Goal: Task Accomplishment & Management: Use online tool/utility

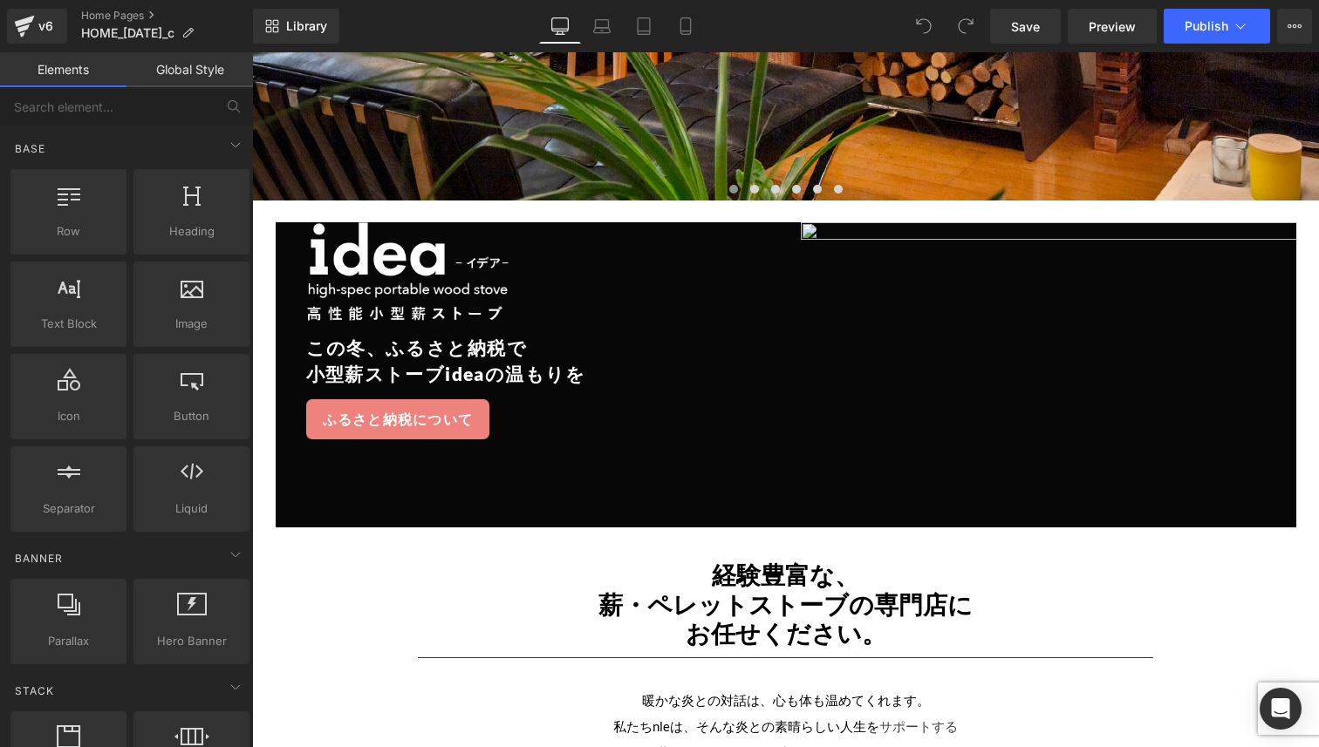
scroll to position [2757, 0]
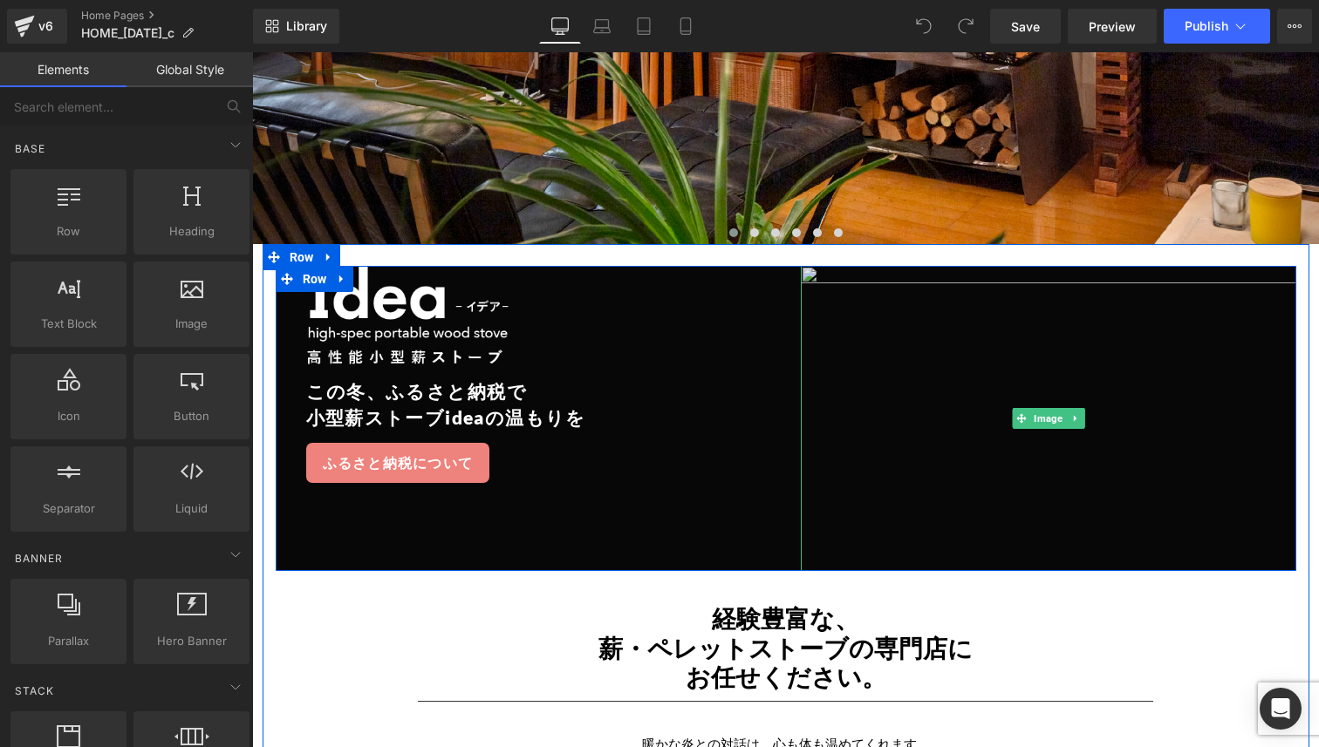
click at [822, 276] on img at bounding box center [1048, 418] width 495 height 305
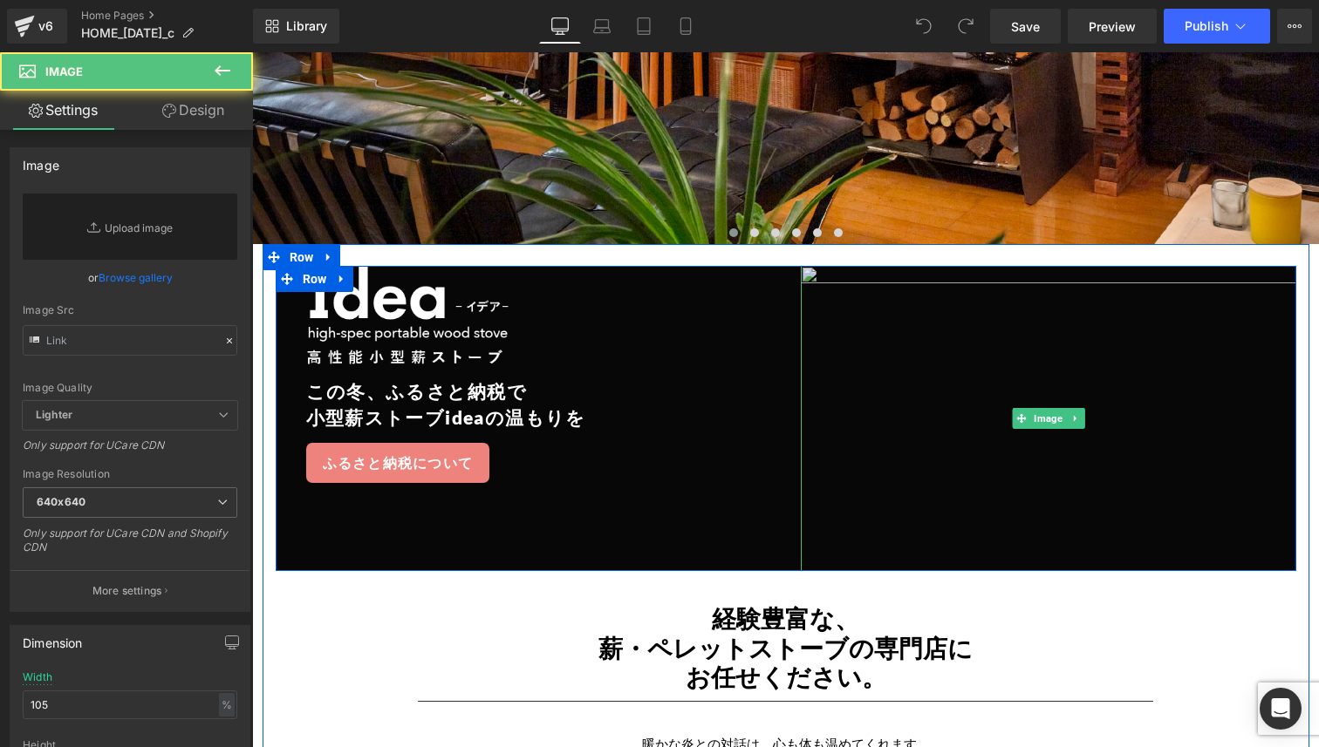
click at [809, 274] on img at bounding box center [1048, 418] width 495 height 305
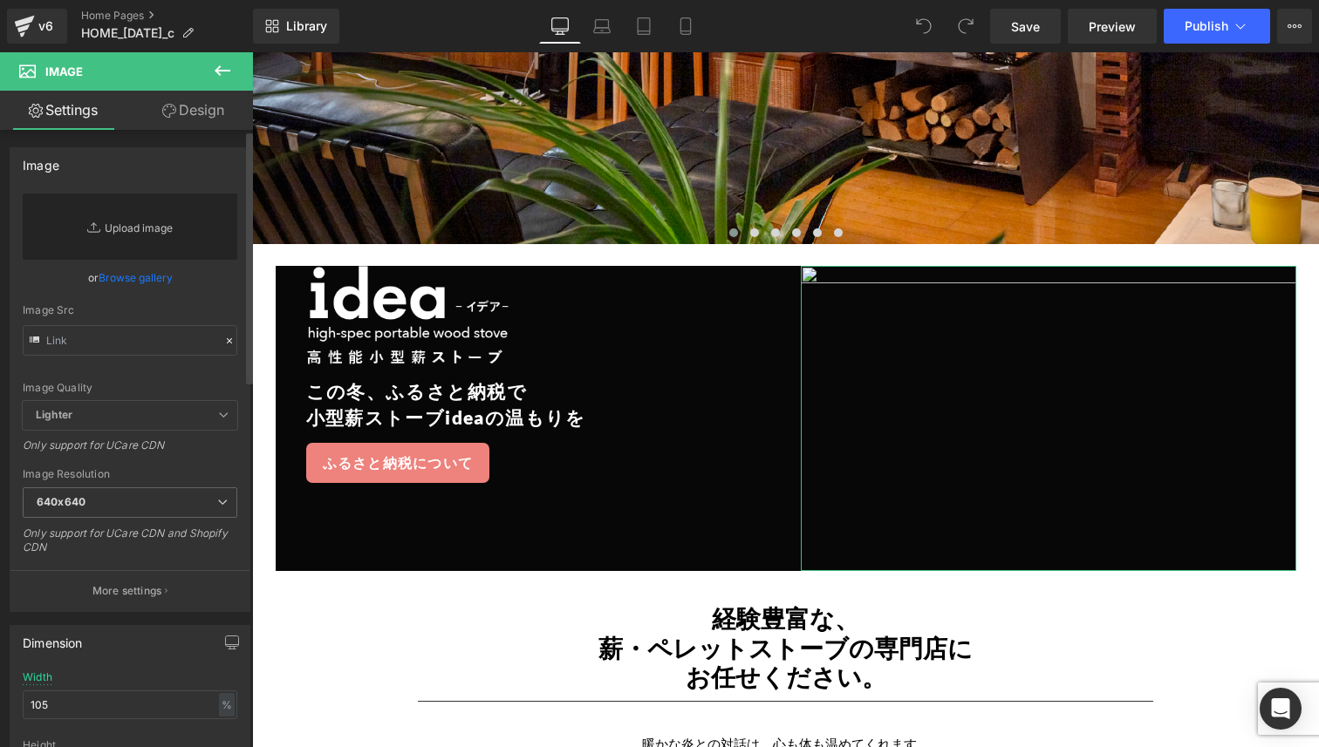
click at [167, 234] on link "Replace Image" at bounding box center [130, 227] width 215 height 66
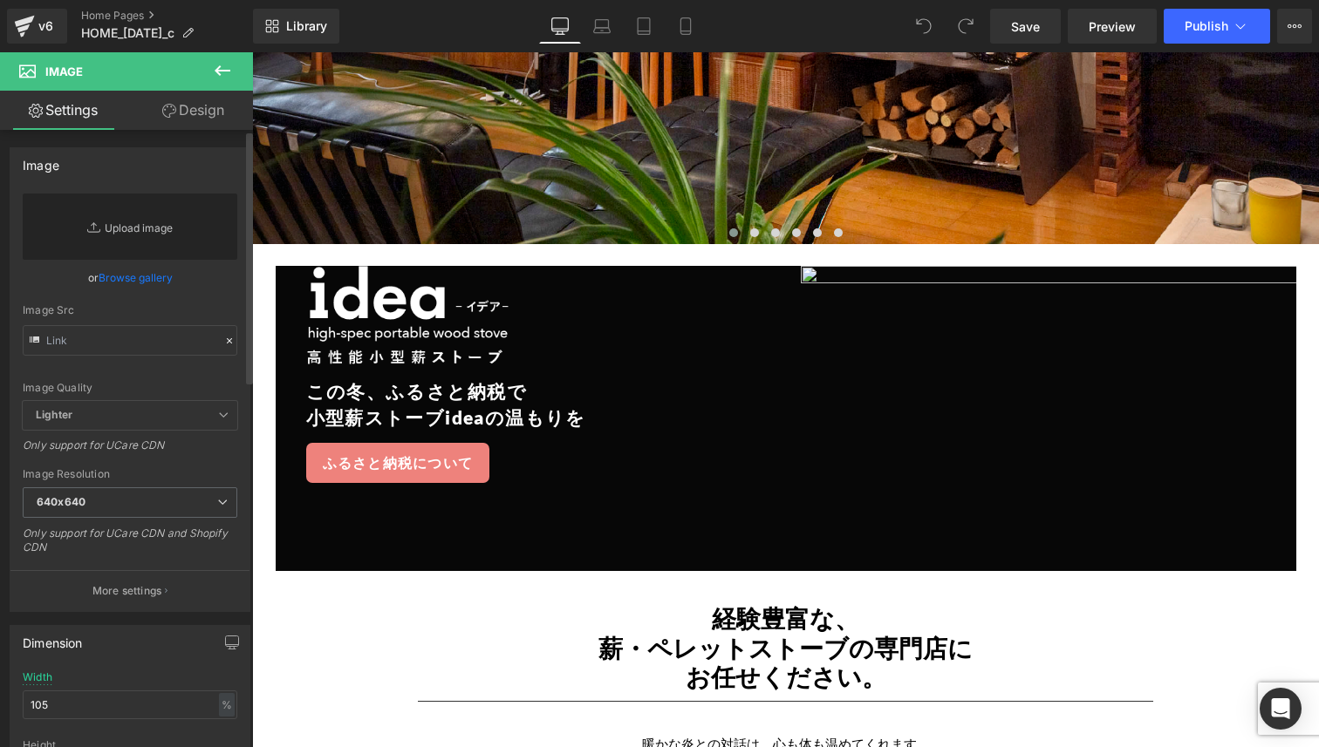
type input "C:\fakepath\gempages_488235166012015628-0332e328-1bb0-4d74-9780-f0b1af625e66.we…"
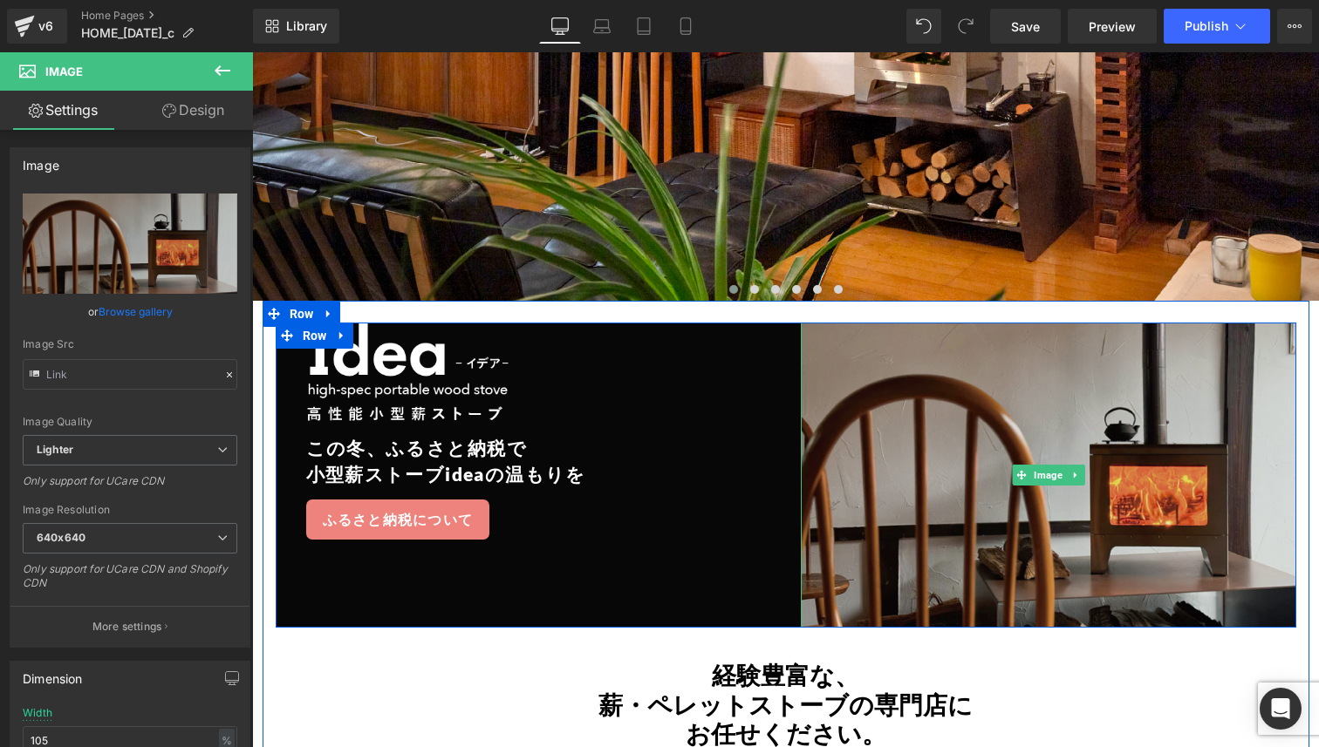
scroll to position [2699, 0]
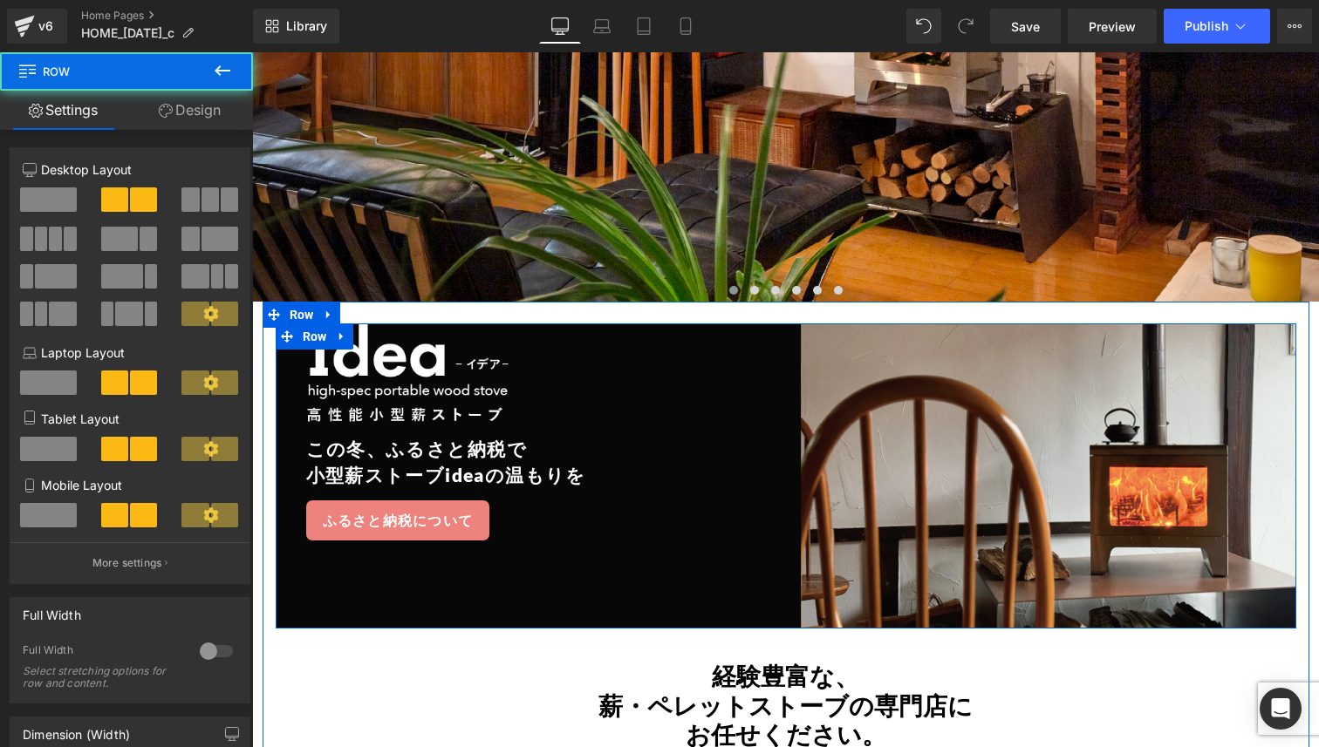
click at [297, 437] on div "Image この冬、ふるさ と納税で 小型薪ストーブideaの温もりを Heading ふるさと納税について Button Image Row" at bounding box center [786, 476] width 1020 height 305
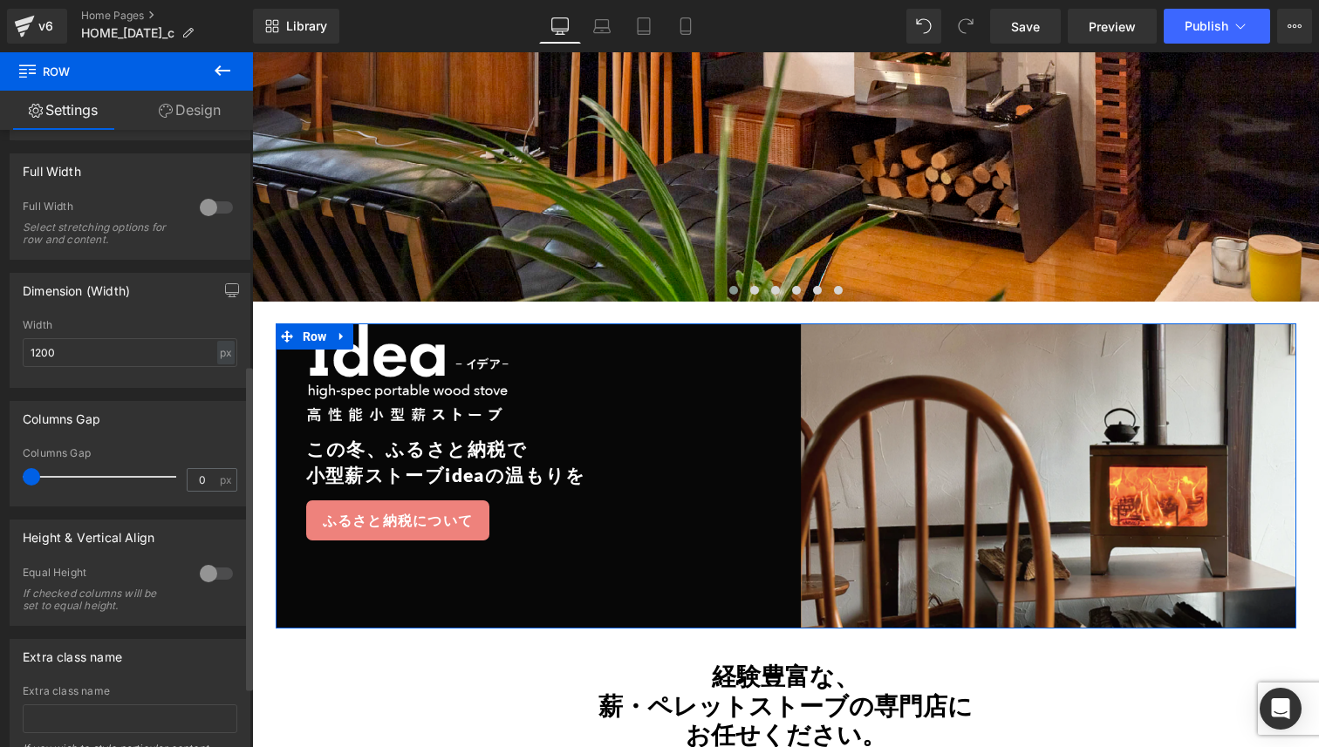
scroll to position [445, 0]
click at [153, 349] on input "1200" at bounding box center [130, 352] width 215 height 29
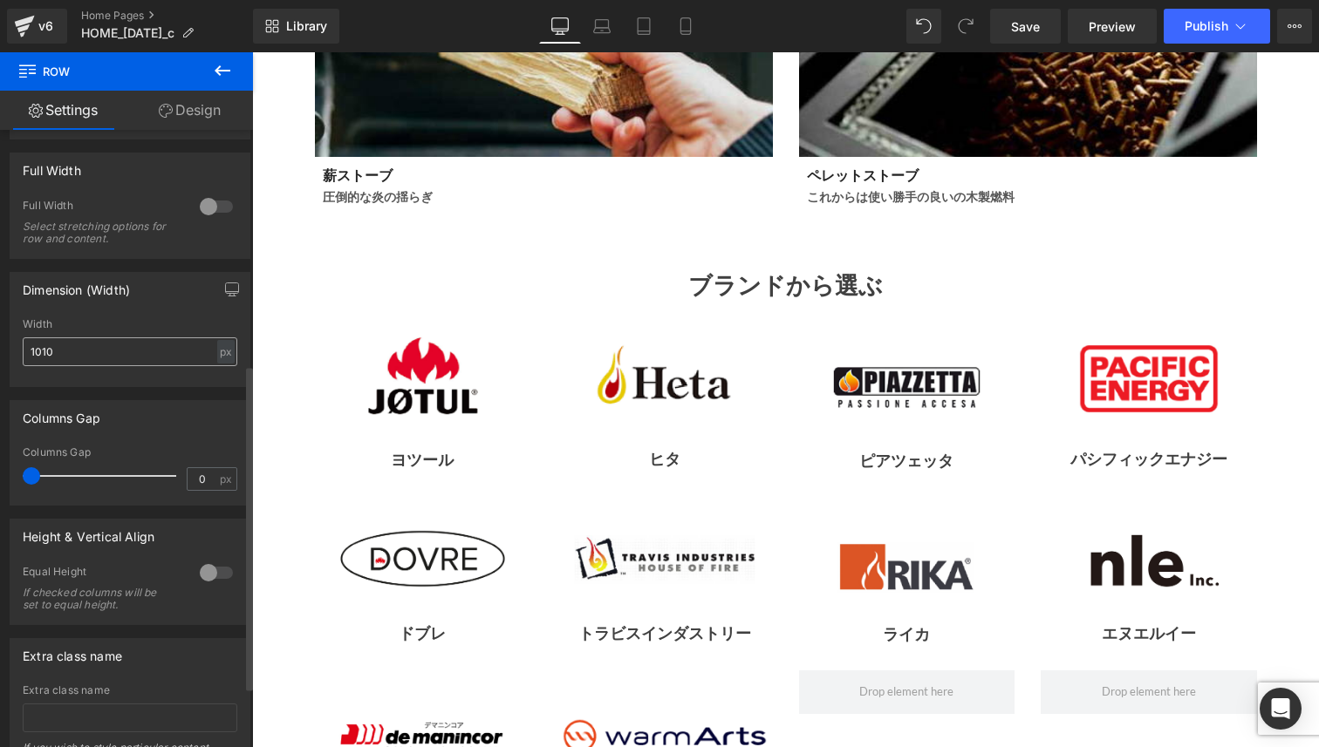
type input "1000"
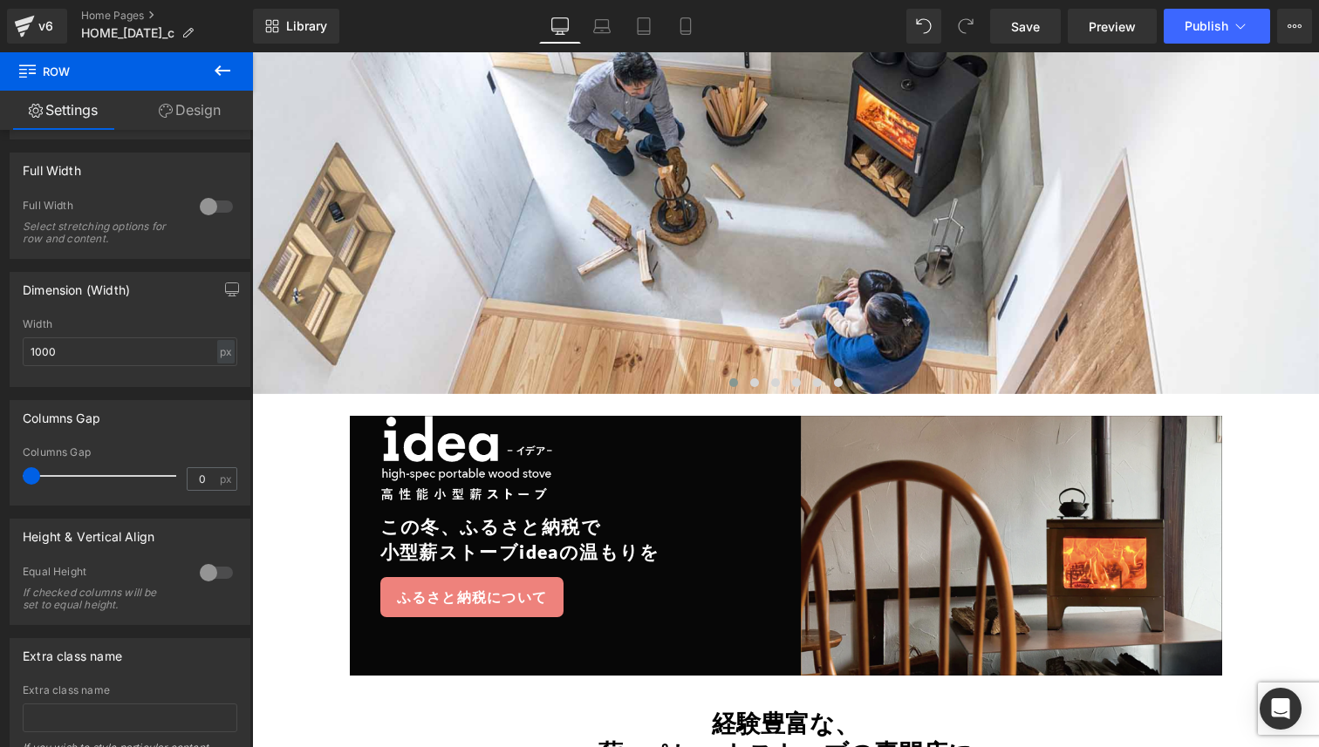
scroll to position [322, 0]
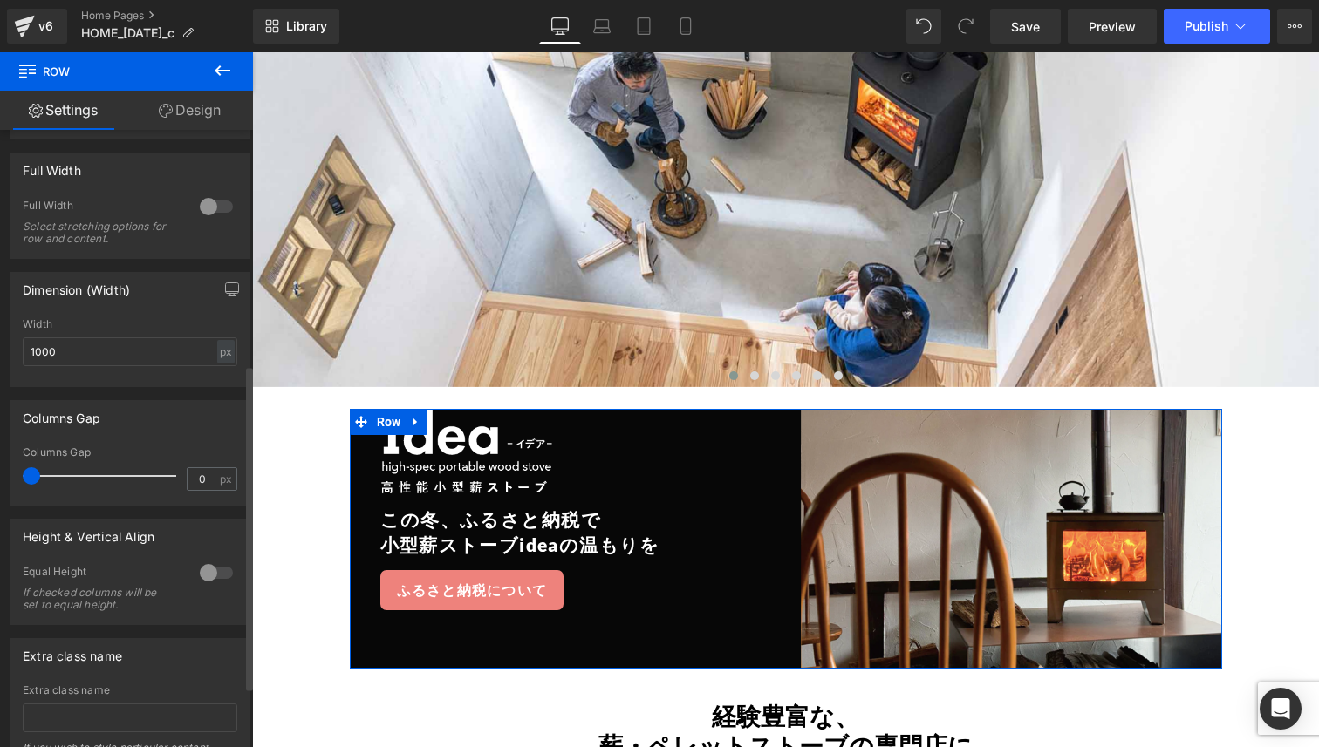
click at [215, 576] on div at bounding box center [216, 573] width 42 height 28
click at [139, 660] on span "Top" at bounding box center [130, 659] width 215 height 31
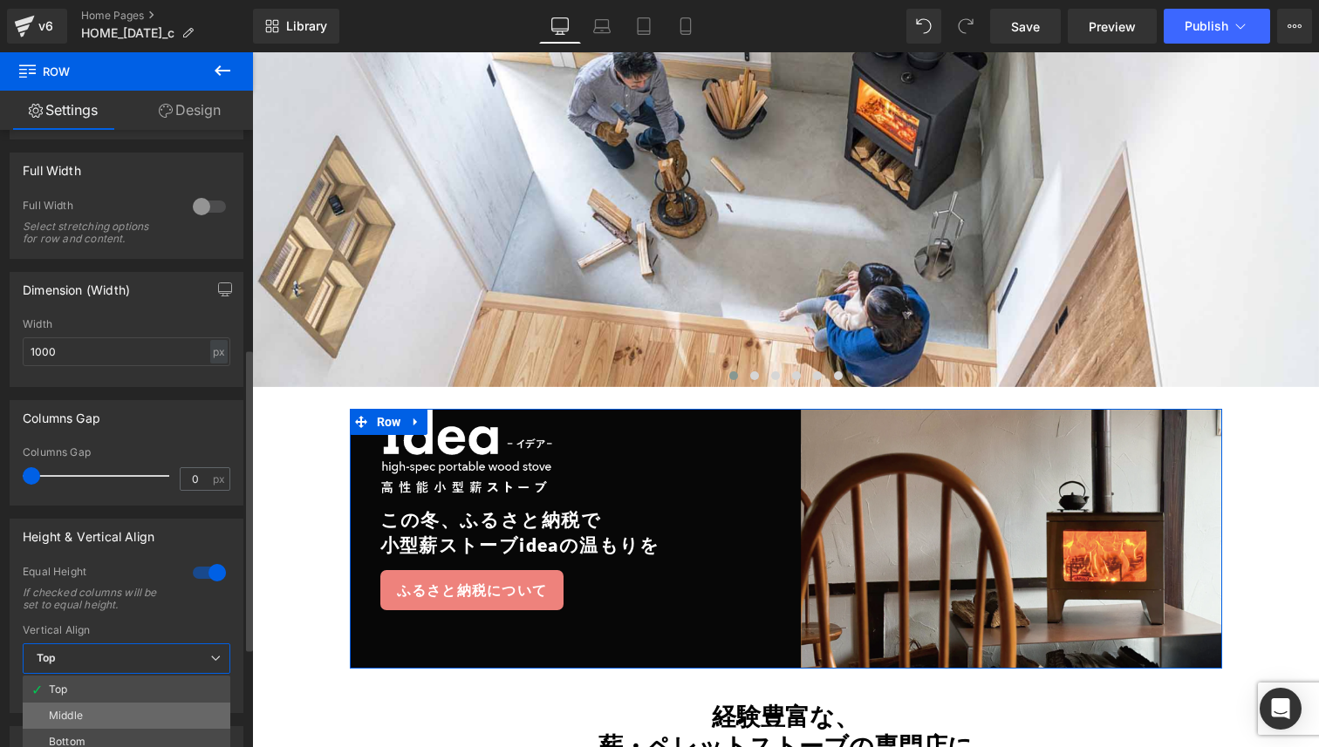
click at [128, 712] on li "Middle" at bounding box center [127, 716] width 208 height 26
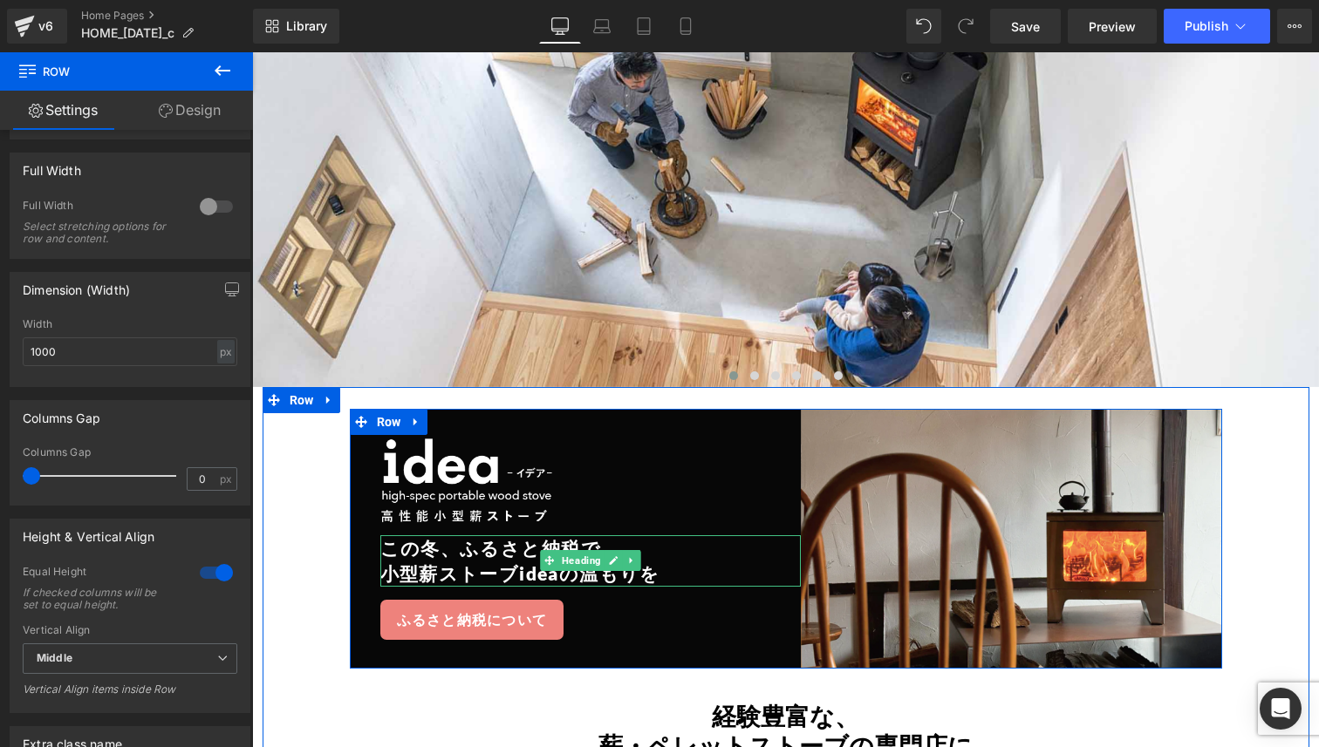
click at [439, 564] on h1 "小型薪ストーブideaの温もりを" at bounding box center [590, 573] width 421 height 25
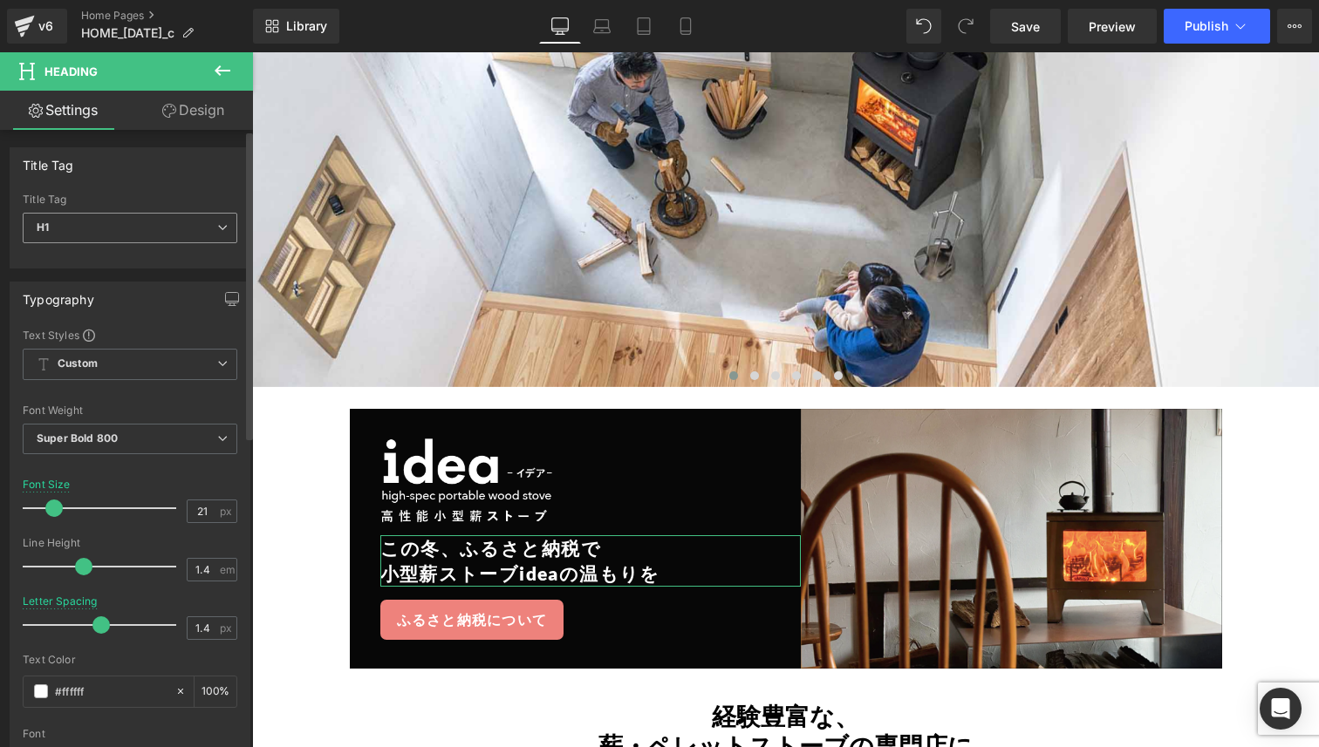
click at [173, 233] on span "H1" at bounding box center [130, 228] width 215 height 31
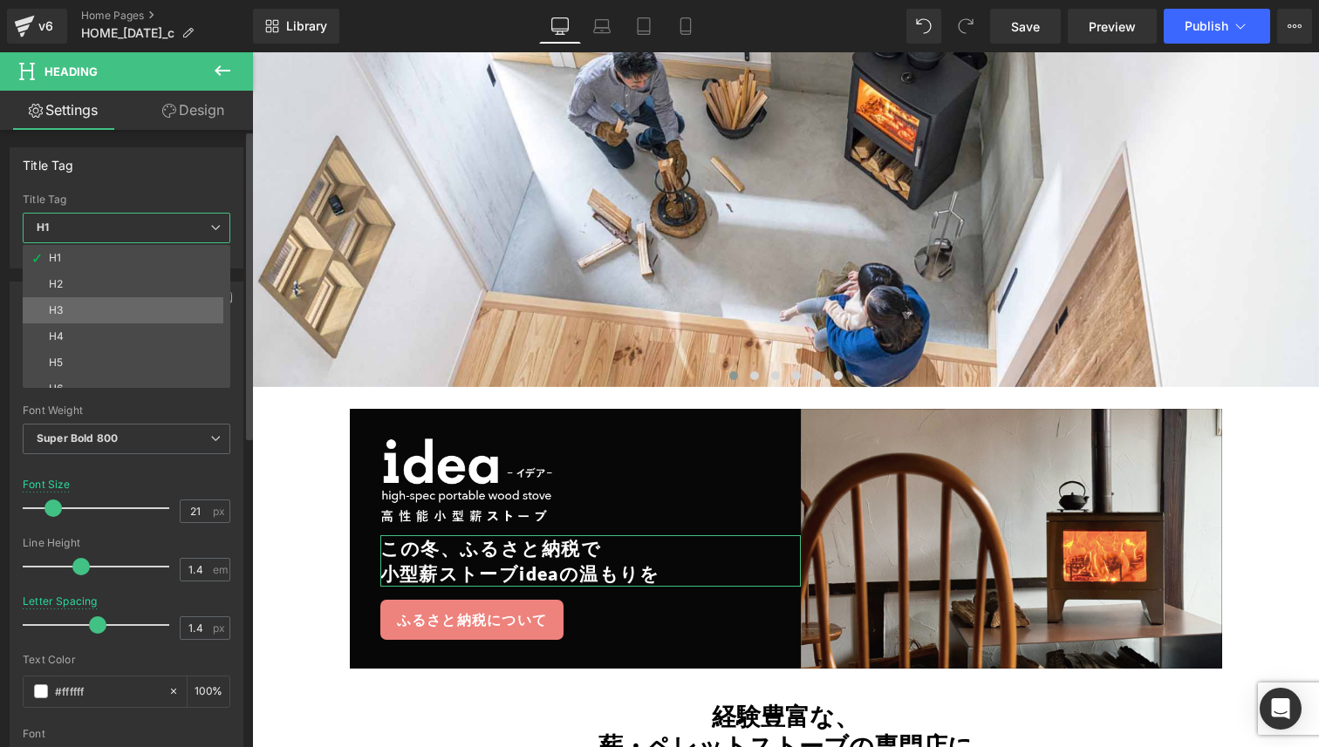
click at [157, 305] on li "H3" at bounding box center [130, 310] width 215 height 26
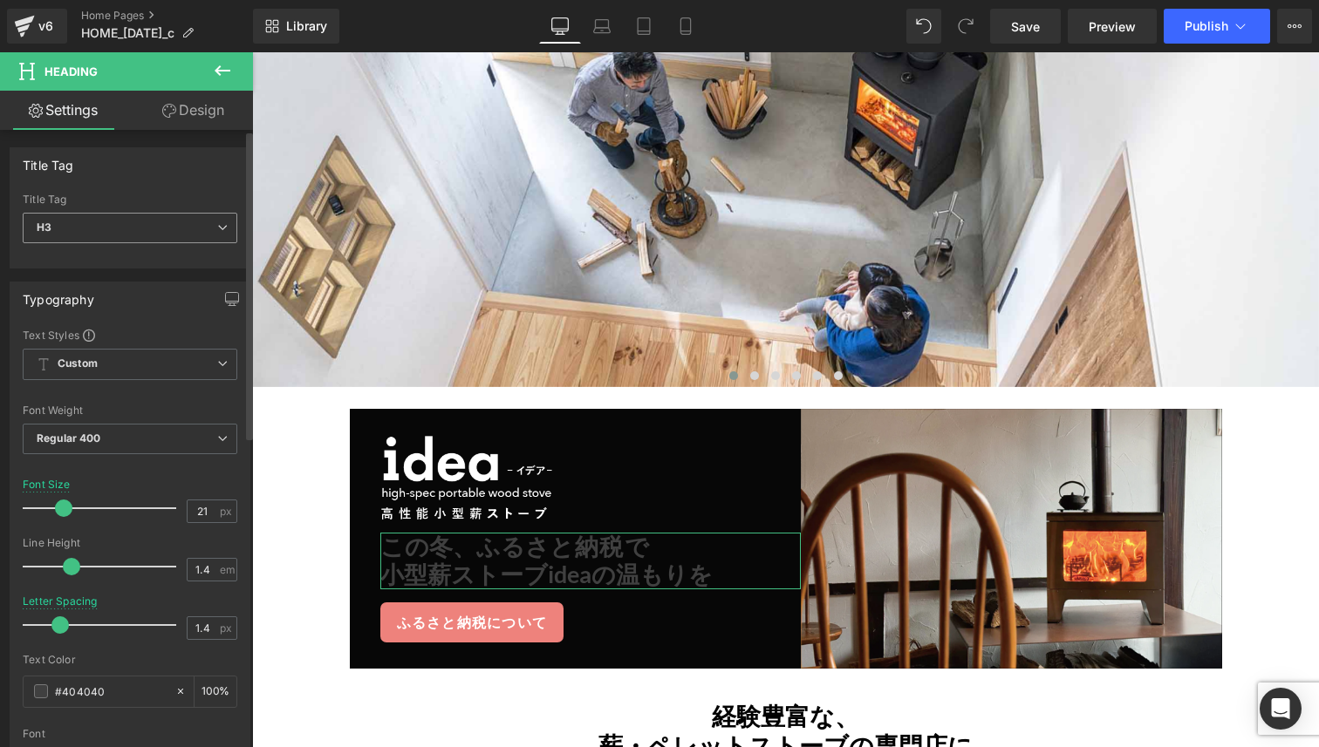
click at [159, 237] on span "H3" at bounding box center [130, 228] width 215 height 31
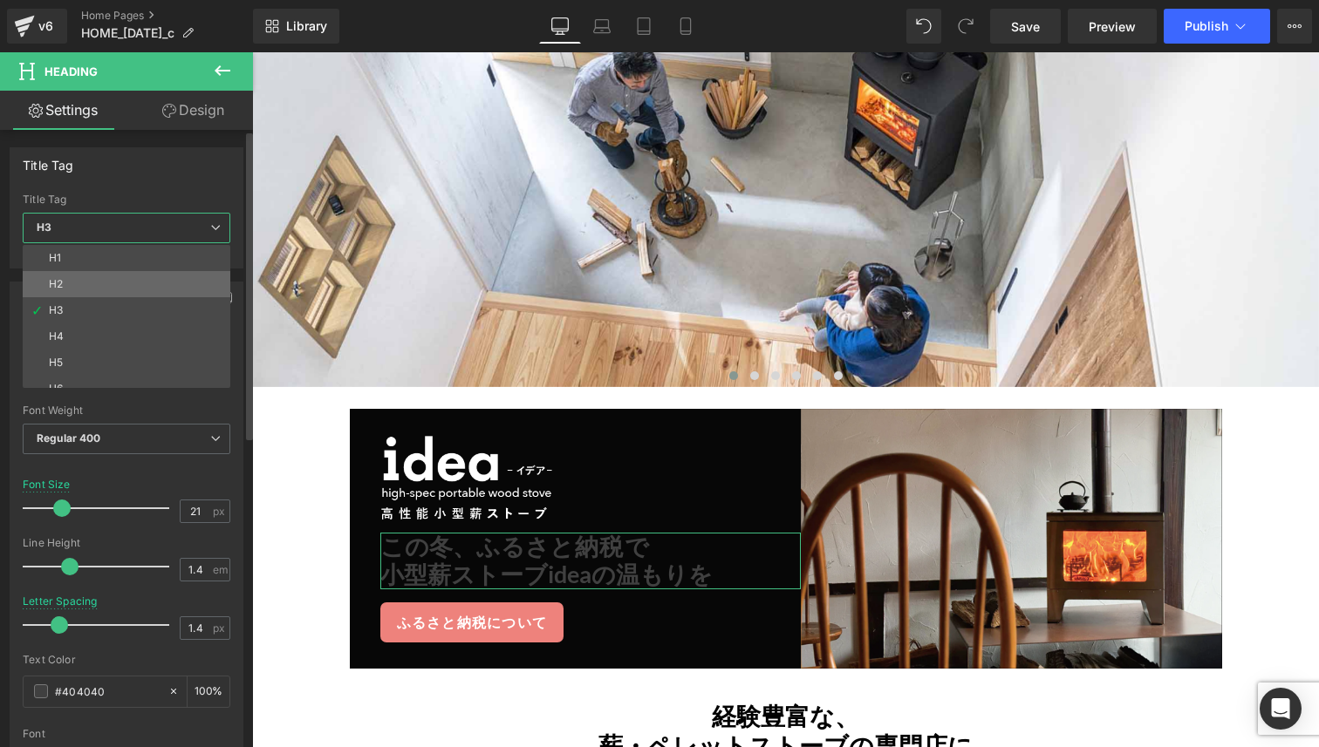
click at [147, 283] on li "H2" at bounding box center [130, 284] width 215 height 26
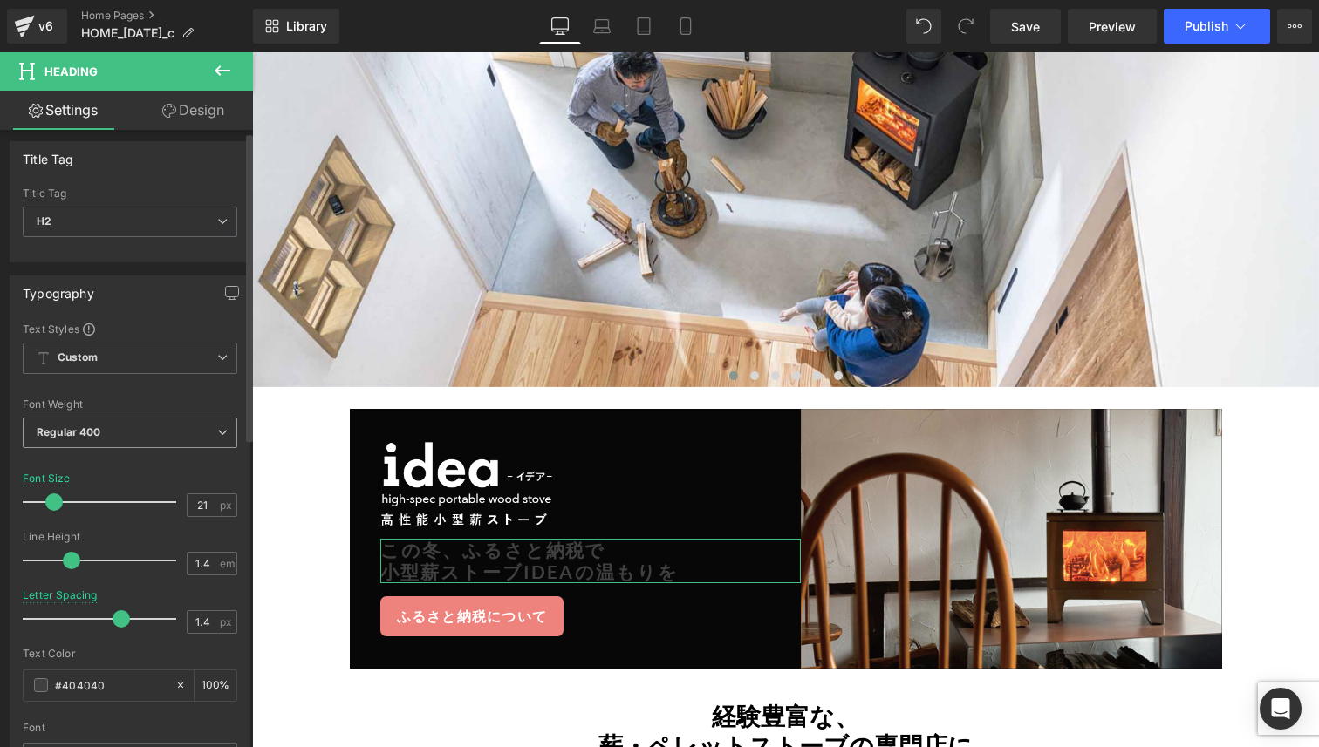
scroll to position [0, 0]
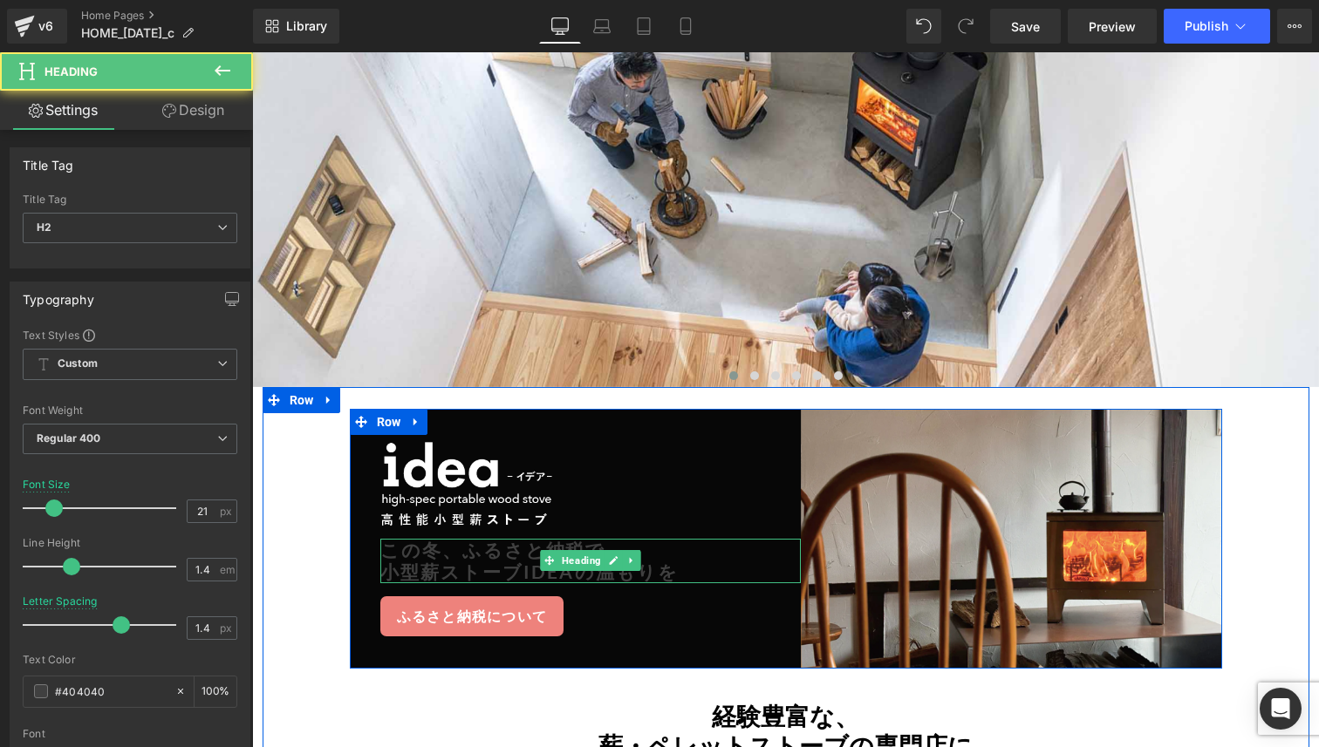
click at [458, 563] on h2 "小型薪ストーブideaの温もりを" at bounding box center [590, 572] width 421 height 22
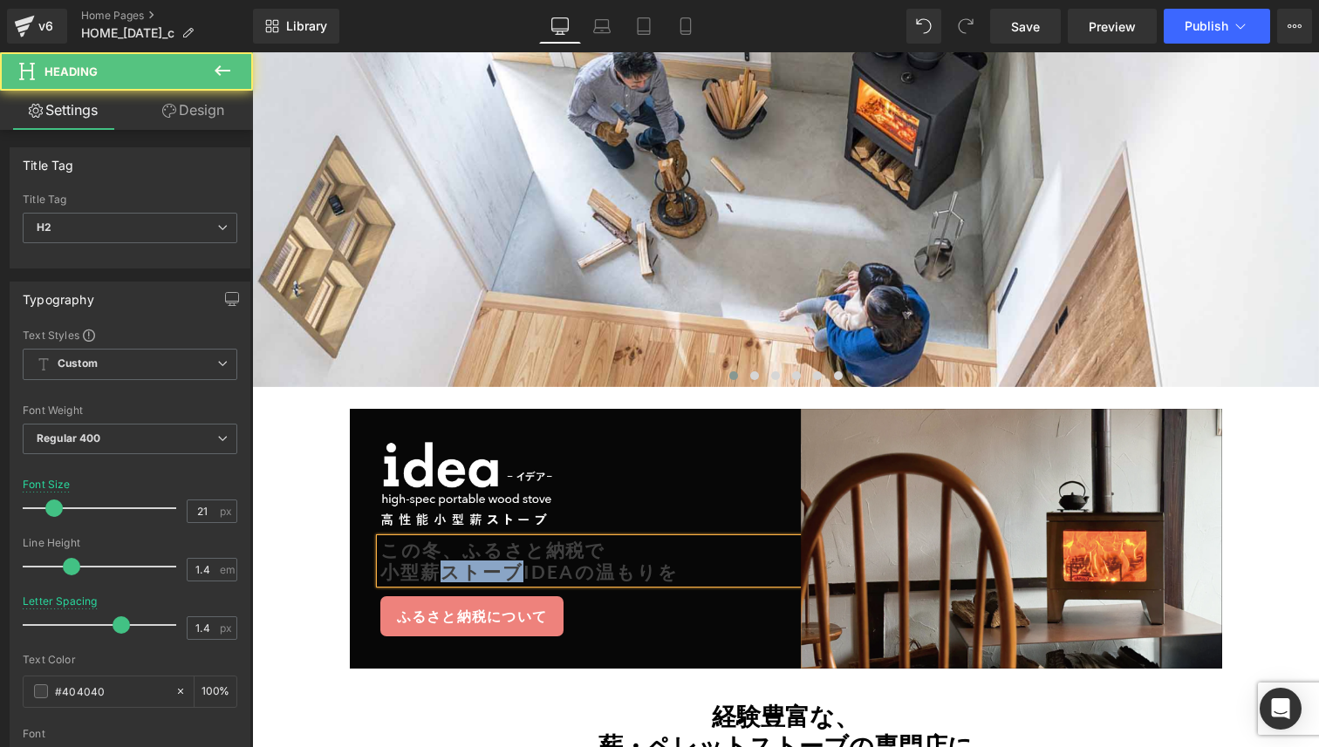
click at [458, 563] on h2 "小型薪ストーブideaの温もりを" at bounding box center [590, 572] width 421 height 22
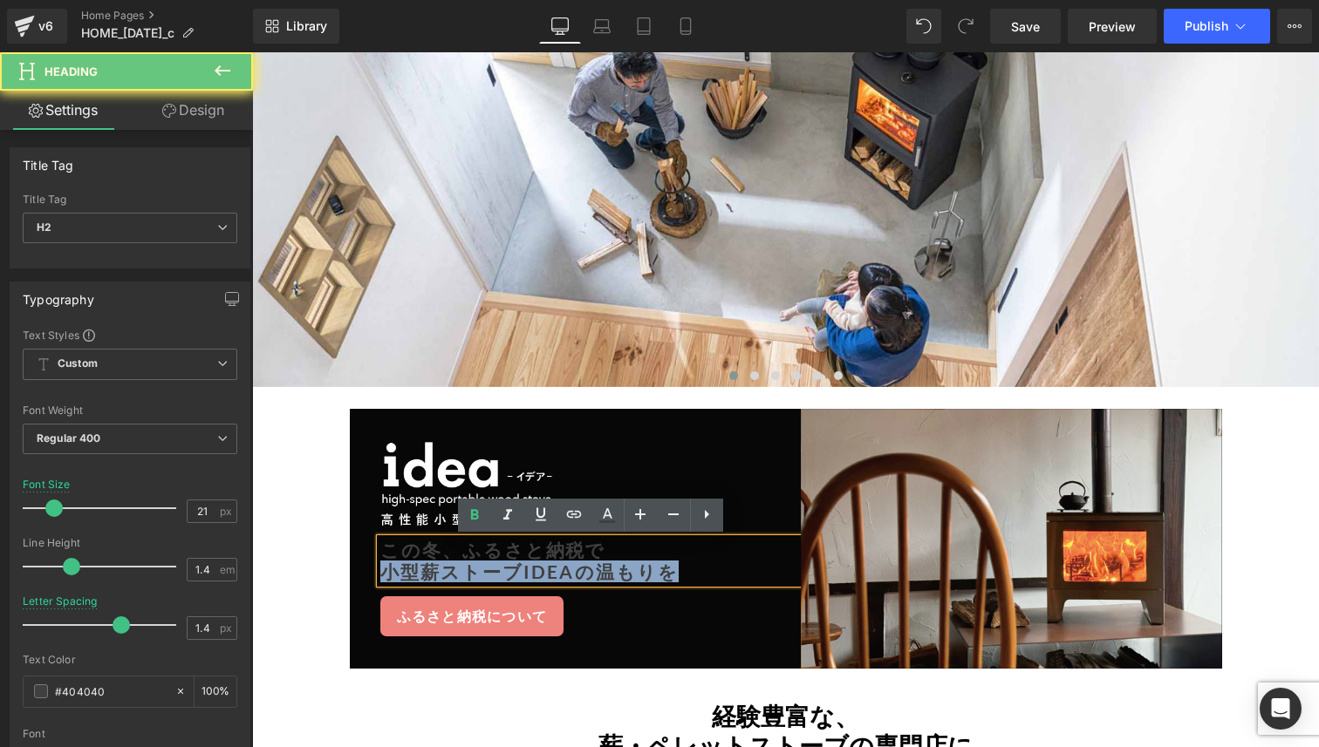
click at [458, 563] on h2 "小型薪ストーブideaの温もりを" at bounding box center [590, 572] width 421 height 22
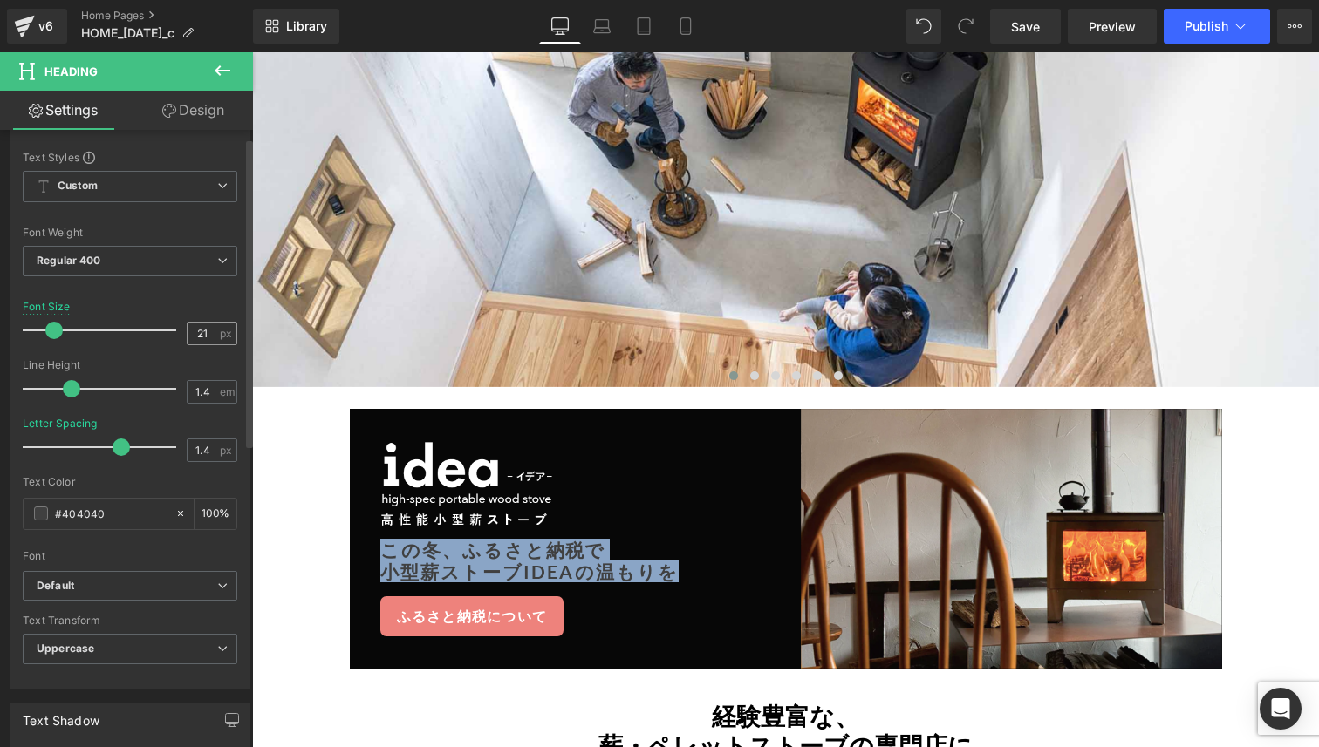
scroll to position [269, 0]
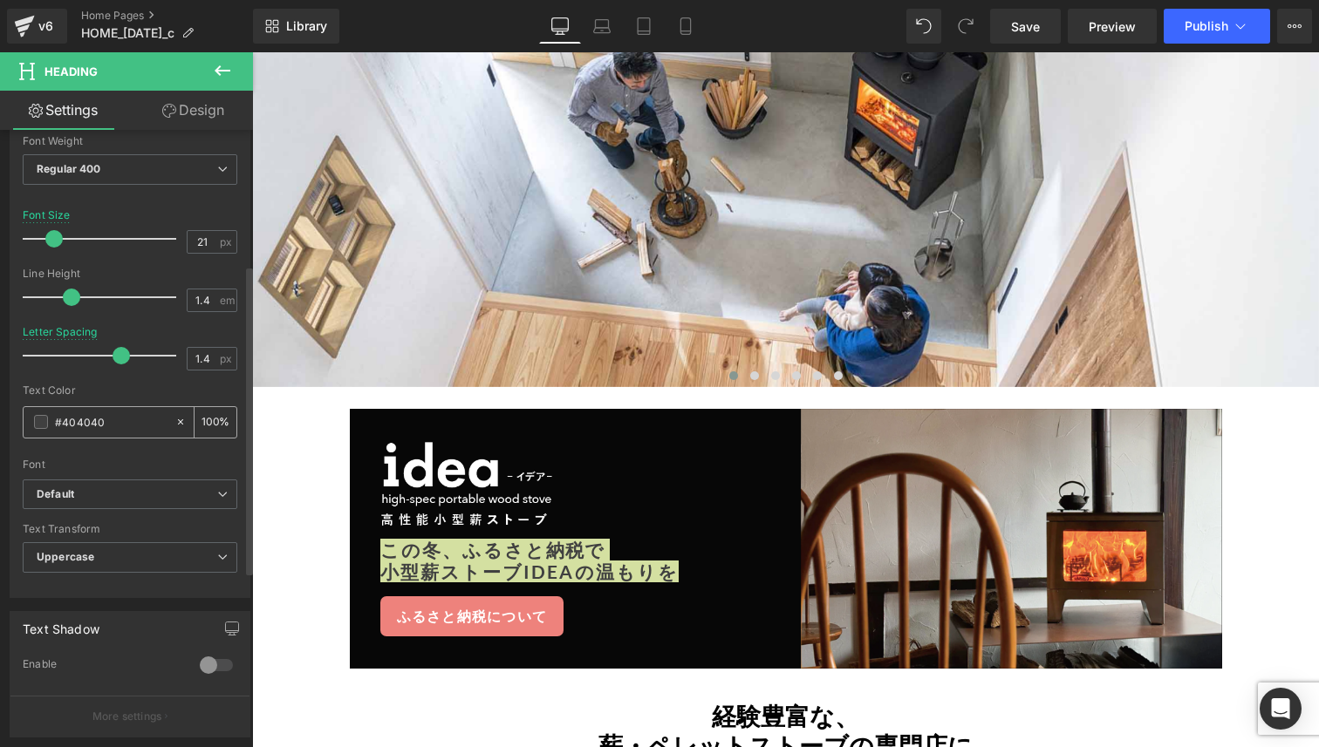
click at [38, 418] on span at bounding box center [41, 422] width 14 height 14
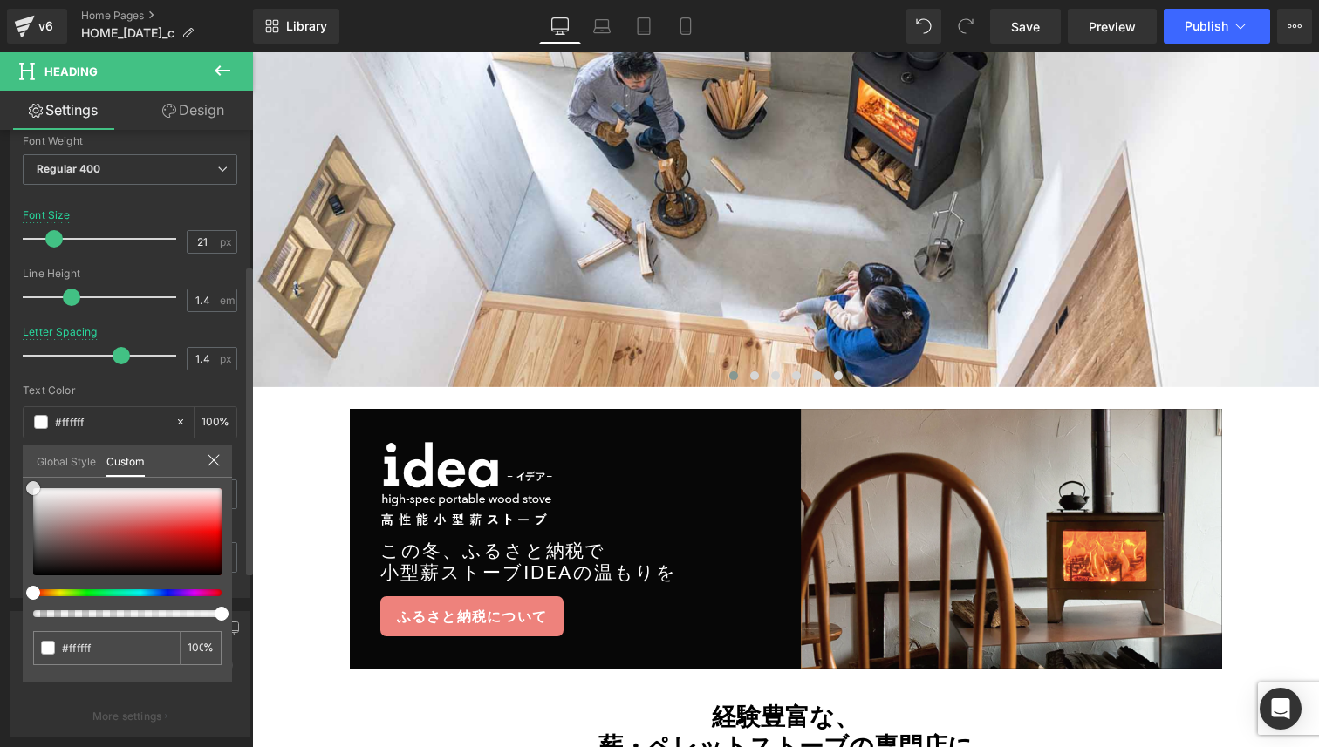
drag, startPoint x: 49, startPoint y: 509, endPoint x: 31, endPoint y: 472, distance: 41.4
click at [31, 472] on div "Global Style Custom Setup Global Style #404040 100 %" at bounding box center [127, 472] width 209 height 53
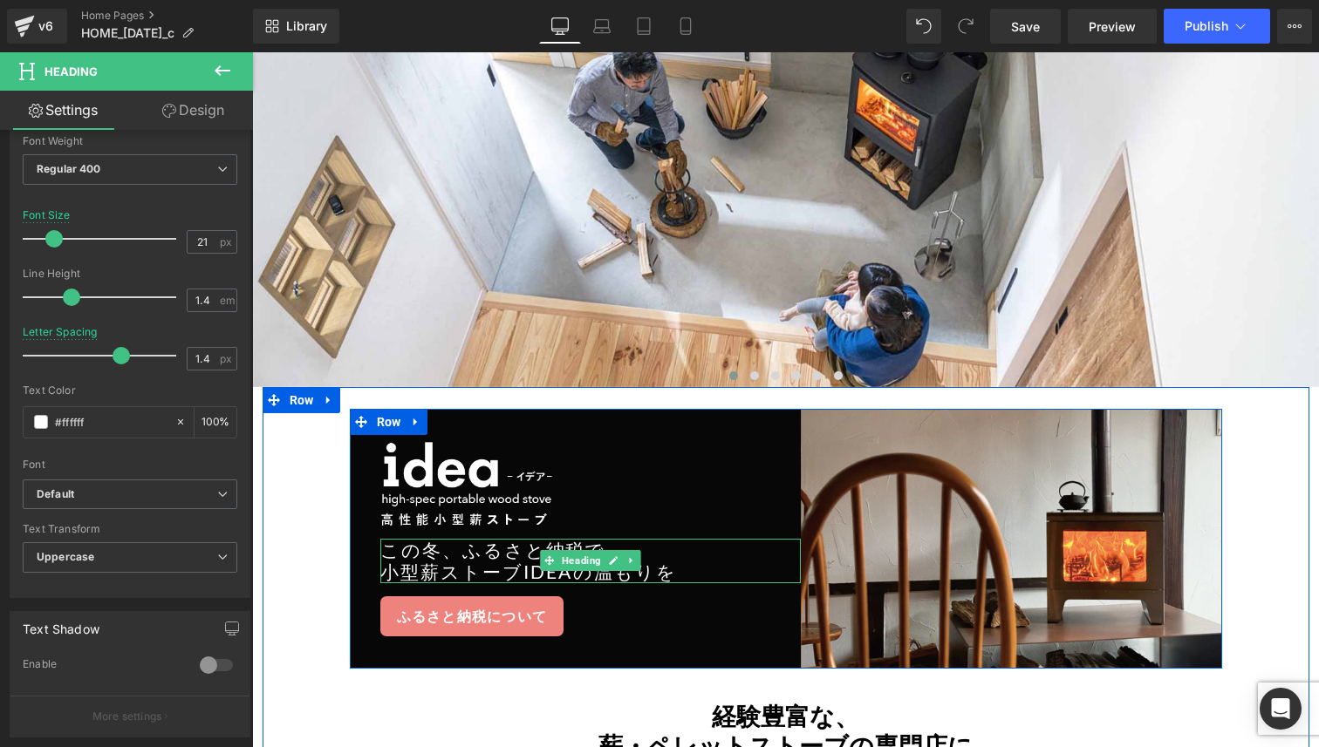
click at [430, 554] on h2 "この冬、ふるさ と納税で" at bounding box center [590, 550] width 421 height 22
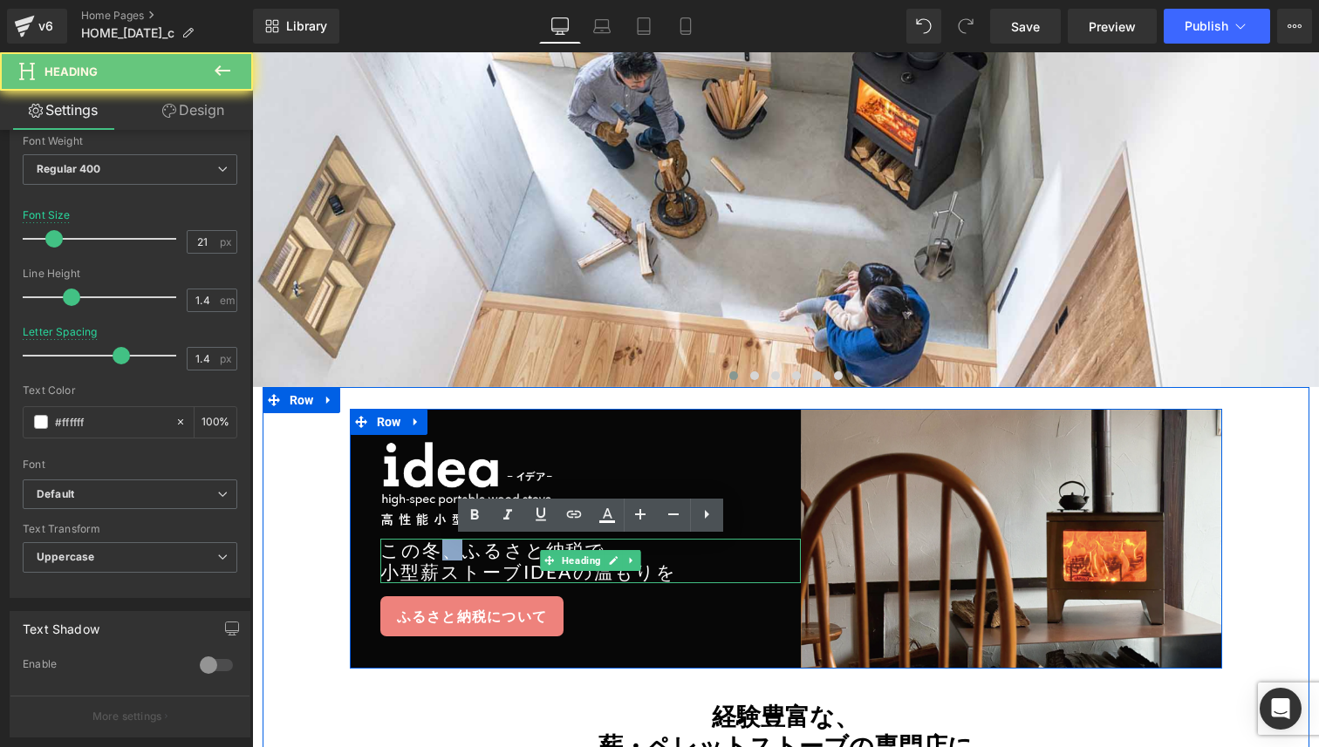
click at [430, 554] on h2 "この冬、ふるさ と納税で" at bounding box center [590, 550] width 421 height 22
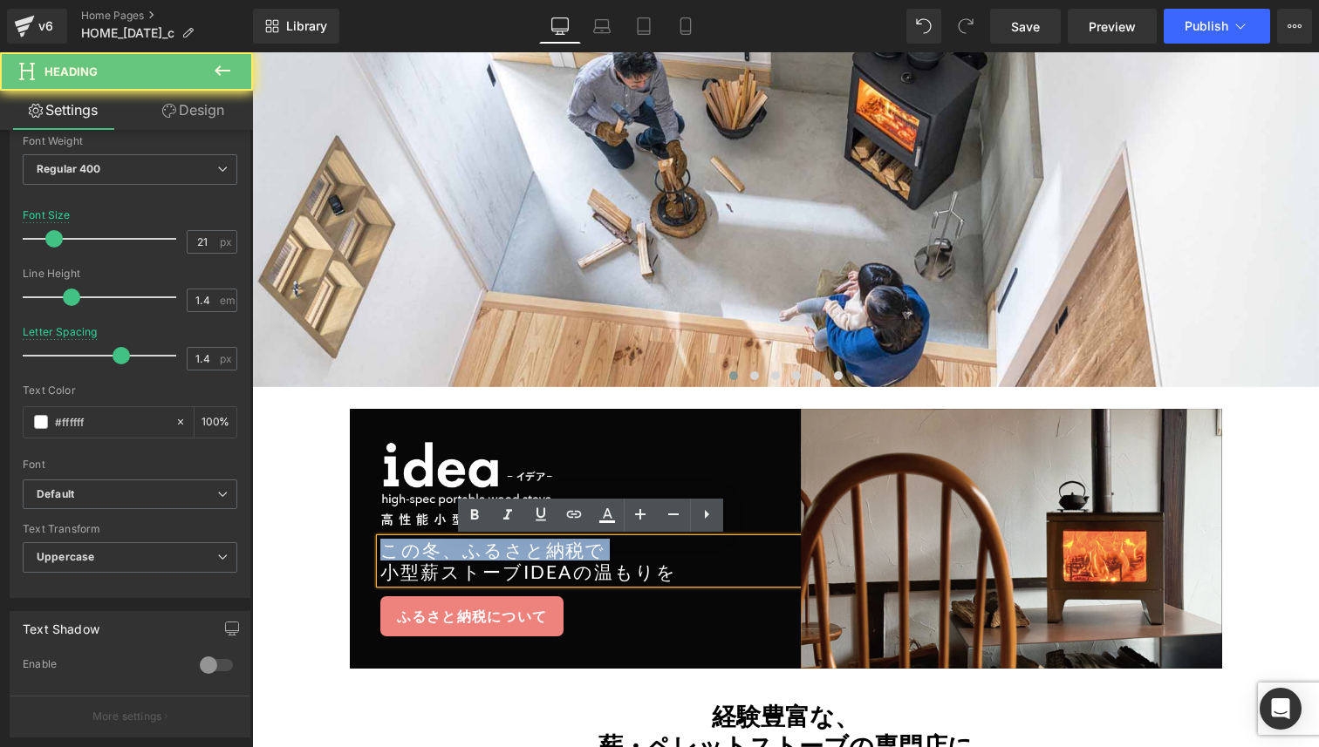
click at [430, 554] on h2 "この冬、ふるさ と納税で" at bounding box center [590, 550] width 421 height 22
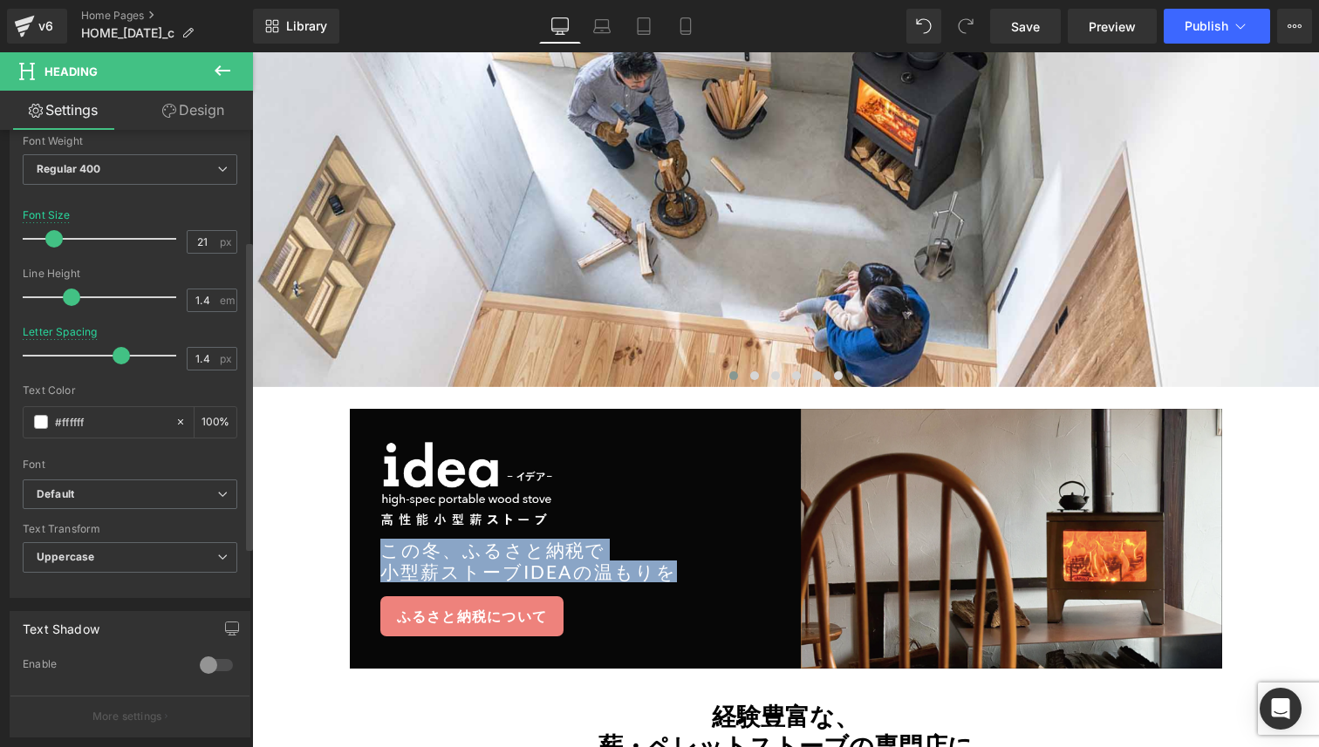
scroll to position [0, 0]
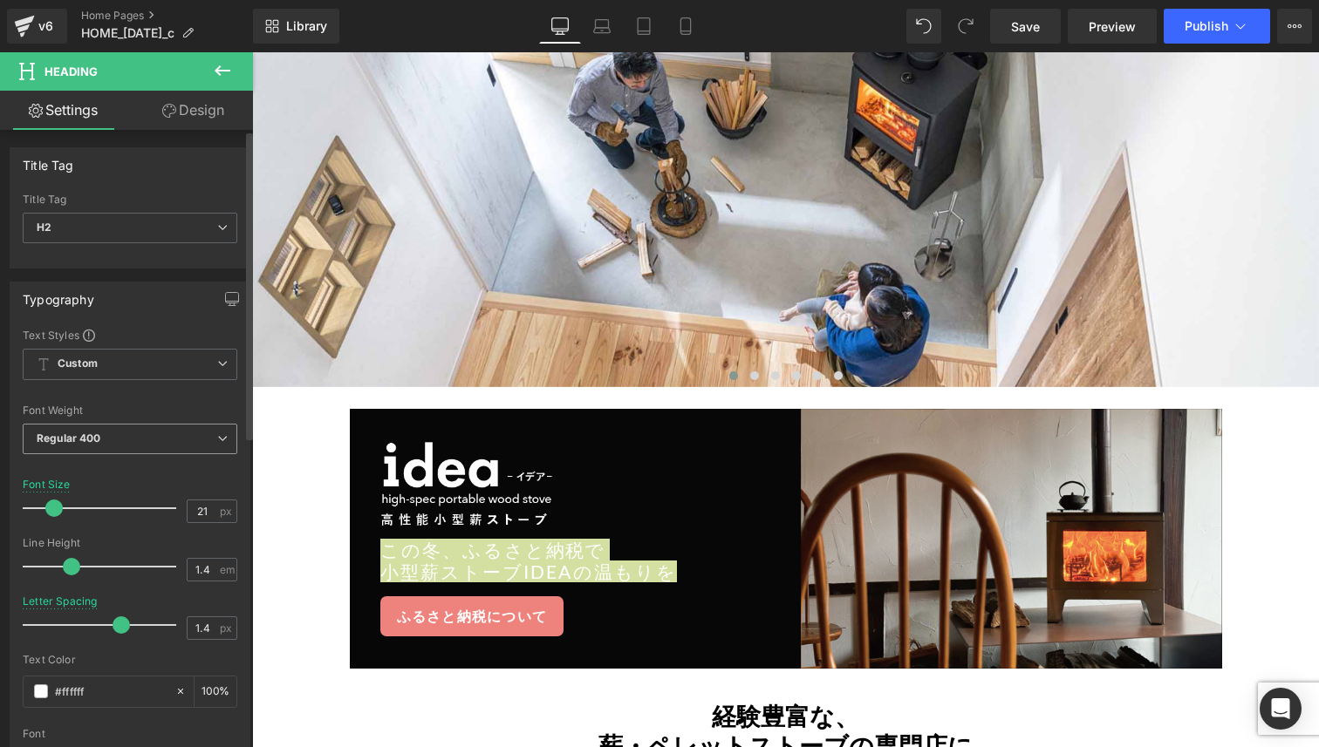
click at [149, 431] on span "Regular 400" at bounding box center [130, 439] width 215 height 31
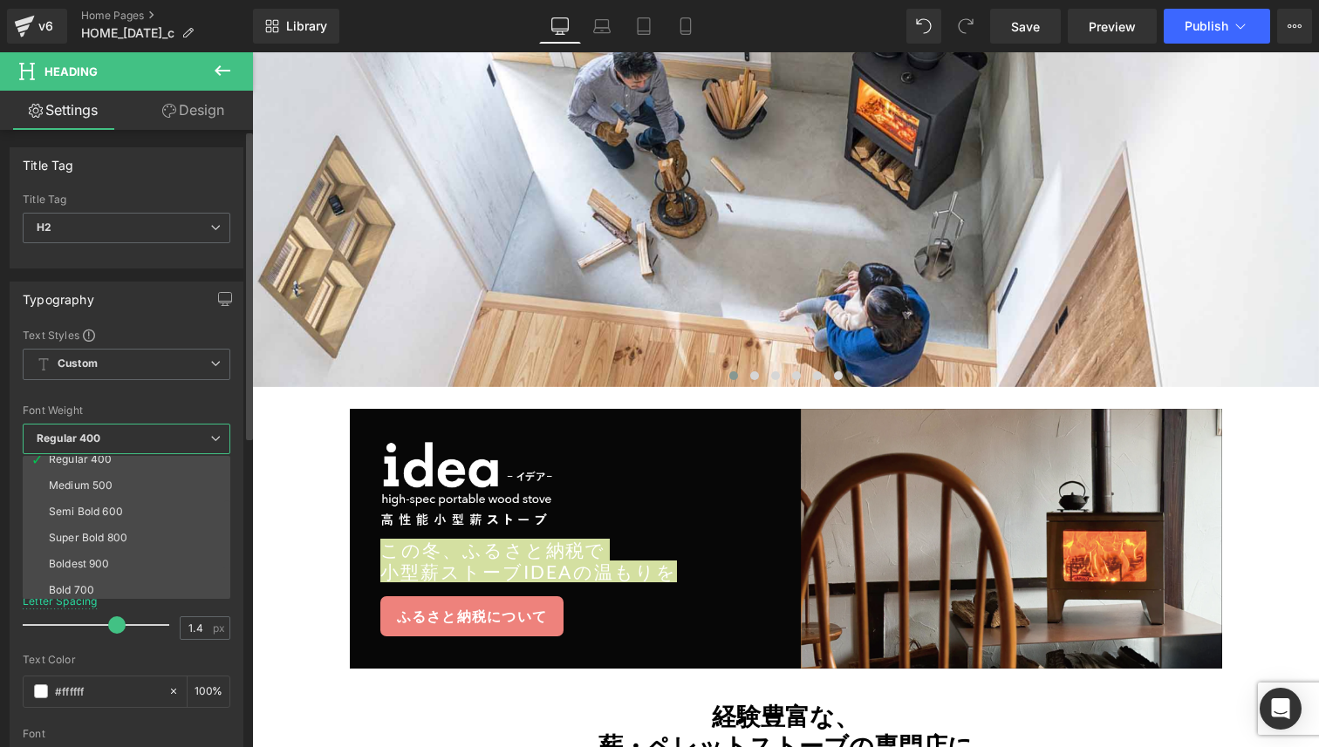
scroll to position [86, 0]
click at [127, 514] on li "Semi Bold 600" at bounding box center [130, 514] width 215 height 26
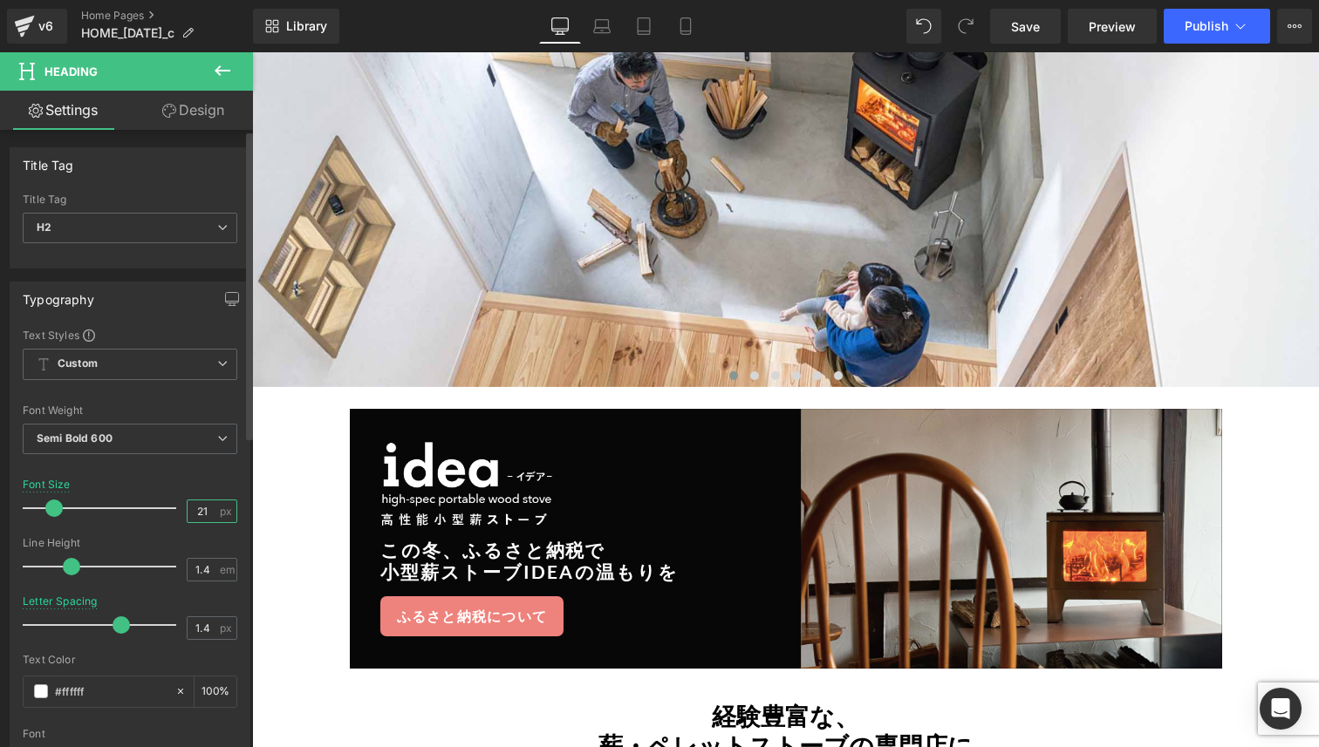
click at [200, 513] on input "21" at bounding box center [203, 512] width 31 height 22
type input "27"
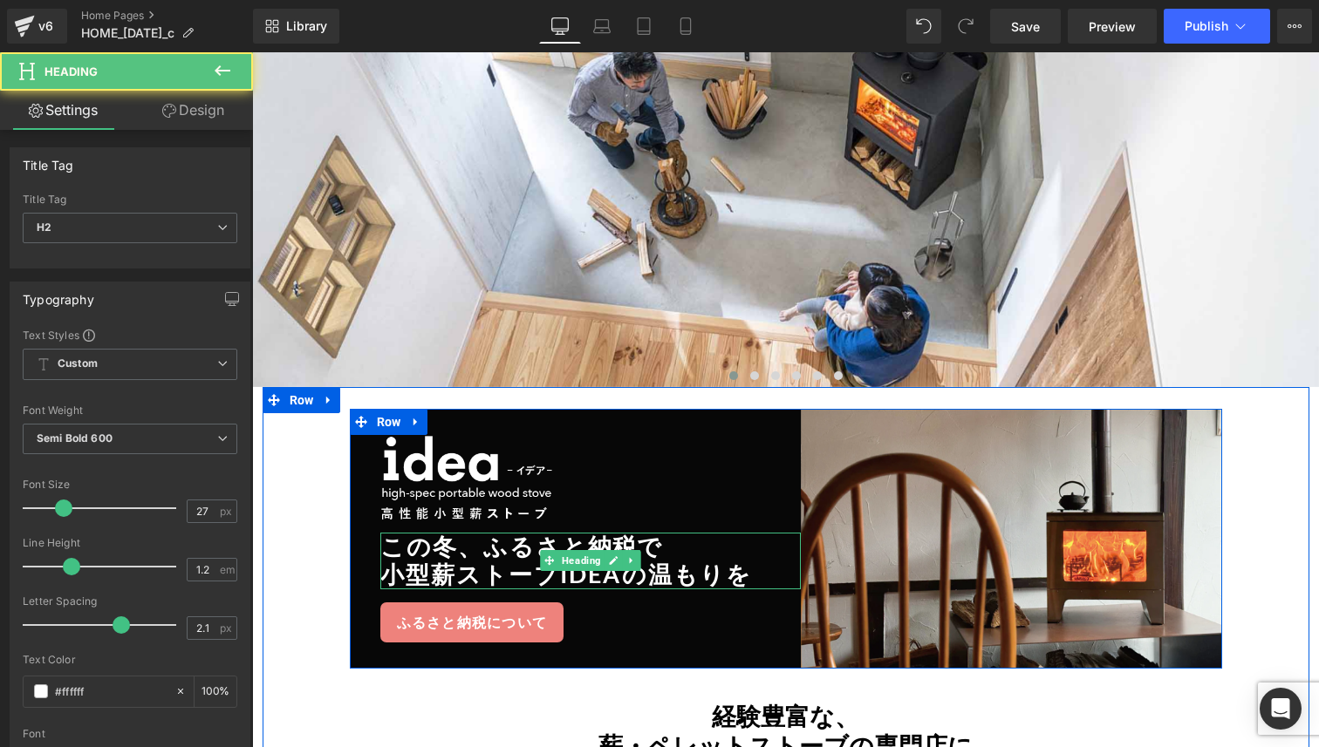
click at [570, 582] on h2 "小型薪ストーブideaの温もりを" at bounding box center [590, 575] width 421 height 28
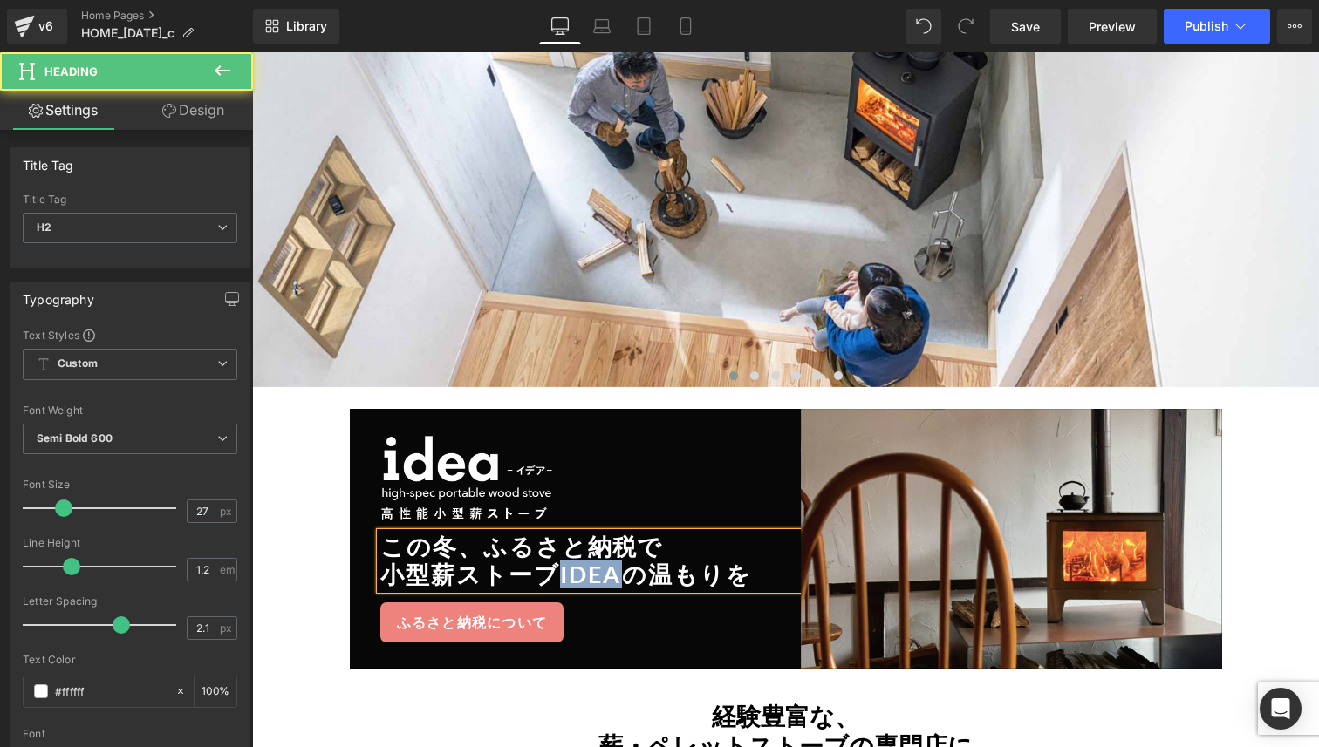
click at [570, 582] on h2 "小型薪ストーブideaの温もりを" at bounding box center [590, 575] width 421 height 28
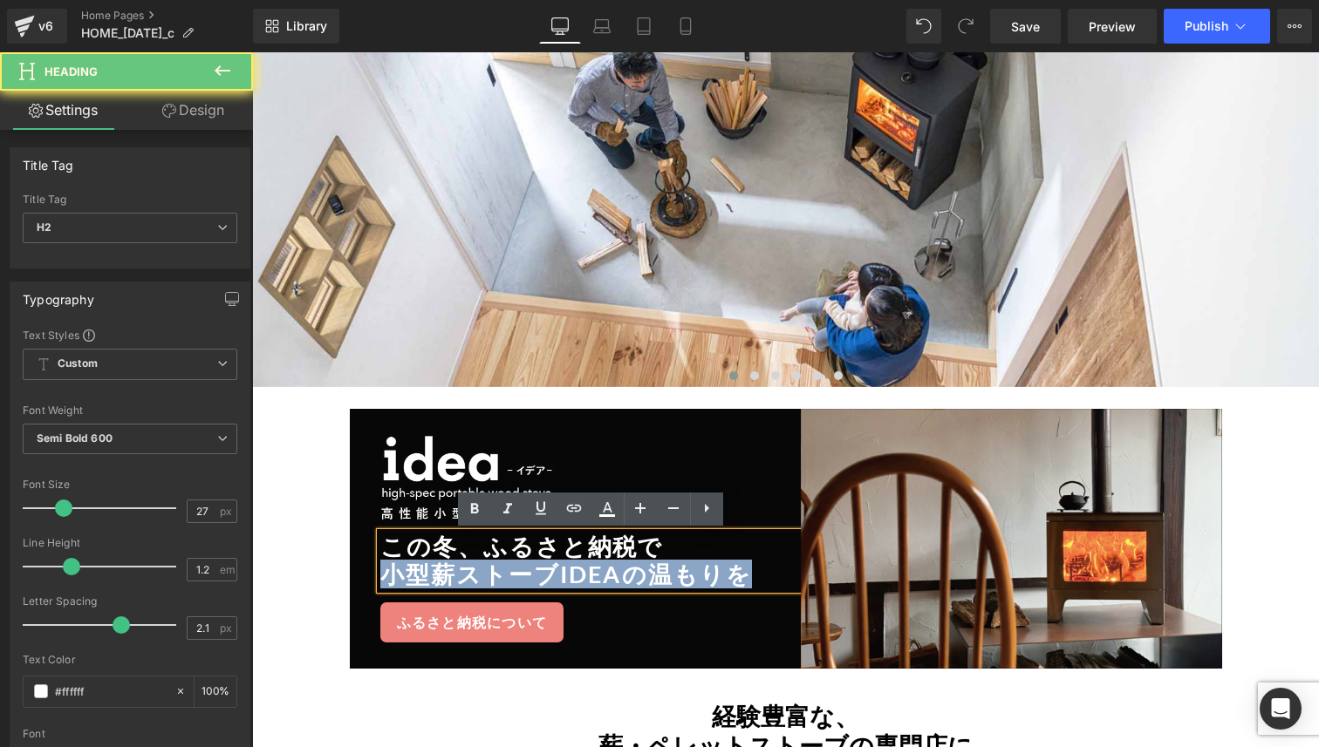
click at [570, 582] on h2 "小型薪ストーブideaの温もりを" at bounding box center [590, 575] width 421 height 28
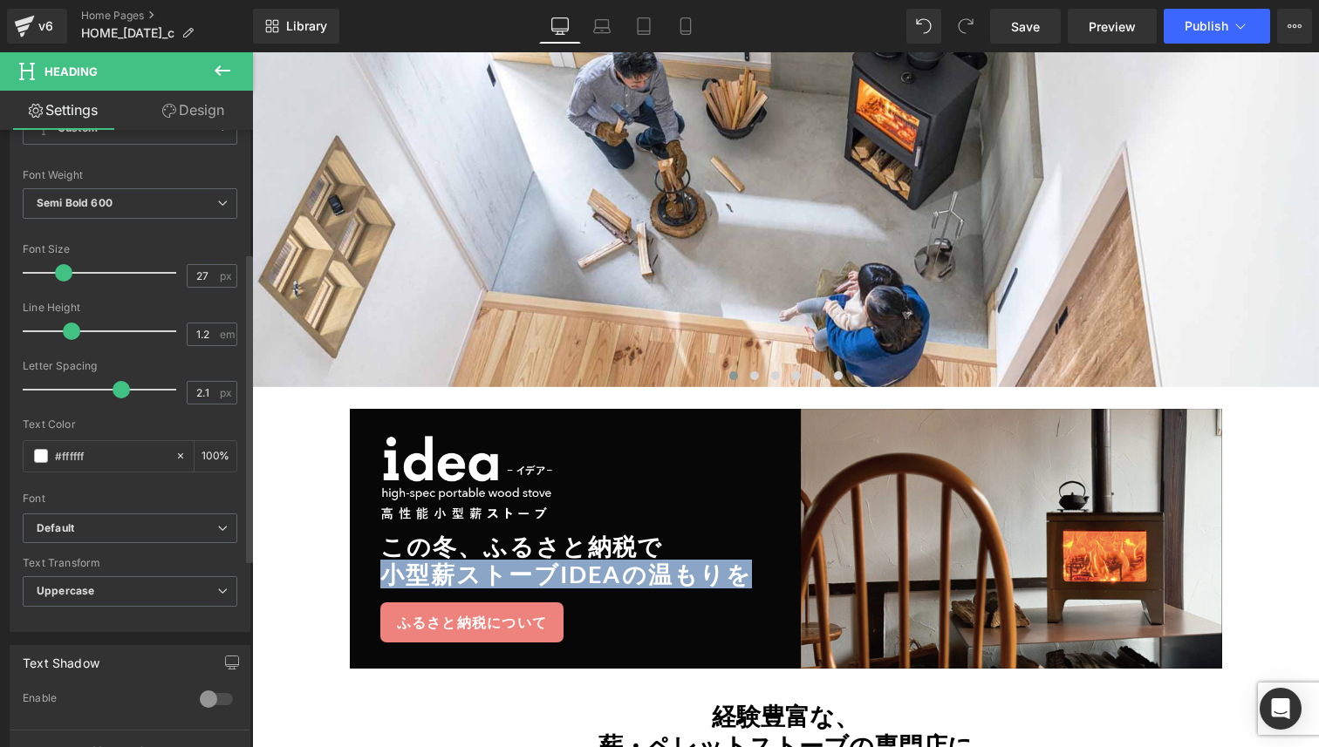
scroll to position [249, 0]
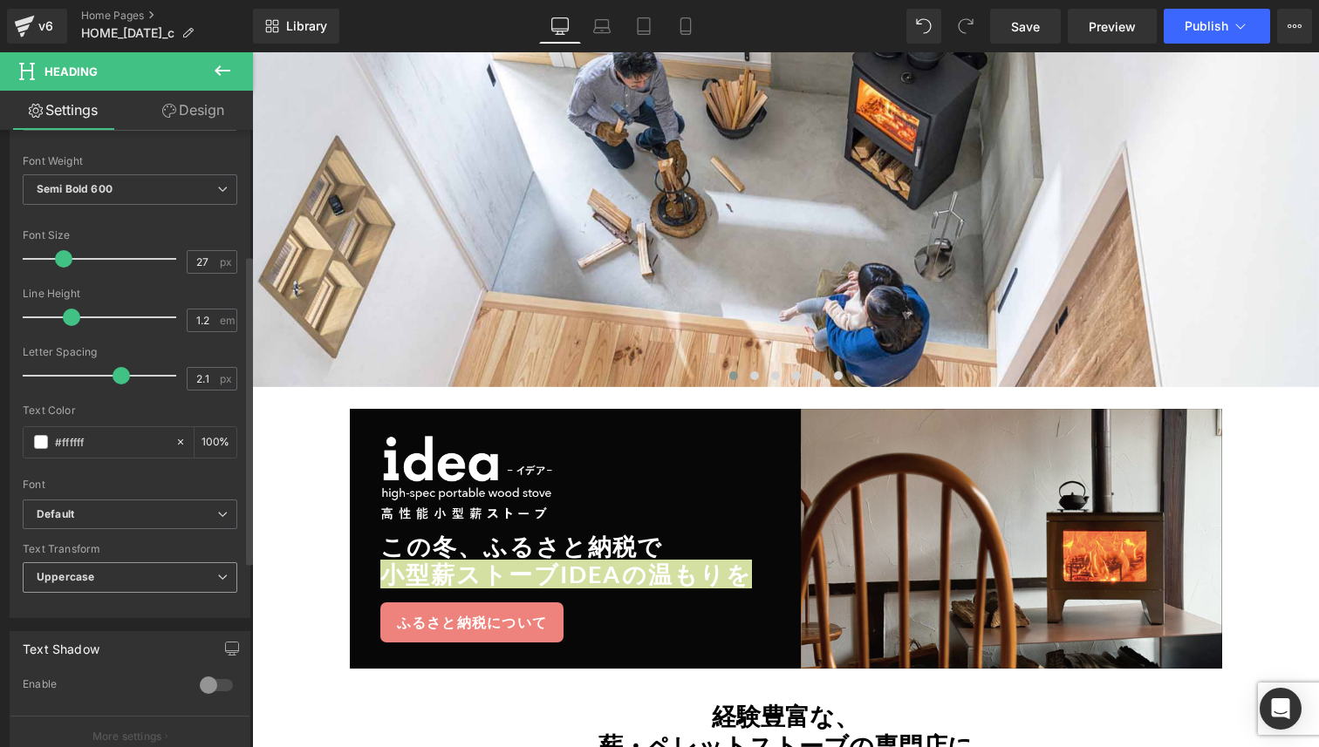
click at [161, 577] on span "Uppercase" at bounding box center [130, 578] width 215 height 31
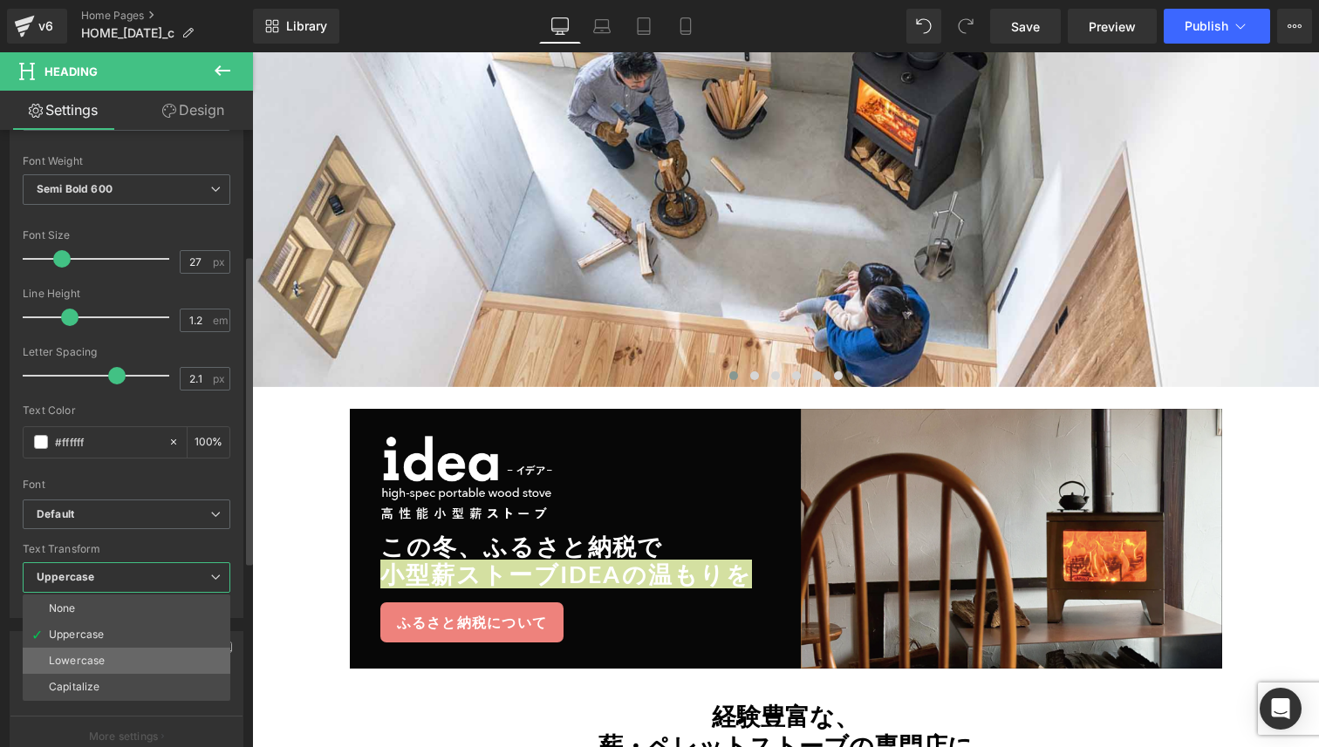
click at [131, 653] on li "Lowercase" at bounding box center [127, 661] width 208 height 26
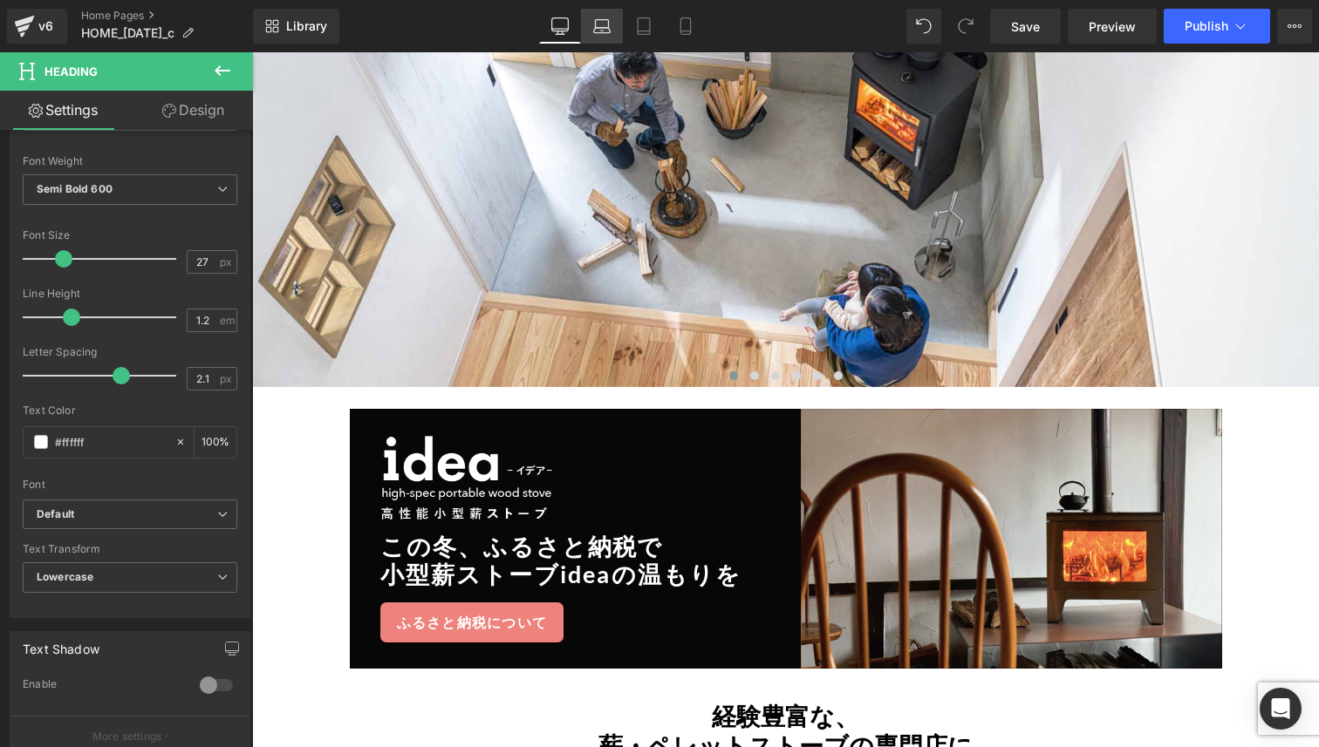
click at [608, 33] on icon at bounding box center [601, 25] width 17 height 17
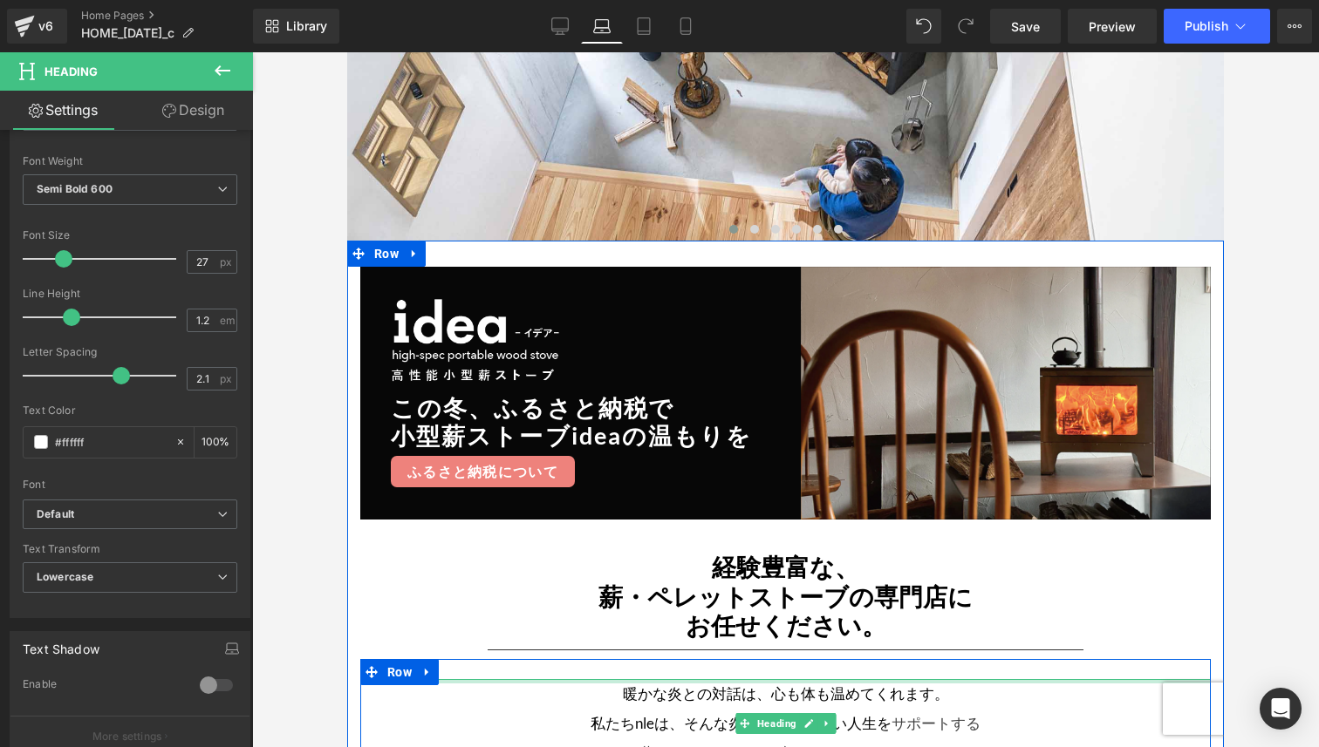
scroll to position [370, 0]
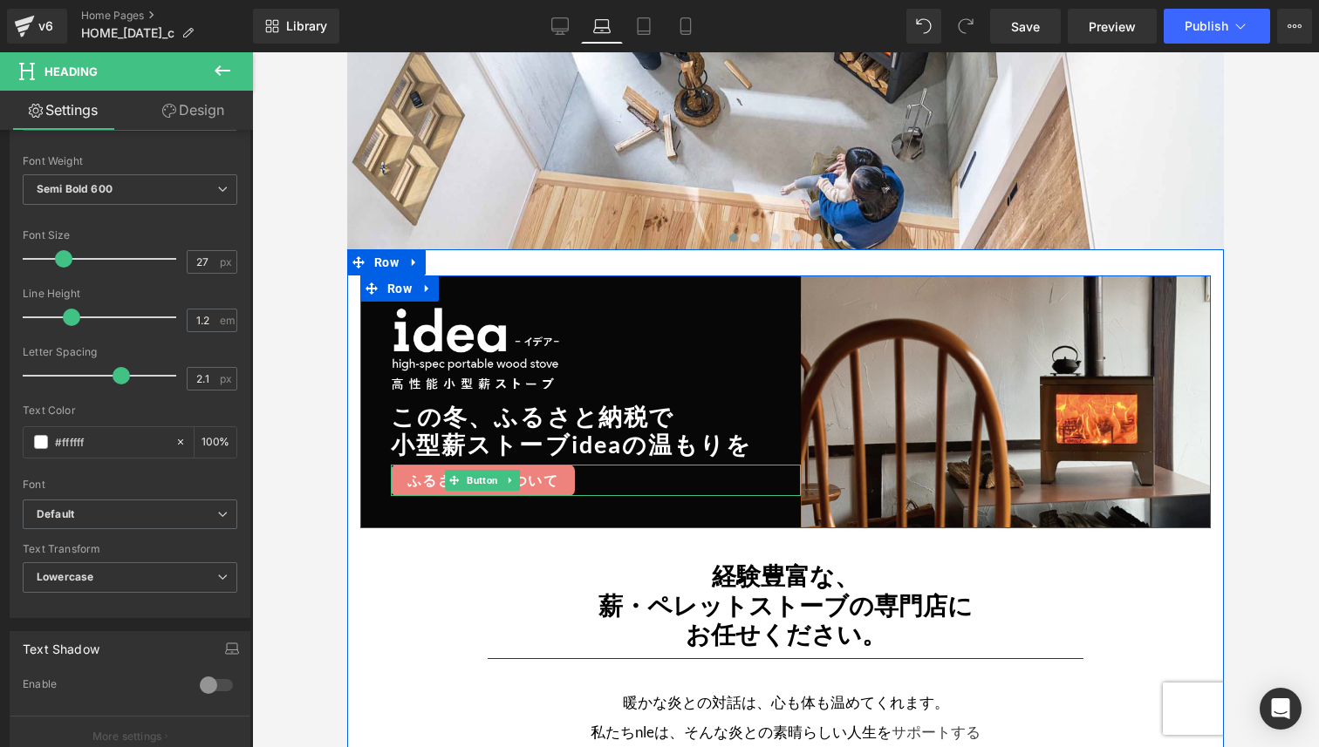
click at [546, 484] on span "ふるさと納税について" at bounding box center [482, 480] width 151 height 21
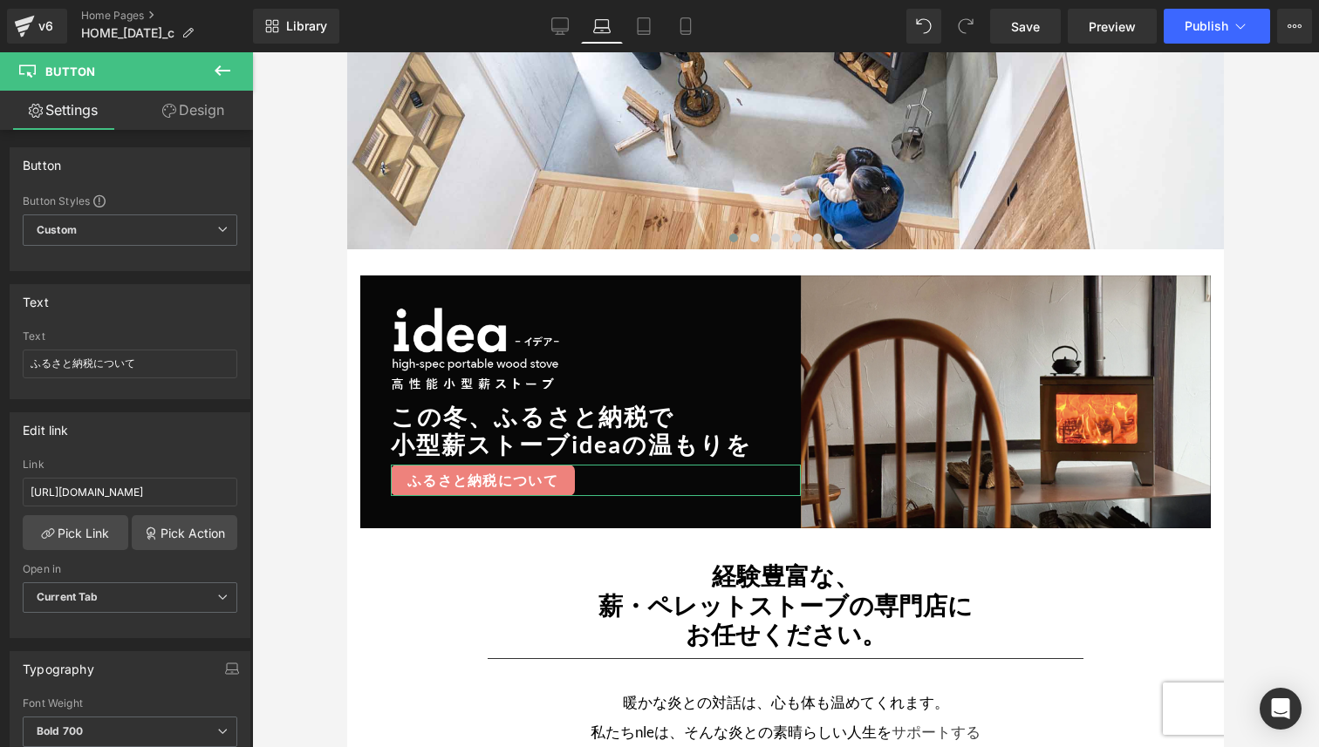
click at [203, 118] on link "Design" at bounding box center [193, 110] width 126 height 39
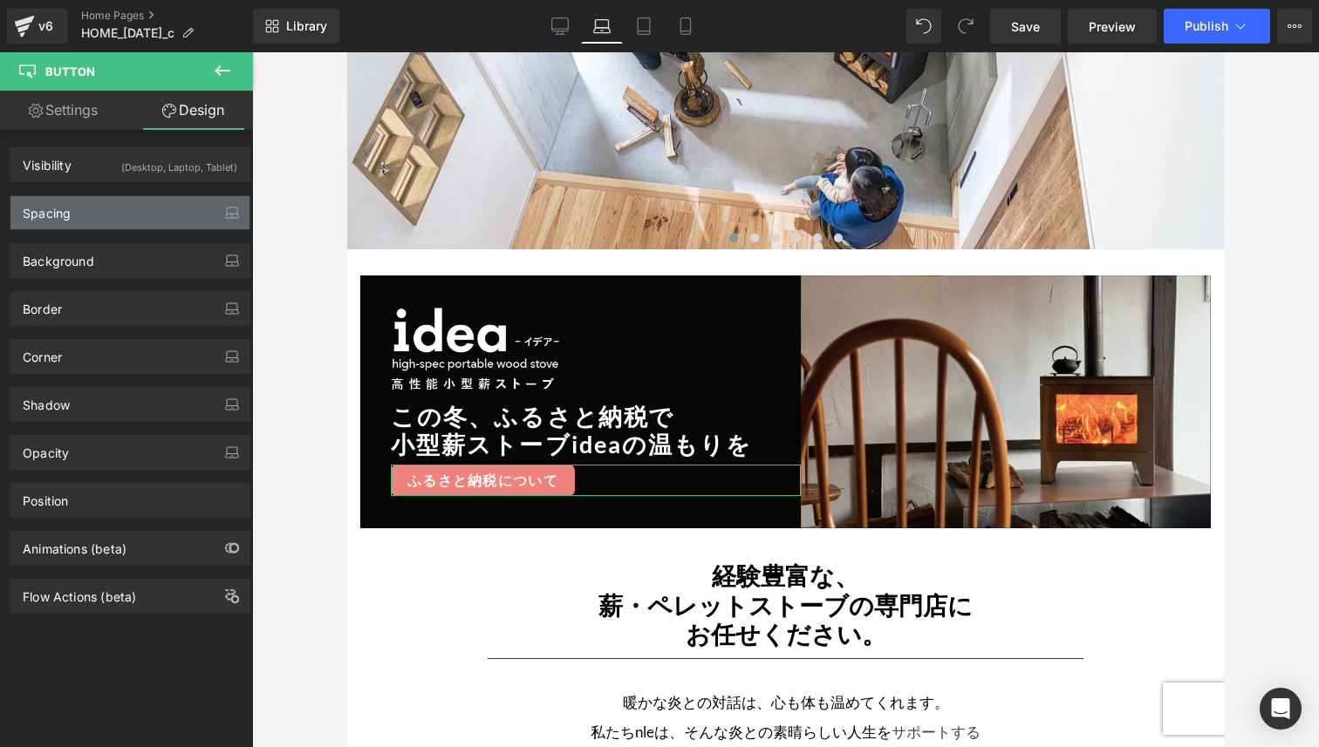
click at [170, 221] on div "Spacing" at bounding box center [129, 212] width 239 height 33
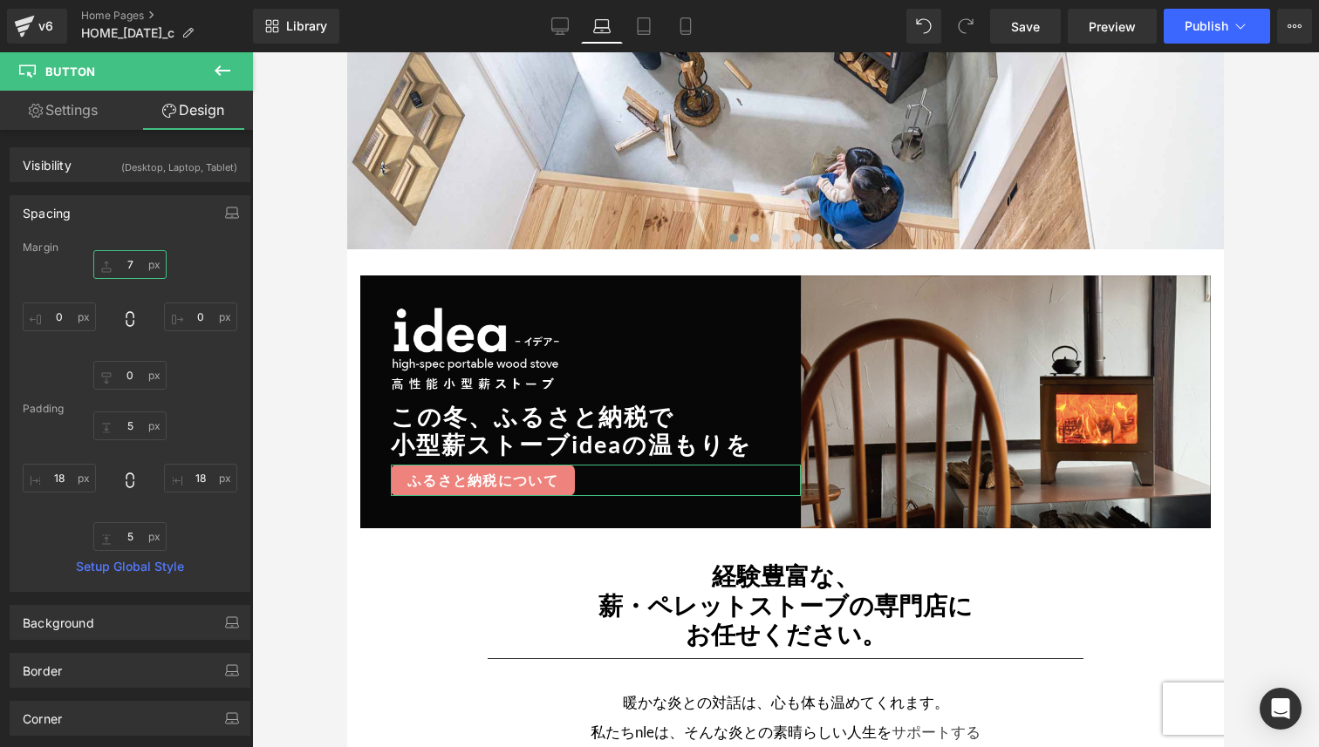
click at [133, 268] on input "7" at bounding box center [129, 264] width 73 height 29
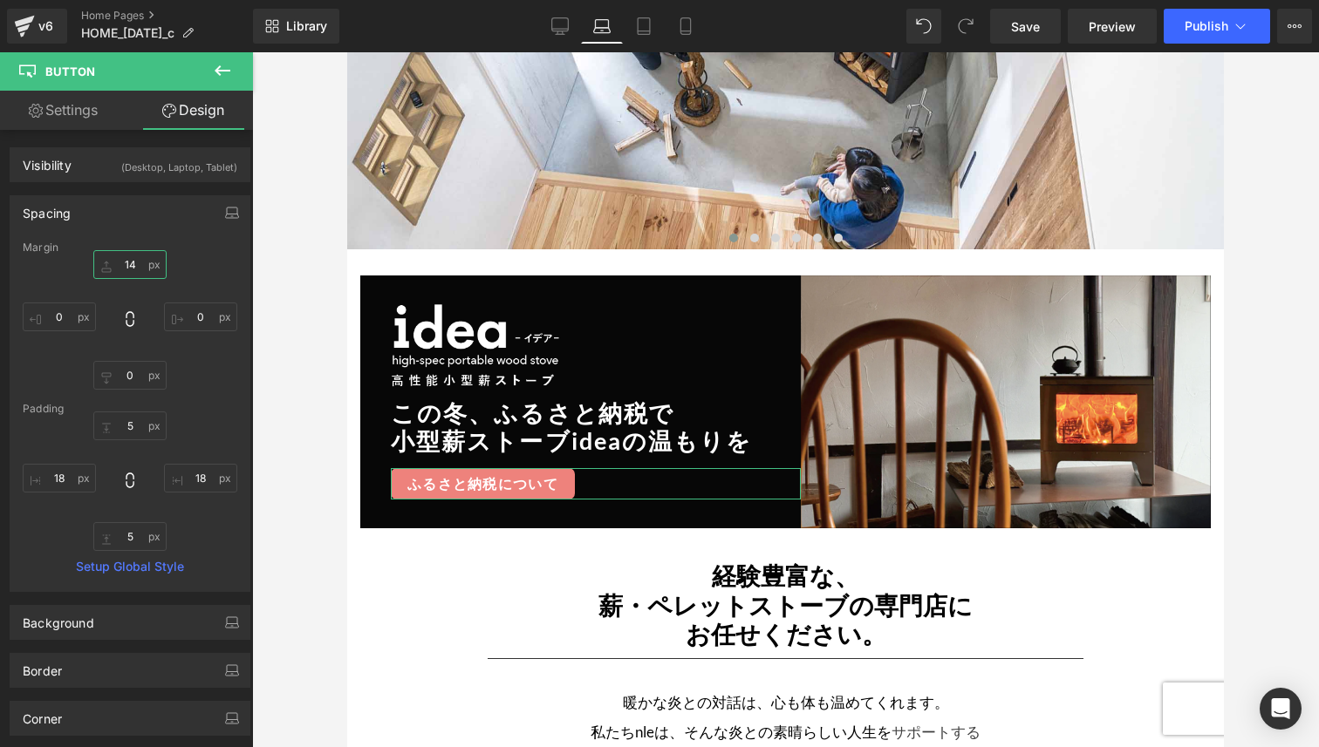
type input "15"
click at [285, 377] on div at bounding box center [785, 399] width 1067 height 695
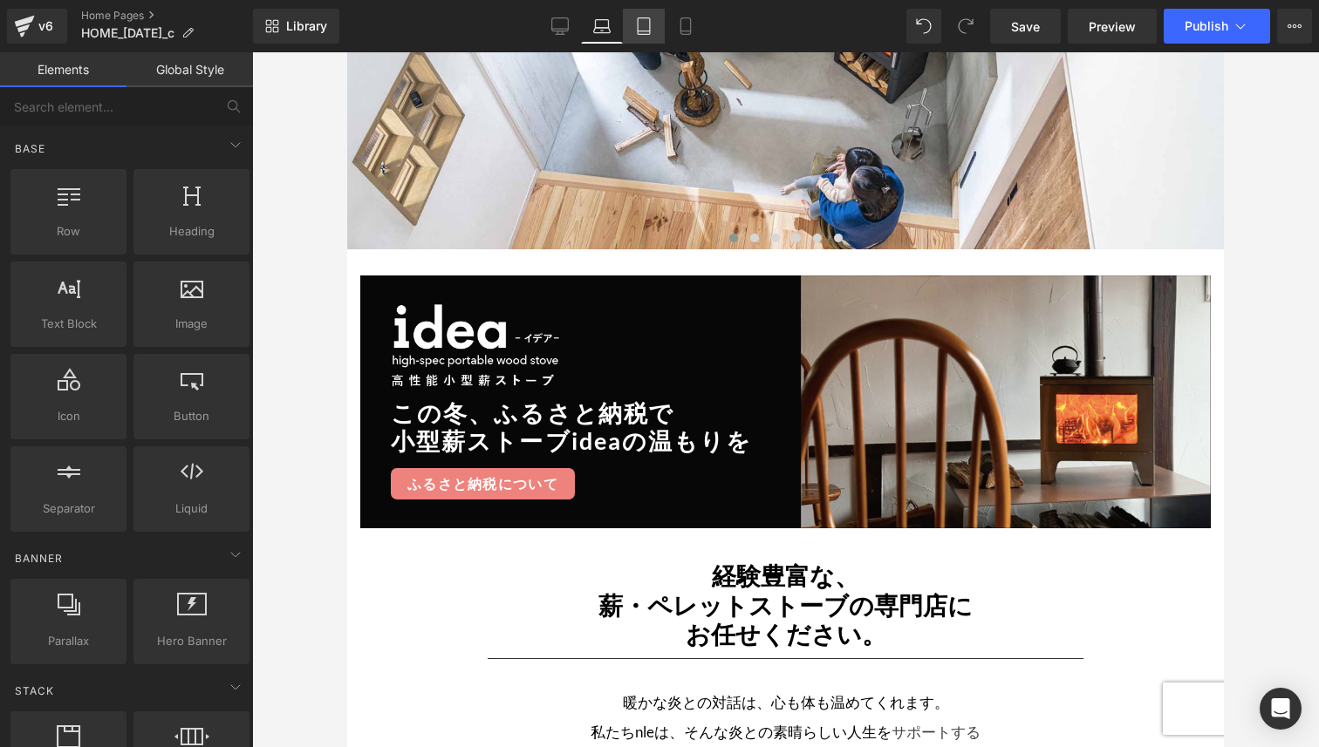
click at [639, 25] on icon at bounding box center [643, 25] width 17 height 17
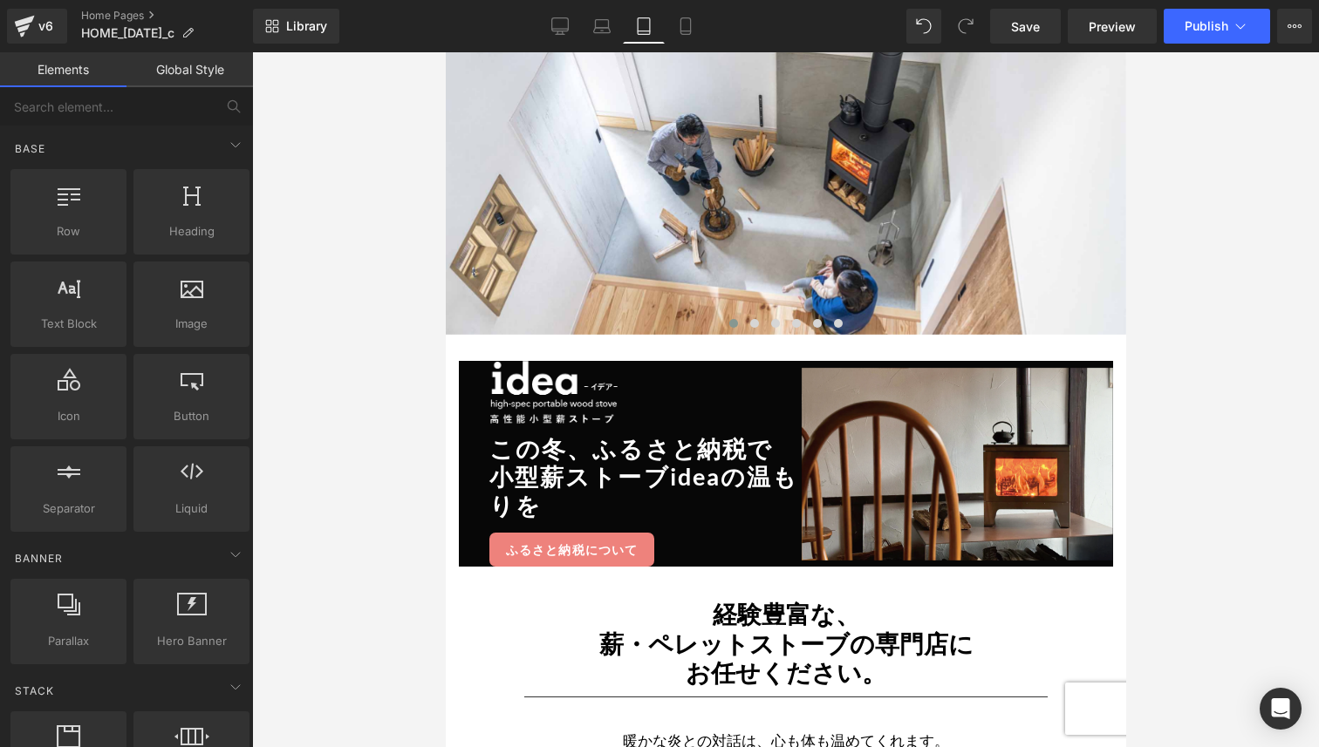
scroll to position [233, 0]
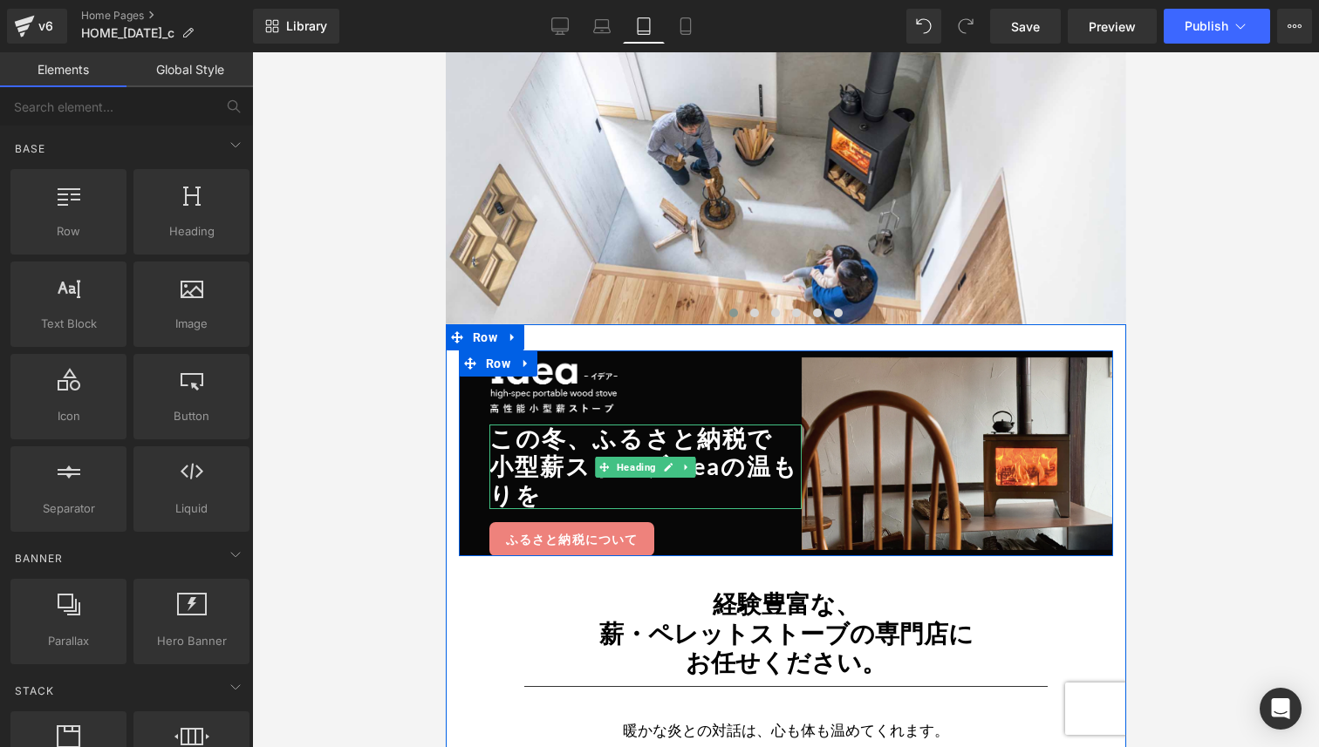
click at [554, 472] on h2 "小型薪ストーブideaの温もりを" at bounding box center [644, 481] width 312 height 57
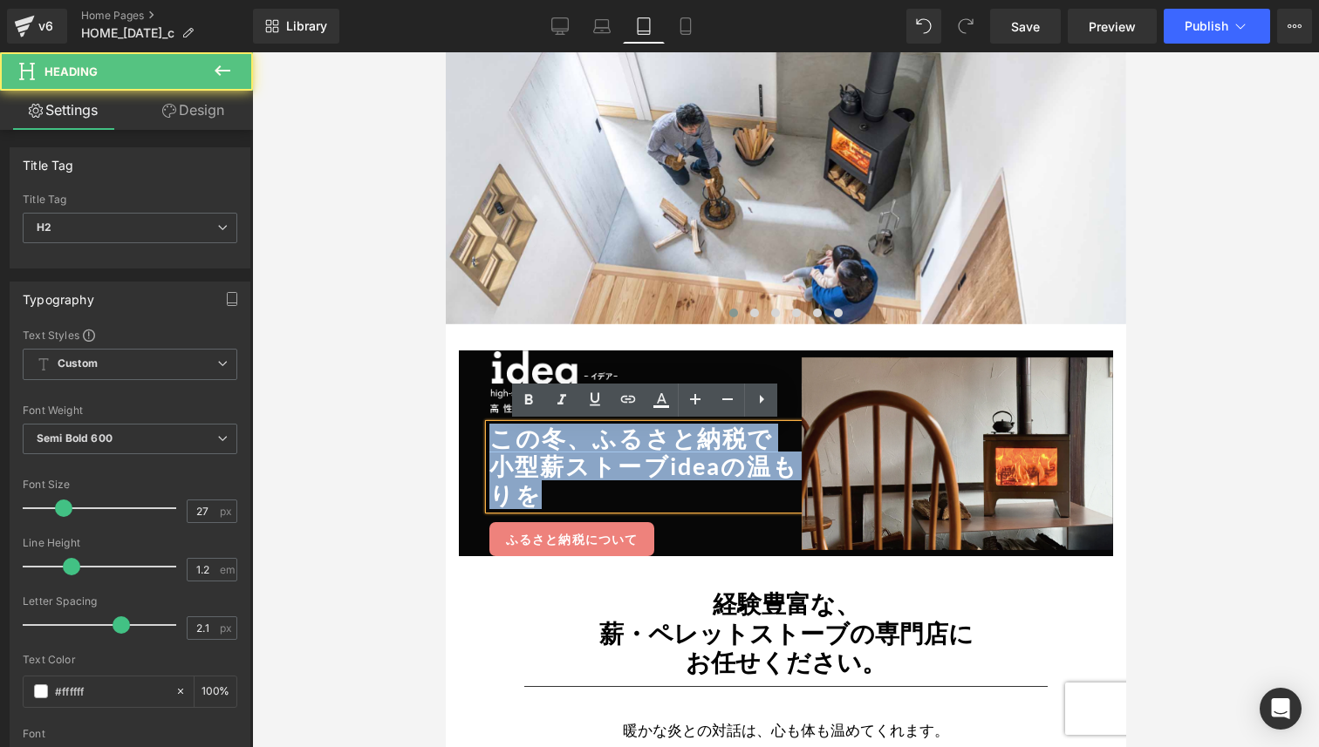
drag, startPoint x: 541, startPoint y: 495, endPoint x: 491, endPoint y: 441, distance: 73.4
click at [491, 441] on div "この冬、ふるさ と納税で 小型薪ストーブideaの温もりを" at bounding box center [644, 467] width 312 height 85
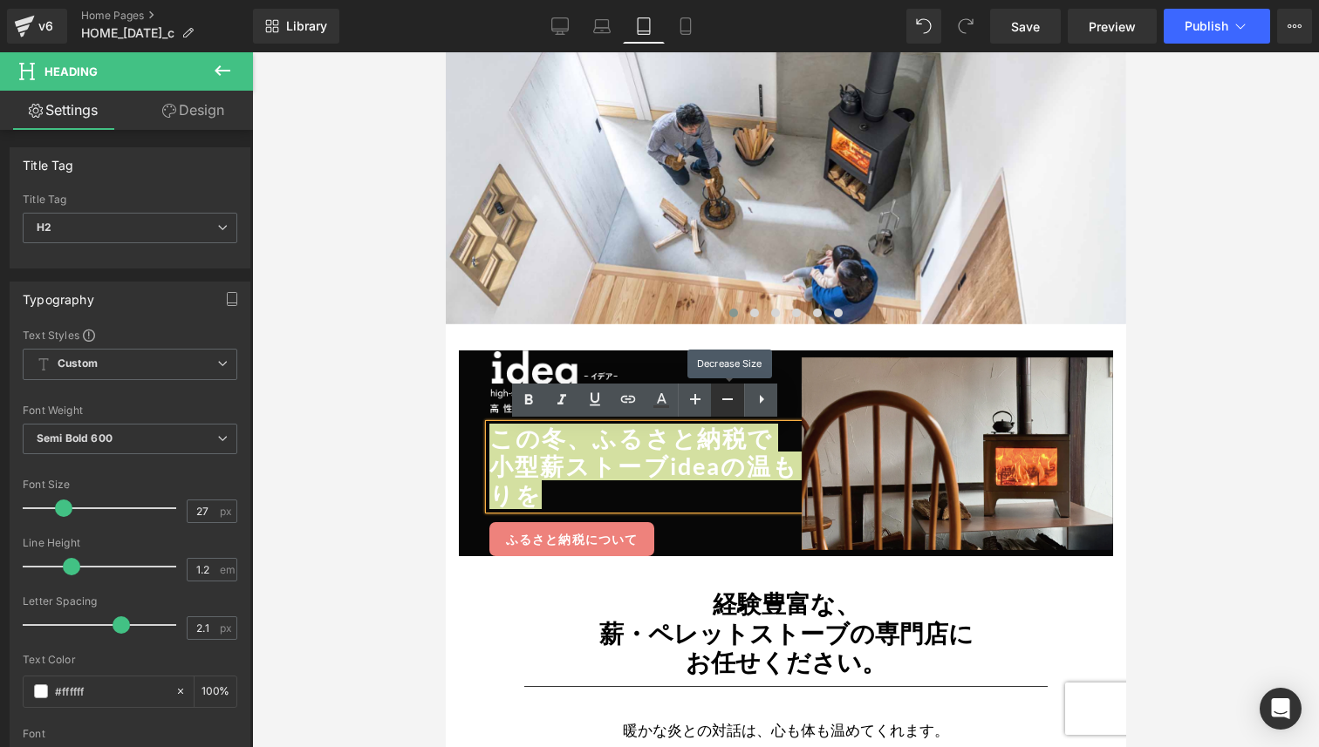
click at [723, 405] on icon at bounding box center [727, 399] width 21 height 21
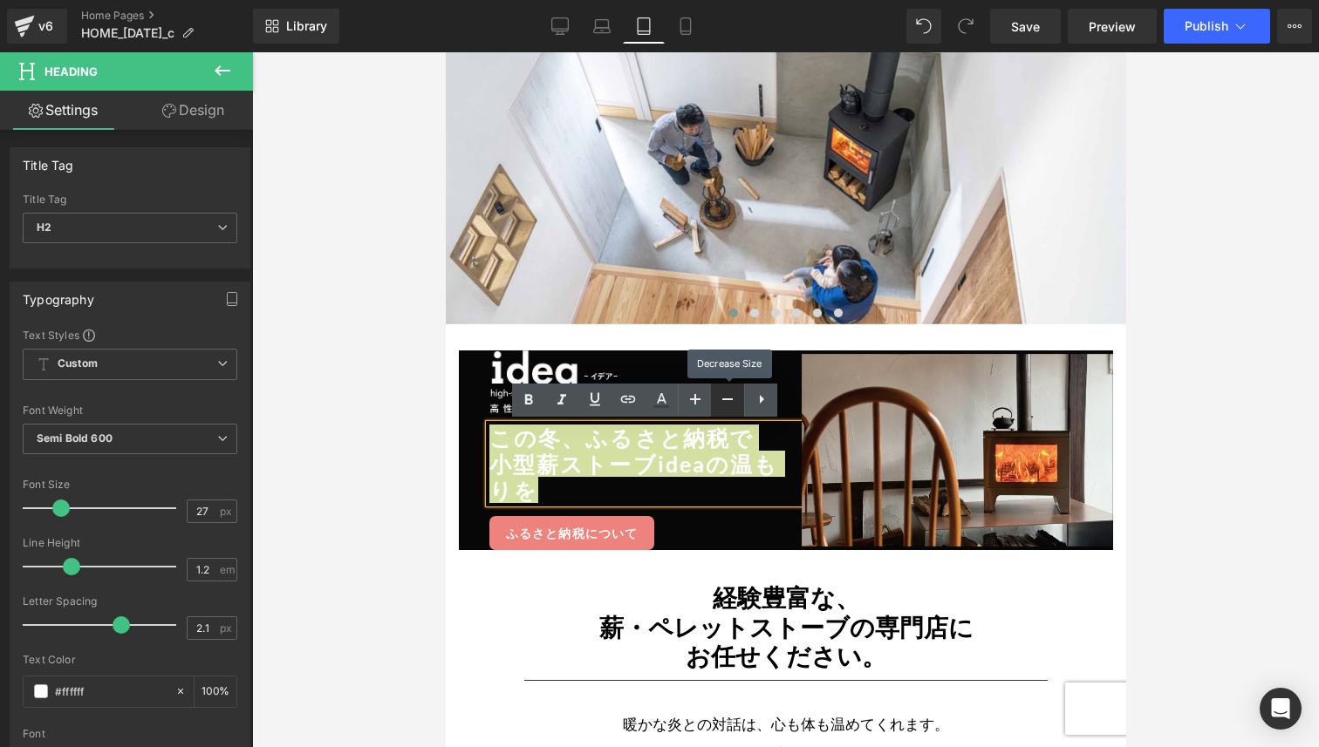
click at [723, 405] on icon at bounding box center [727, 399] width 21 height 21
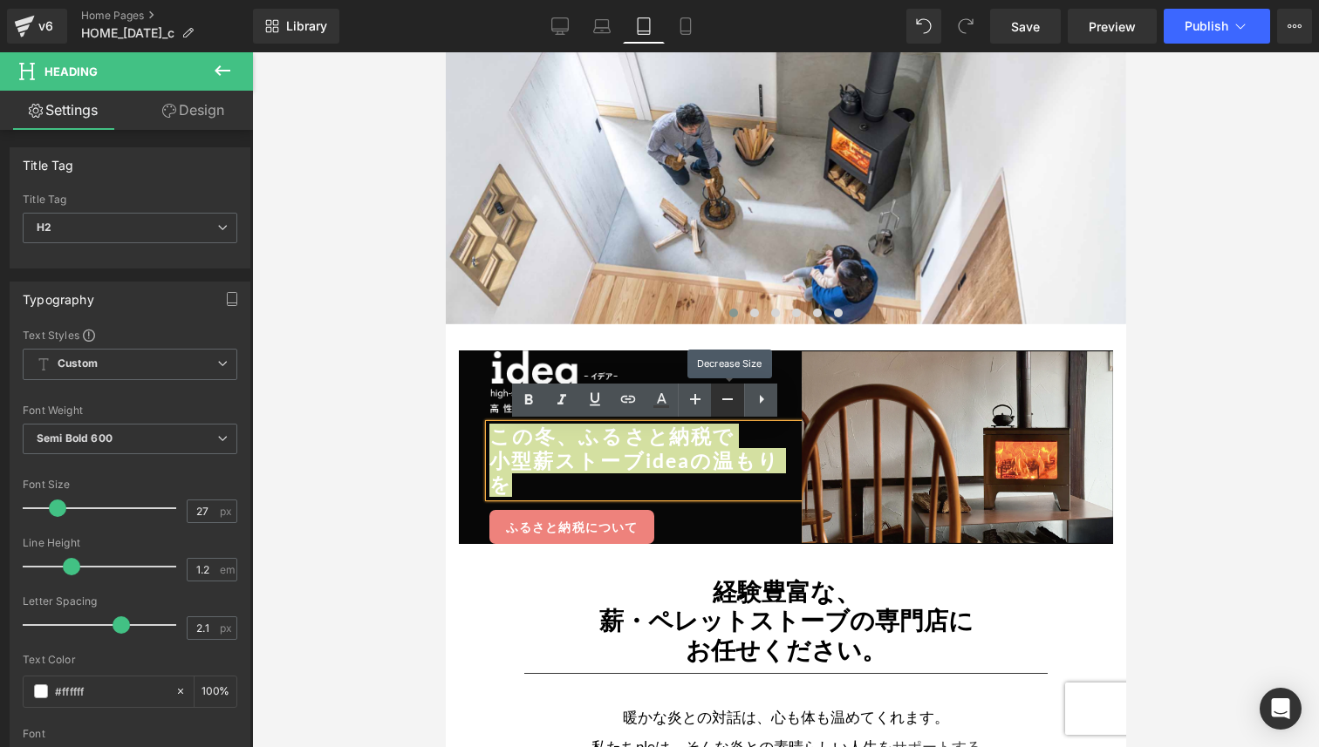
click at [723, 405] on icon at bounding box center [727, 399] width 21 height 21
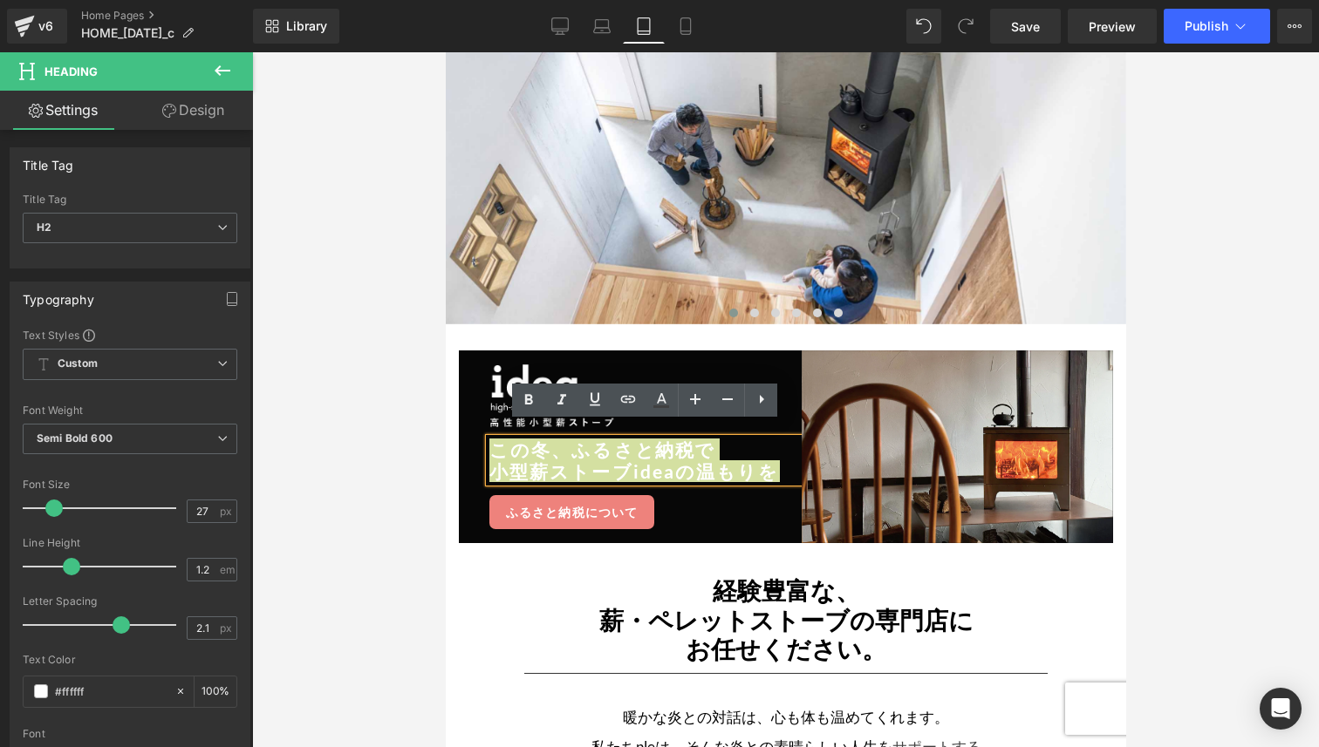
click at [404, 528] on div at bounding box center [785, 399] width 1067 height 695
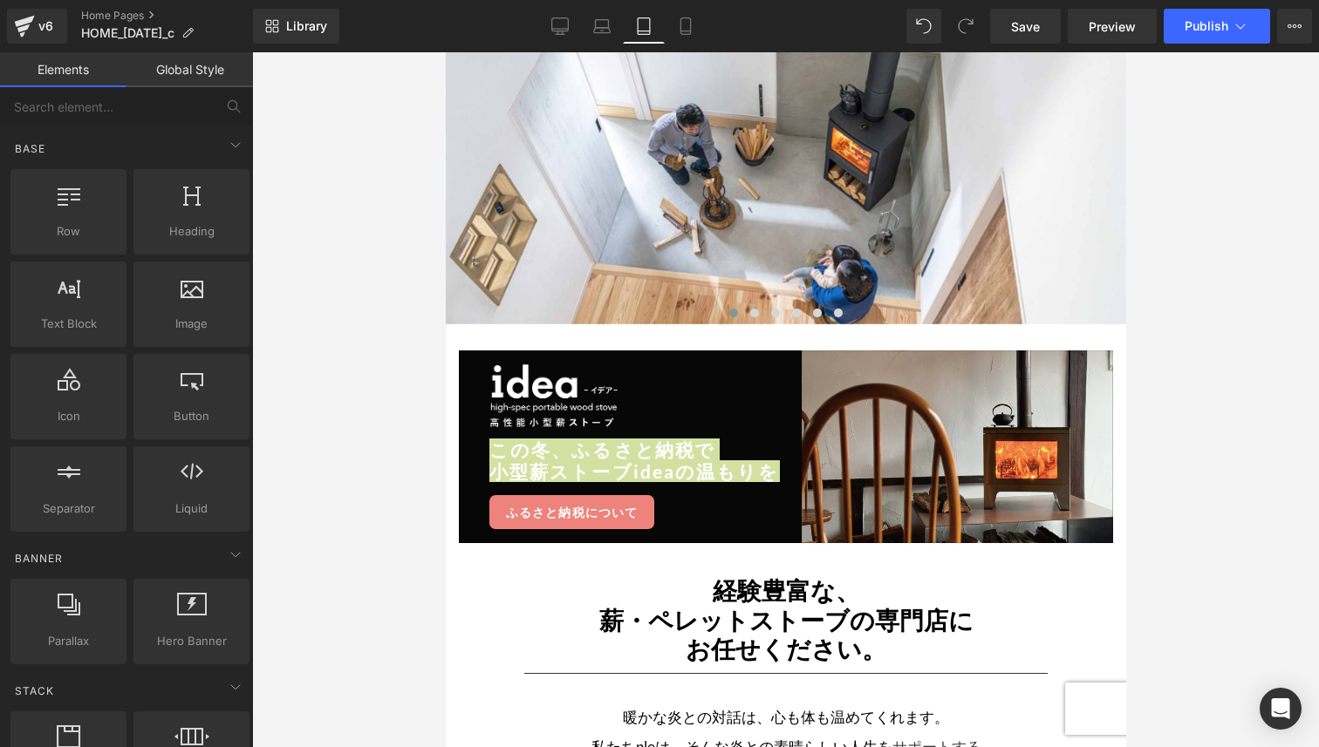
click at [404, 528] on div at bounding box center [785, 399] width 1067 height 695
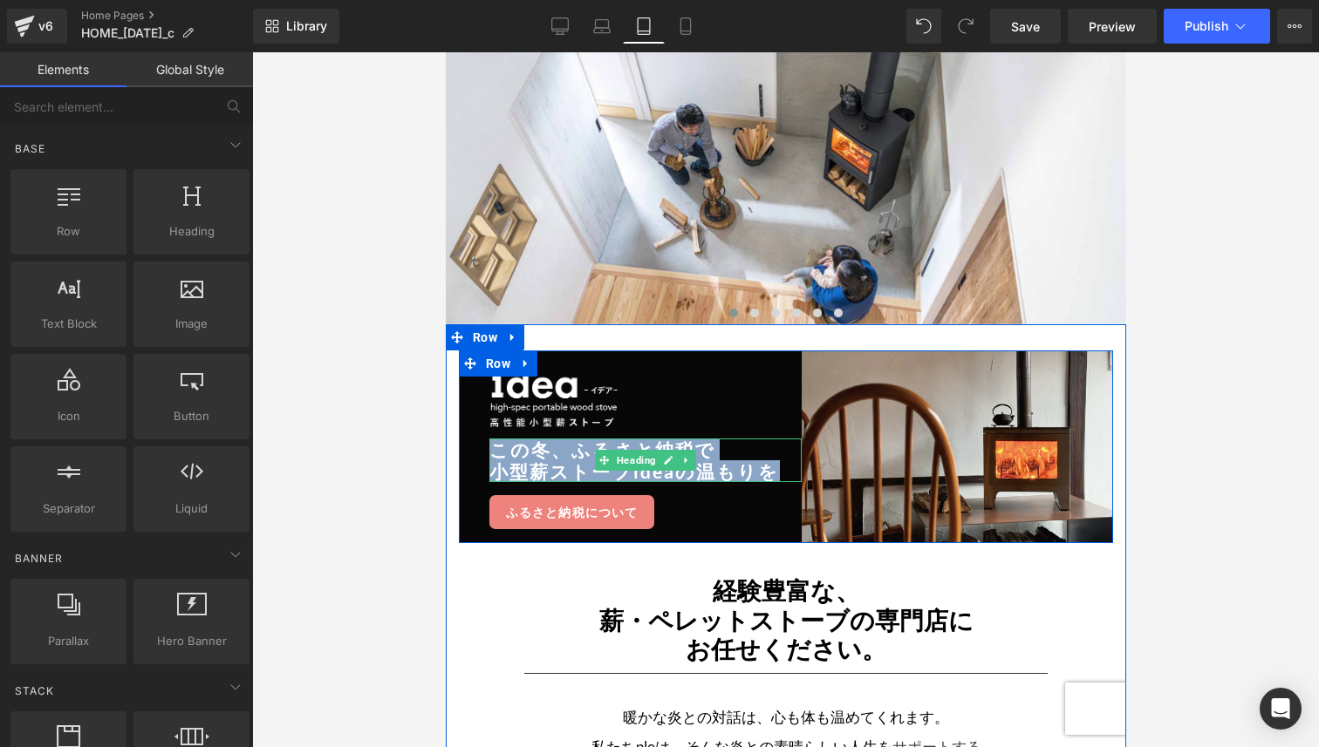
click at [533, 467] on h2 "小型薪ストーブideaの温もりを" at bounding box center [644, 471] width 312 height 22
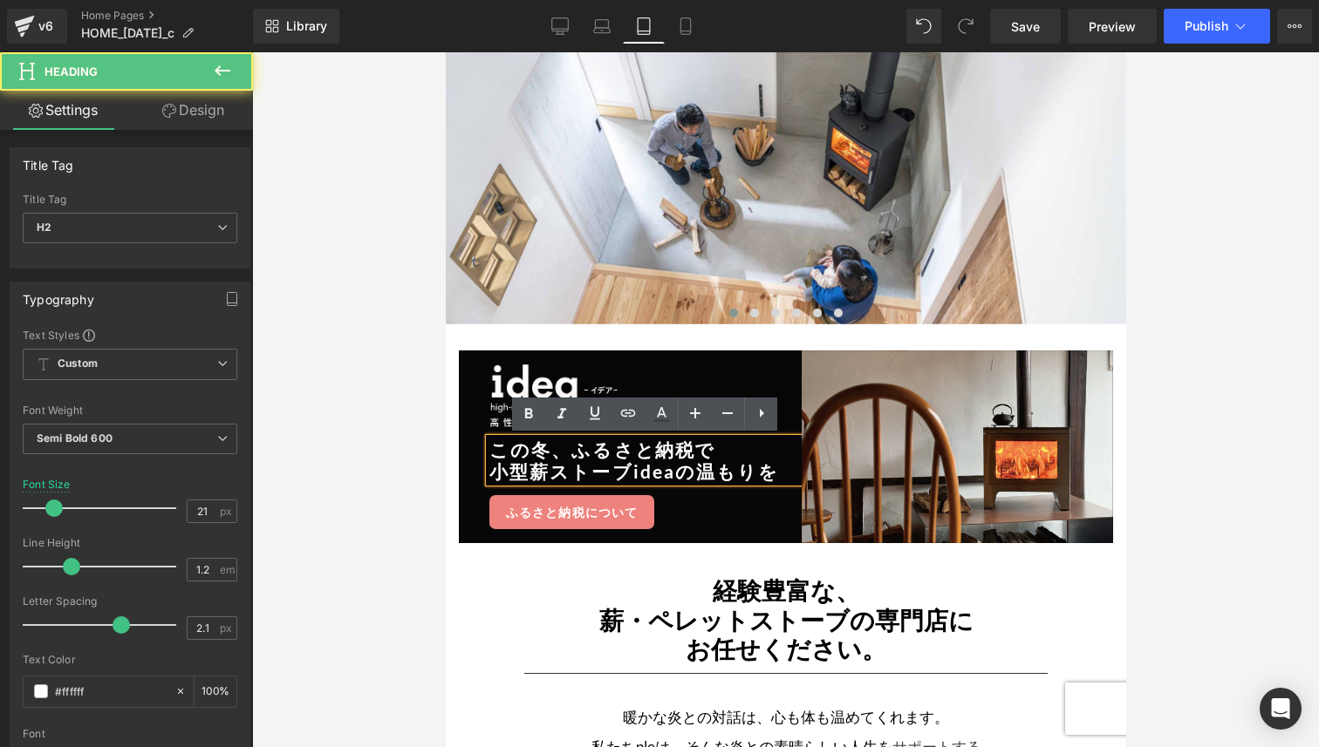
click at [413, 532] on div at bounding box center [785, 399] width 1067 height 695
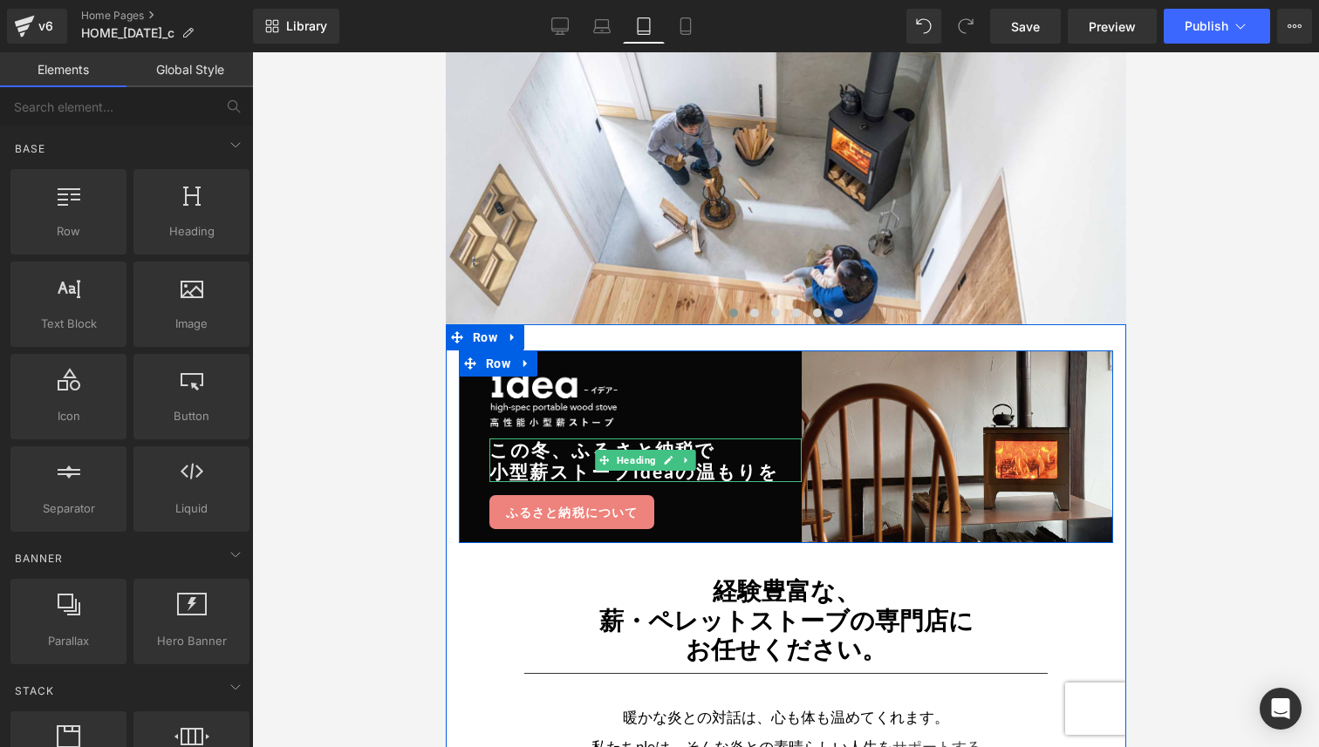
click at [543, 460] on h2 "小型薪ストーブideaの温もりを" at bounding box center [644, 471] width 312 height 22
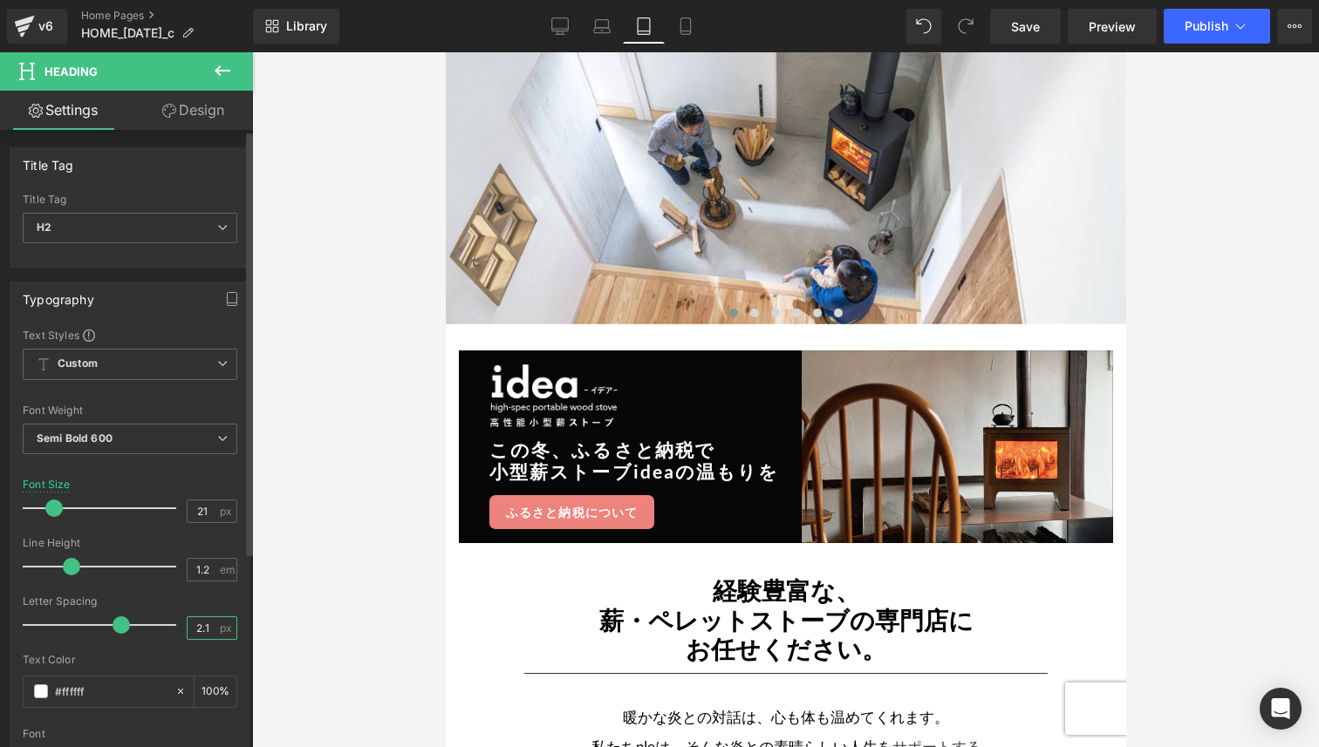
click at [194, 629] on input "2.1" at bounding box center [203, 628] width 31 height 22
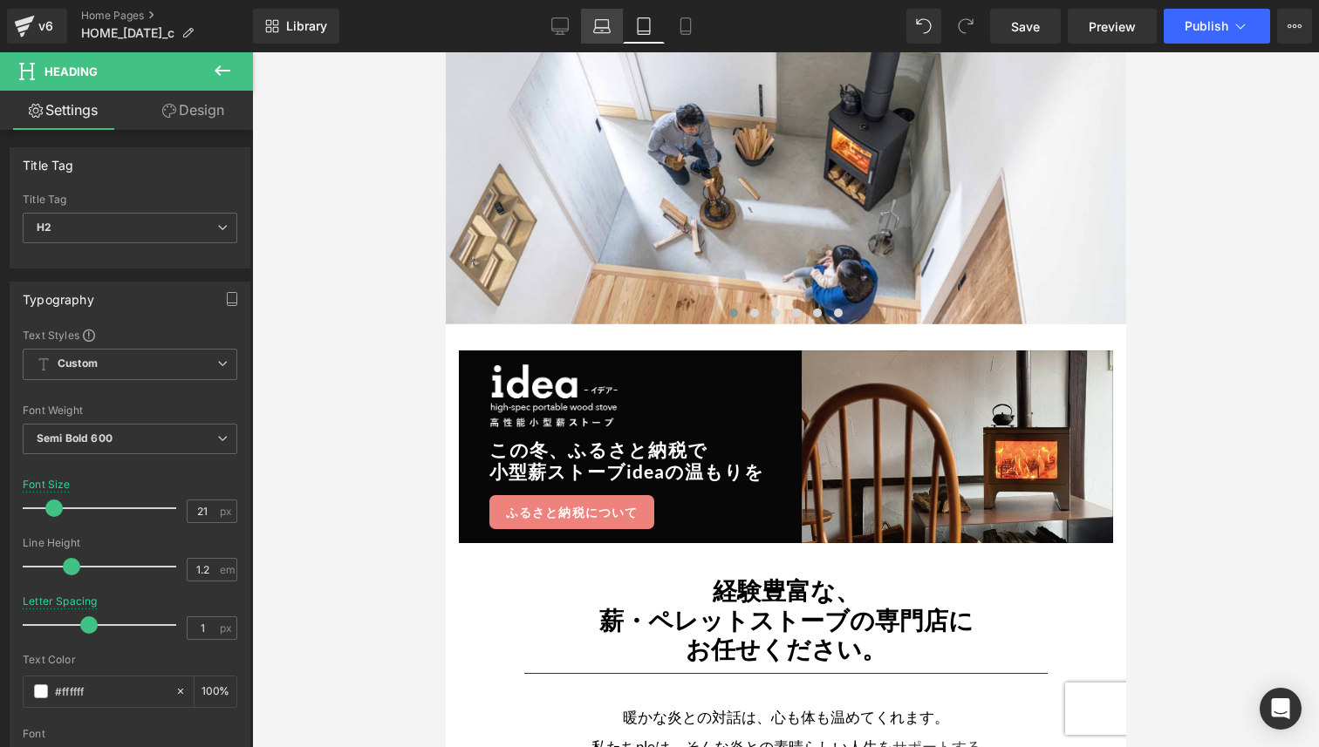
click at [606, 28] on icon at bounding box center [601, 25] width 17 height 17
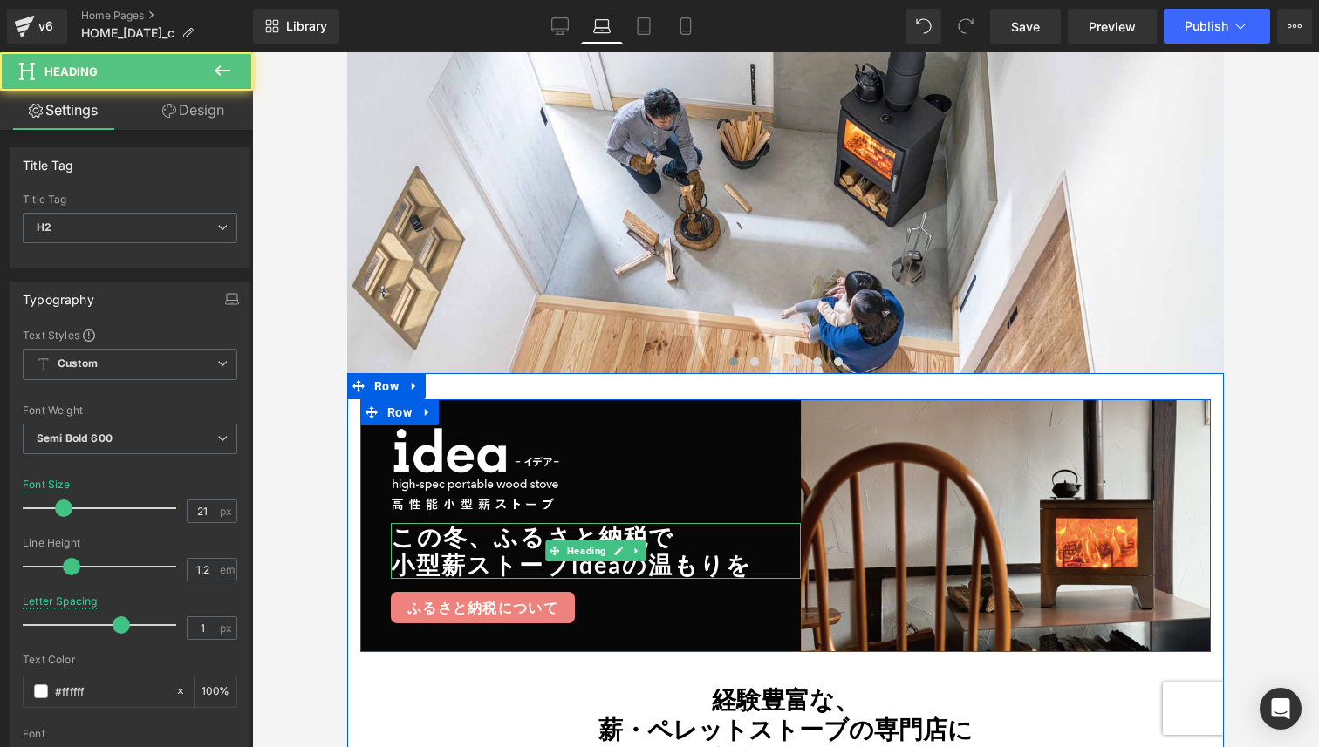
click at [447, 535] on h2 "この冬、ふるさ と納税で" at bounding box center [596, 537] width 410 height 28
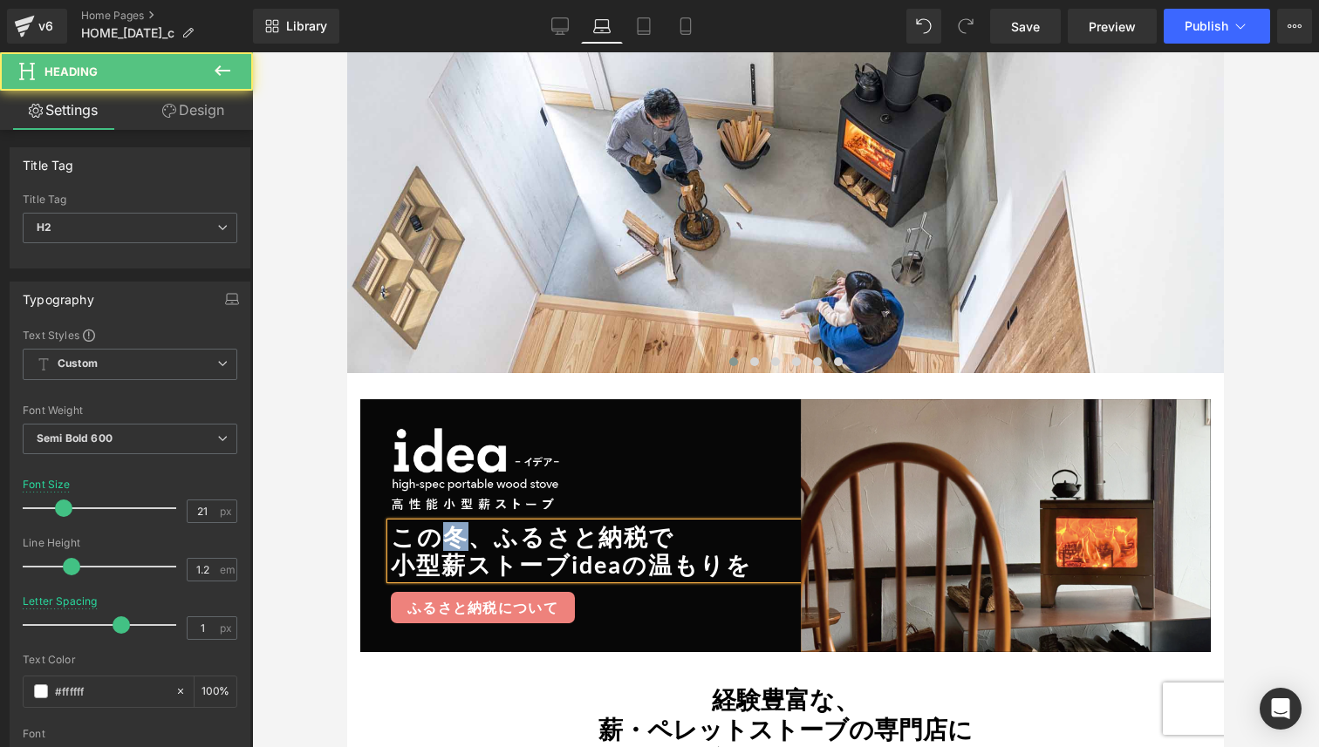
click at [447, 535] on h2 "この冬、ふるさ と納税で" at bounding box center [596, 537] width 410 height 28
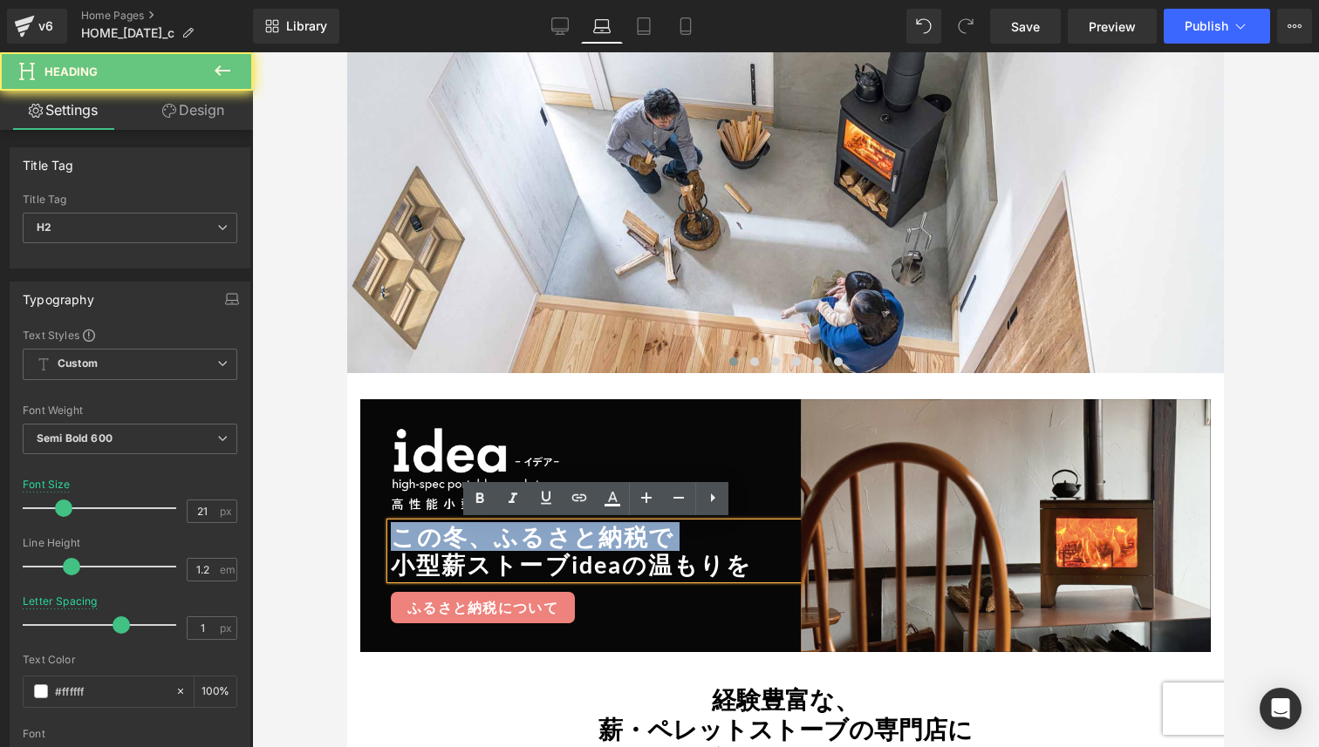
click at [447, 535] on h2 "この冬、ふるさ と納税で" at bounding box center [596, 537] width 410 height 28
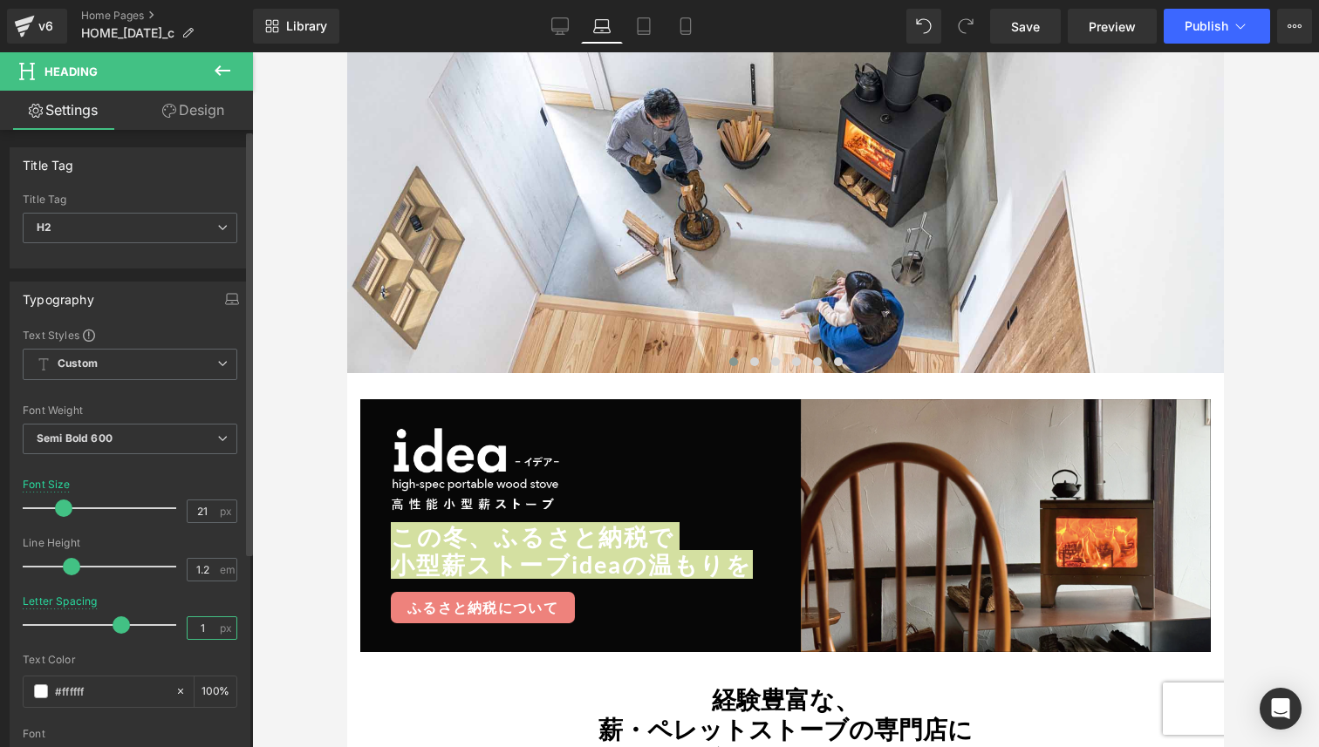
click at [192, 631] on input "1" at bounding box center [203, 628] width 31 height 22
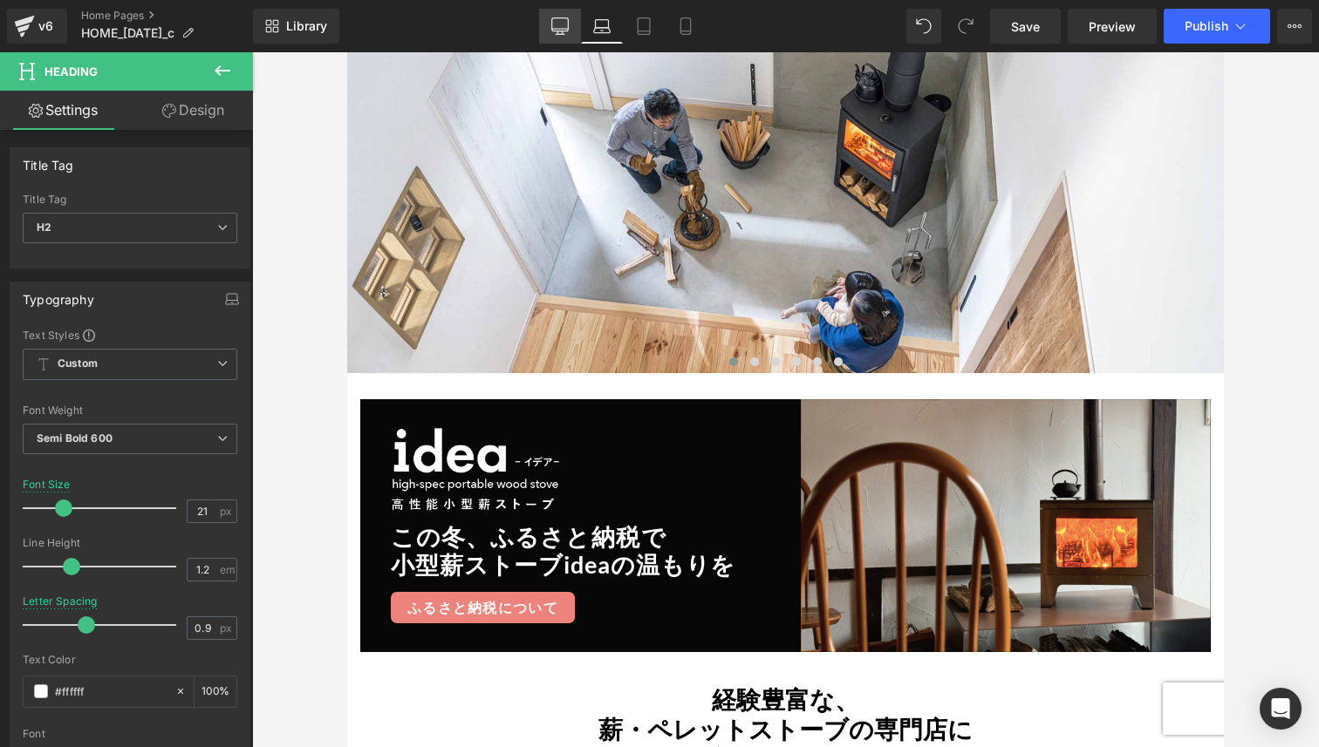
click at [563, 34] on icon at bounding box center [560, 34] width 9 height 0
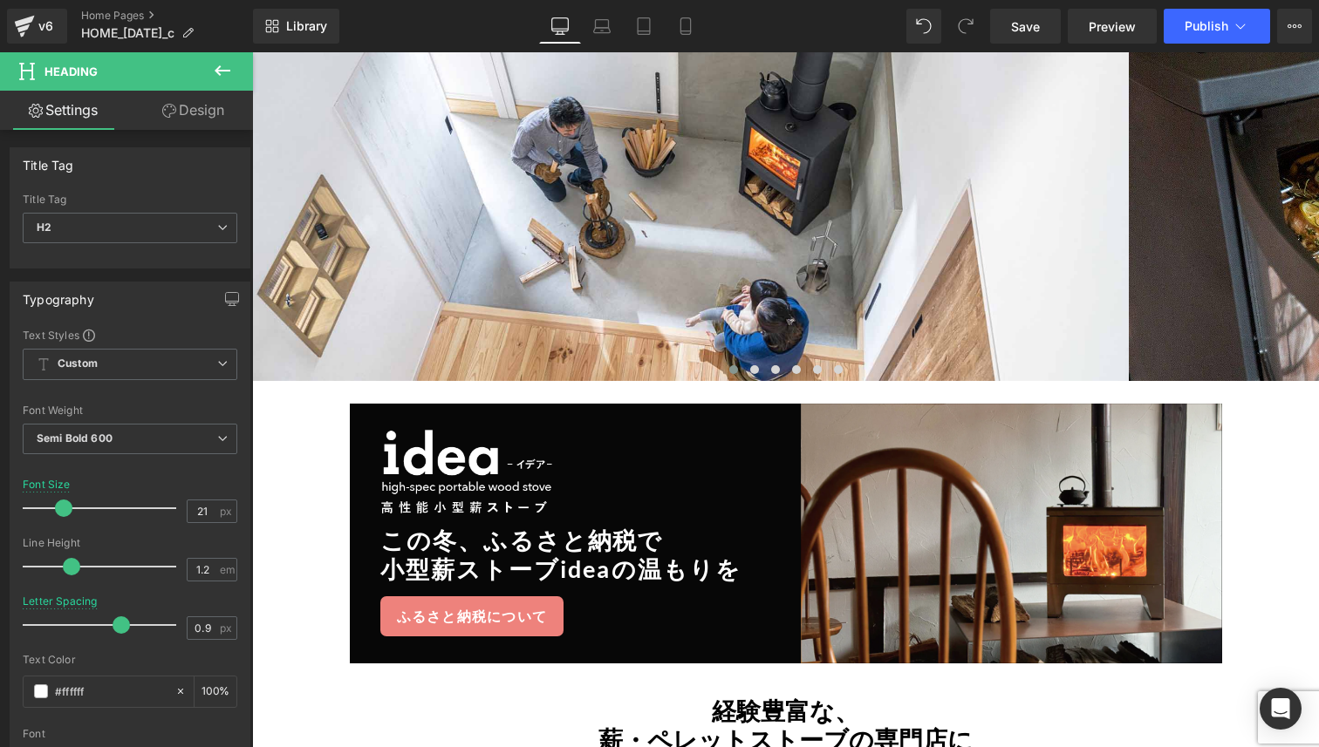
scroll to position [250, 0]
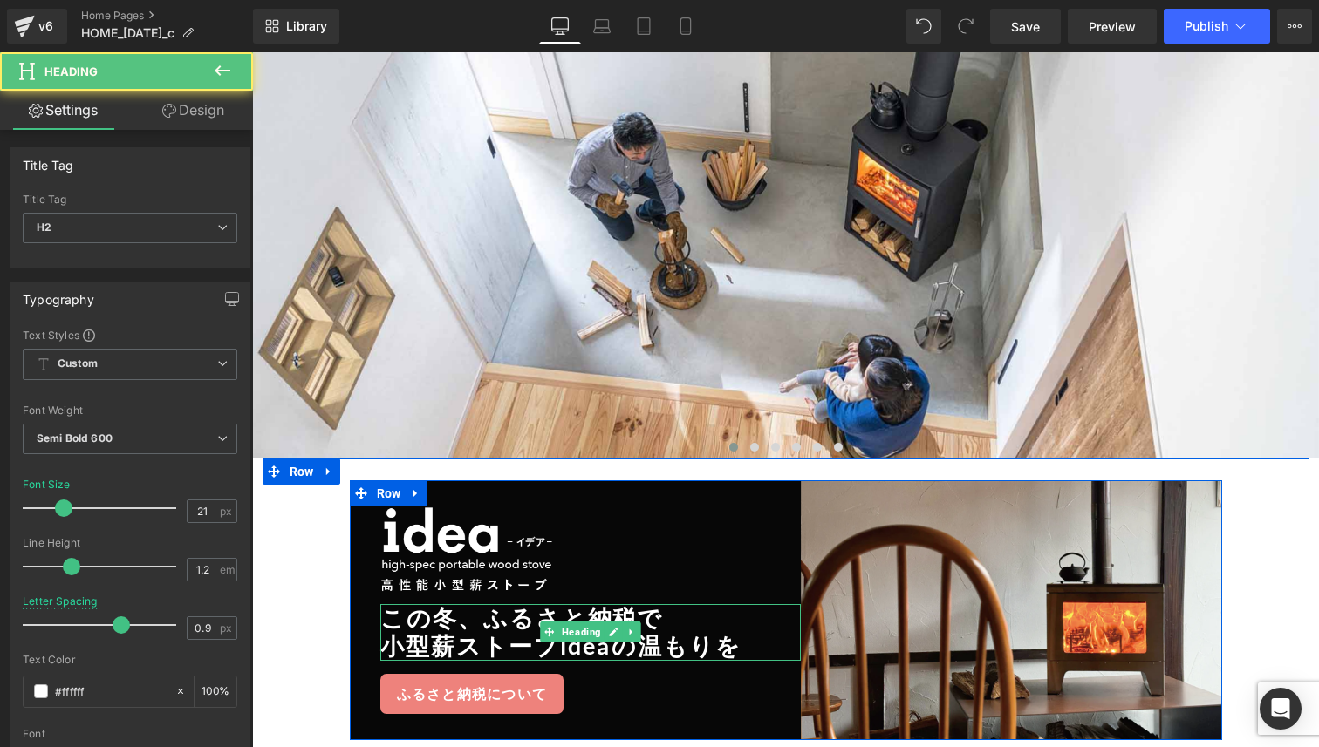
click at [453, 647] on h2 "小型薪ストーブideaの温もりを" at bounding box center [590, 646] width 421 height 28
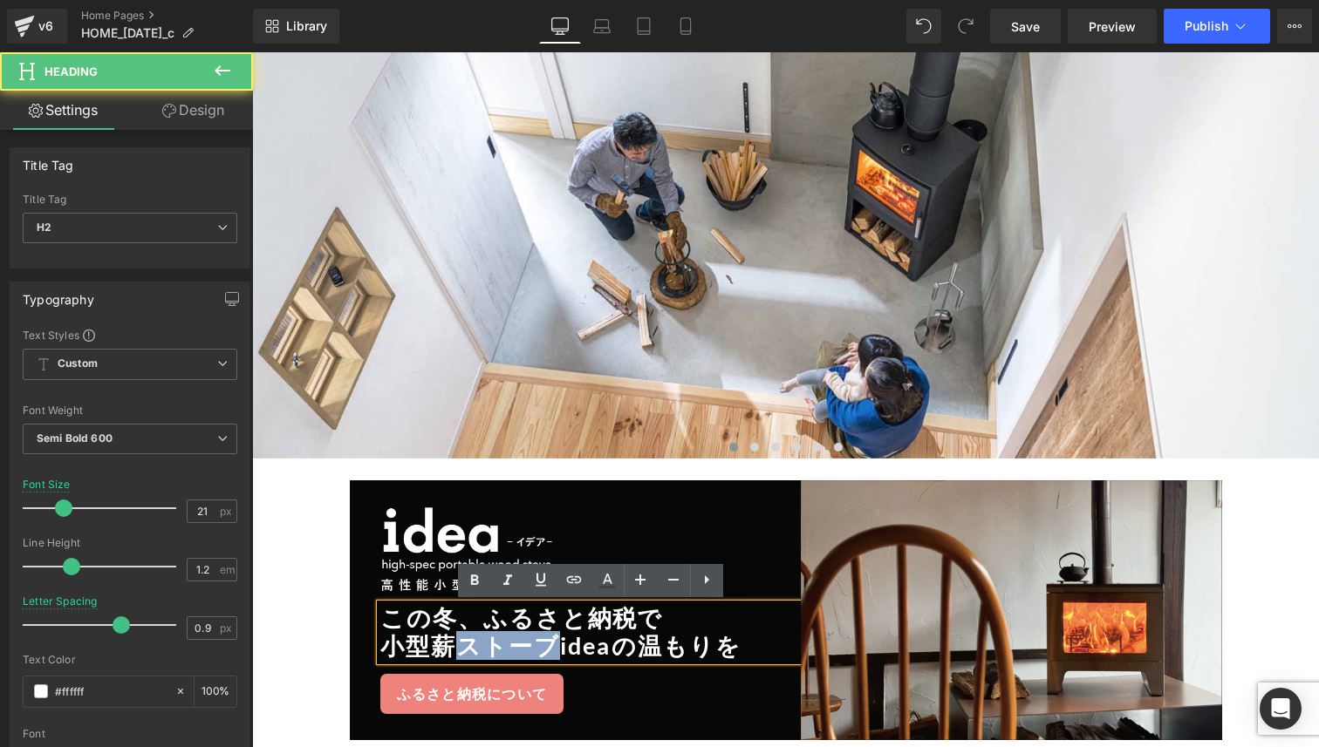
click at [453, 647] on h2 "小型薪ストーブideaの温もりを" at bounding box center [590, 646] width 421 height 28
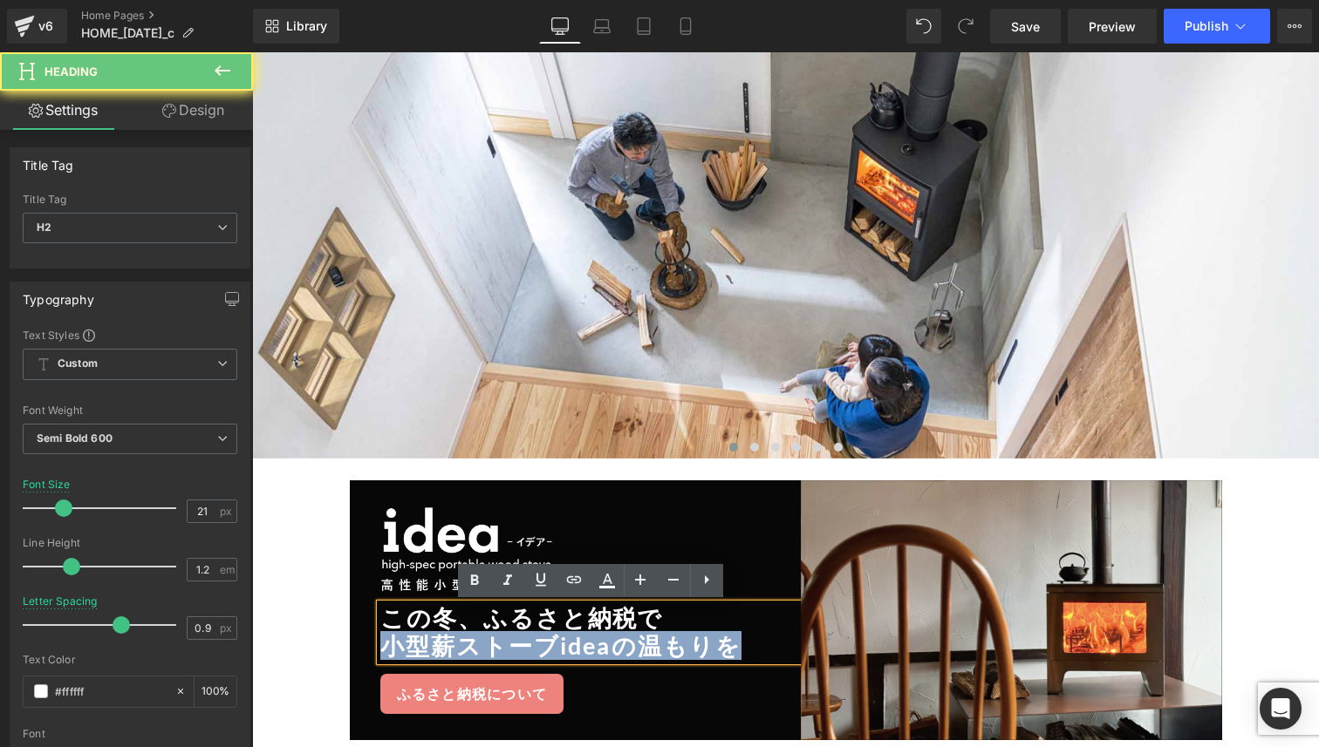
click at [453, 647] on h2 "小型薪ストーブideaの温もりを" at bounding box center [590, 646] width 421 height 28
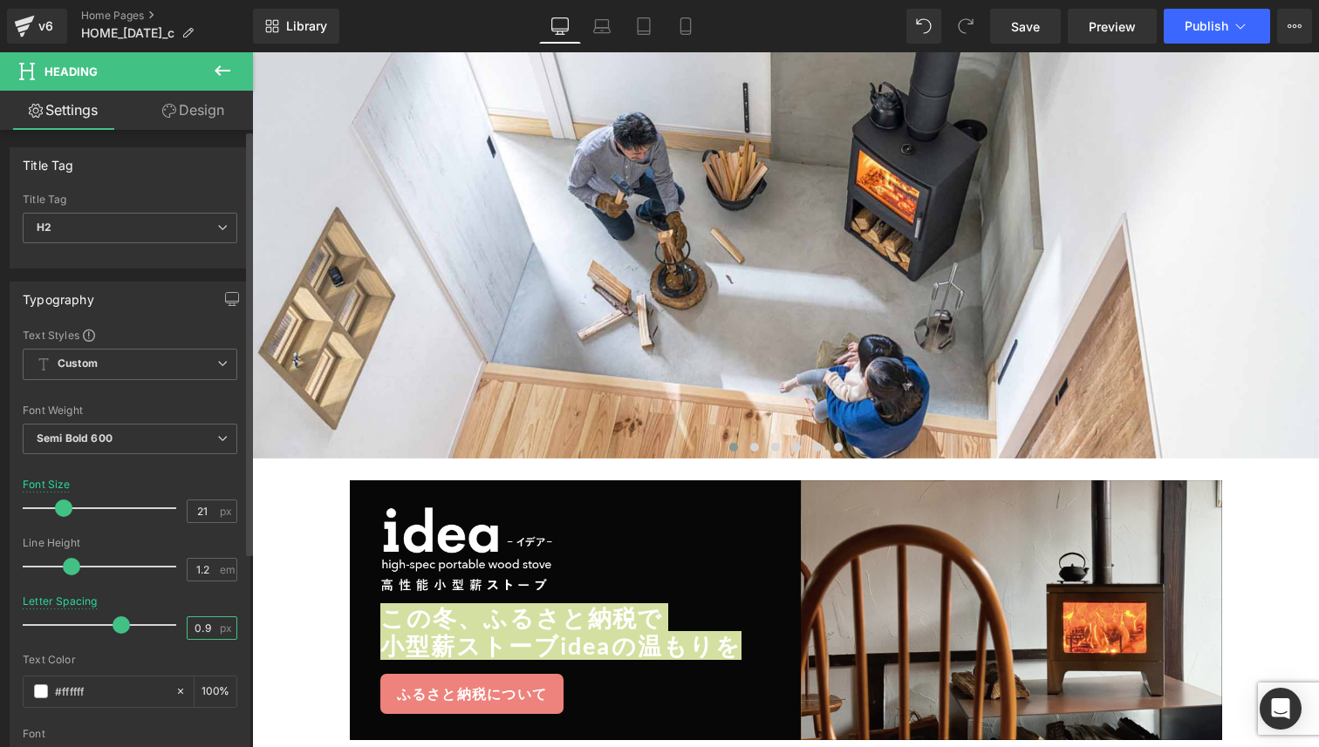
click at [199, 623] on input "0.9" at bounding box center [203, 628] width 31 height 22
type input "0"
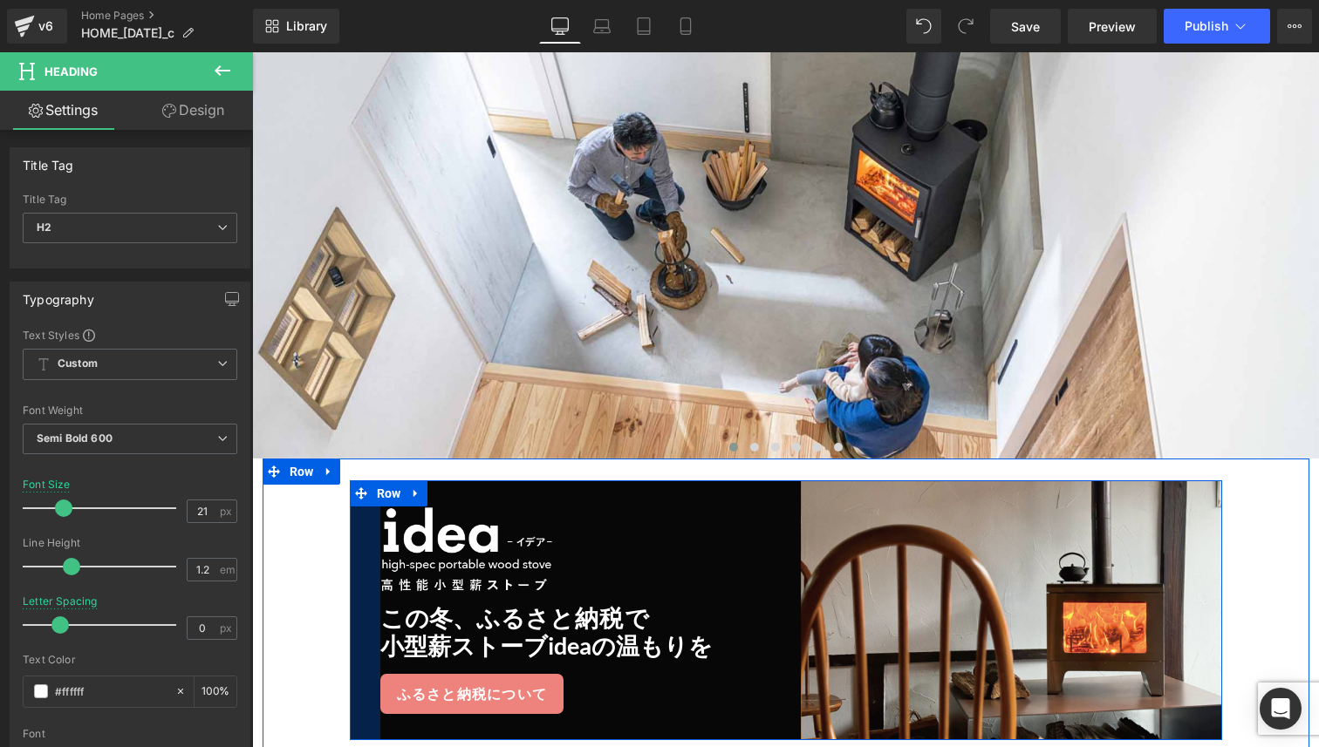
click at [350, 640] on div "35px" at bounding box center [365, 611] width 31 height 260
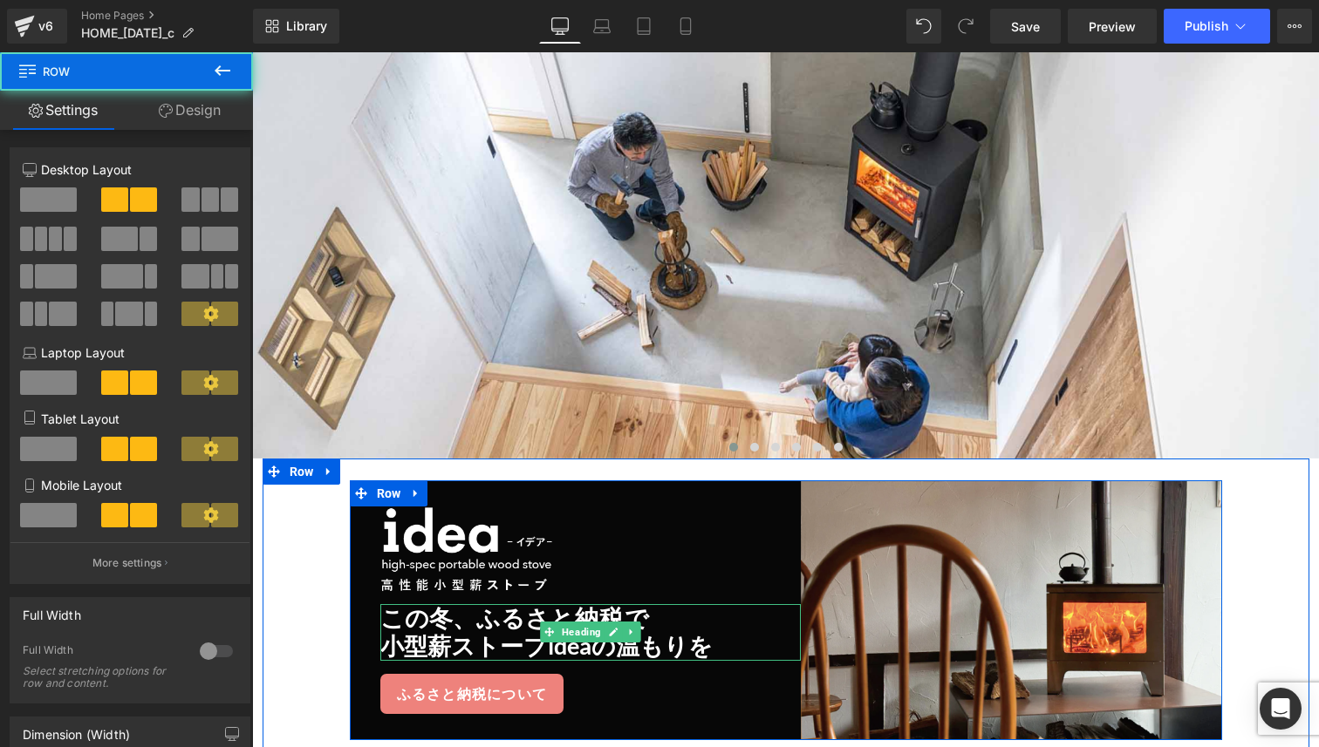
click at [436, 637] on h2 "小型薪ストーブideaの温もりを" at bounding box center [590, 646] width 421 height 28
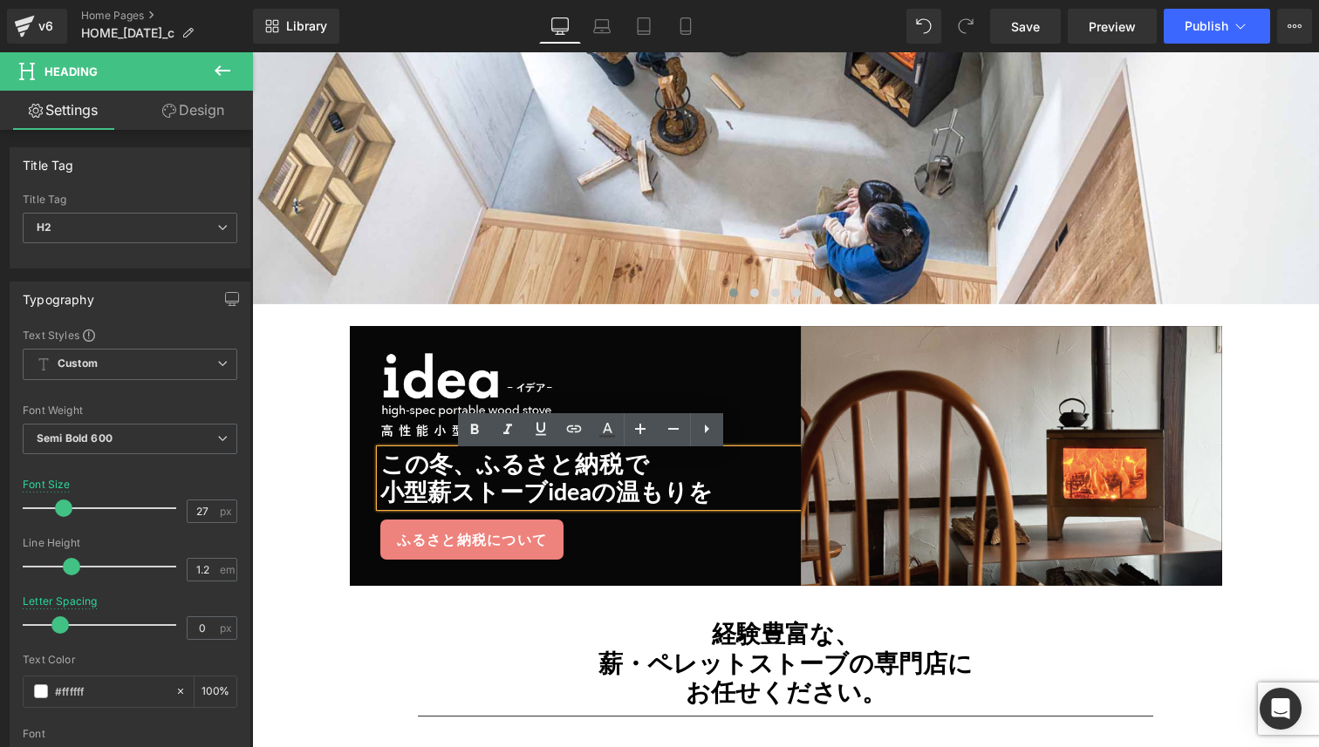
scroll to position [391, 0]
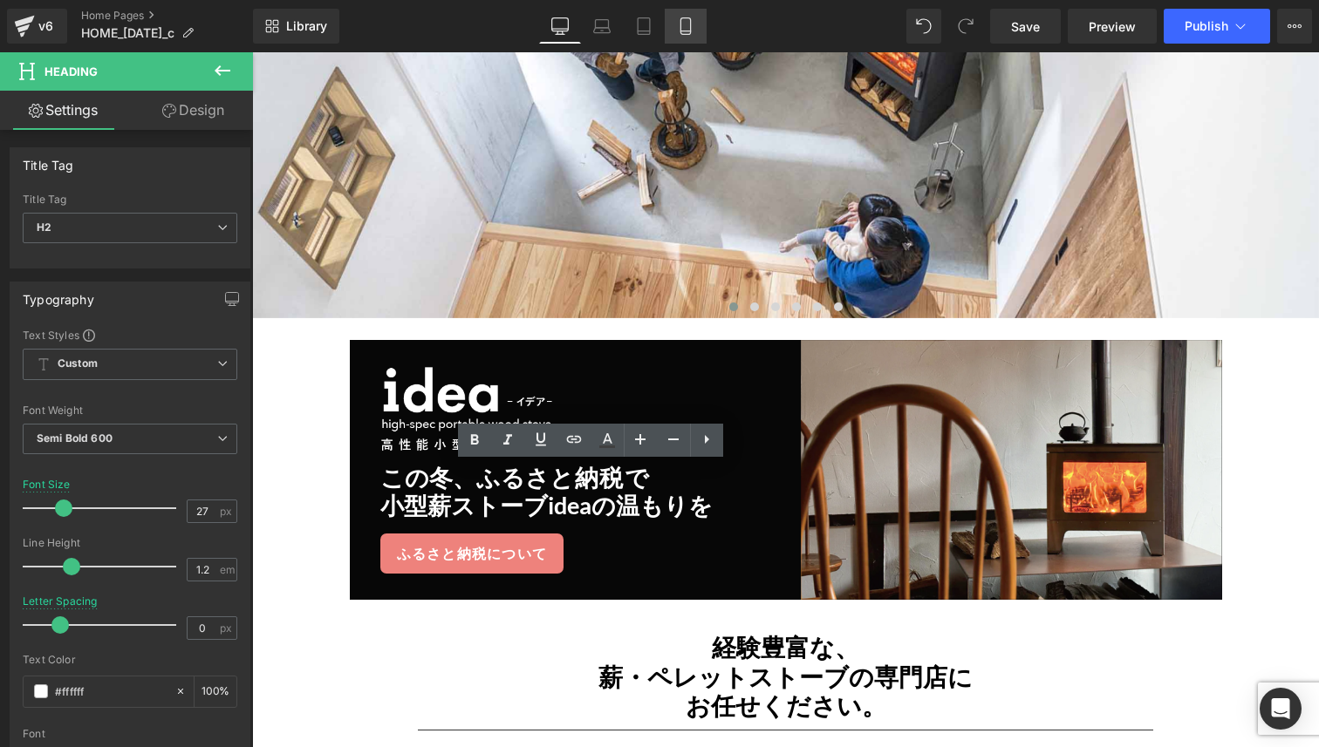
click at [684, 24] on icon at bounding box center [685, 25] width 17 height 17
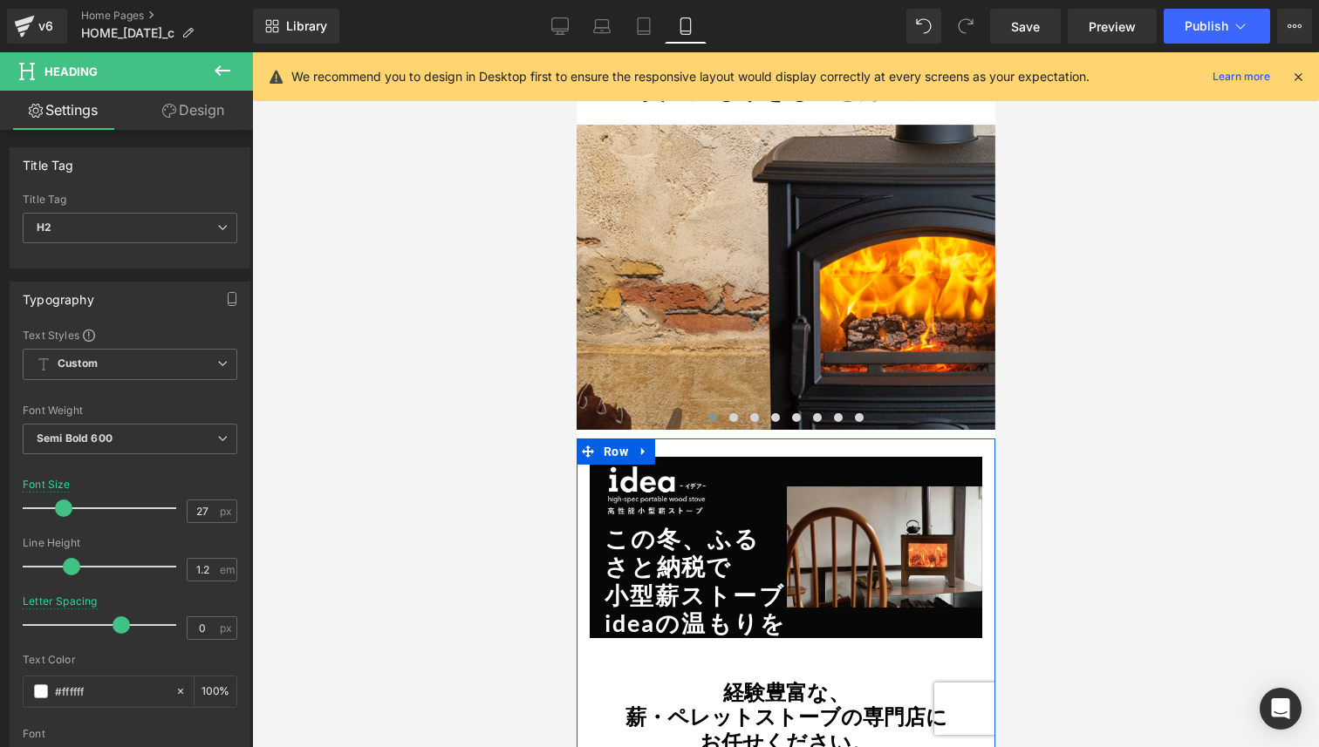
scroll to position [143, 0]
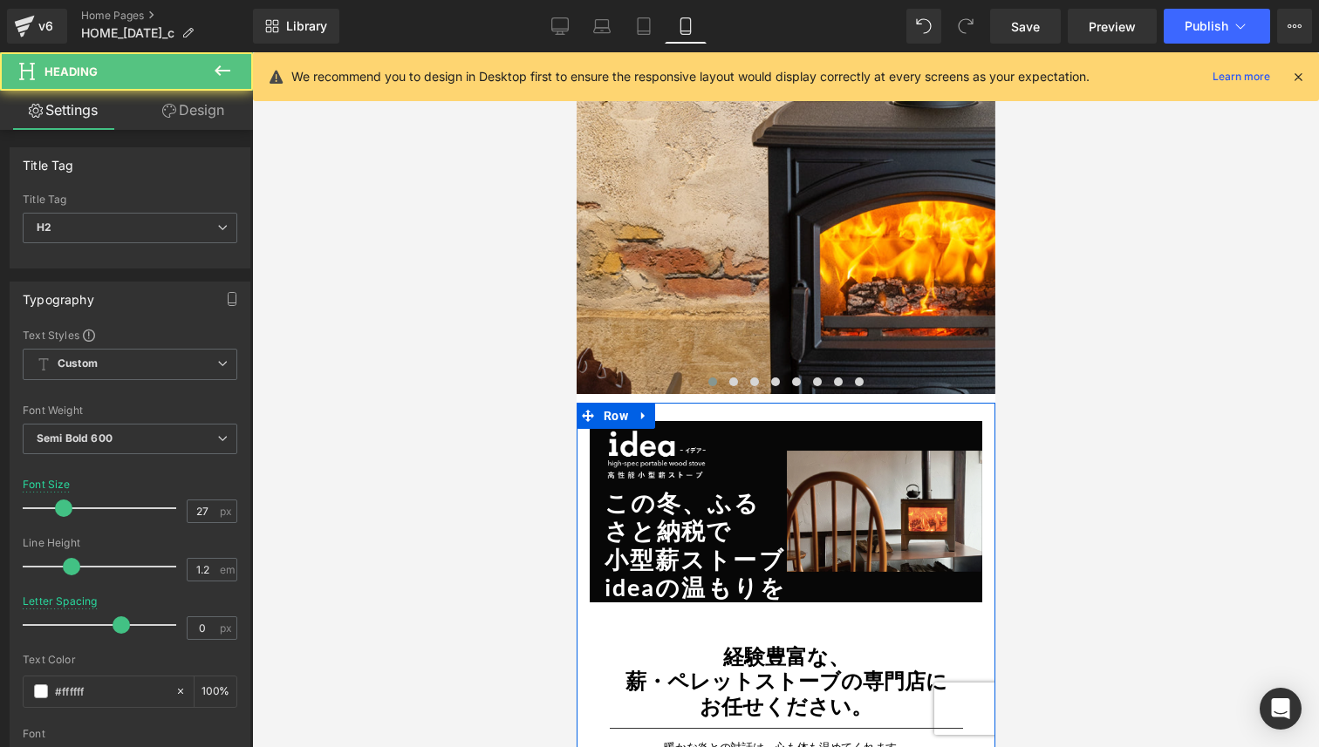
click at [661, 565] on h2 "小型薪ストーブideaの温もりを" at bounding box center [695, 574] width 182 height 57
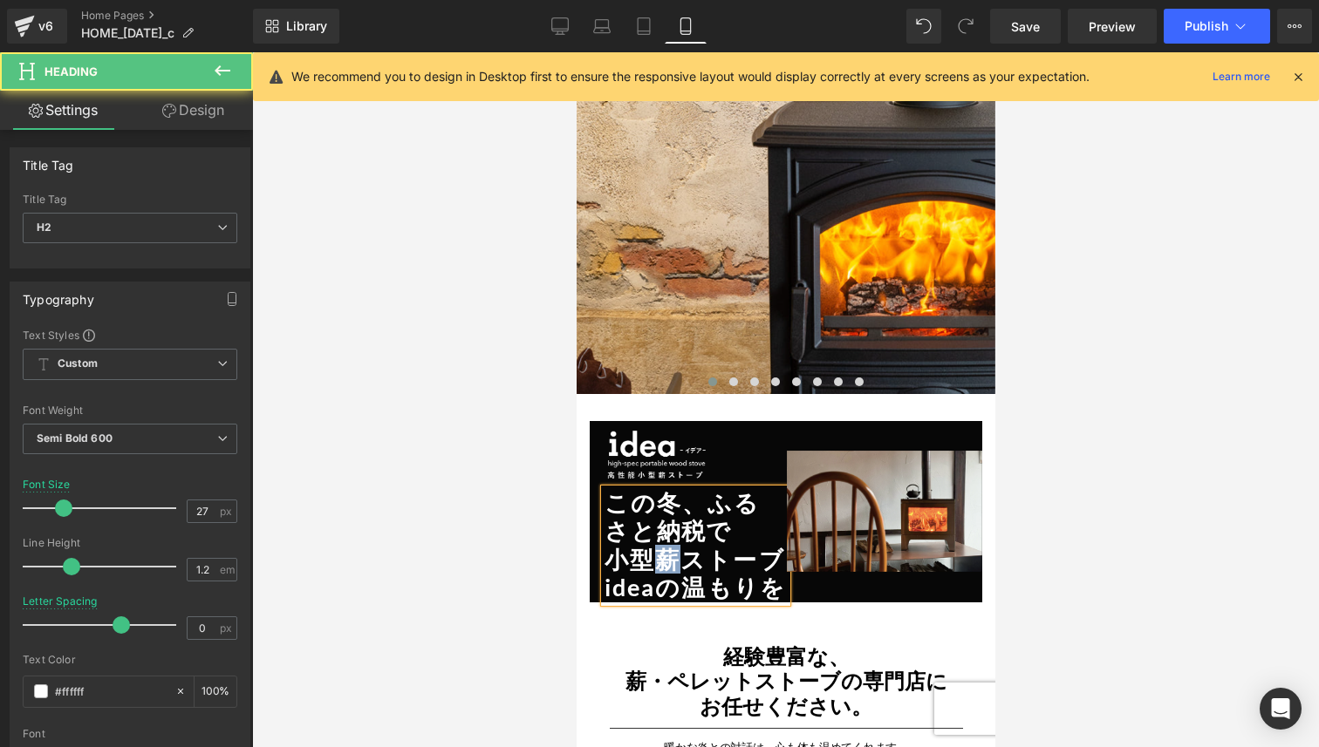
click at [661, 565] on h2 "小型薪ストーブideaの温もりを" at bounding box center [695, 574] width 182 height 57
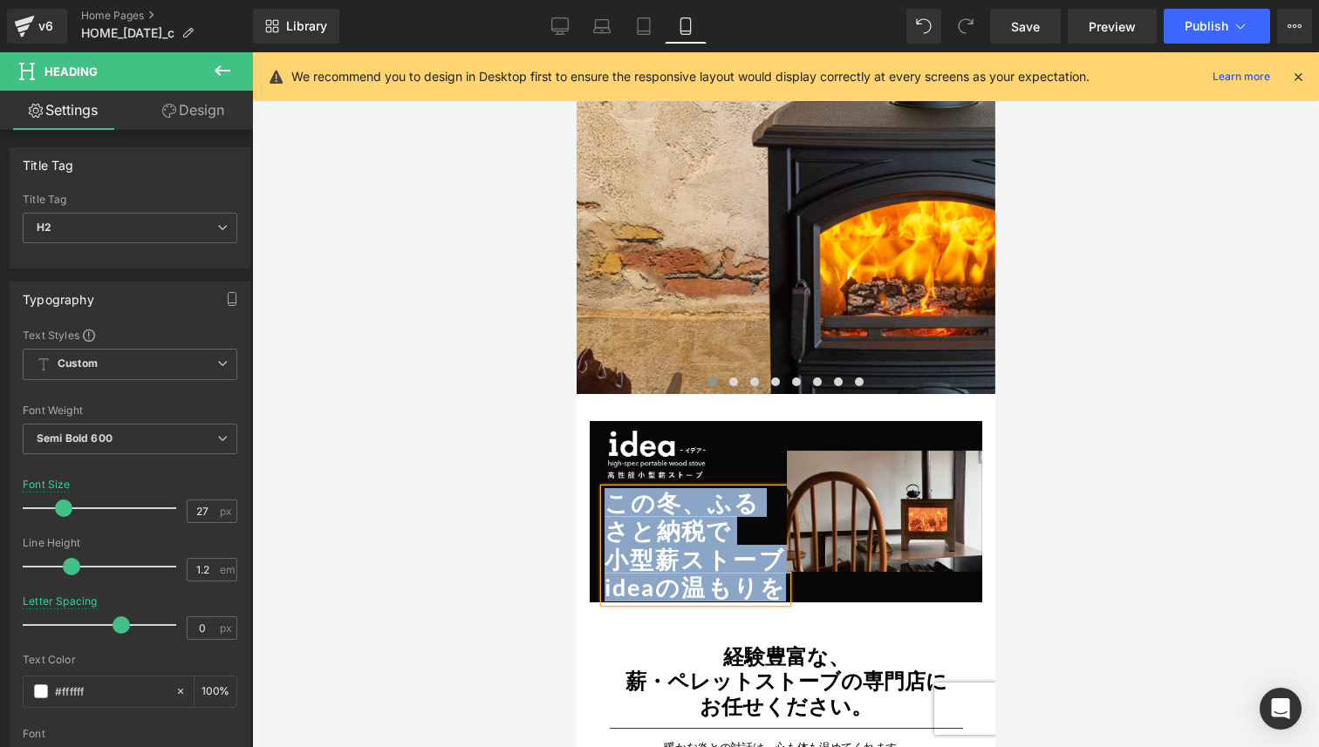
click at [643, 508] on h2 "この冬、ふるさ と納税で" at bounding box center [695, 517] width 182 height 57
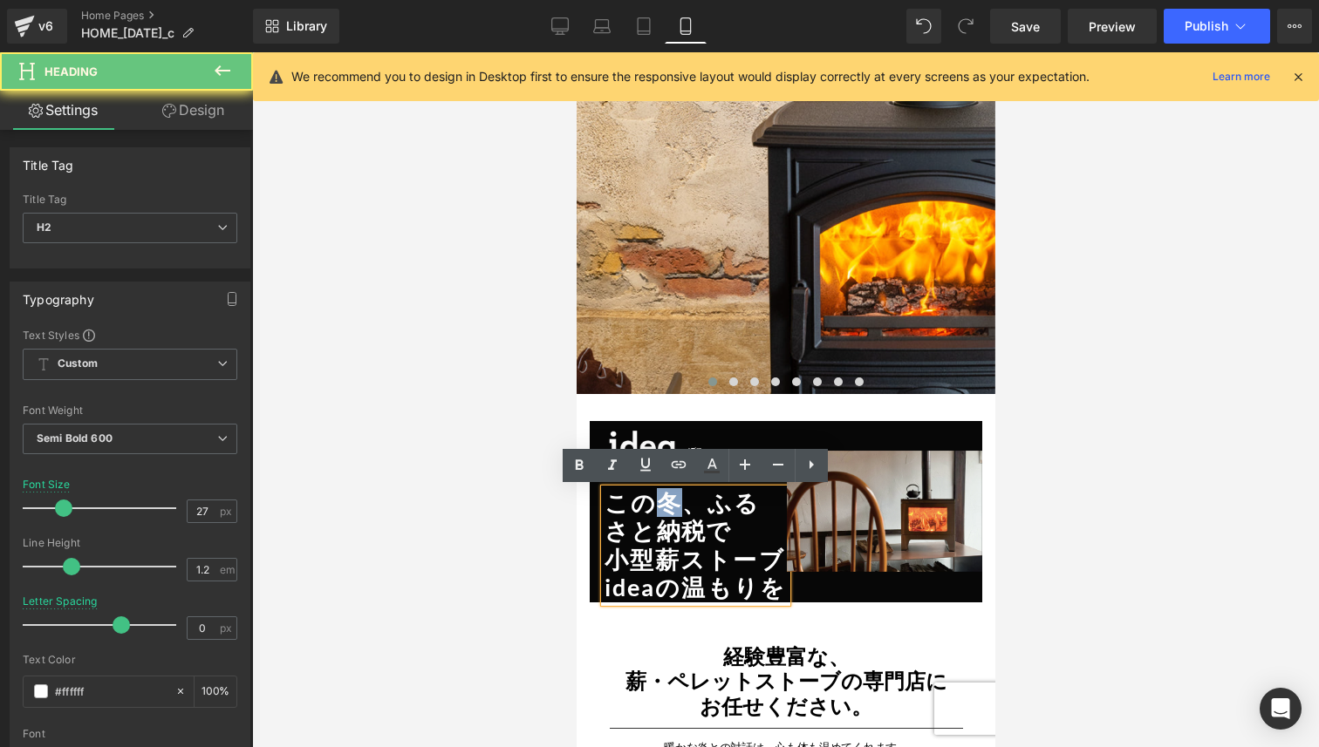
click at [643, 508] on h2 "この冬、ふるさ と納税で" at bounding box center [695, 517] width 182 height 57
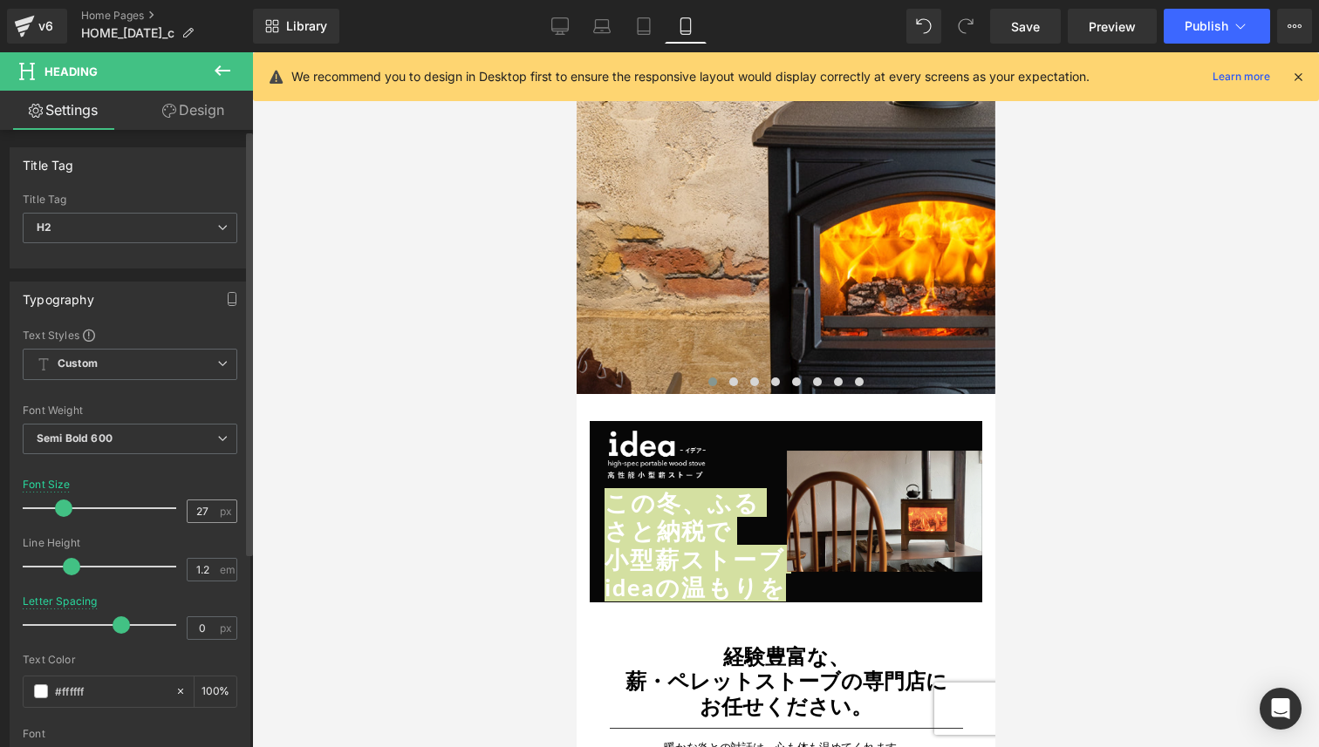
click at [209, 513] on input "27" at bounding box center [203, 512] width 31 height 22
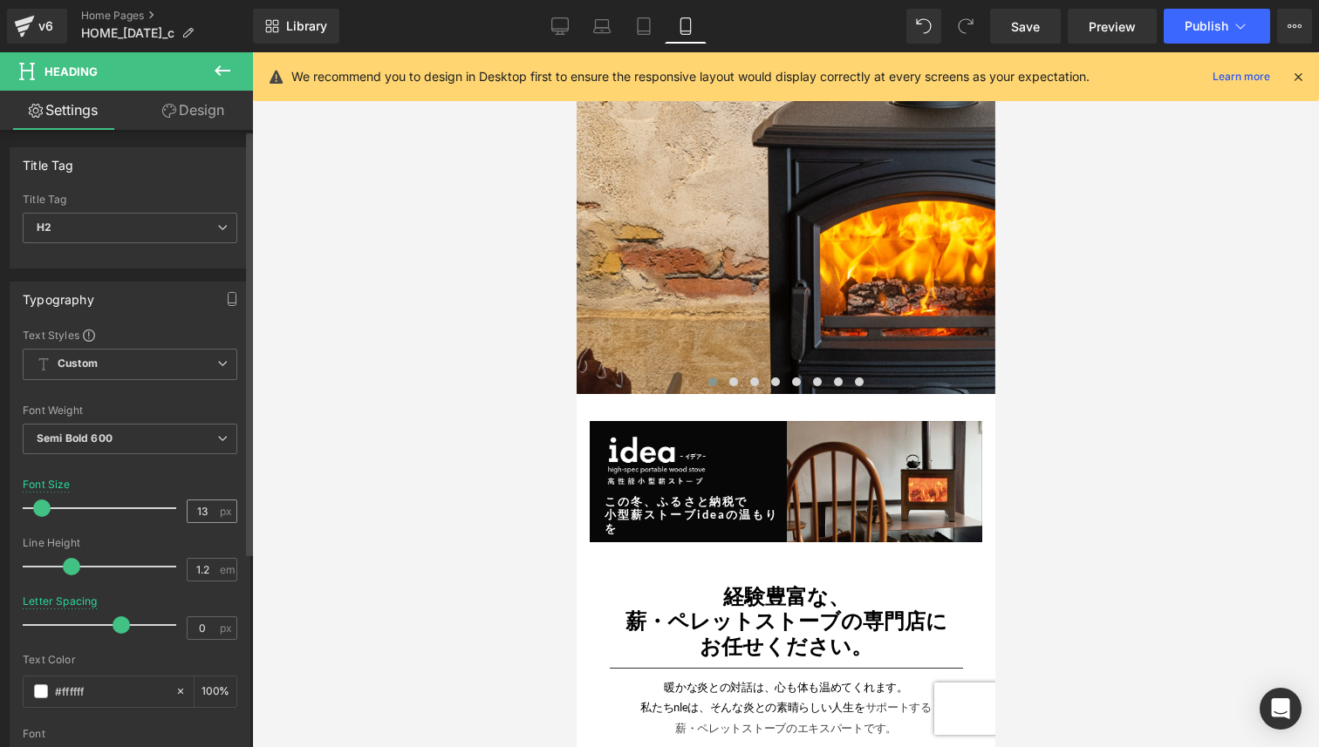
type input "12"
click at [204, 626] on input "0" at bounding box center [203, 628] width 31 height 22
type input "0"
click at [200, 515] on input "12" at bounding box center [203, 512] width 31 height 22
type input "15"
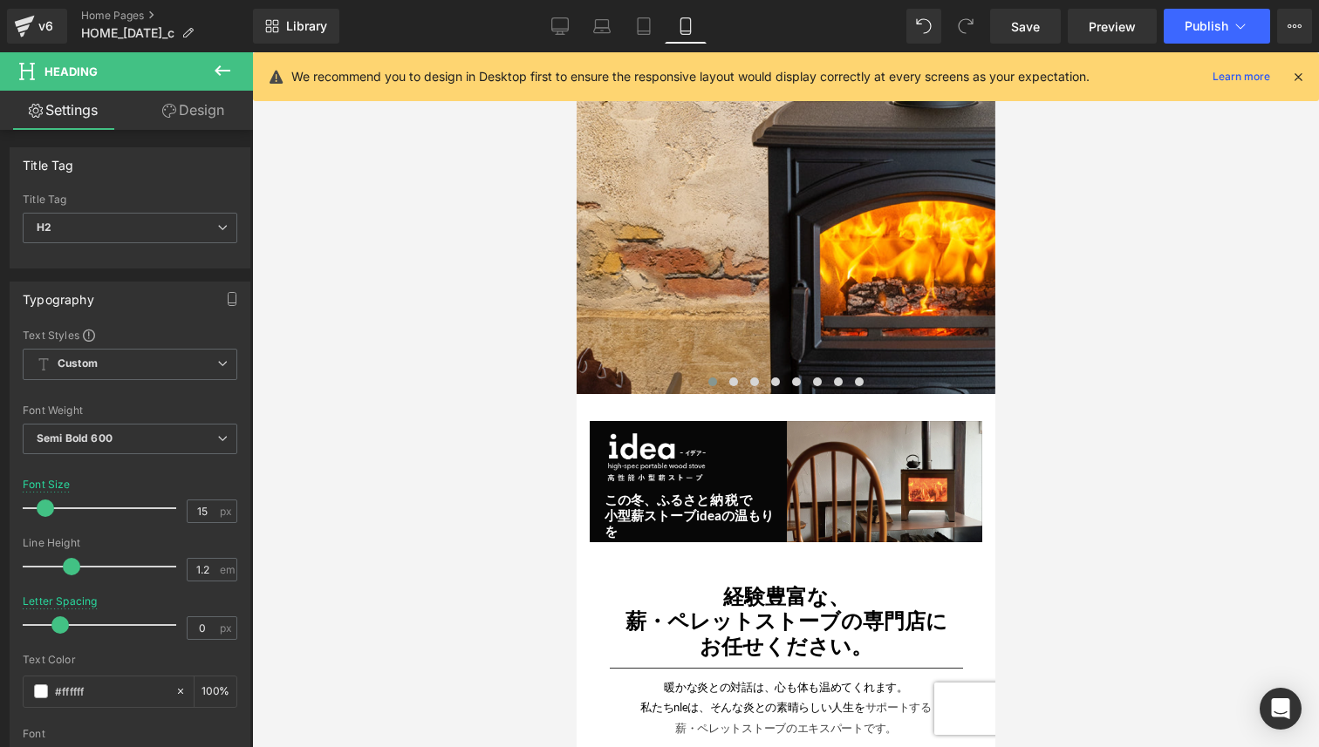
click at [476, 650] on div at bounding box center [785, 399] width 1067 height 695
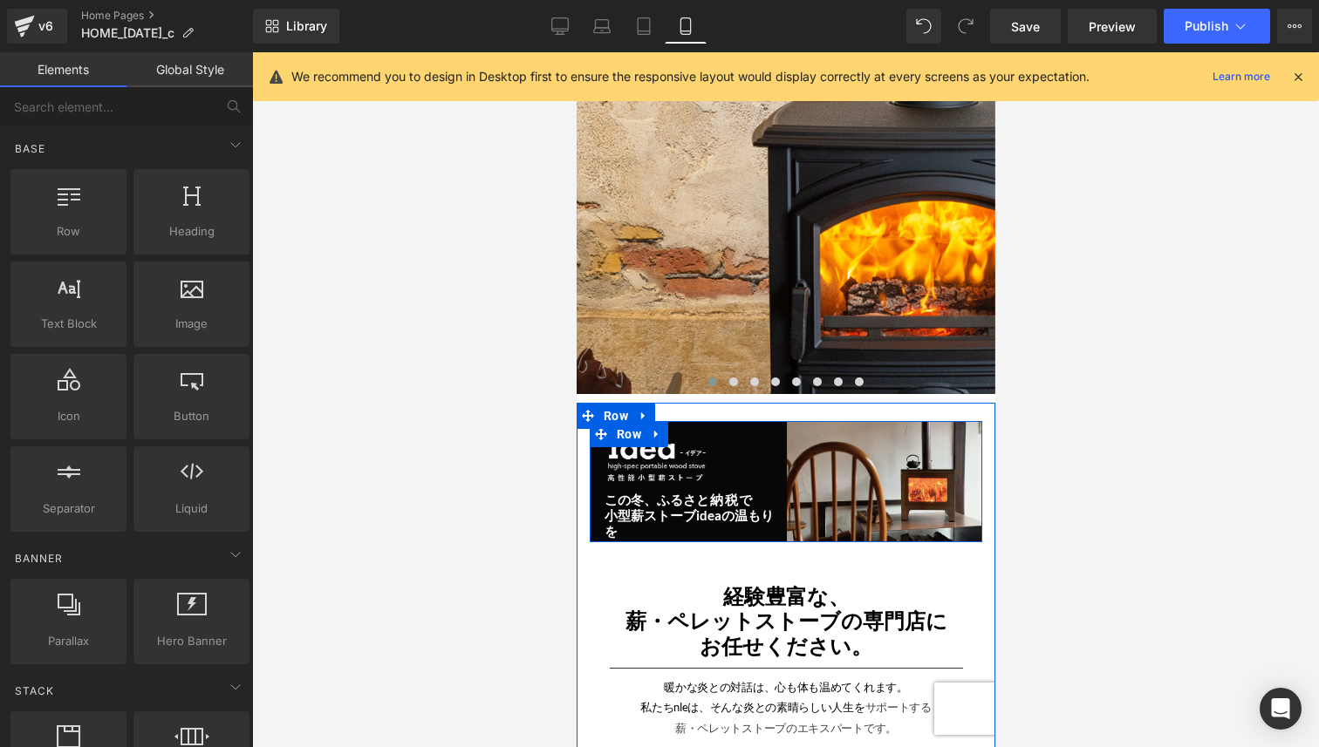
click at [600, 528] on div "Image この冬、ふるさ と納税で 小型薪ストーブideaの温もりを Heading ふるさと納税について Button" at bounding box center [688, 481] width 196 height 121
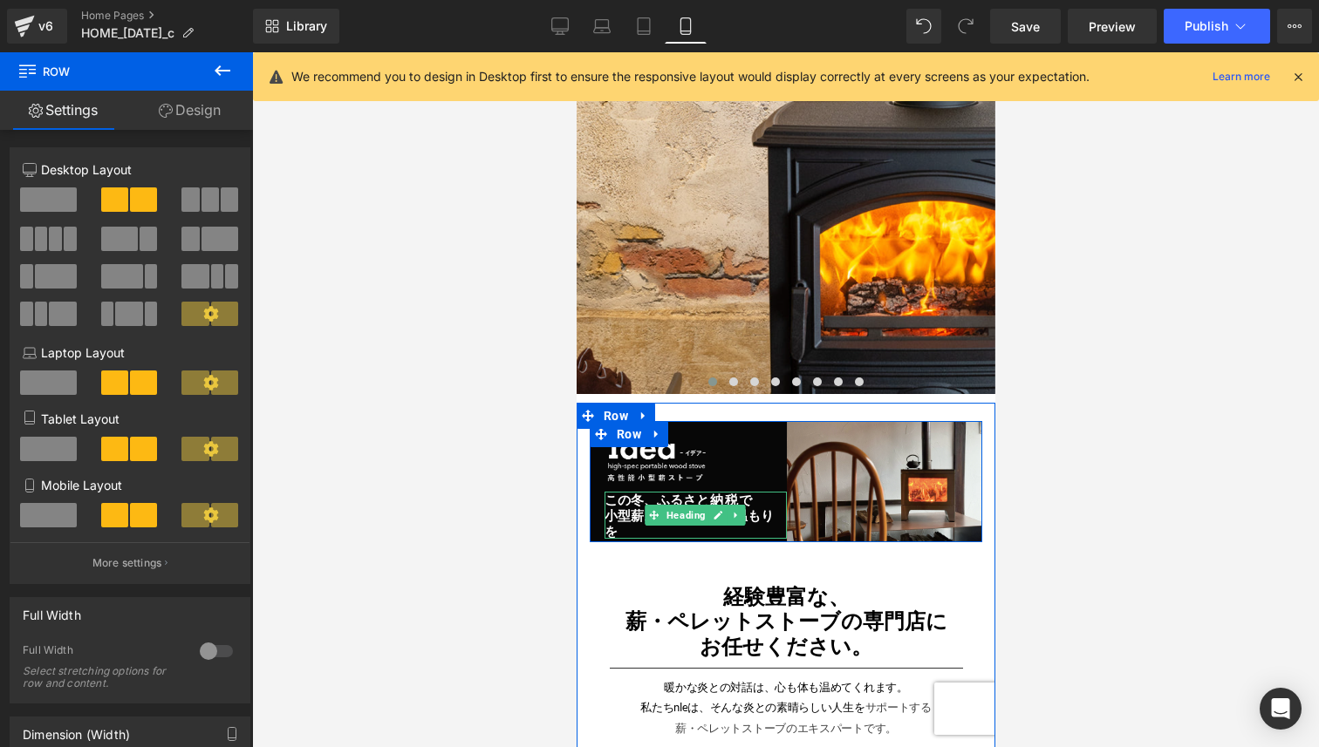
click at [636, 522] on h2 "小型薪ストーブideaの温もりを" at bounding box center [695, 523] width 182 height 31
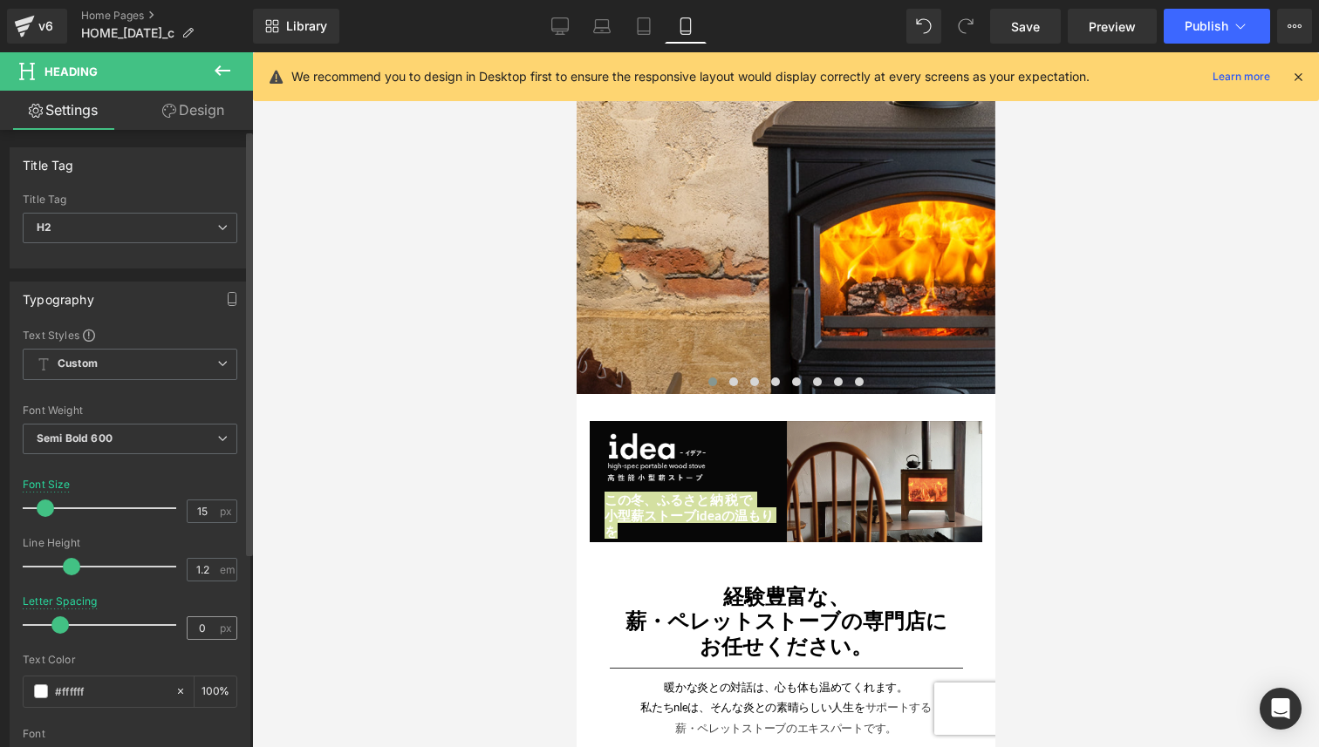
click at [204, 630] on input "0" at bounding box center [203, 628] width 31 height 22
click at [201, 508] on input "15" at bounding box center [203, 512] width 31 height 22
type input "14"
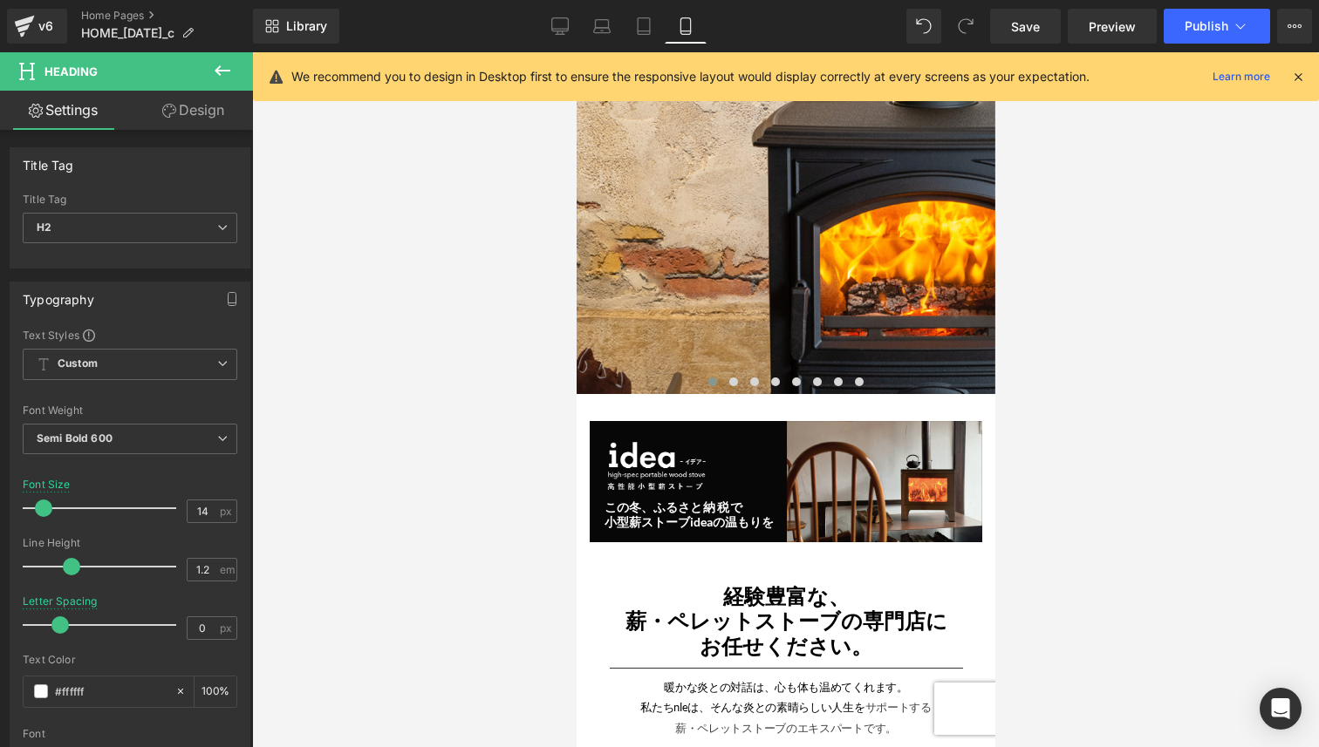
click at [484, 545] on div at bounding box center [785, 399] width 1067 height 695
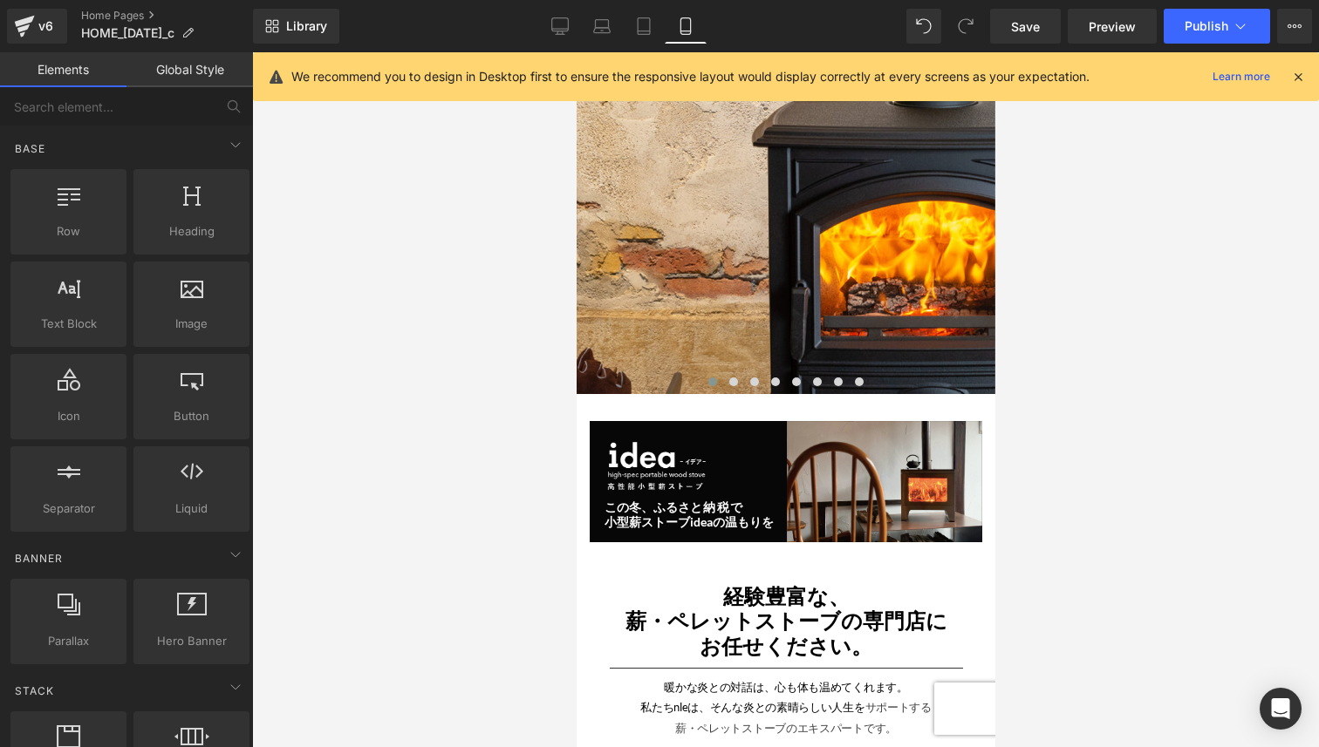
click at [484, 545] on div at bounding box center [785, 399] width 1067 height 695
click at [638, 516] on h2 "小型薪ストーブideaの温もりを" at bounding box center [695, 522] width 182 height 15
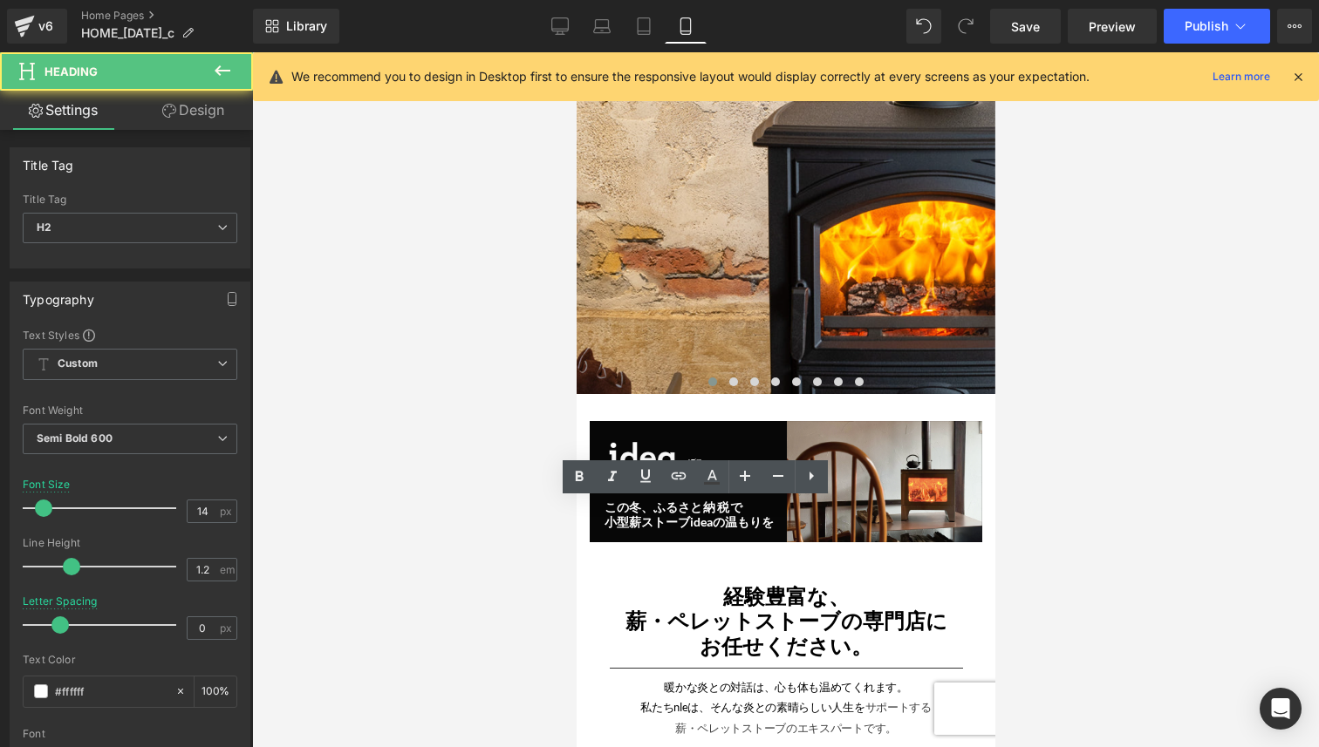
click at [1082, 503] on div at bounding box center [785, 399] width 1067 height 695
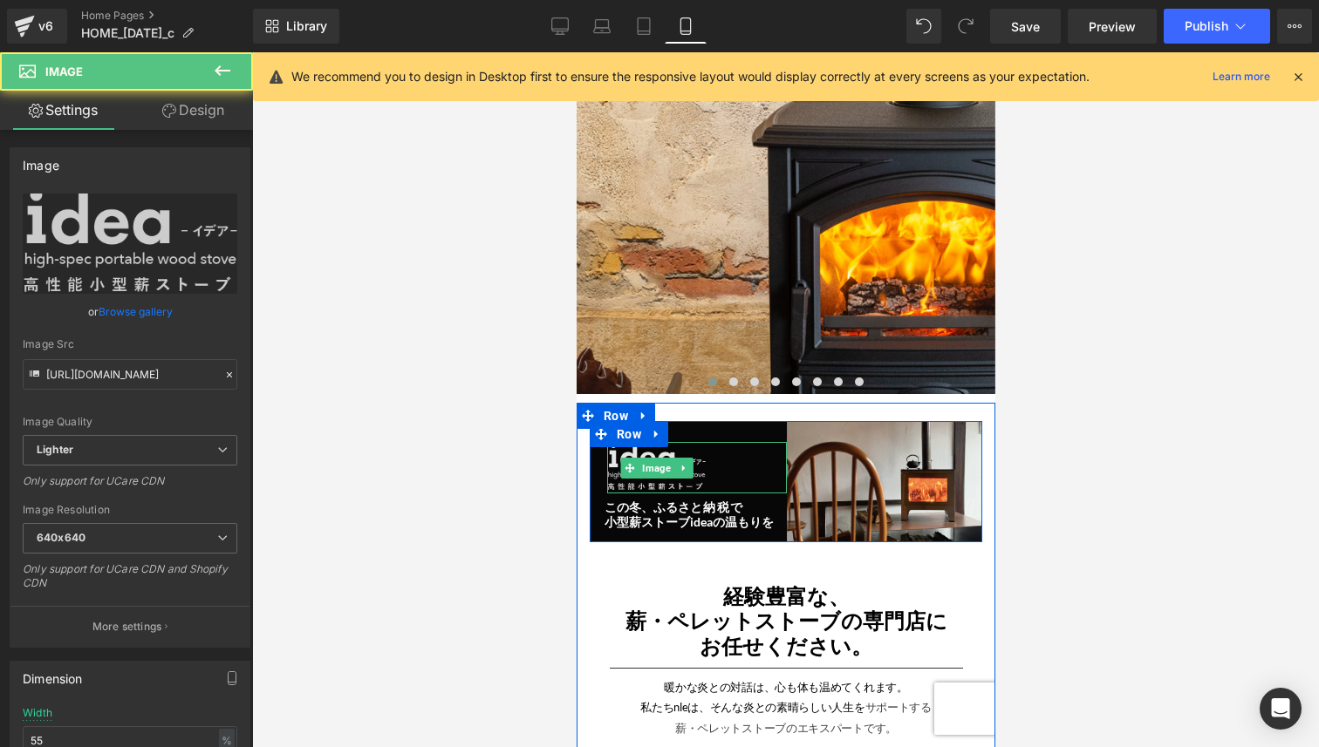
click at [679, 480] on img at bounding box center [655, 467] width 99 height 51
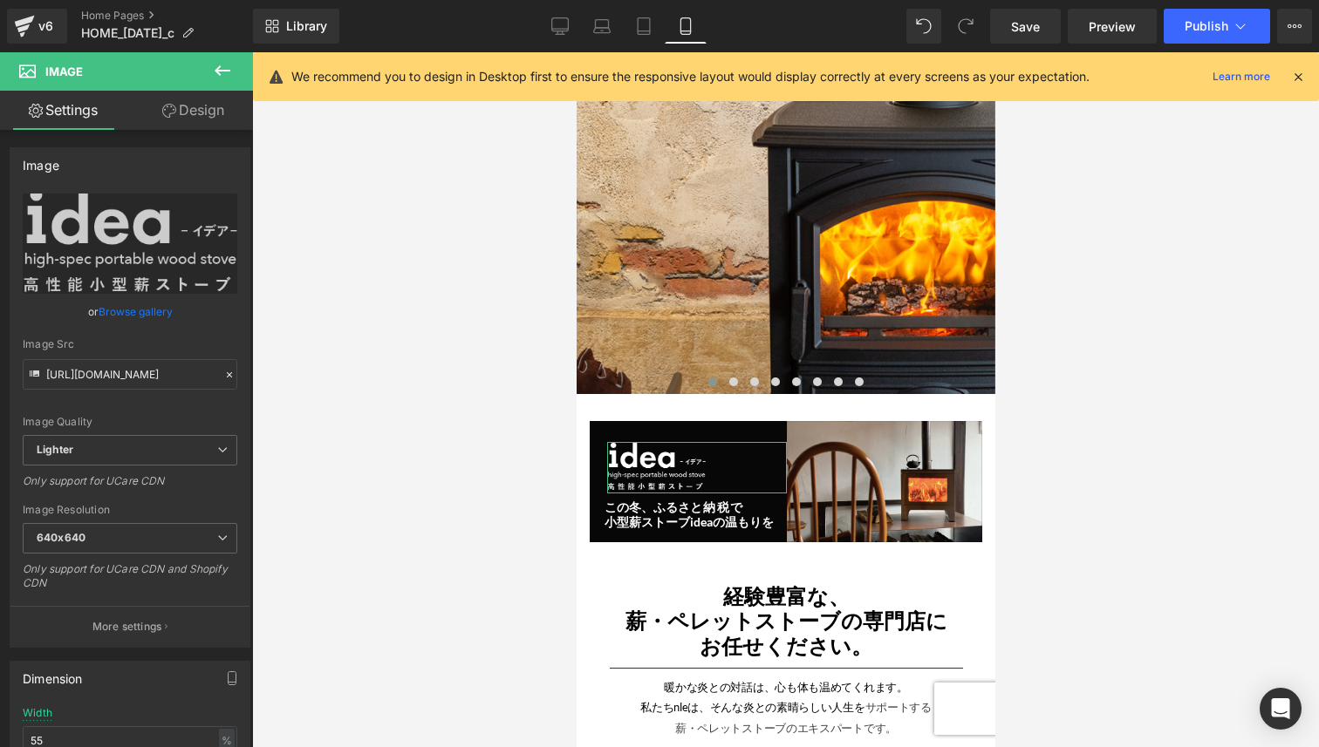
click at [213, 113] on link "Design" at bounding box center [193, 110] width 126 height 39
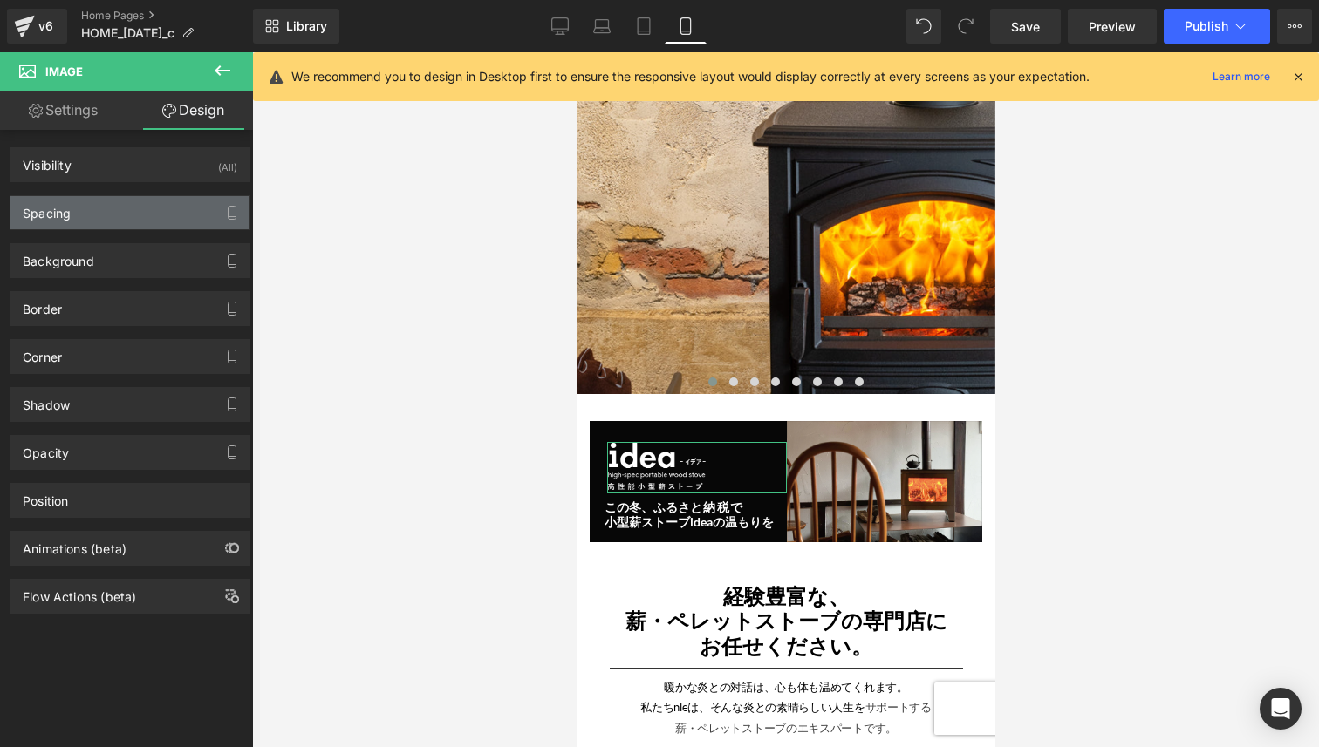
click at [183, 214] on div "Spacing" at bounding box center [129, 212] width 239 height 33
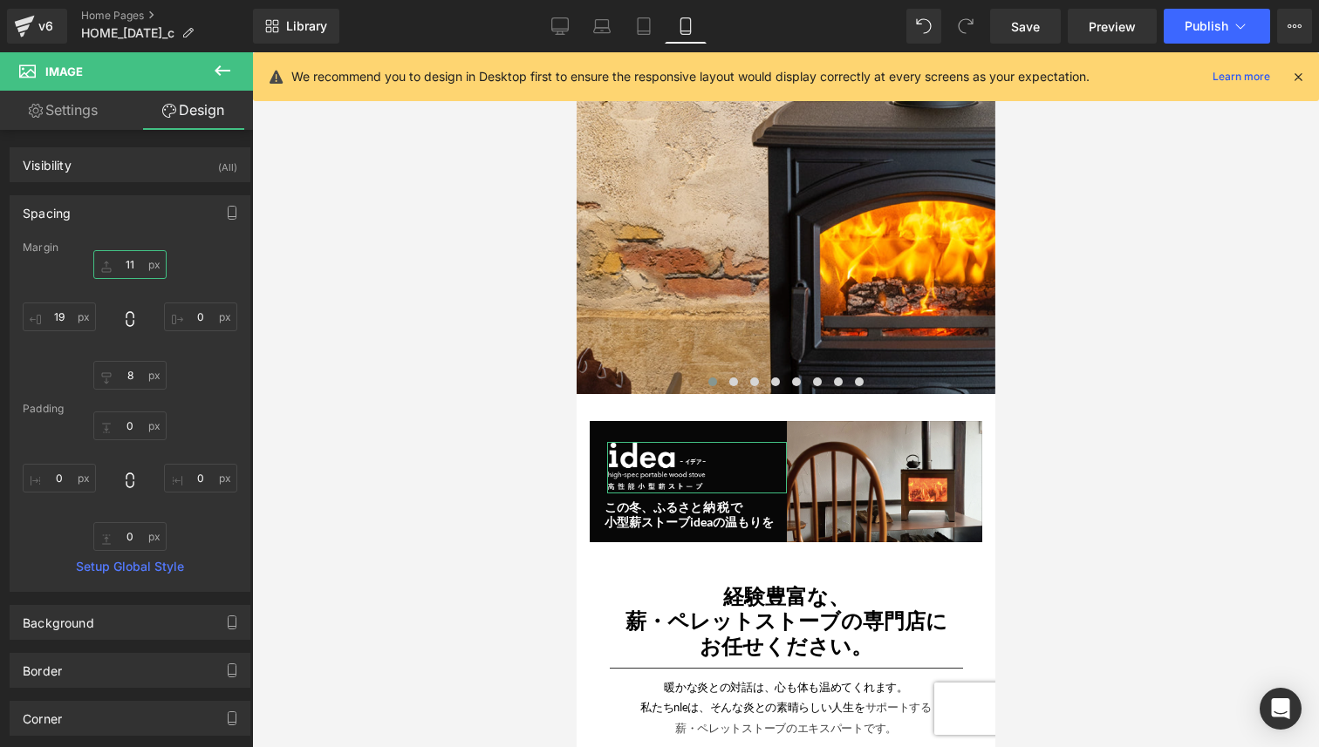
click at [135, 266] on input "11" at bounding box center [129, 264] width 73 height 29
type input "-4"
click at [1089, 418] on div at bounding box center [785, 399] width 1067 height 695
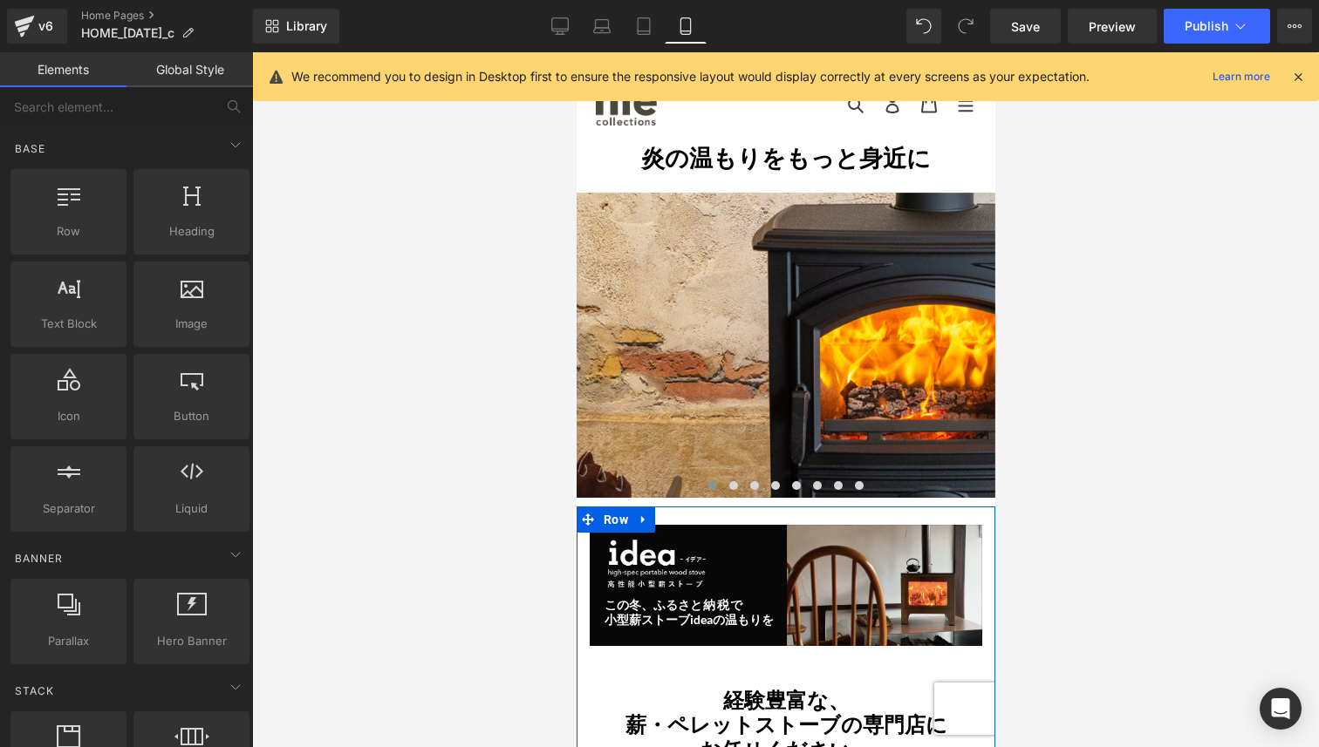
scroll to position [57, 0]
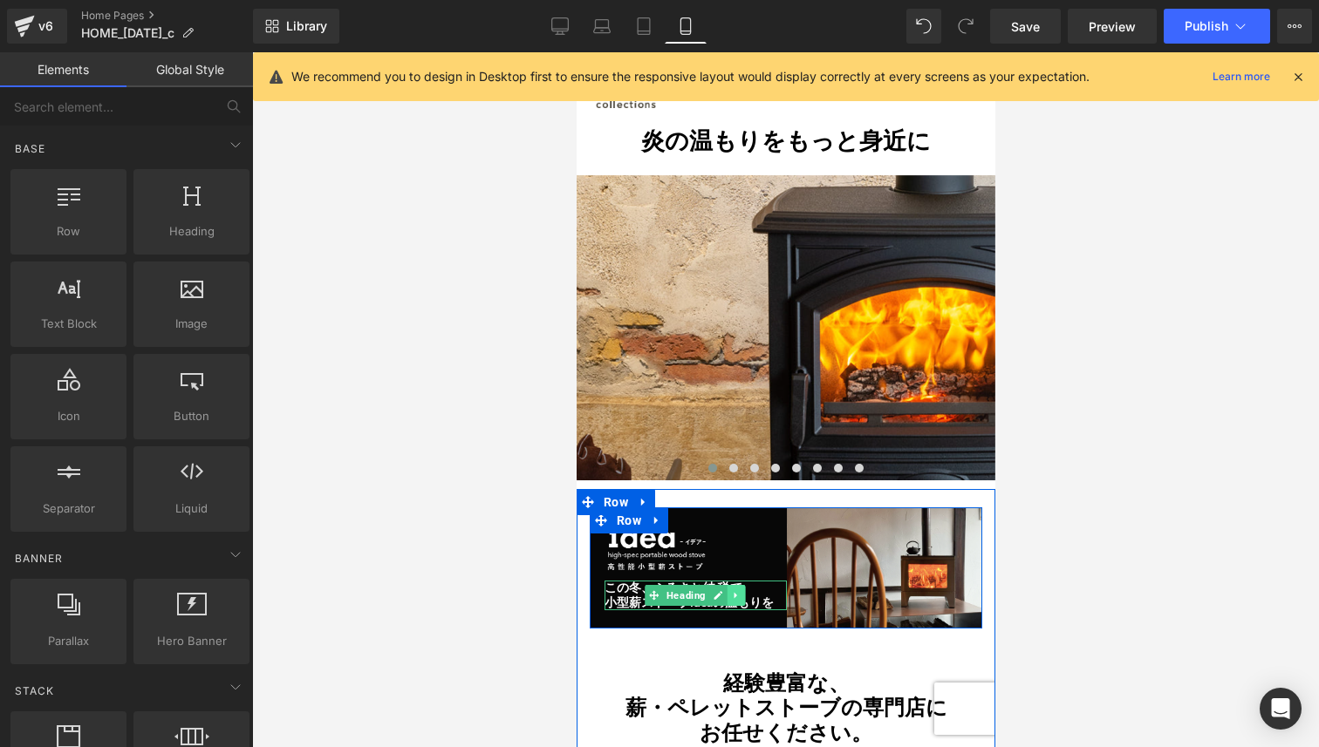
click at [731, 593] on icon at bounding box center [736, 595] width 10 height 10
click at [731, 593] on link at bounding box center [727, 595] width 18 height 21
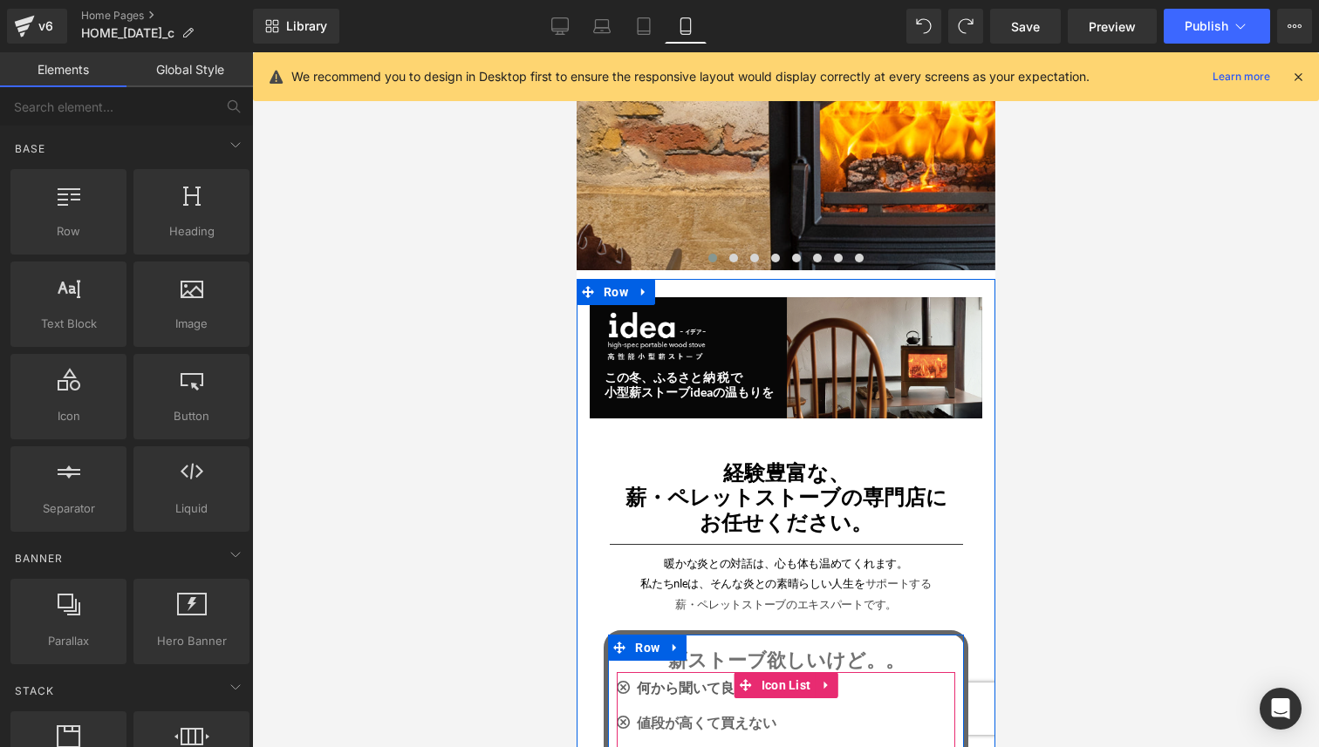
scroll to position [110, 0]
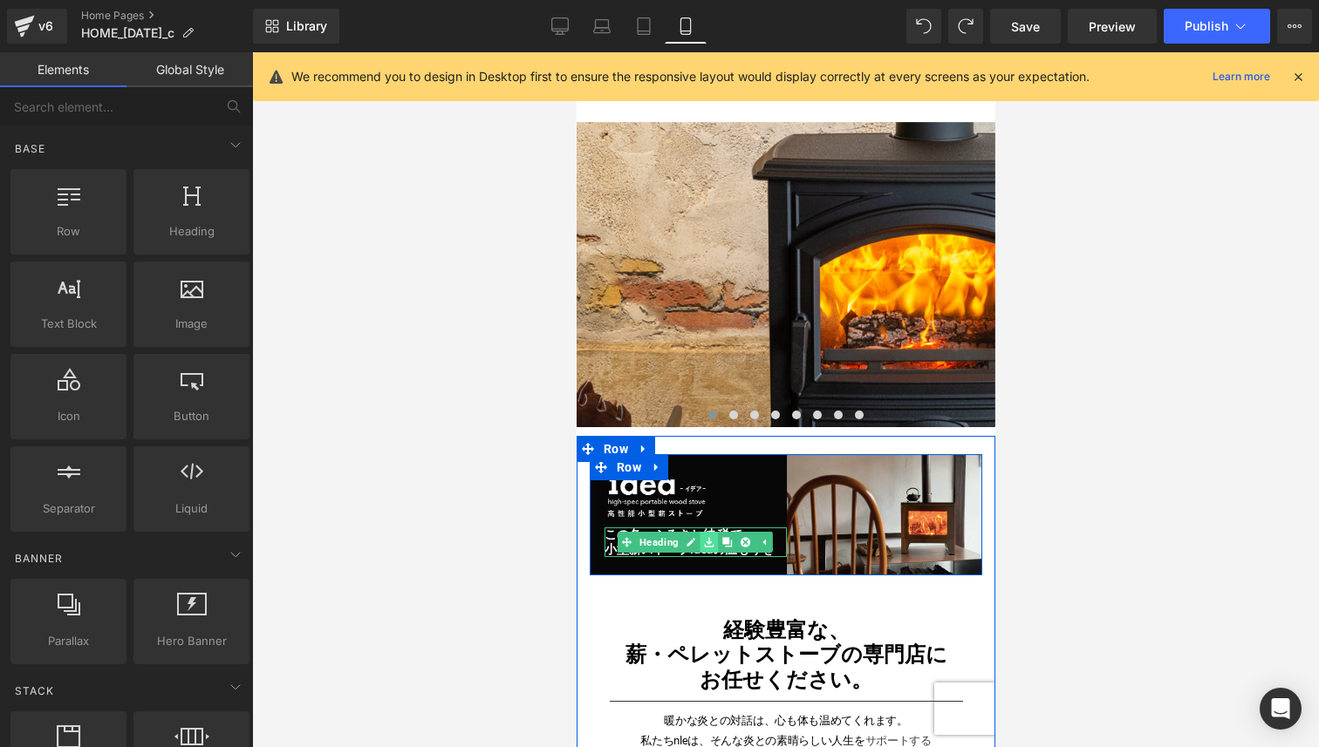
click at [700, 549] on link at bounding box center [708, 542] width 18 height 21
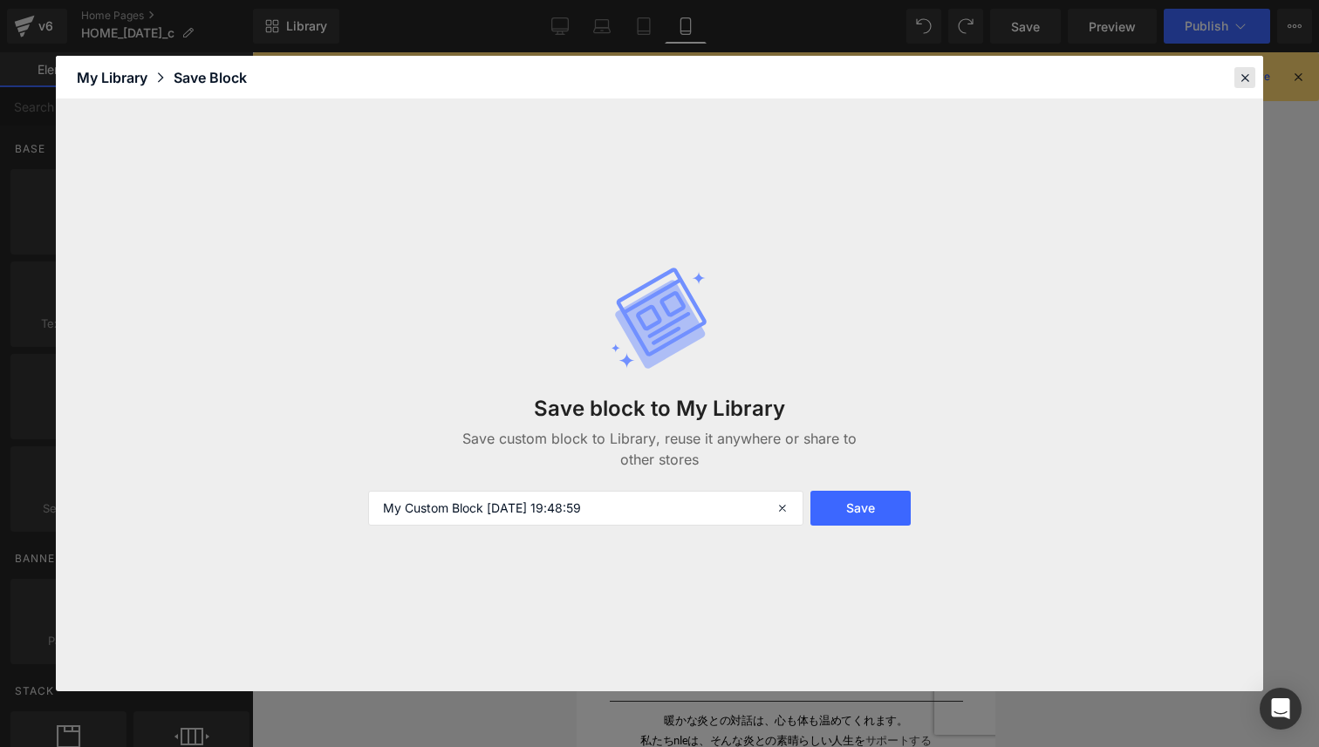
click at [1242, 84] on icon at bounding box center [1245, 78] width 16 height 16
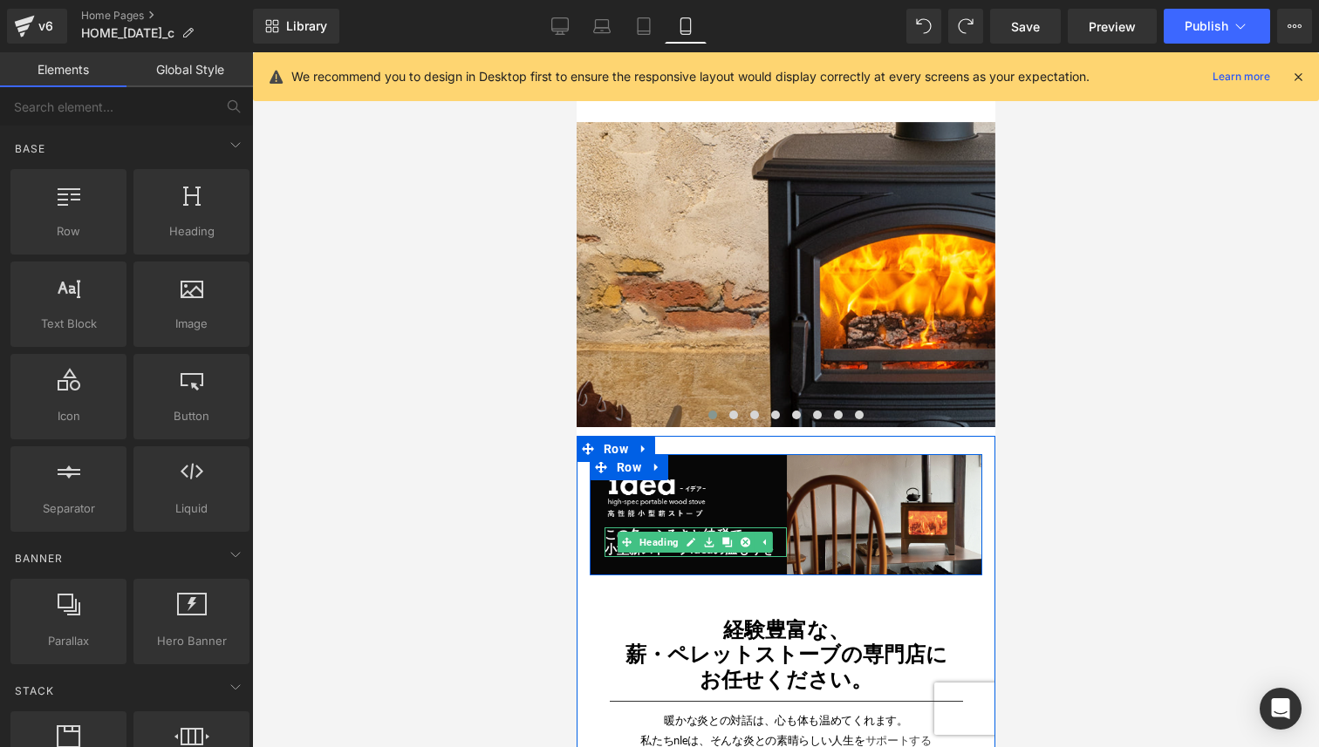
click at [611, 540] on h2 "この冬、ふるさ と納税で" at bounding box center [695, 535] width 182 height 15
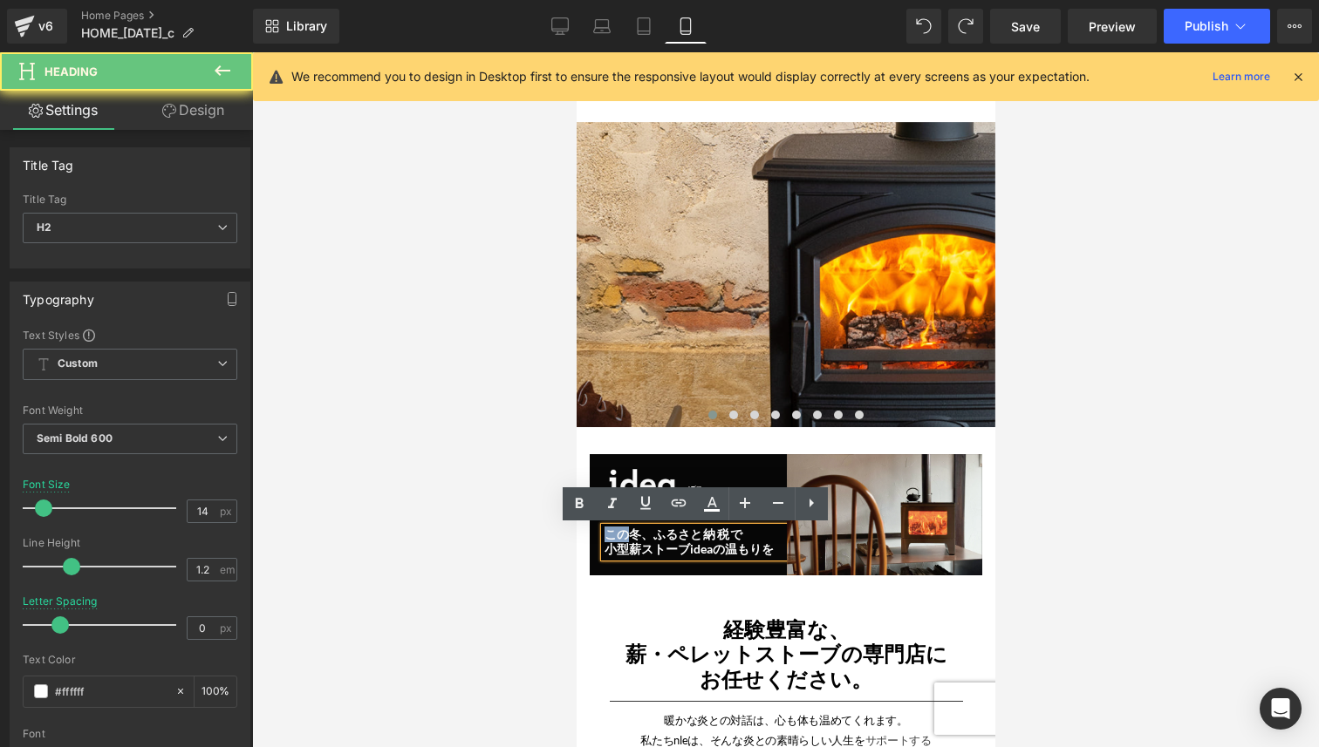
click at [611, 540] on h2 "この冬、ふるさ と納税で" at bounding box center [695, 535] width 182 height 15
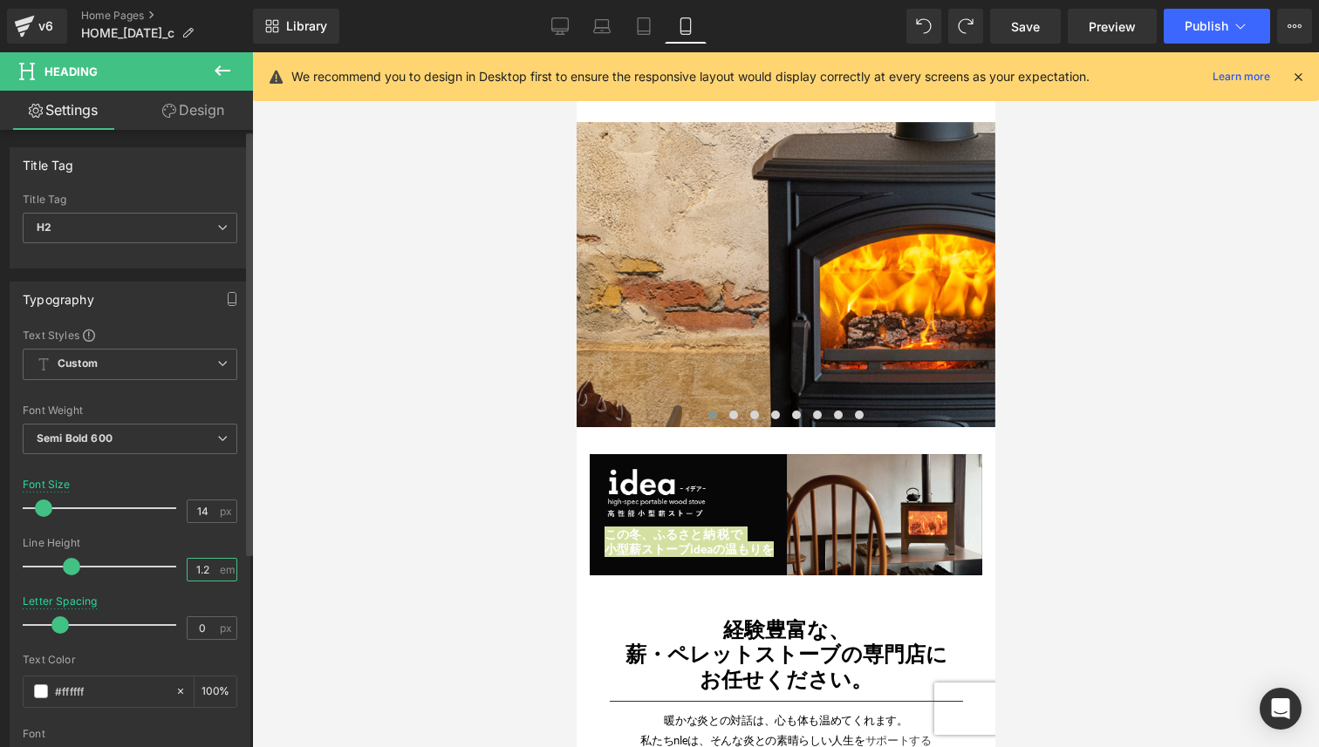
click at [207, 569] on input "1.2" at bounding box center [203, 570] width 31 height 22
type input "1.4"
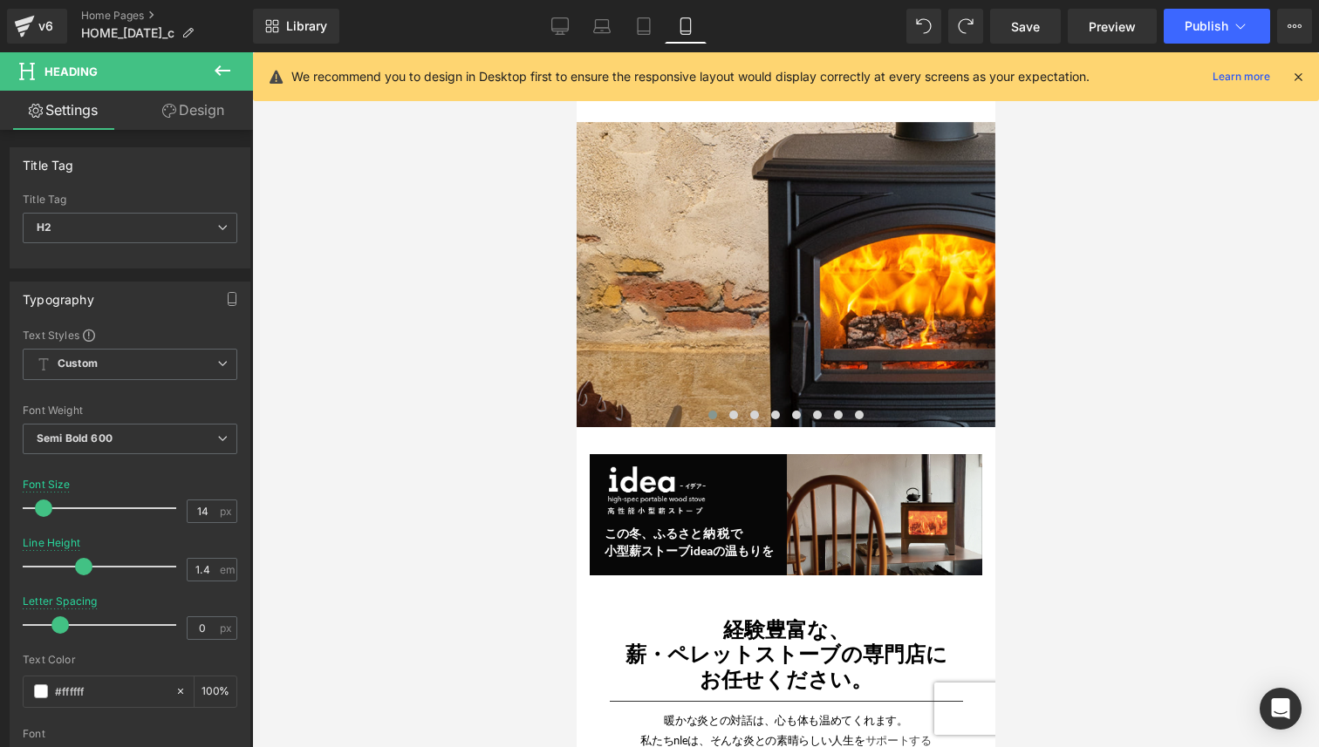
click at [522, 601] on div at bounding box center [785, 399] width 1067 height 695
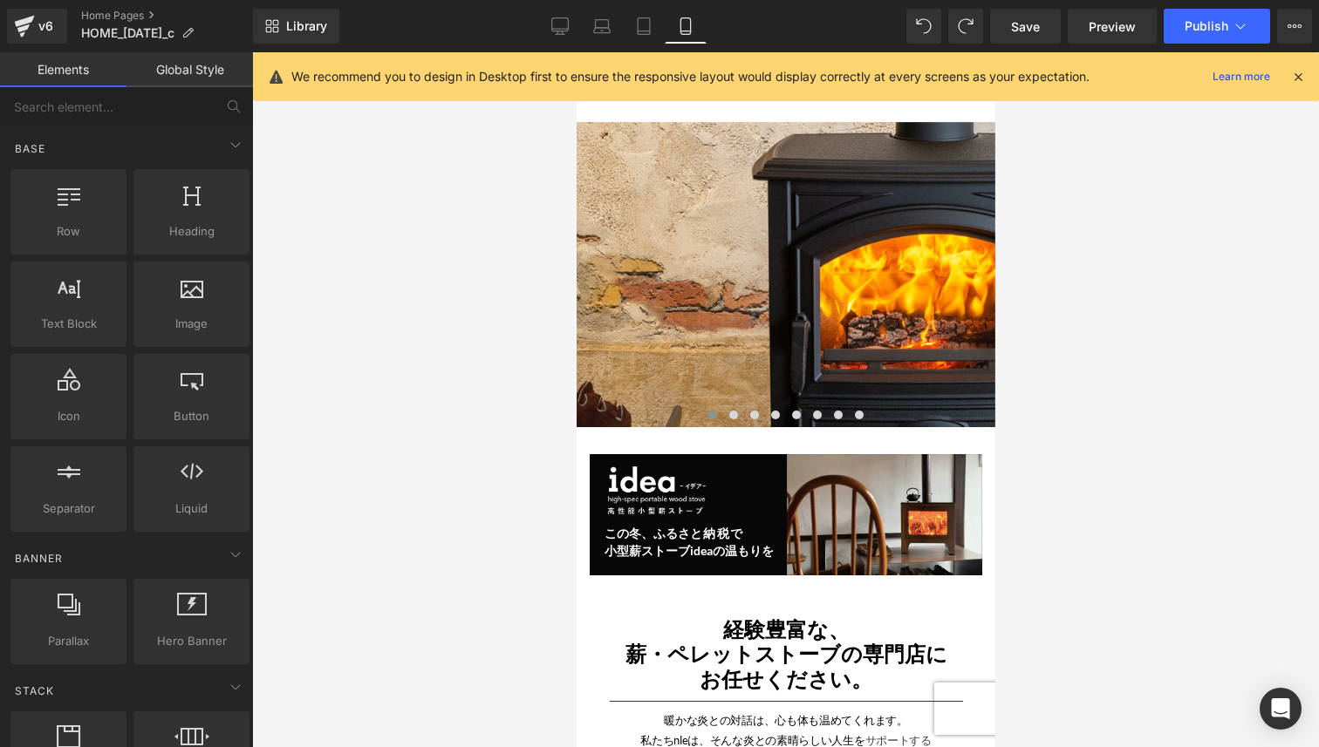
click at [1110, 465] on div at bounding box center [785, 399] width 1067 height 695
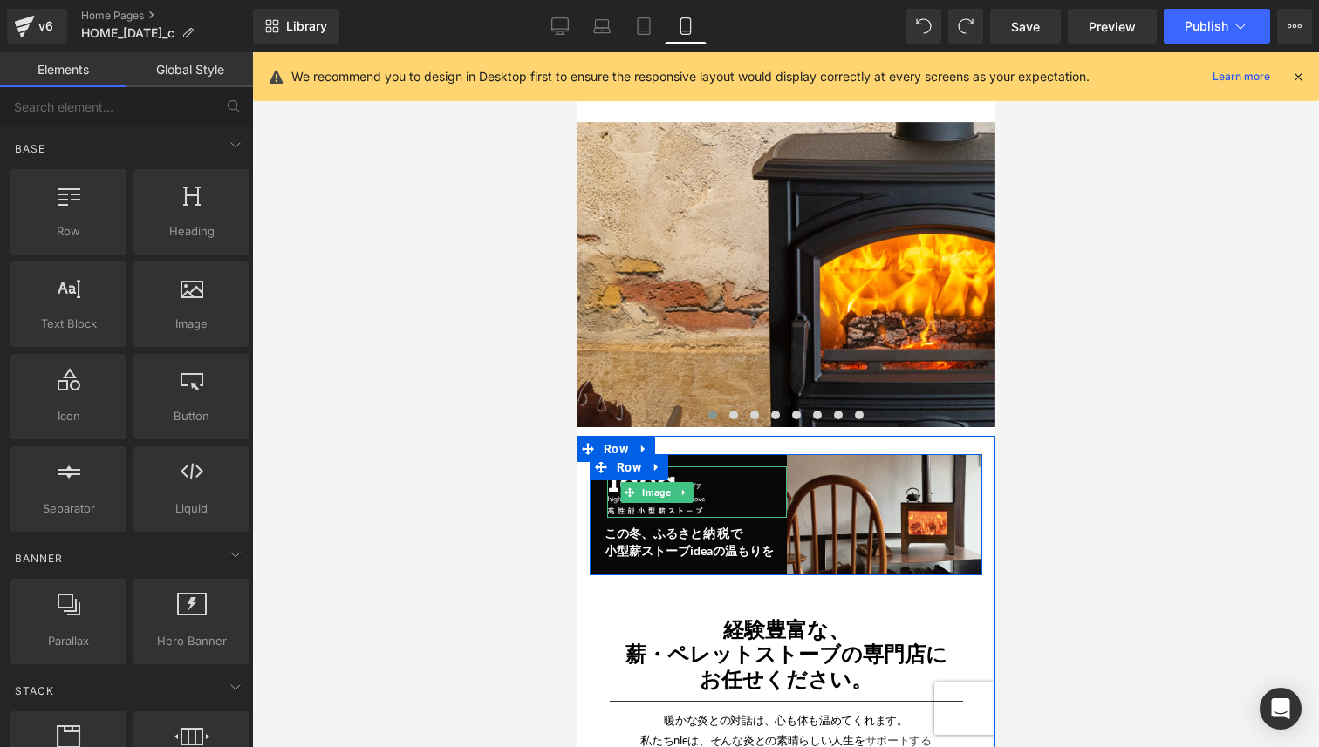
click at [709, 496] on div at bounding box center [696, 492] width 180 height 51
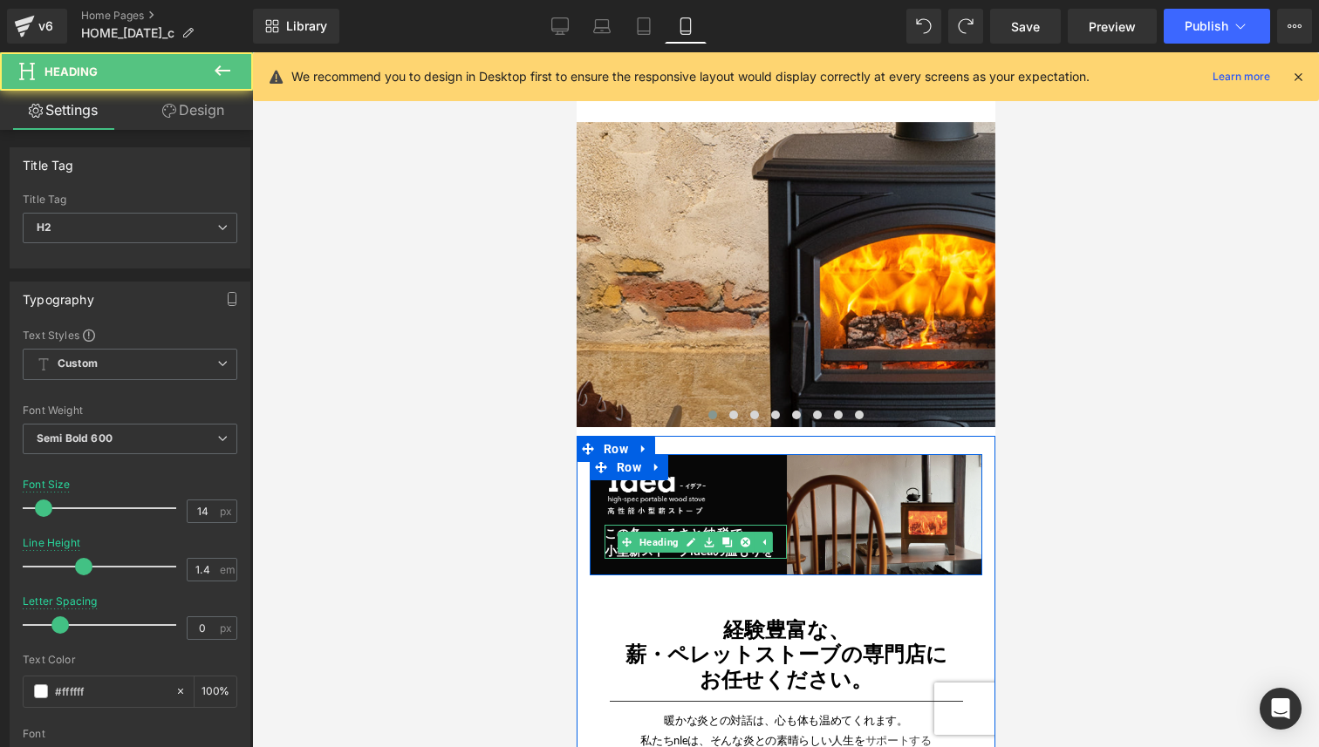
click at [610, 540] on h2 "この冬、ふるさ と納税で" at bounding box center [695, 533] width 182 height 17
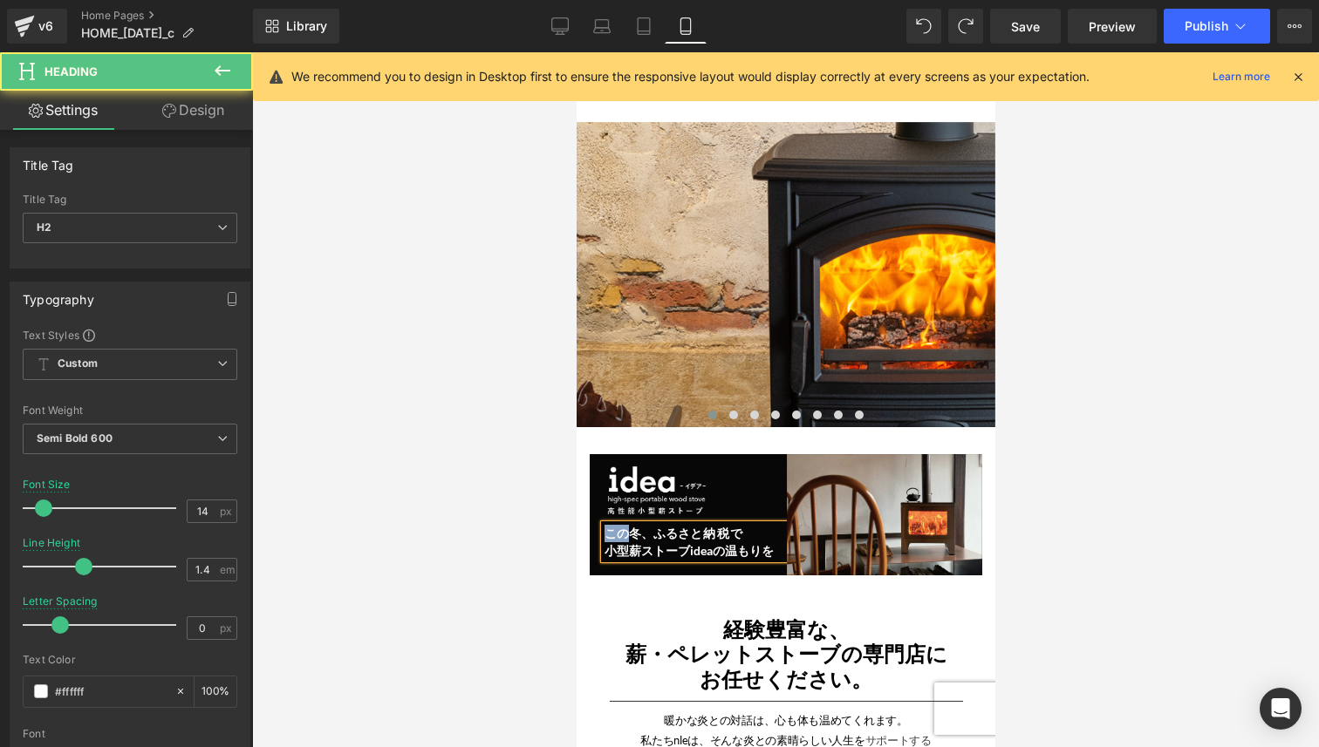
click at [610, 540] on h2 "この冬、ふるさ と納税で" at bounding box center [695, 533] width 182 height 17
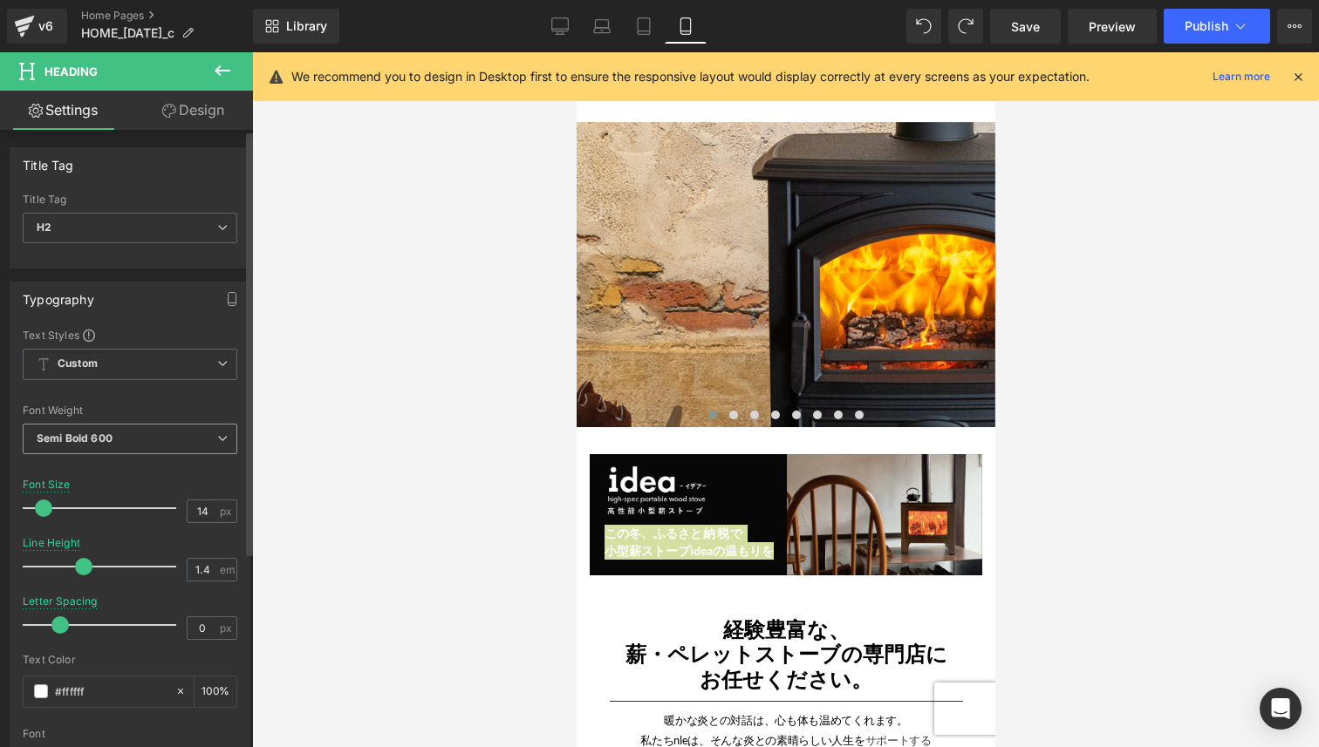
click at [173, 442] on span "Semi Bold 600" at bounding box center [130, 439] width 215 height 31
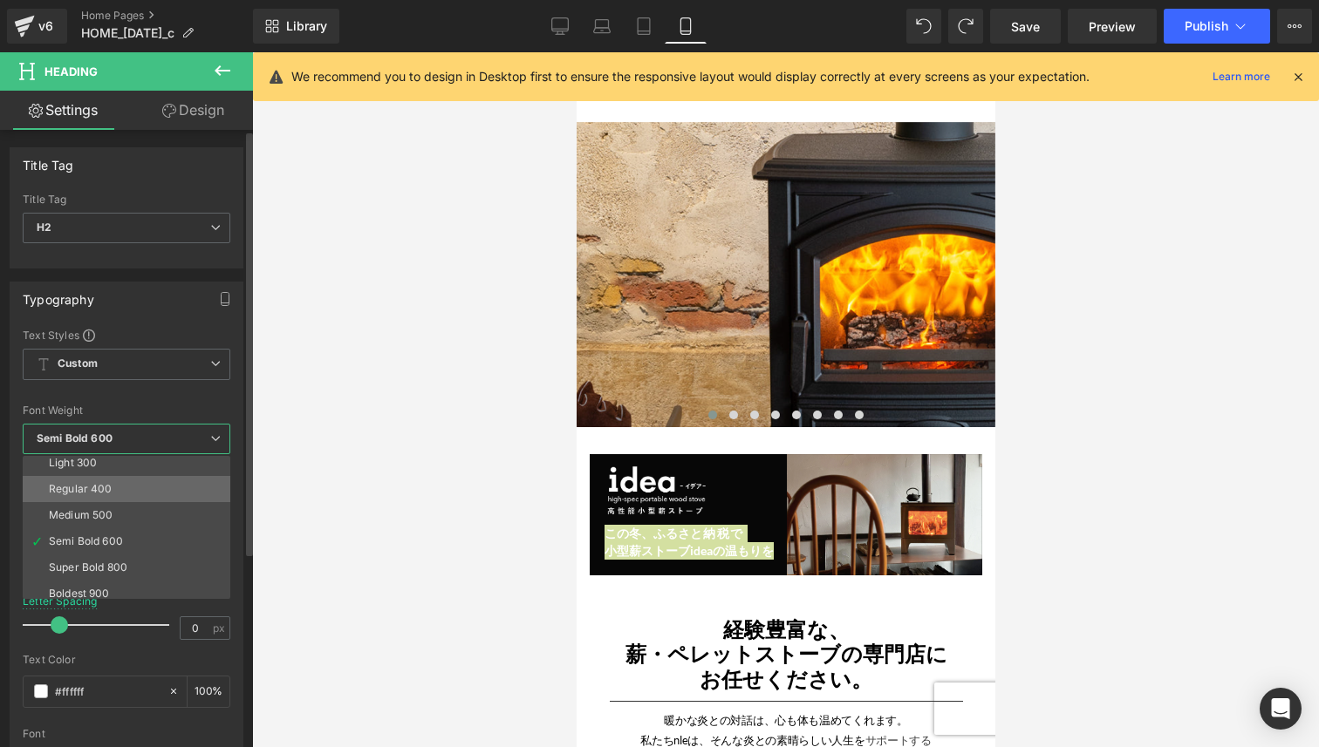
scroll to position [65, 0]
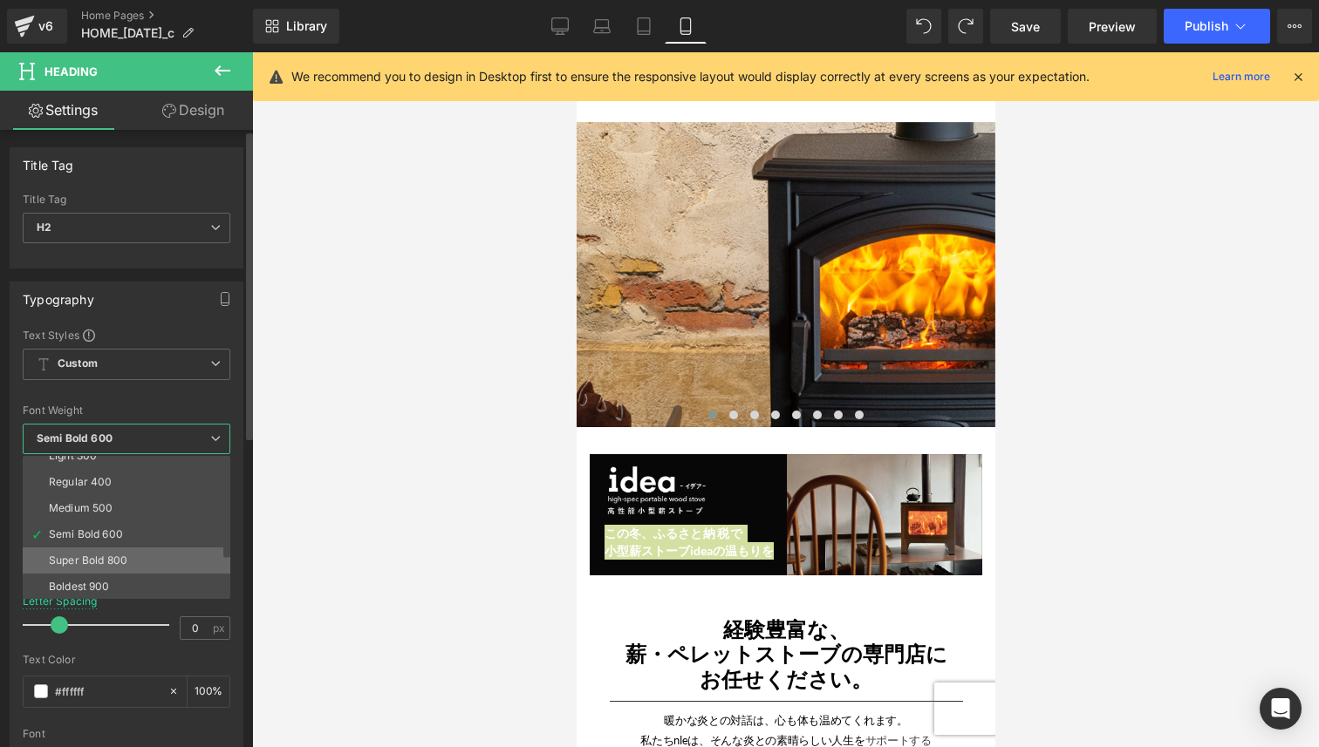
click at [140, 557] on li "Super Bold 800" at bounding box center [130, 561] width 215 height 26
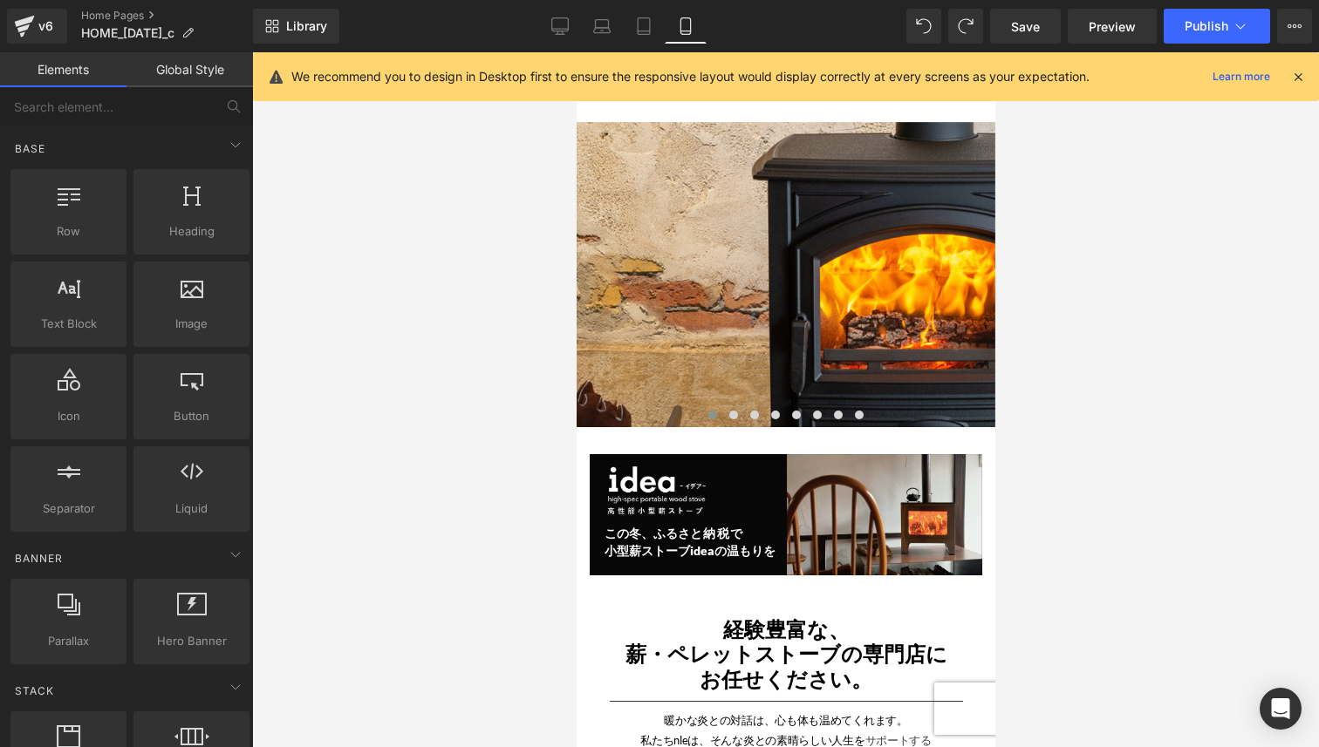
click at [380, 593] on div at bounding box center [785, 399] width 1067 height 695
click at [1088, 510] on div at bounding box center [785, 399] width 1067 height 695
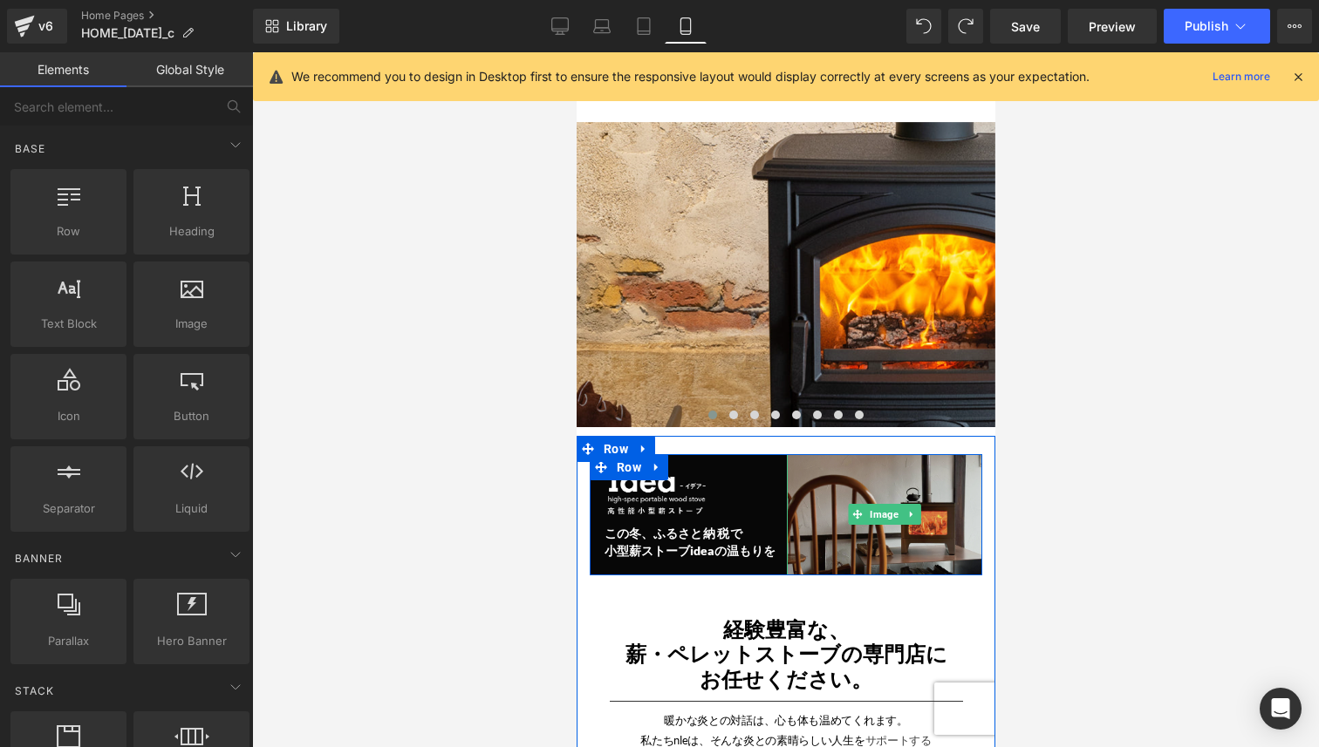
click at [807, 539] on img at bounding box center [884, 514] width 196 height 121
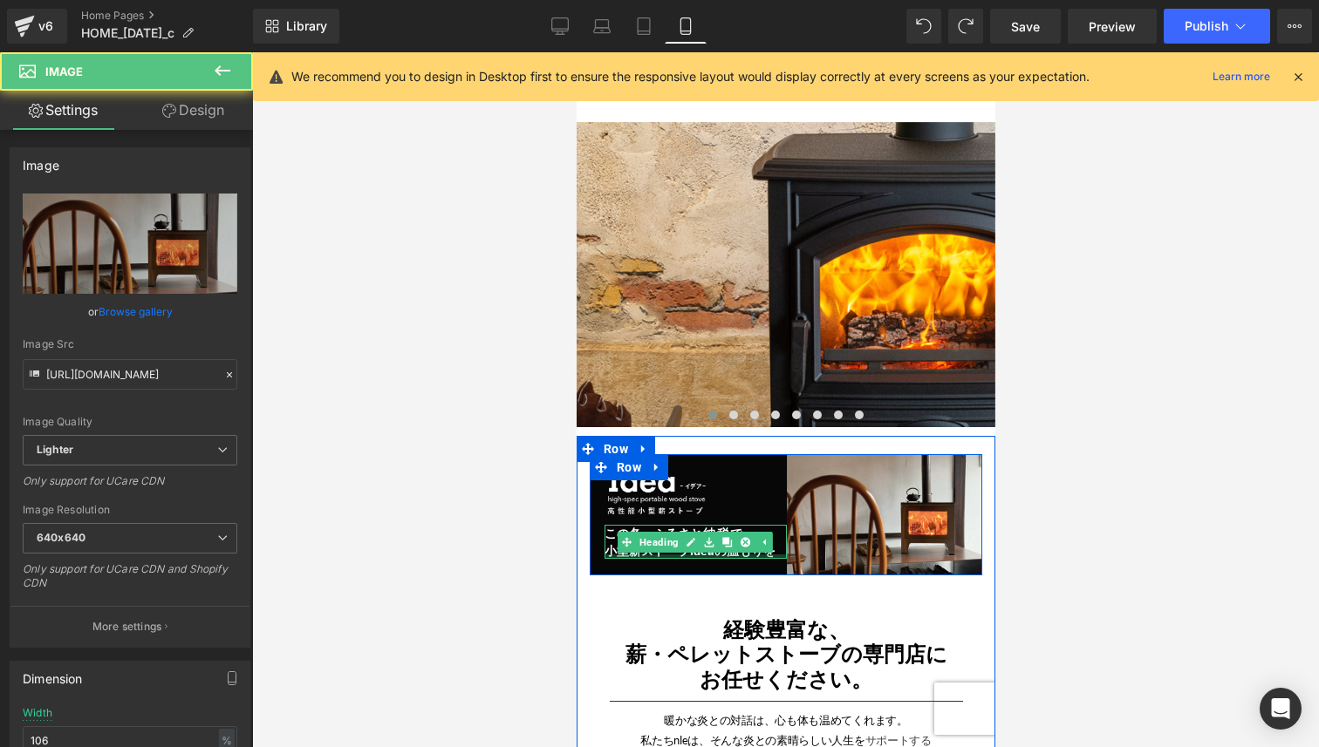
click at [750, 555] on div at bounding box center [695, 557] width 182 height 4
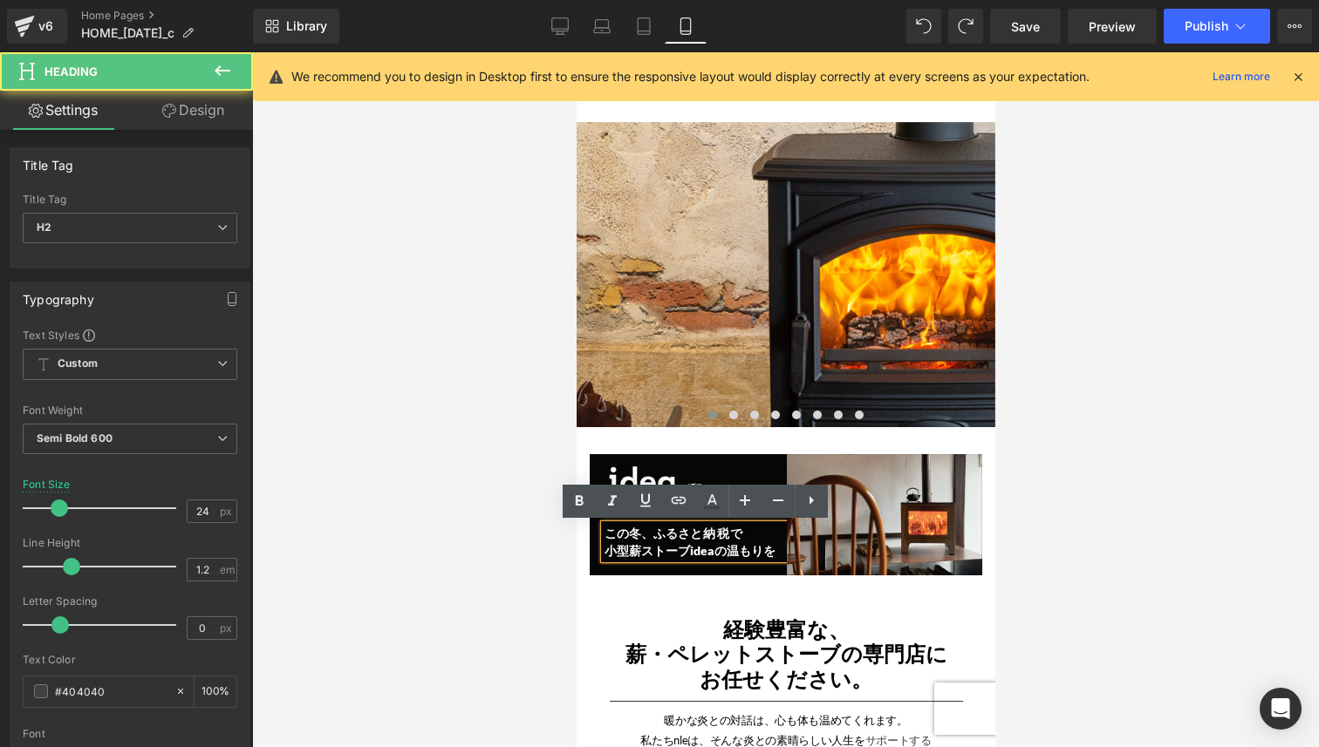
click at [749, 624] on span "経験豊富な、" at bounding box center [785, 629] width 126 height 25
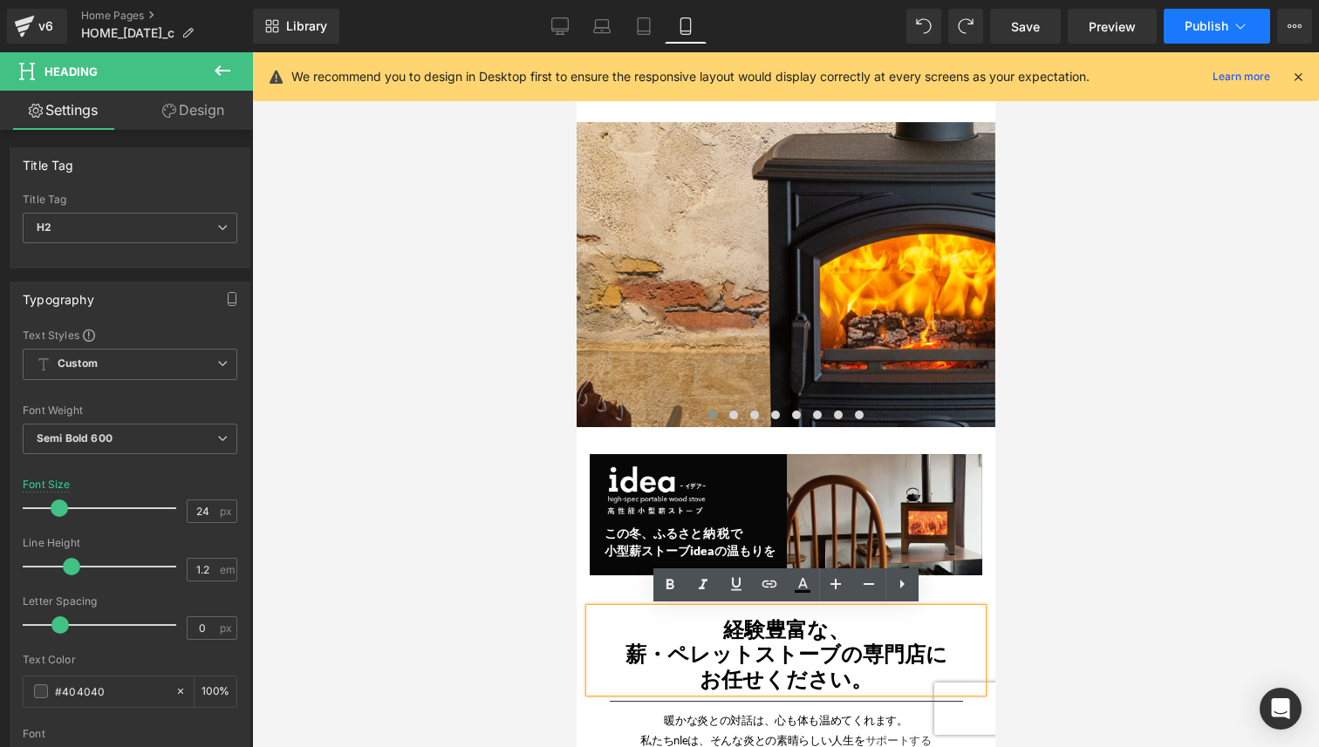
click at [1217, 21] on span "Publish" at bounding box center [1206, 26] width 44 height 14
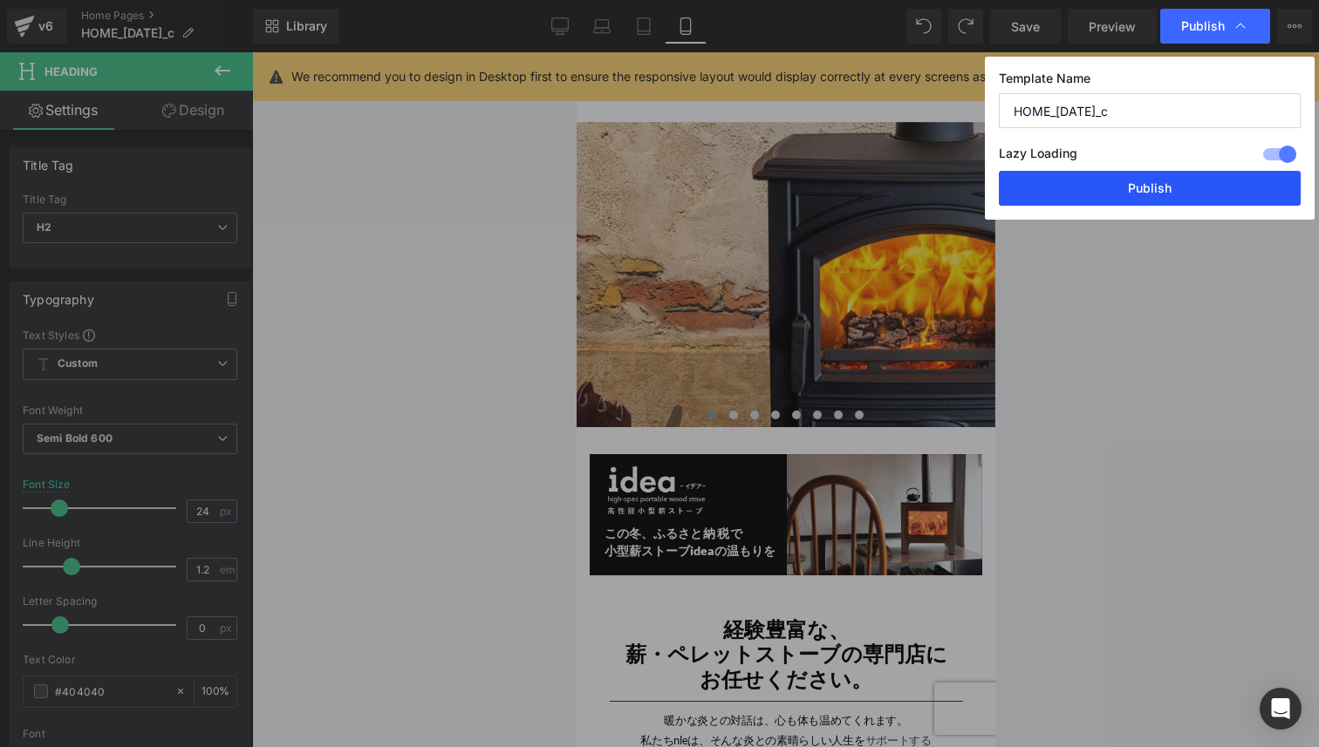
click at [1121, 183] on button "Publish" at bounding box center [1150, 188] width 302 height 35
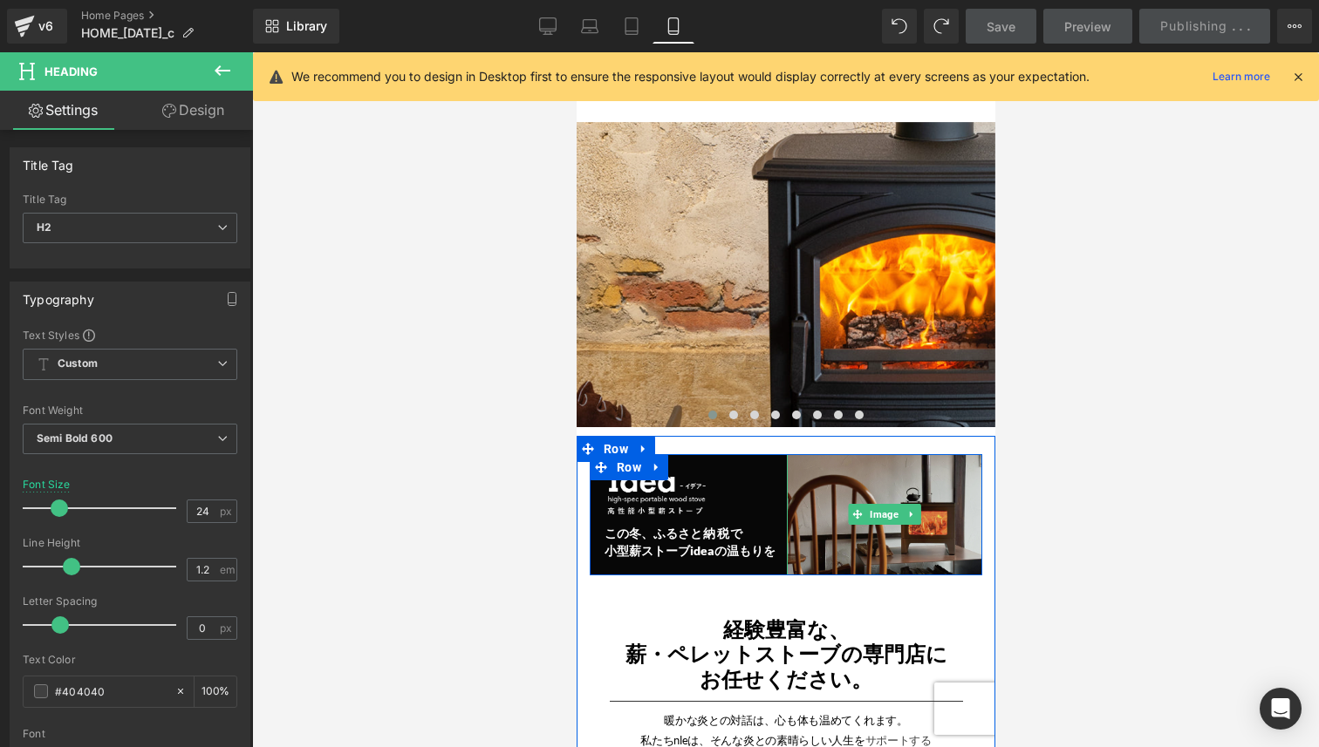
click at [914, 528] on img at bounding box center [884, 514] width 196 height 121
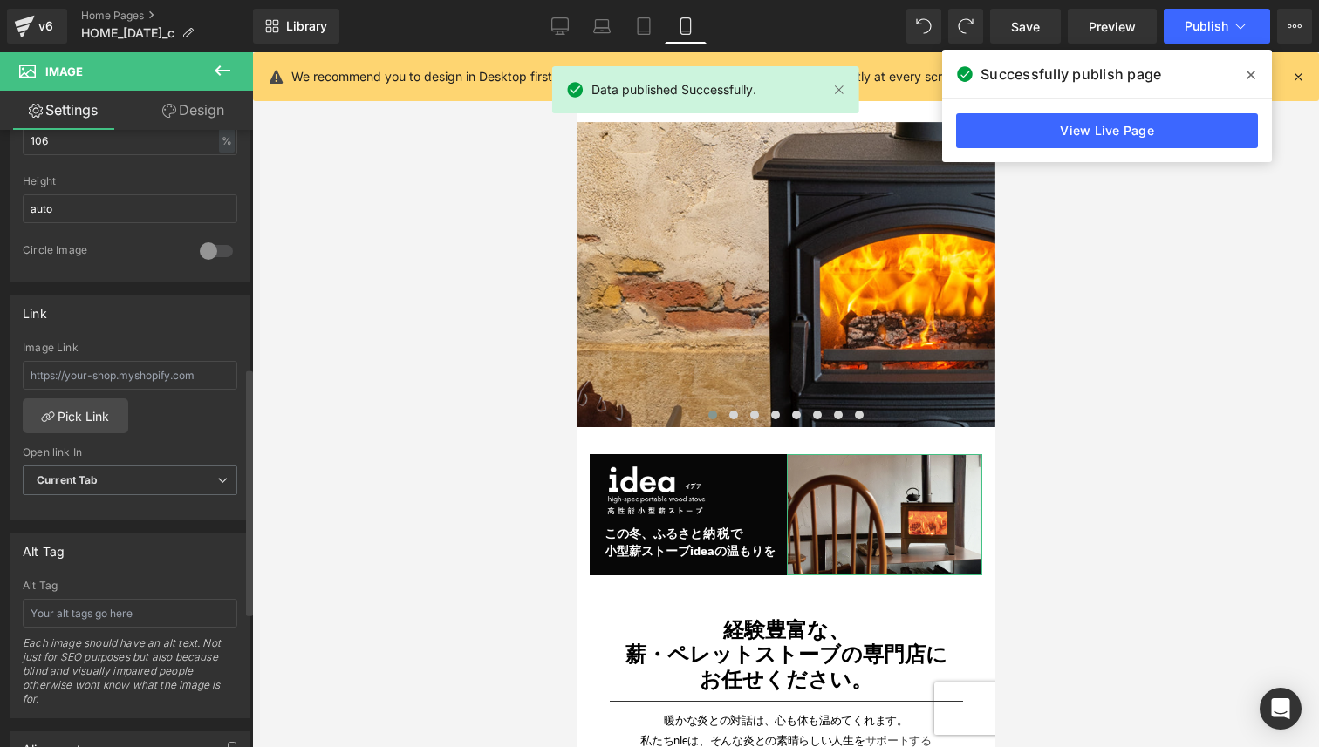
scroll to position [589, 0]
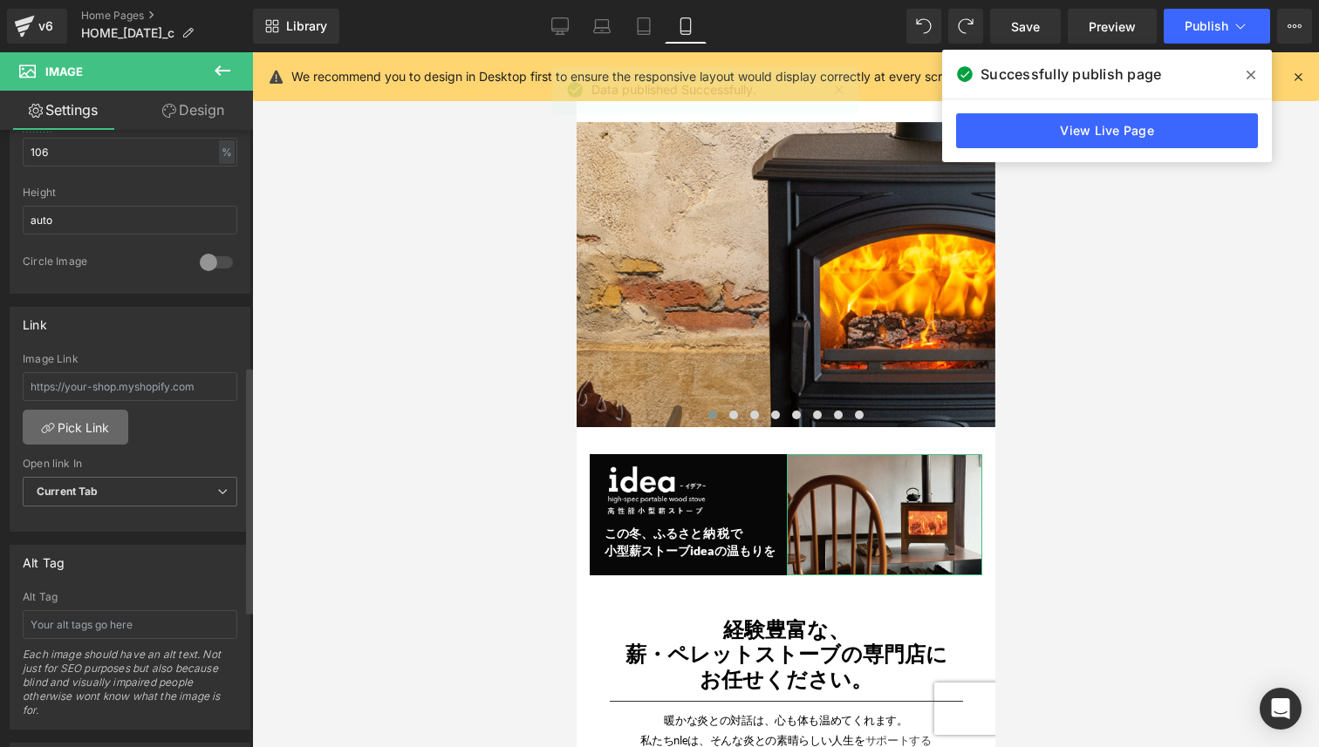
click at [85, 433] on link "Pick Link" at bounding box center [76, 427] width 106 height 35
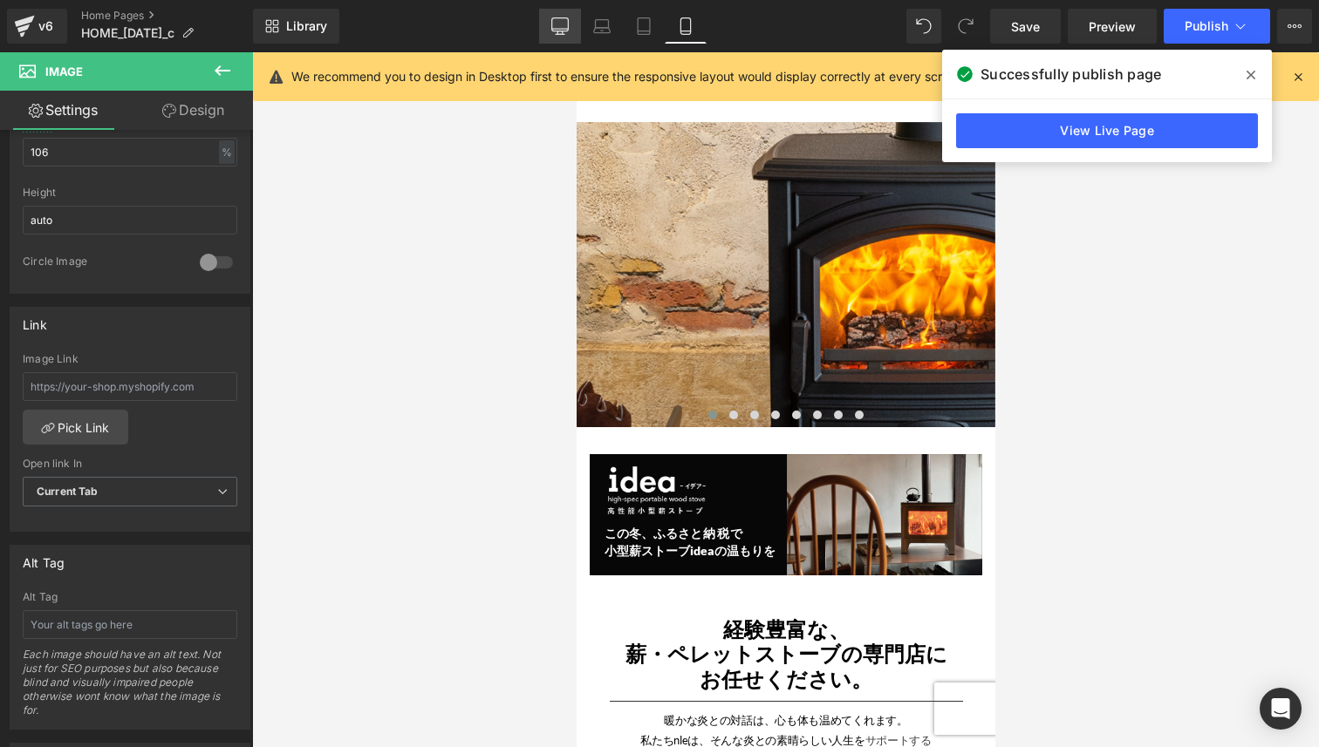
click at [569, 21] on icon at bounding box center [560, 24] width 17 height 13
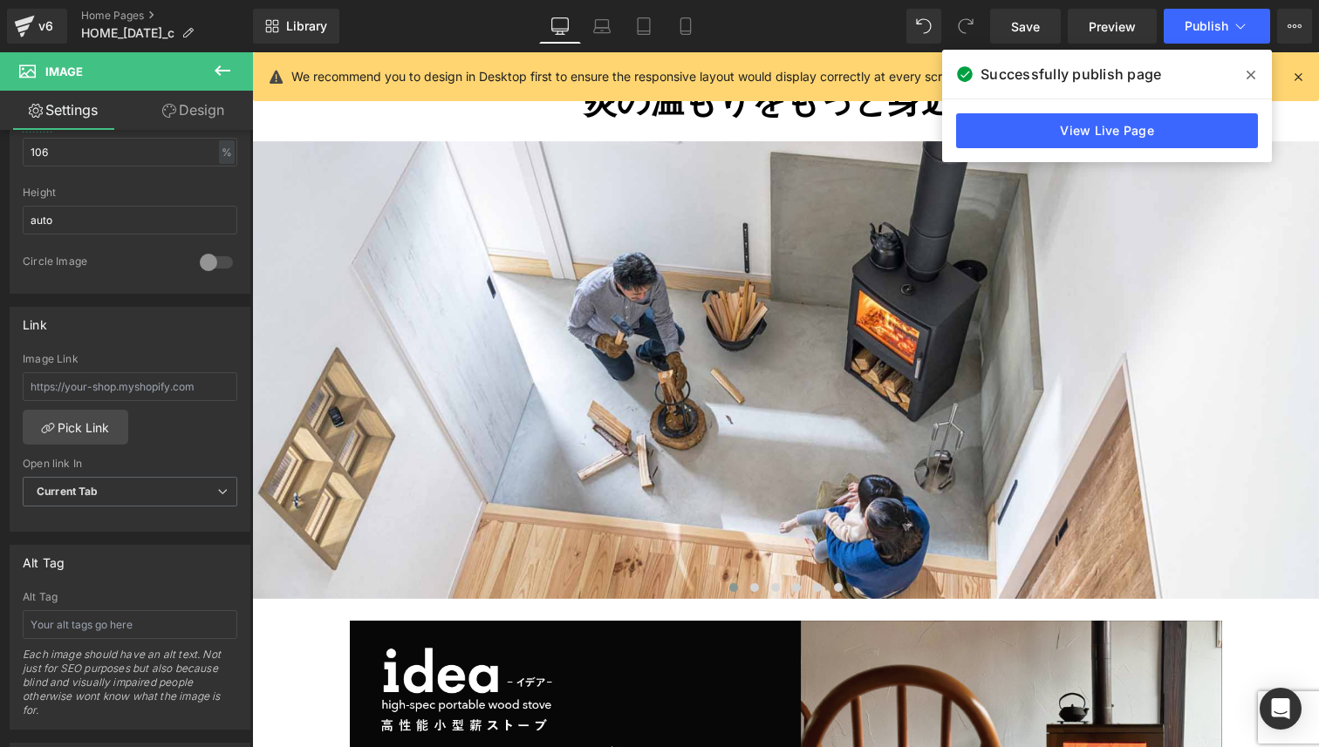
scroll to position [276, 0]
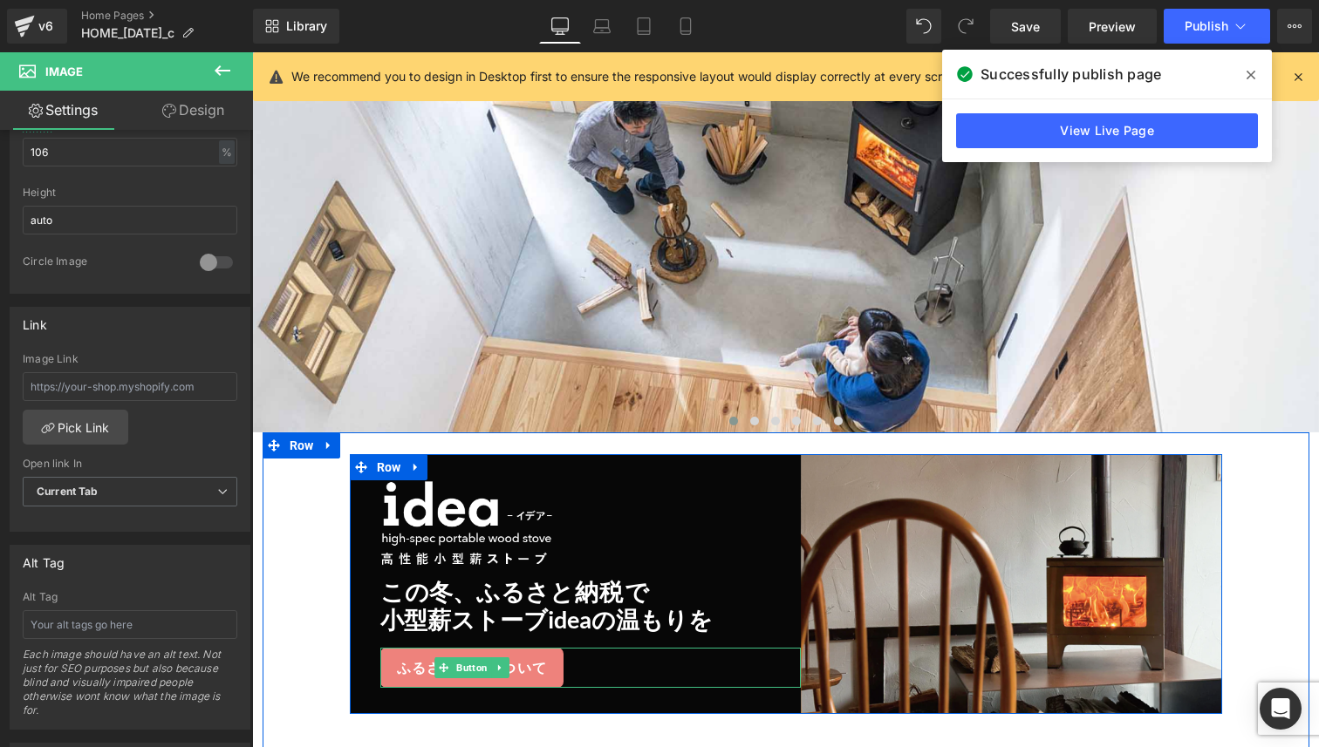
click at [498, 652] on link "ふるさと納税について" at bounding box center [472, 668] width 184 height 40
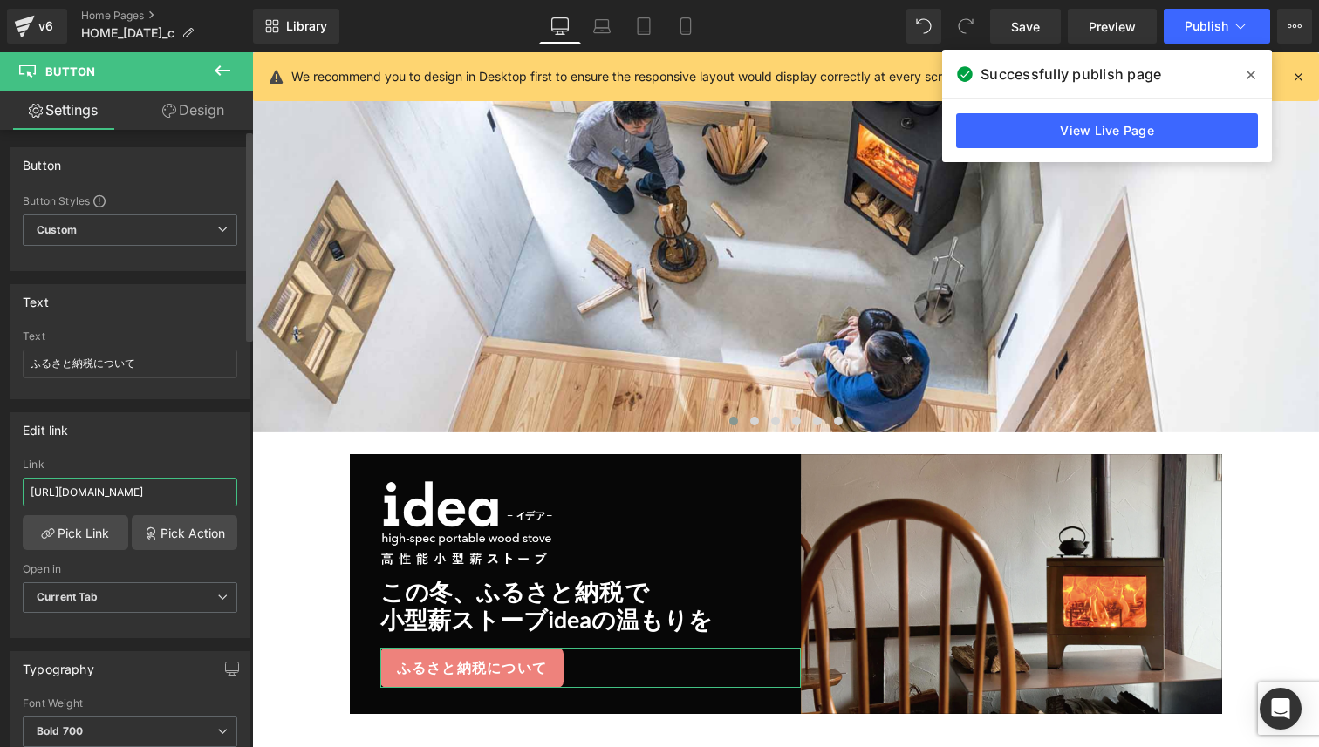
click at [188, 489] on input "[URL][DOMAIN_NAME]" at bounding box center [130, 492] width 215 height 29
click at [692, 28] on icon at bounding box center [685, 25] width 17 height 17
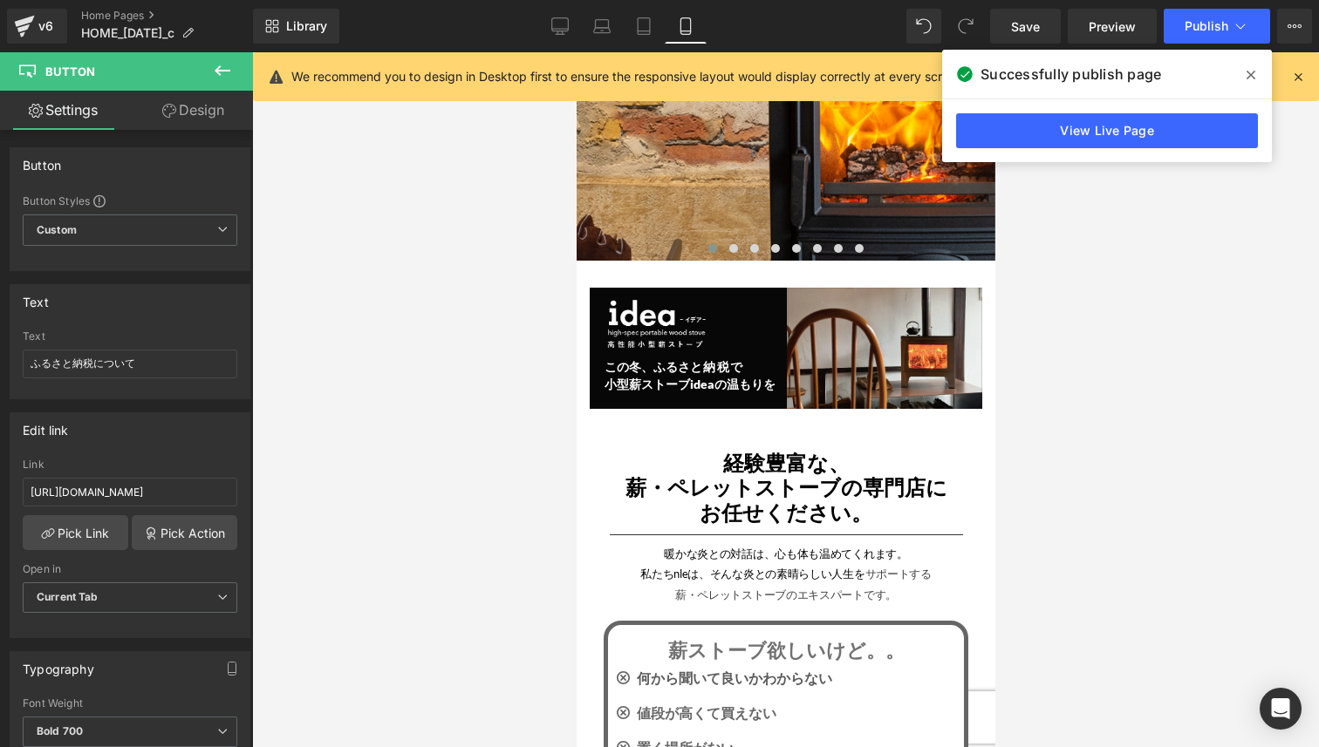
scroll to position [0, 0]
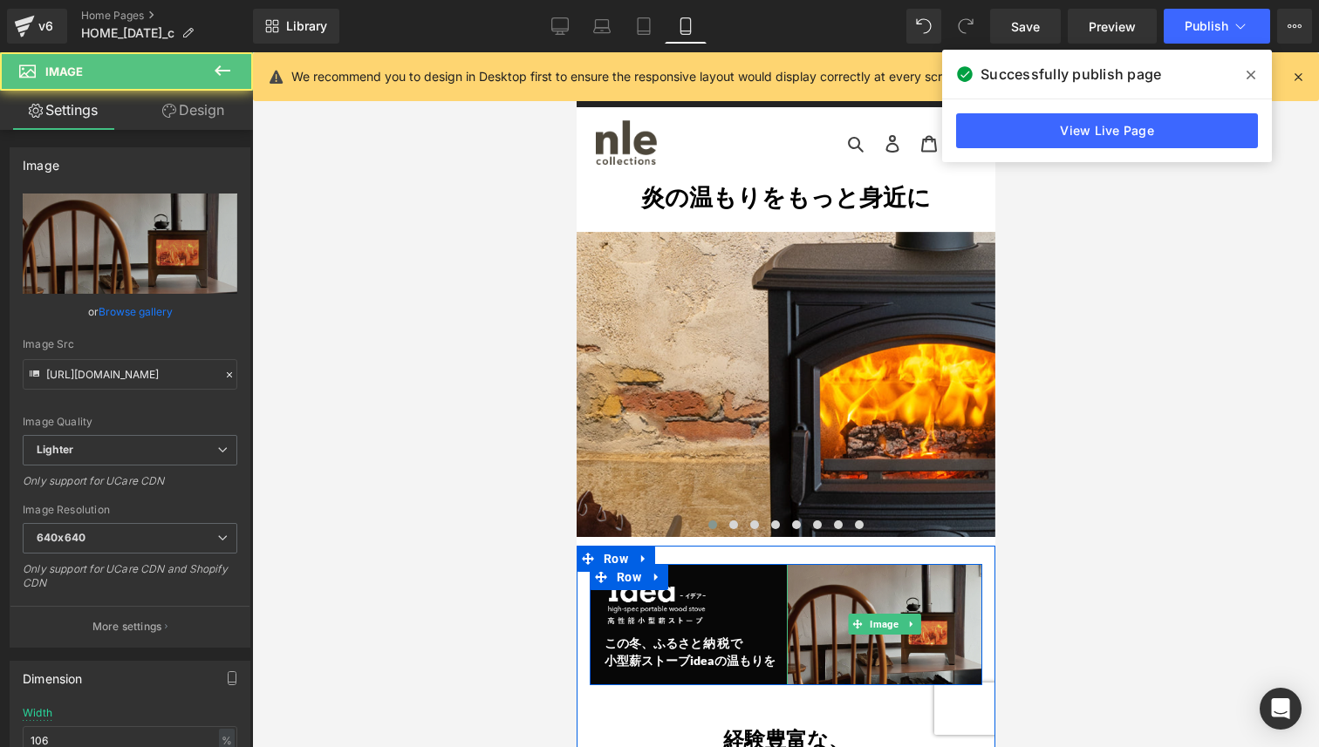
click at [820, 619] on img at bounding box center [884, 624] width 196 height 121
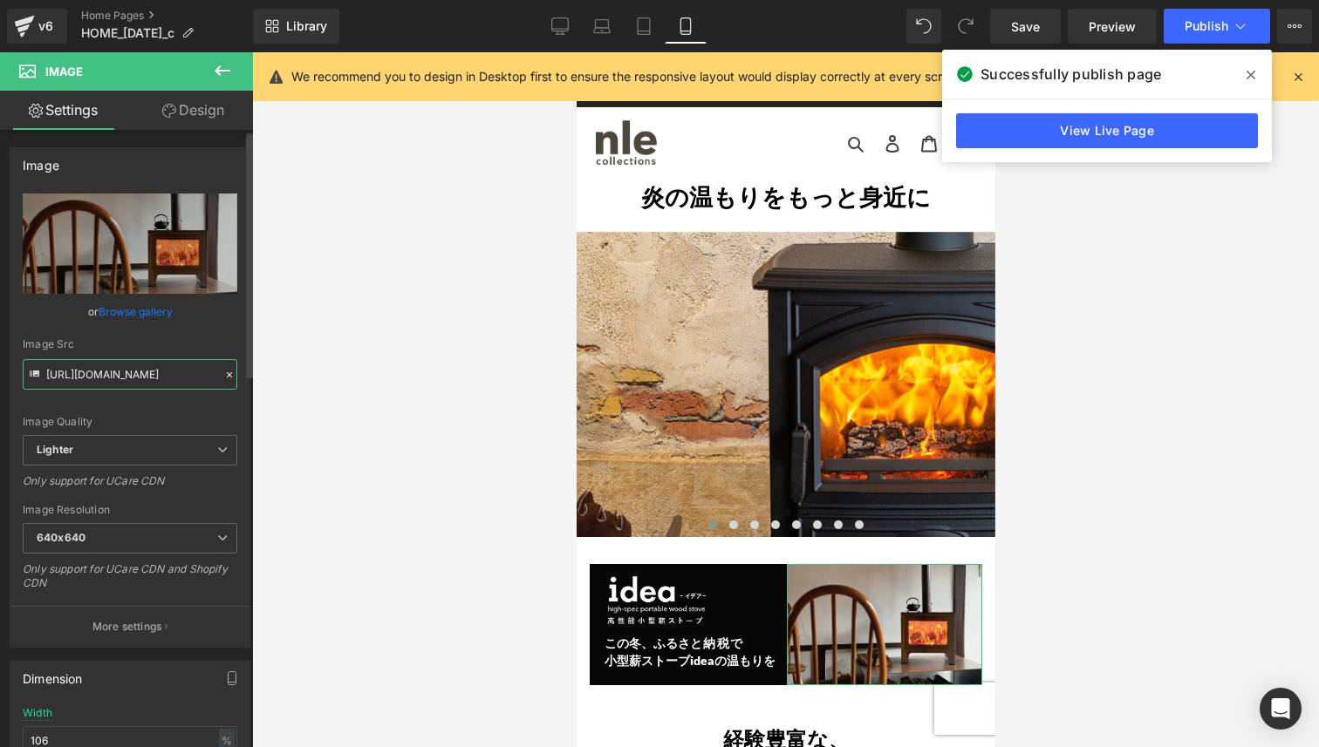
click at [150, 377] on input "[URL][DOMAIN_NAME]" at bounding box center [130, 374] width 215 height 31
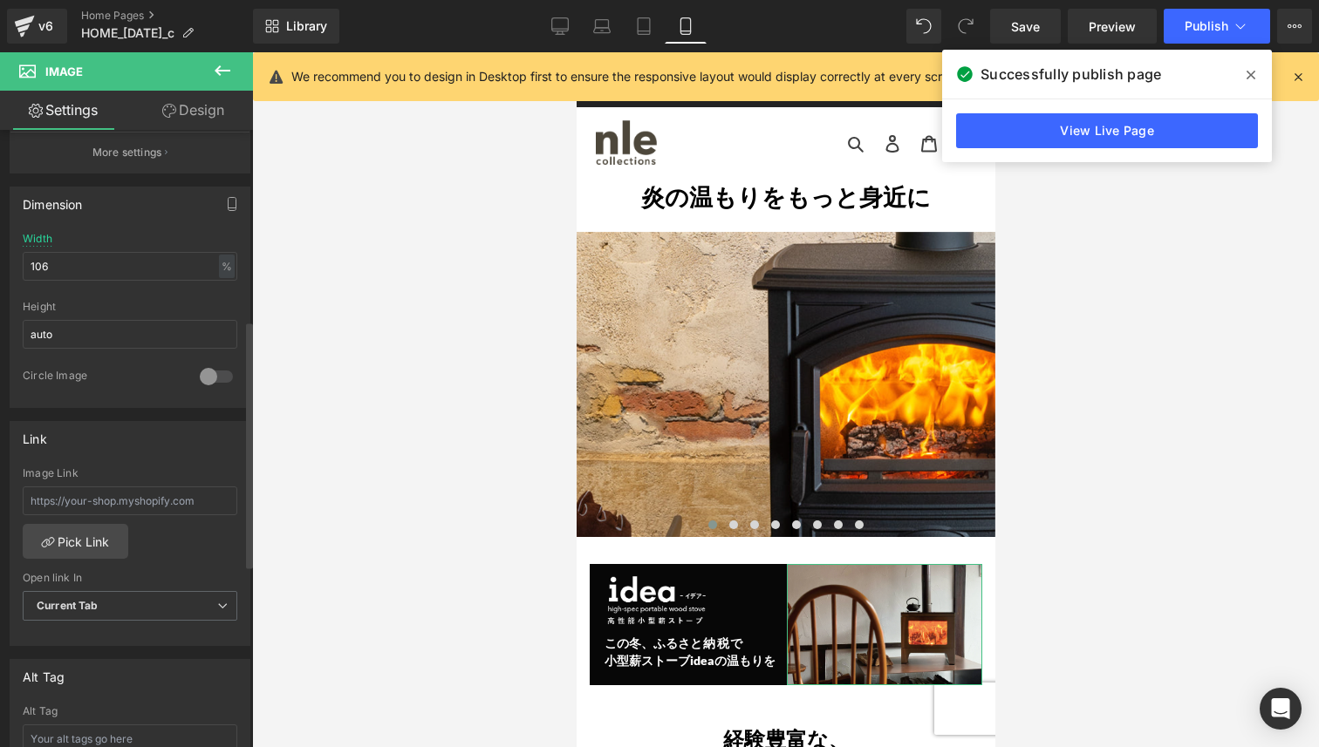
scroll to position [494, 0]
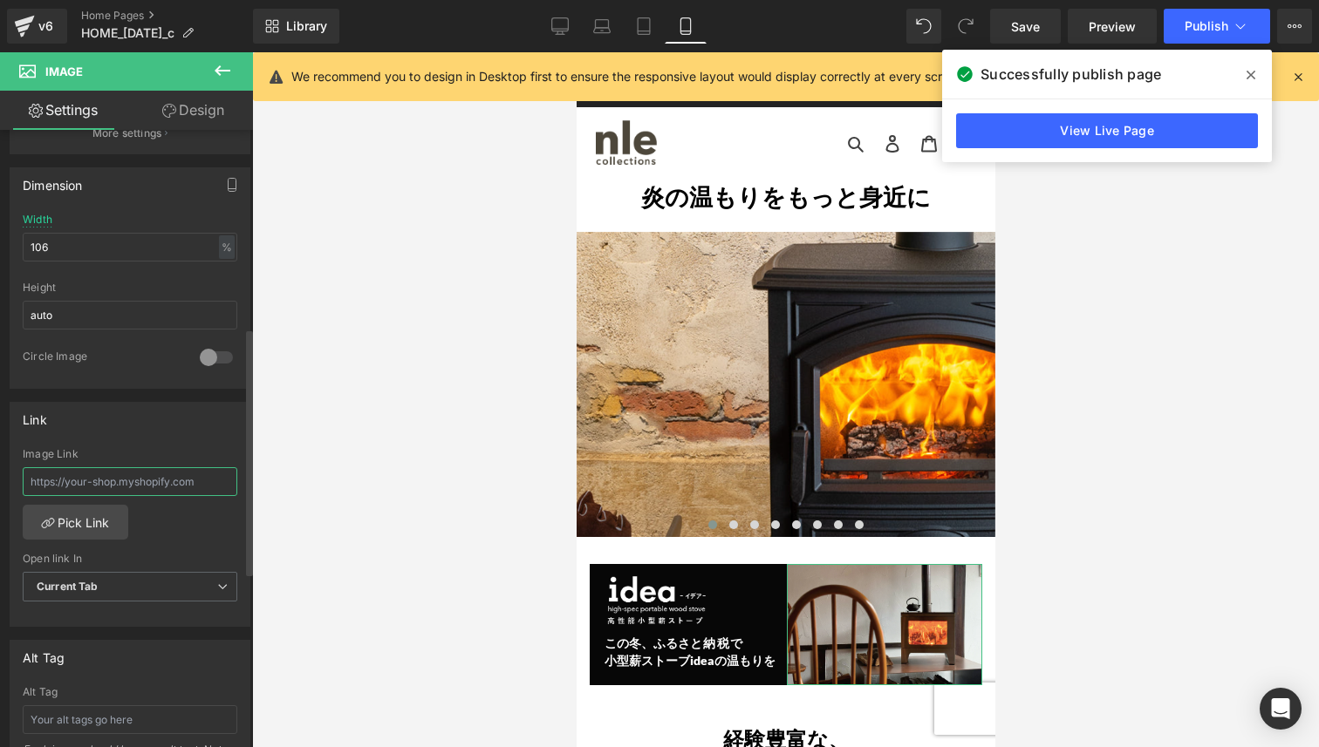
click at [146, 485] on input "text" at bounding box center [130, 481] width 215 height 29
paste input "[URL][DOMAIN_NAME]"
type input "[URL][DOMAIN_NAME]"
click at [281, 537] on div at bounding box center [785, 399] width 1067 height 695
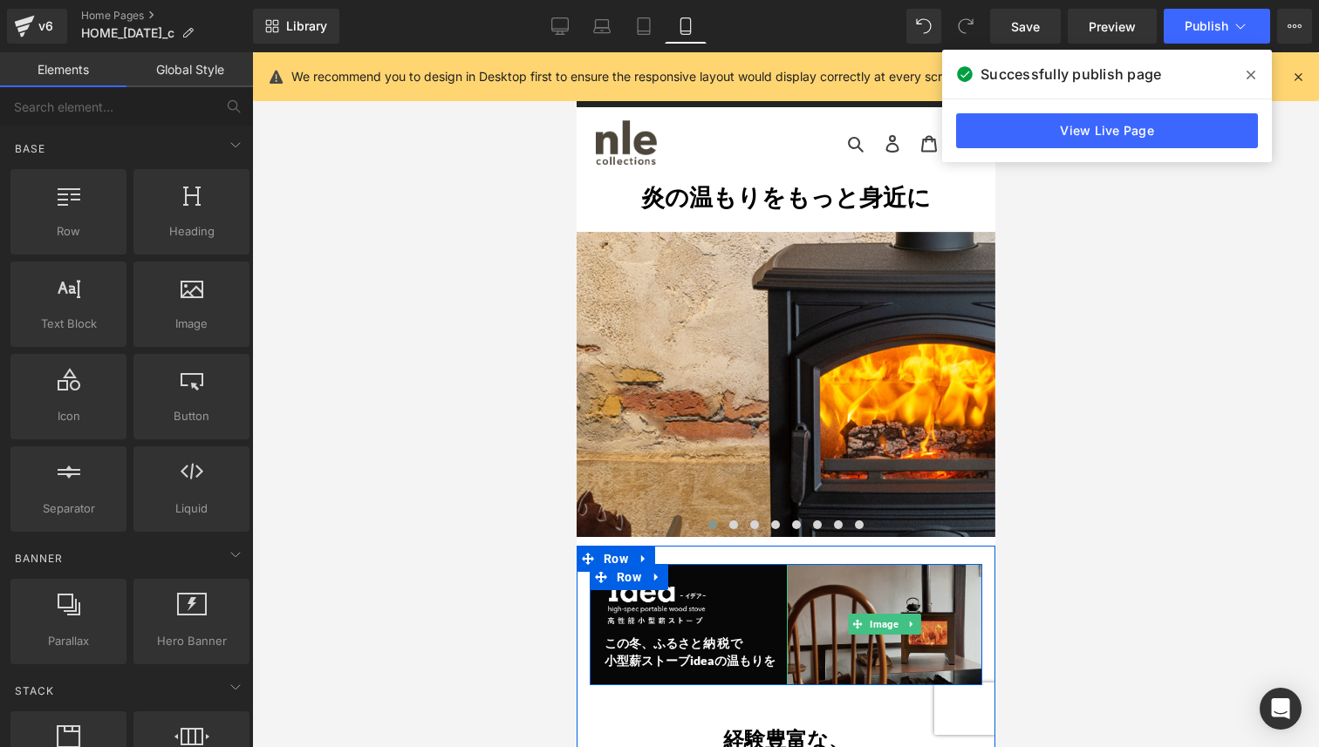
click at [818, 638] on img at bounding box center [884, 624] width 196 height 121
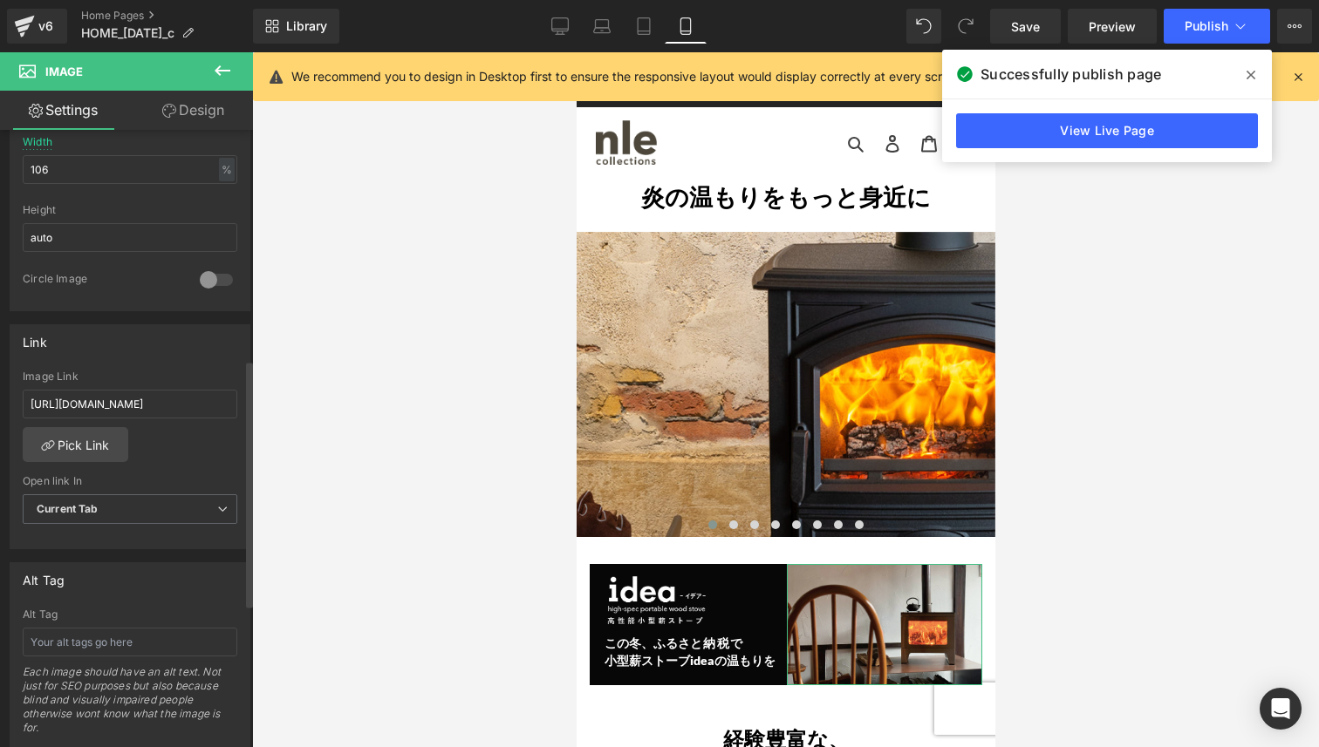
scroll to position [573, 0]
click at [1201, 31] on span "Publish" at bounding box center [1206, 26] width 44 height 14
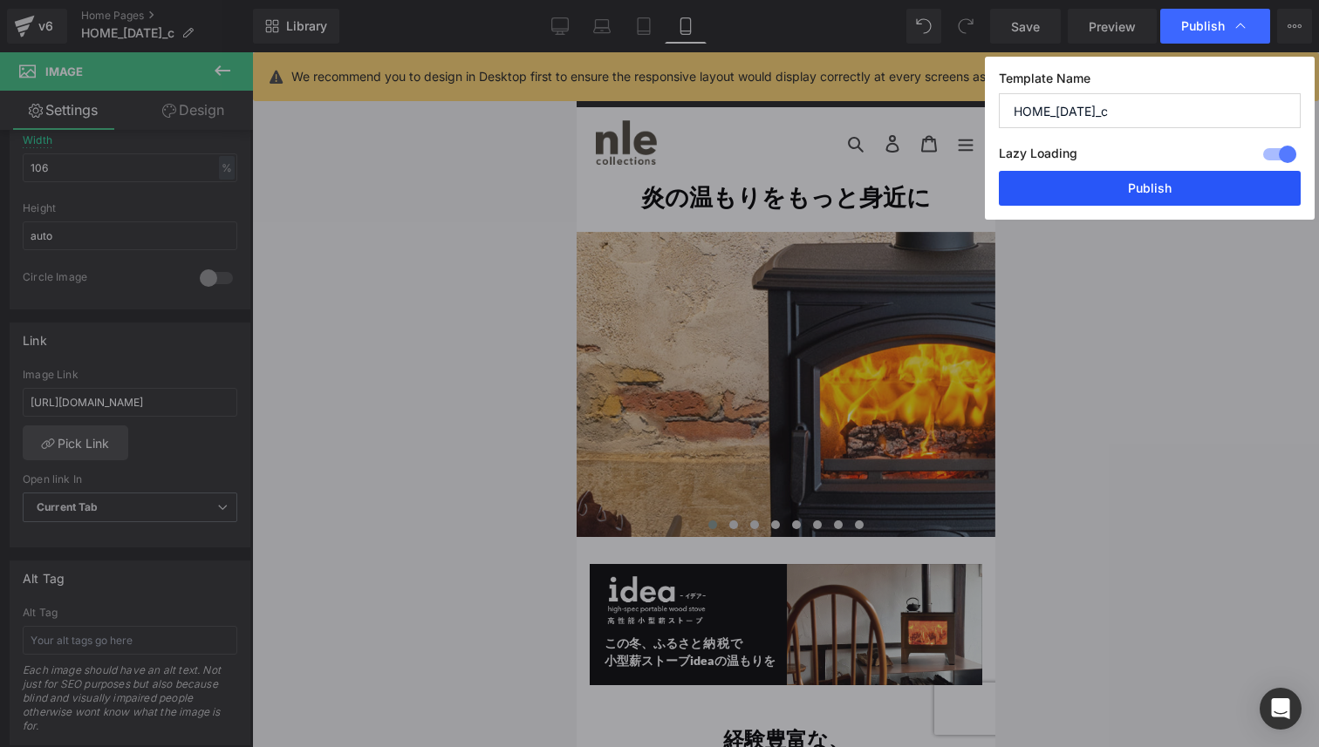
click at [1142, 188] on button "Publish" at bounding box center [1150, 188] width 302 height 35
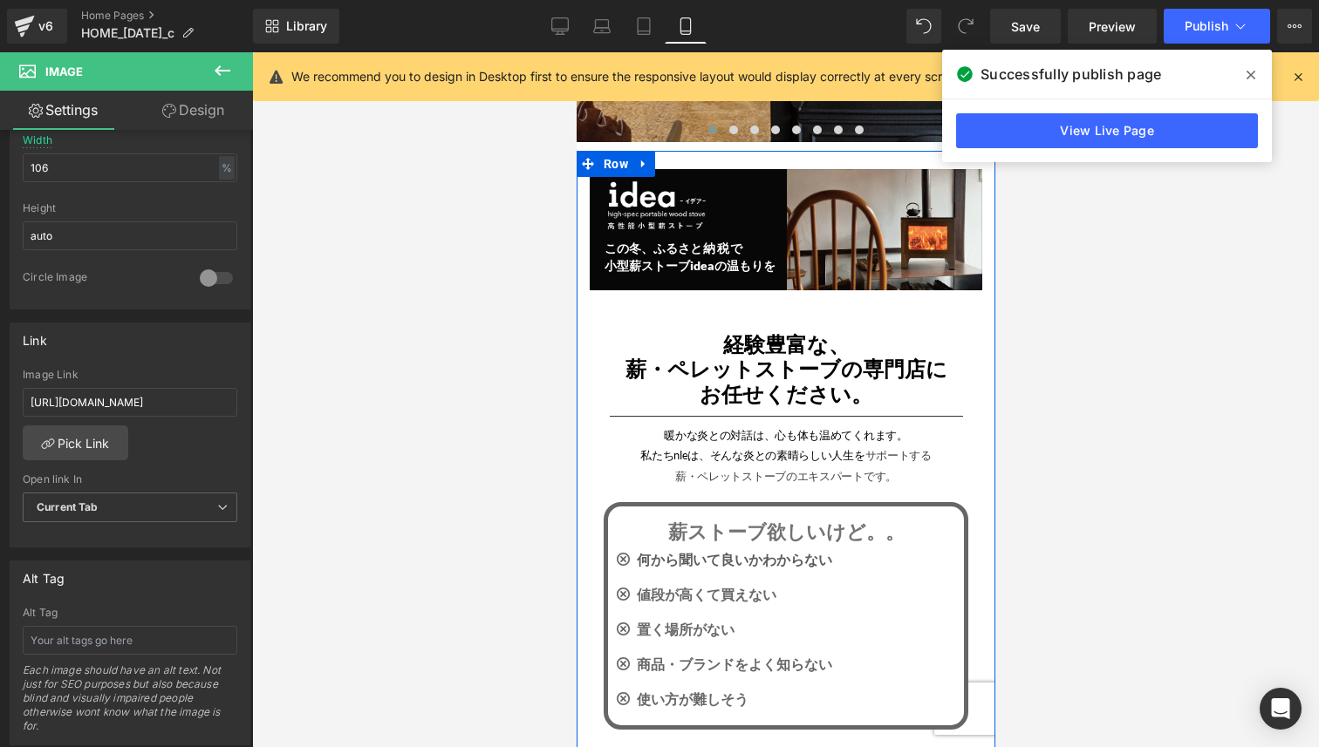
scroll to position [364, 0]
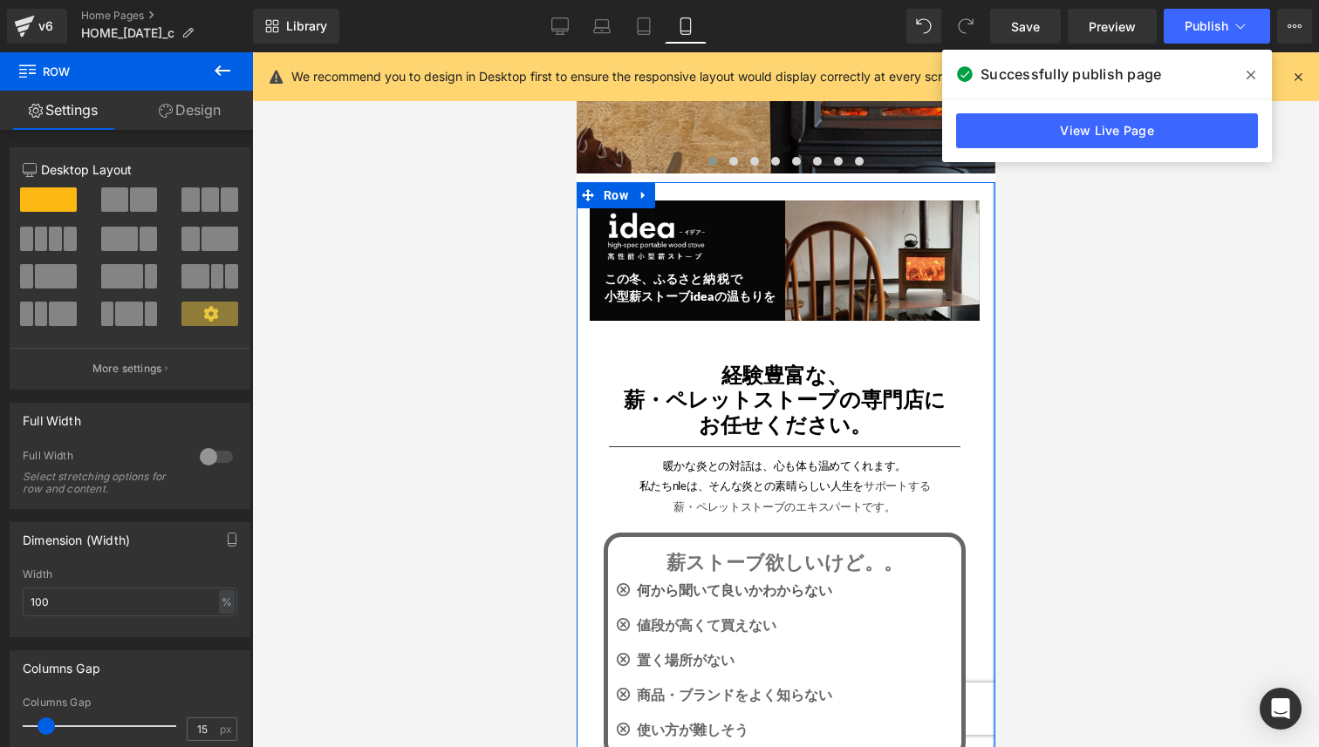
drag, startPoint x: 992, startPoint y: 535, endPoint x: 1649, endPoint y: 574, distance: 657.9
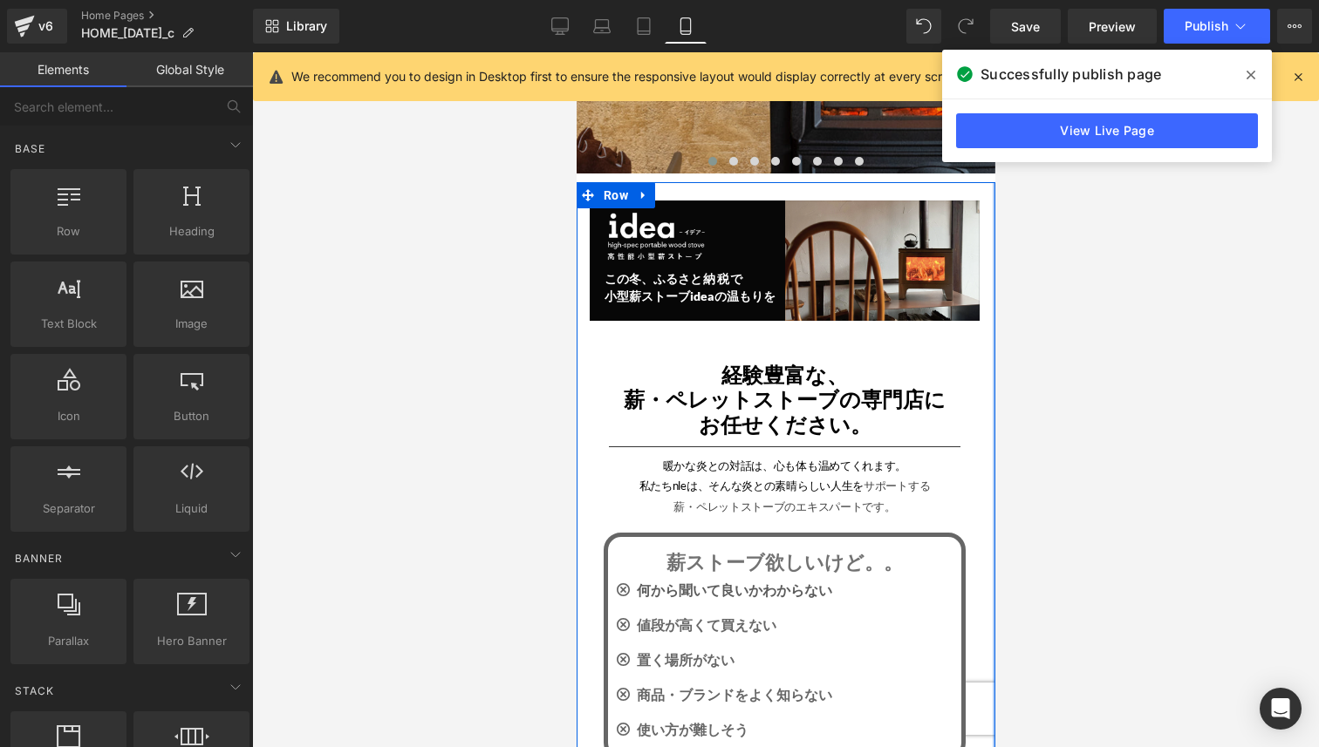
click at [1074, 522] on div at bounding box center [785, 399] width 1067 height 695
click at [1046, 560] on div at bounding box center [785, 399] width 1067 height 695
click at [1248, 73] on icon at bounding box center [1250, 75] width 9 height 9
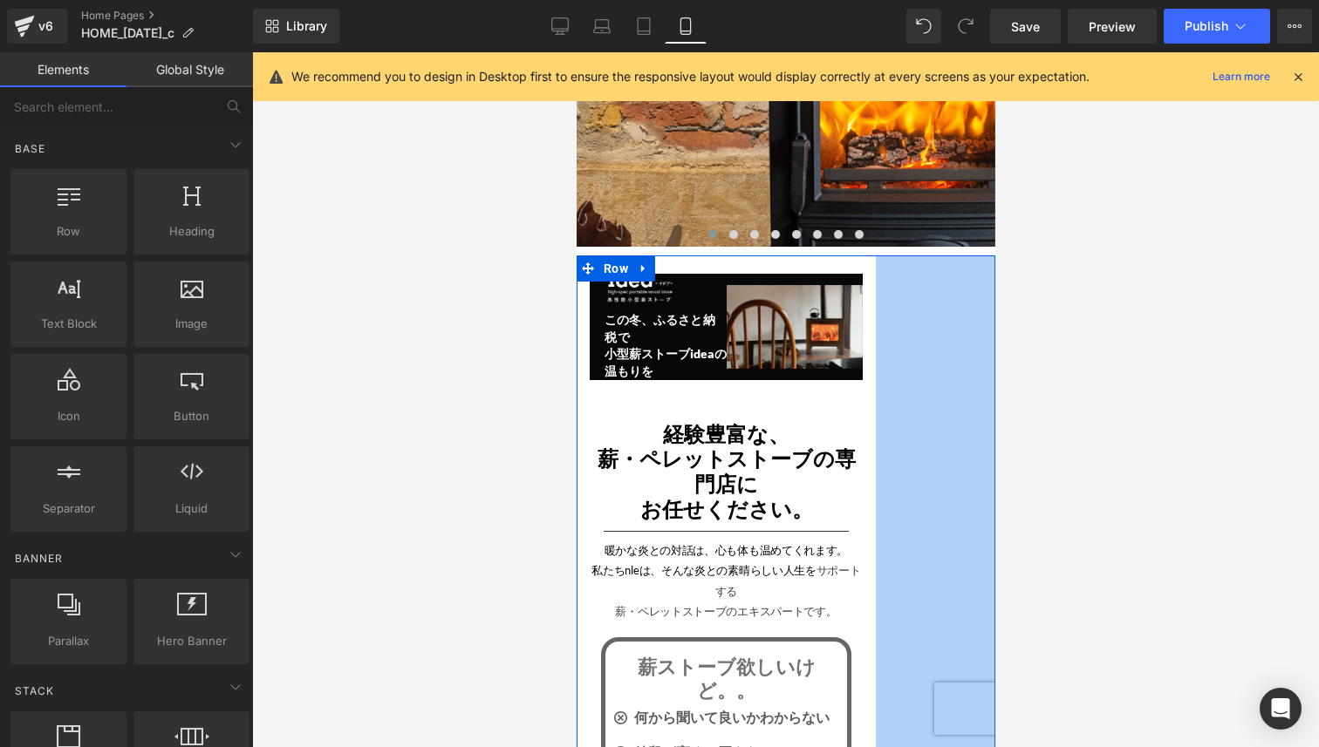
scroll to position [325, 0]
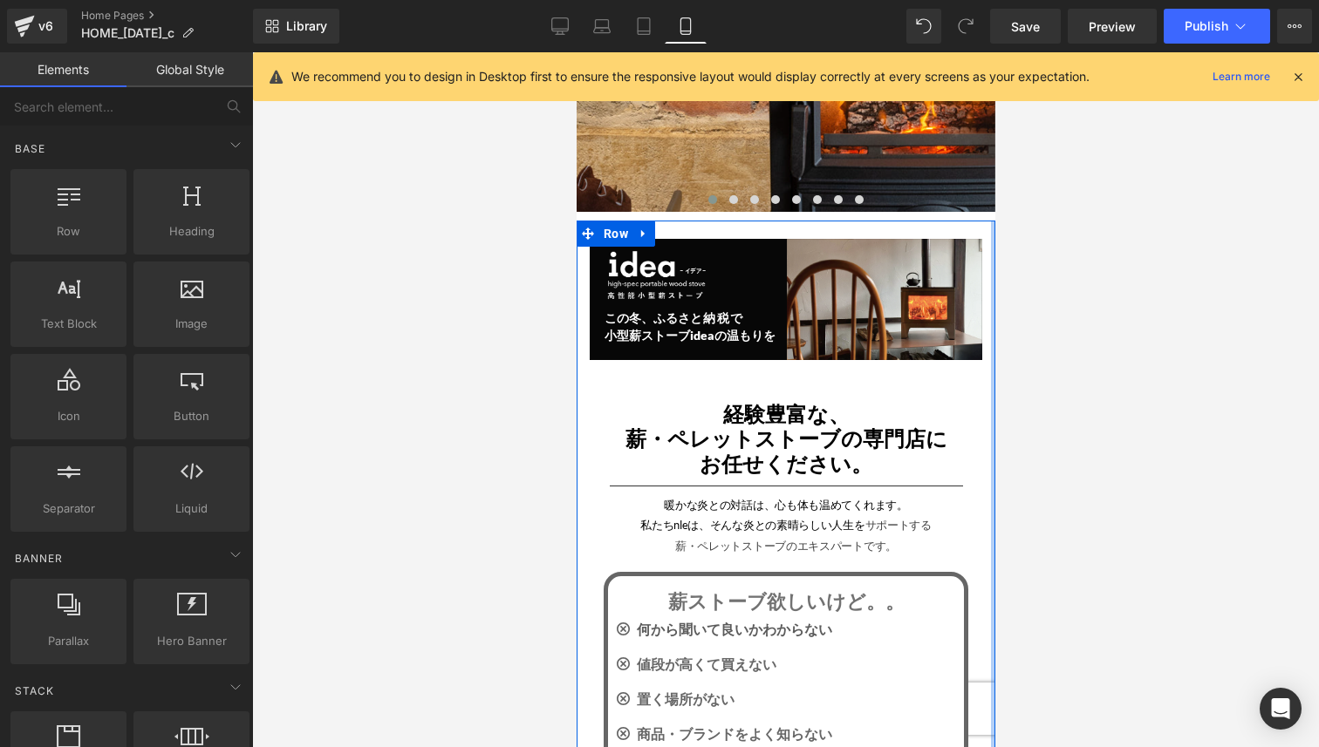
drag, startPoint x: 1033, startPoint y: 413, endPoint x: 1059, endPoint y: 413, distance: 26.2
click at [1059, 413] on div at bounding box center [785, 399] width 1067 height 695
click at [1074, 452] on div at bounding box center [785, 399] width 1067 height 695
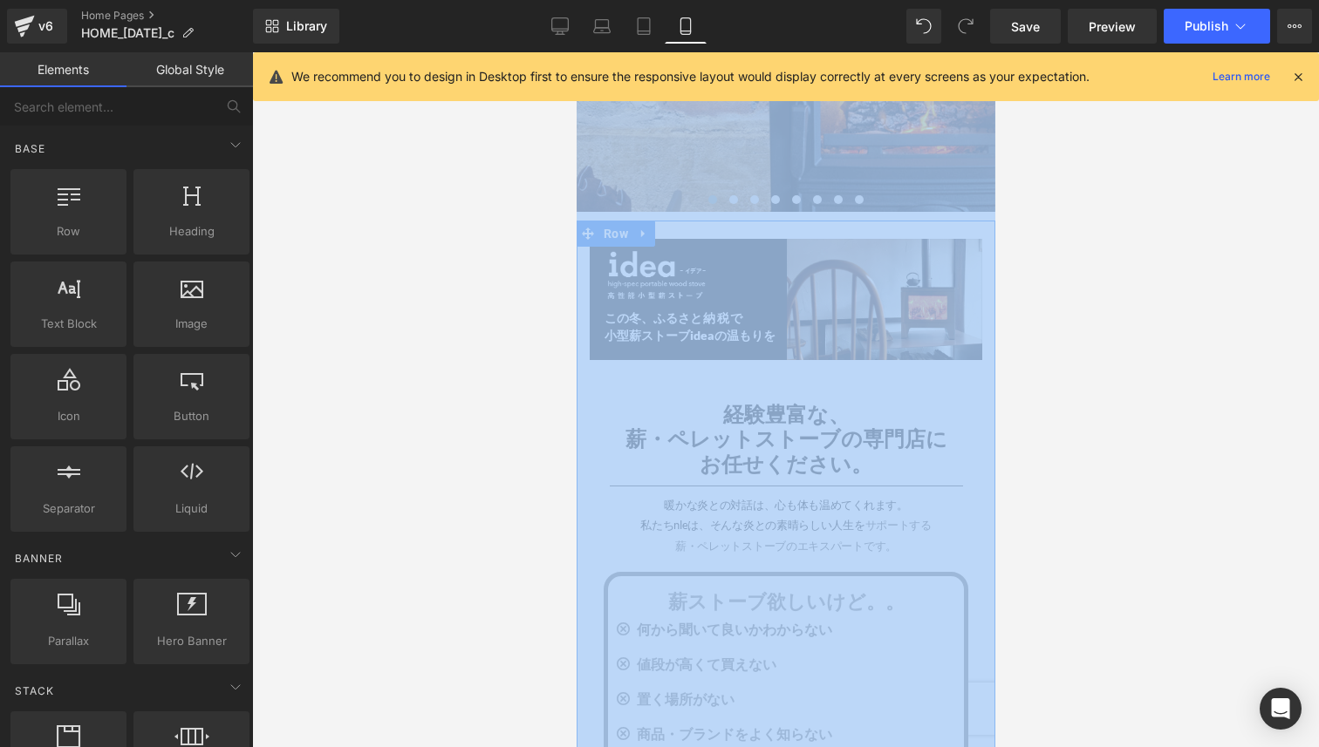
click at [1074, 452] on div at bounding box center [785, 399] width 1067 height 695
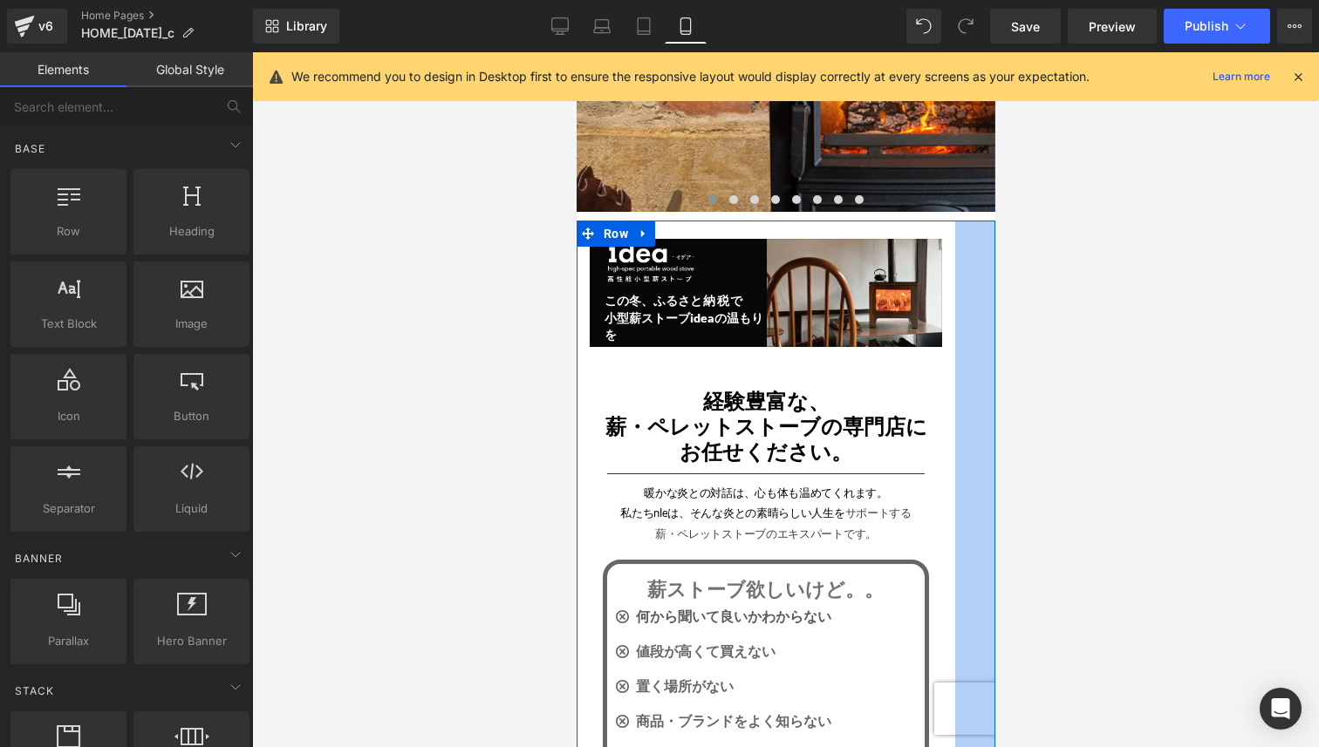
click at [1169, 529] on div at bounding box center [785, 399] width 1067 height 695
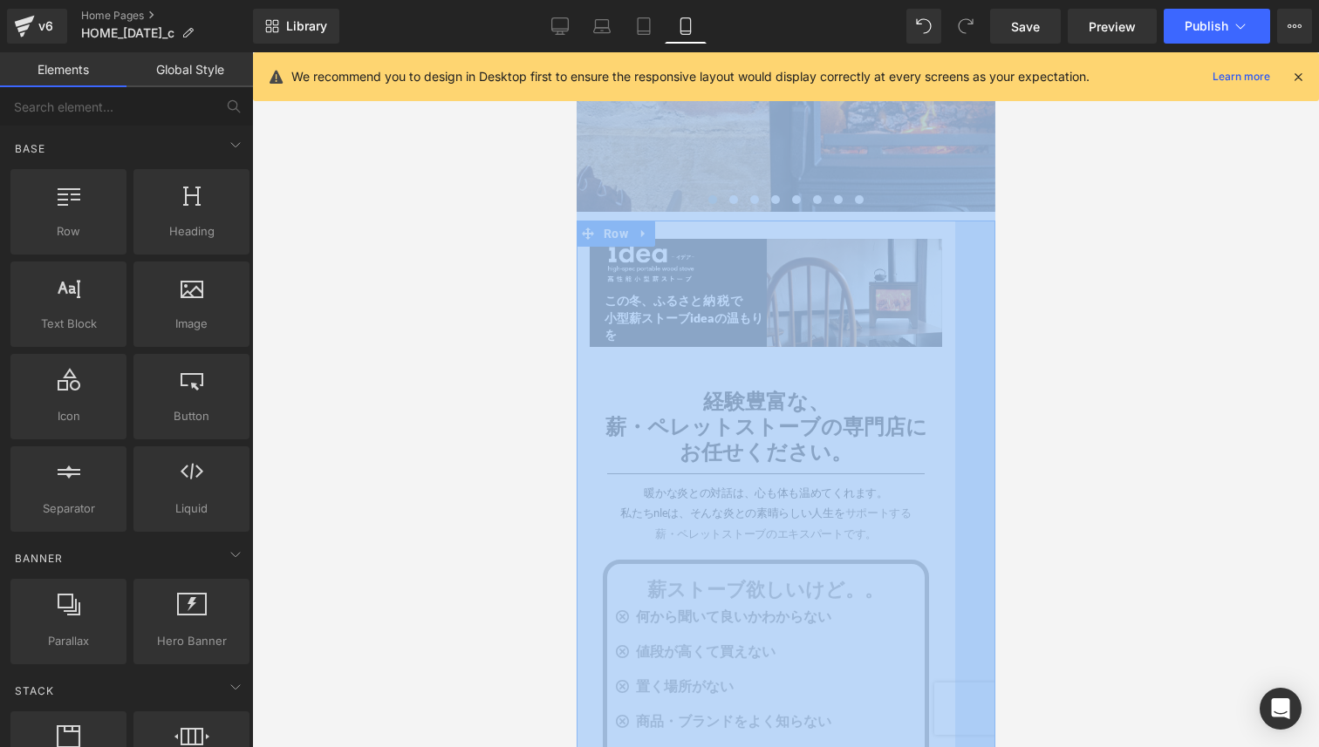
click at [1169, 529] on div at bounding box center [785, 399] width 1067 height 695
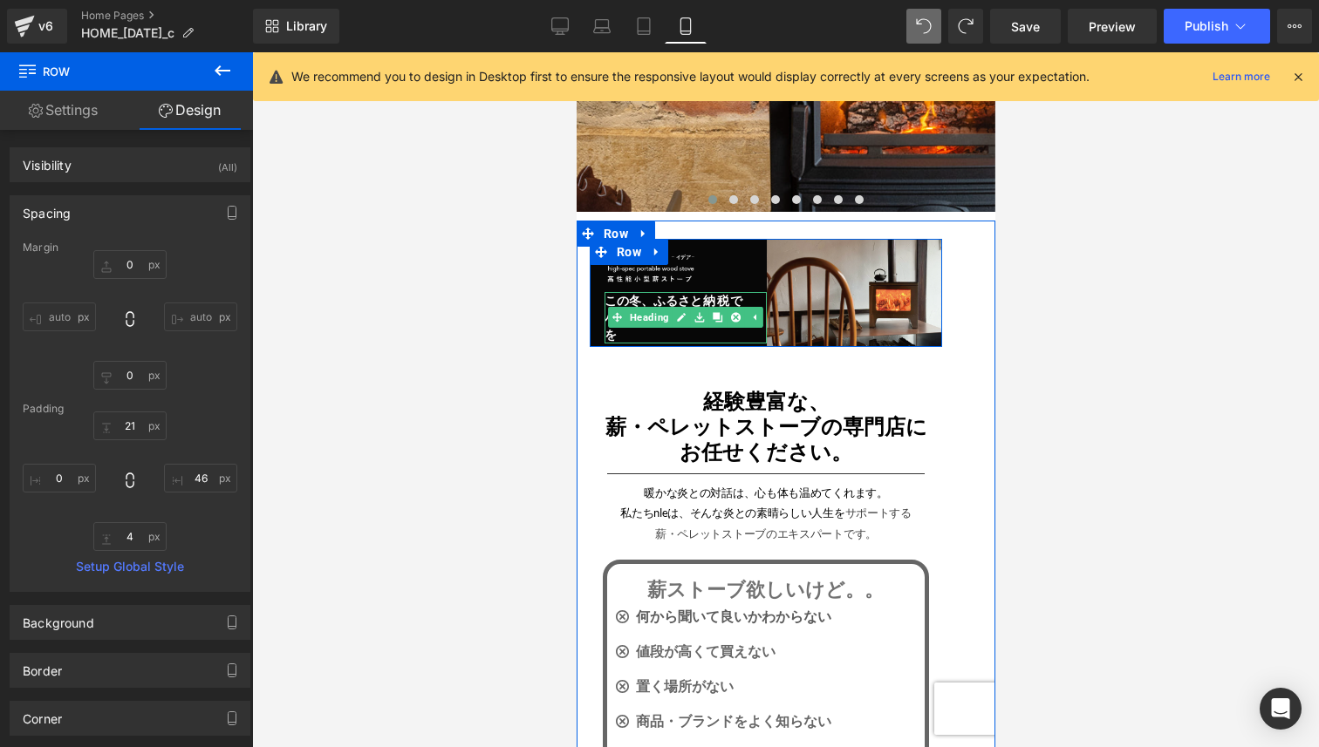
click at [720, 301] on span "と納税で" at bounding box center [716, 300] width 54 height 15
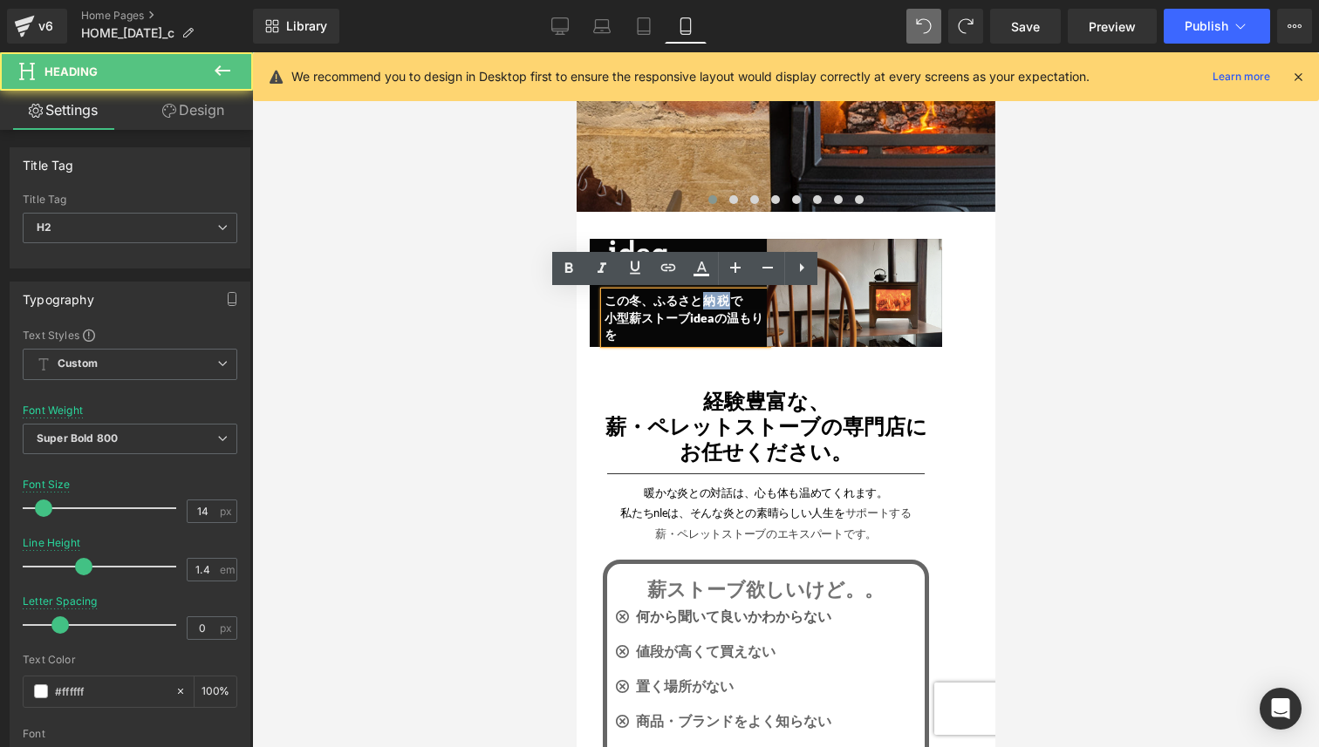
click at [720, 301] on span "と納税で" at bounding box center [716, 300] width 54 height 15
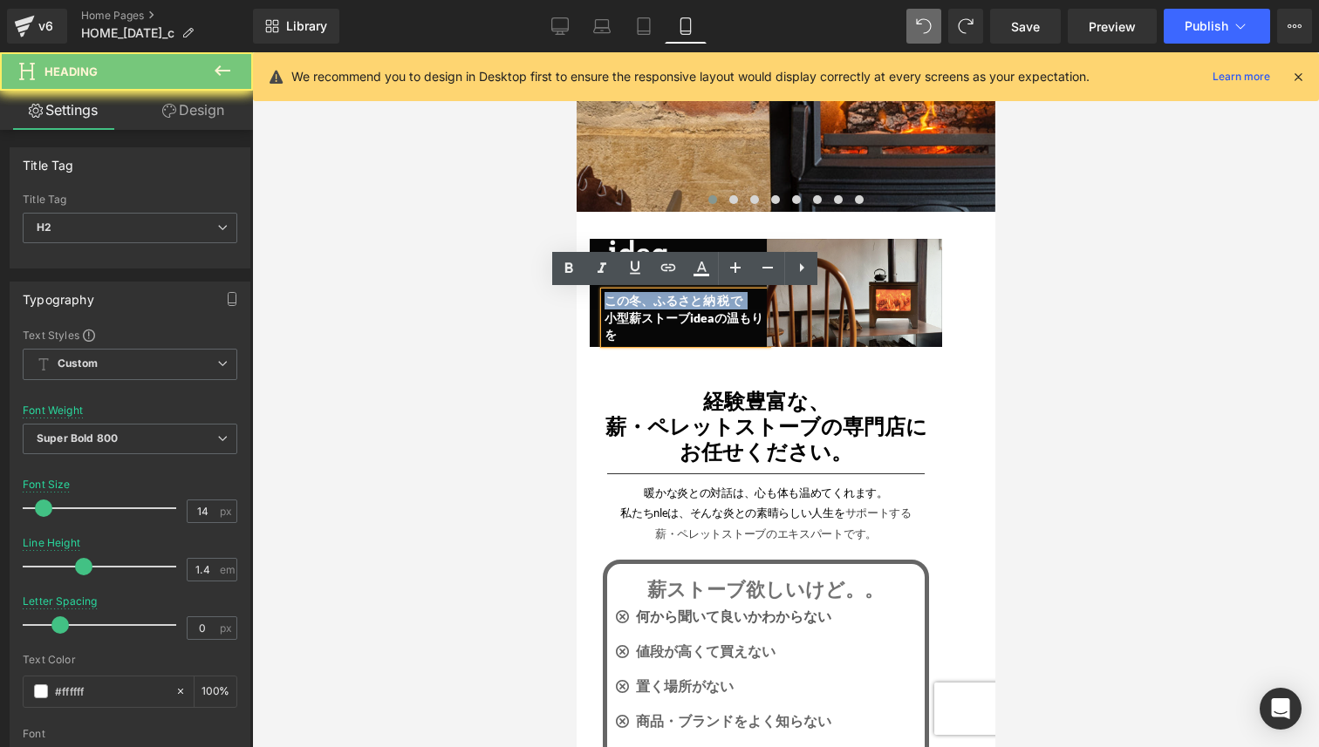
click at [720, 301] on span "と納税で" at bounding box center [716, 300] width 54 height 15
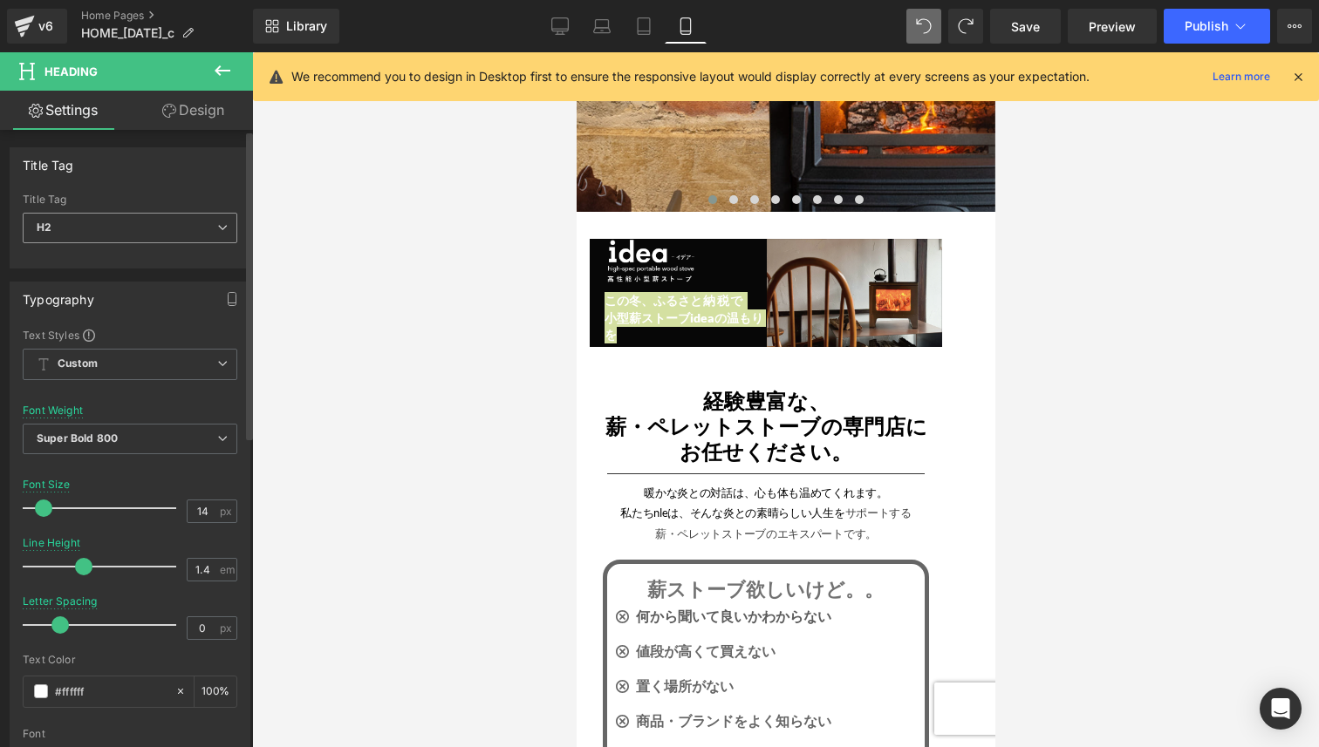
click at [172, 230] on span "H2" at bounding box center [130, 228] width 215 height 31
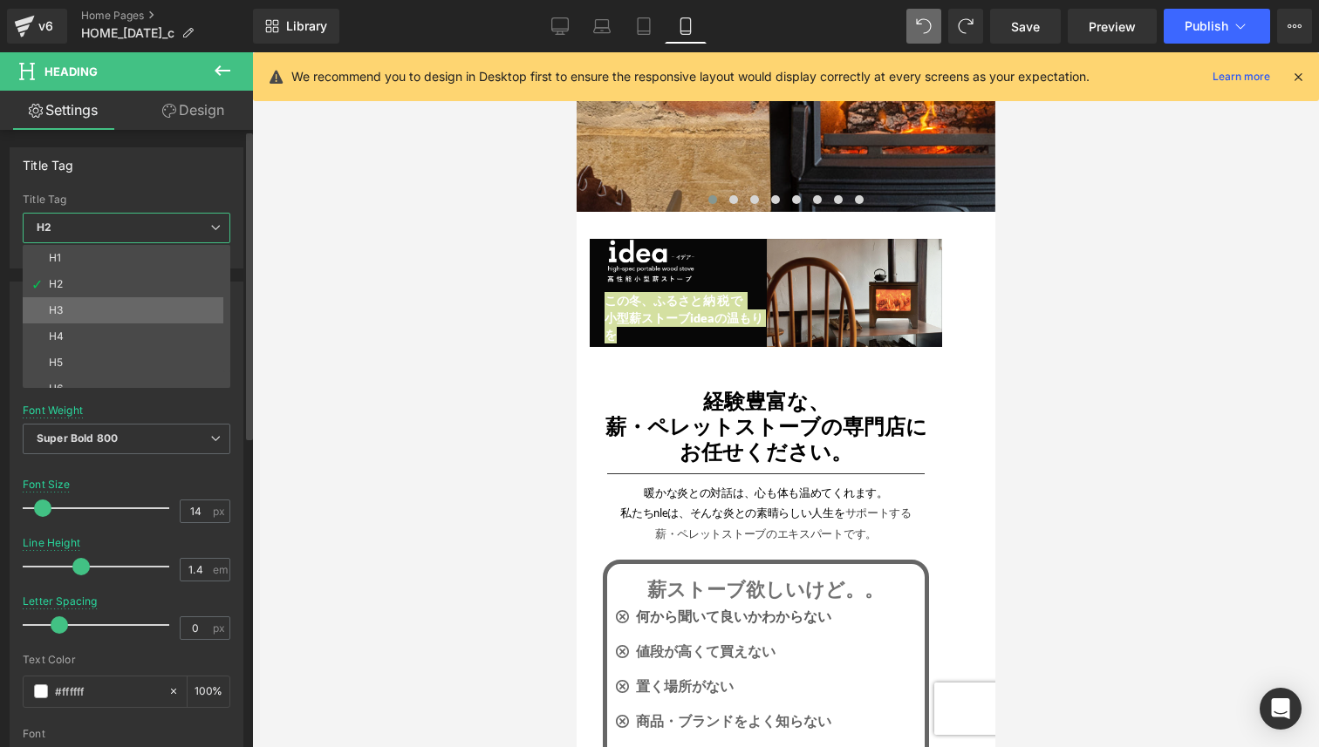
click at [147, 317] on li "H3" at bounding box center [130, 310] width 215 height 26
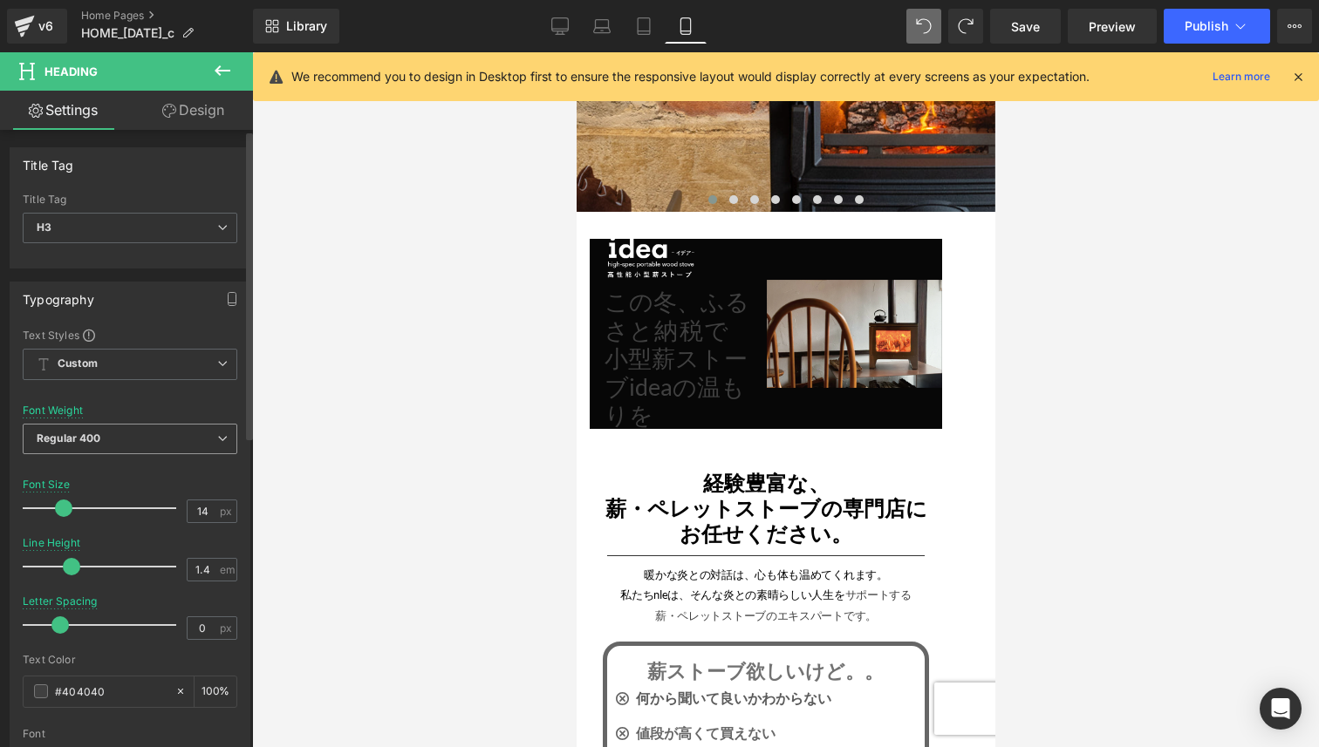
click at [128, 445] on span "Regular 400" at bounding box center [130, 439] width 215 height 31
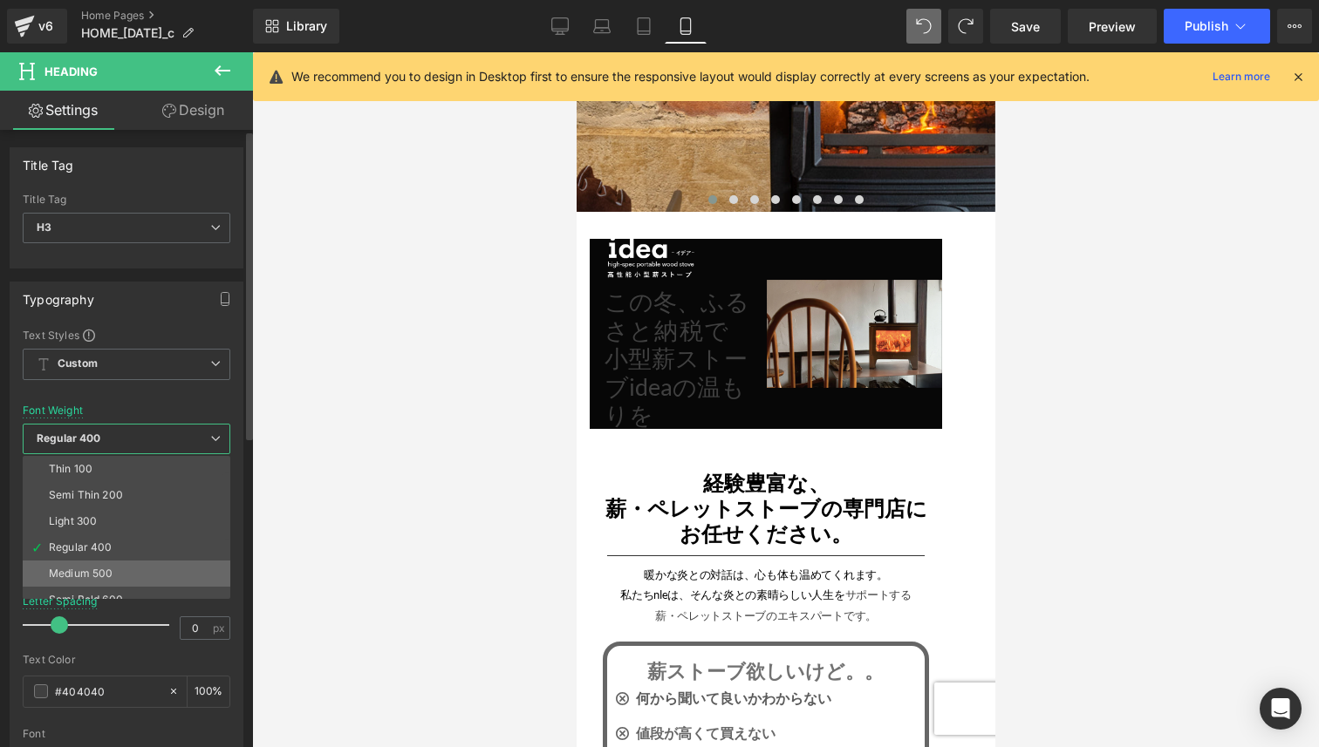
scroll to position [60, 0]
click at [115, 549] on li "Semi Bold 600" at bounding box center [130, 540] width 215 height 26
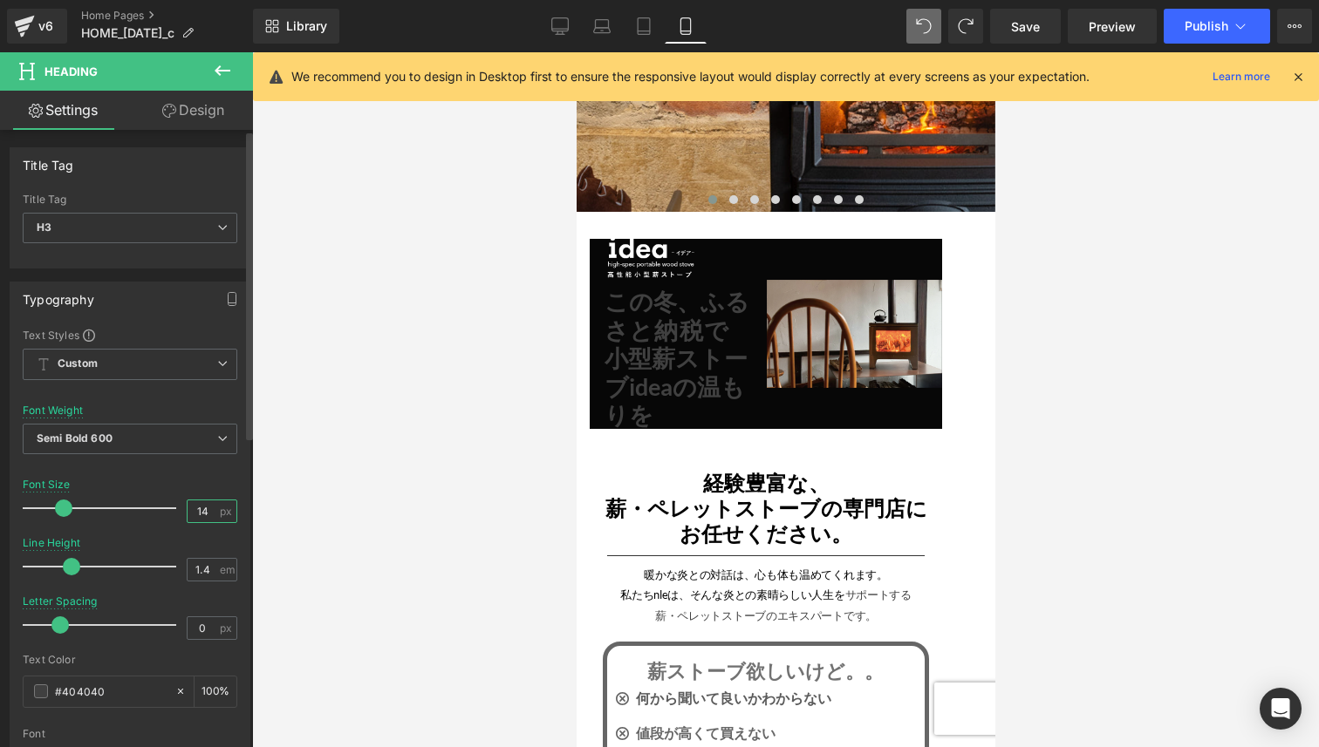
click at [201, 514] on input "14" at bounding box center [203, 512] width 31 height 22
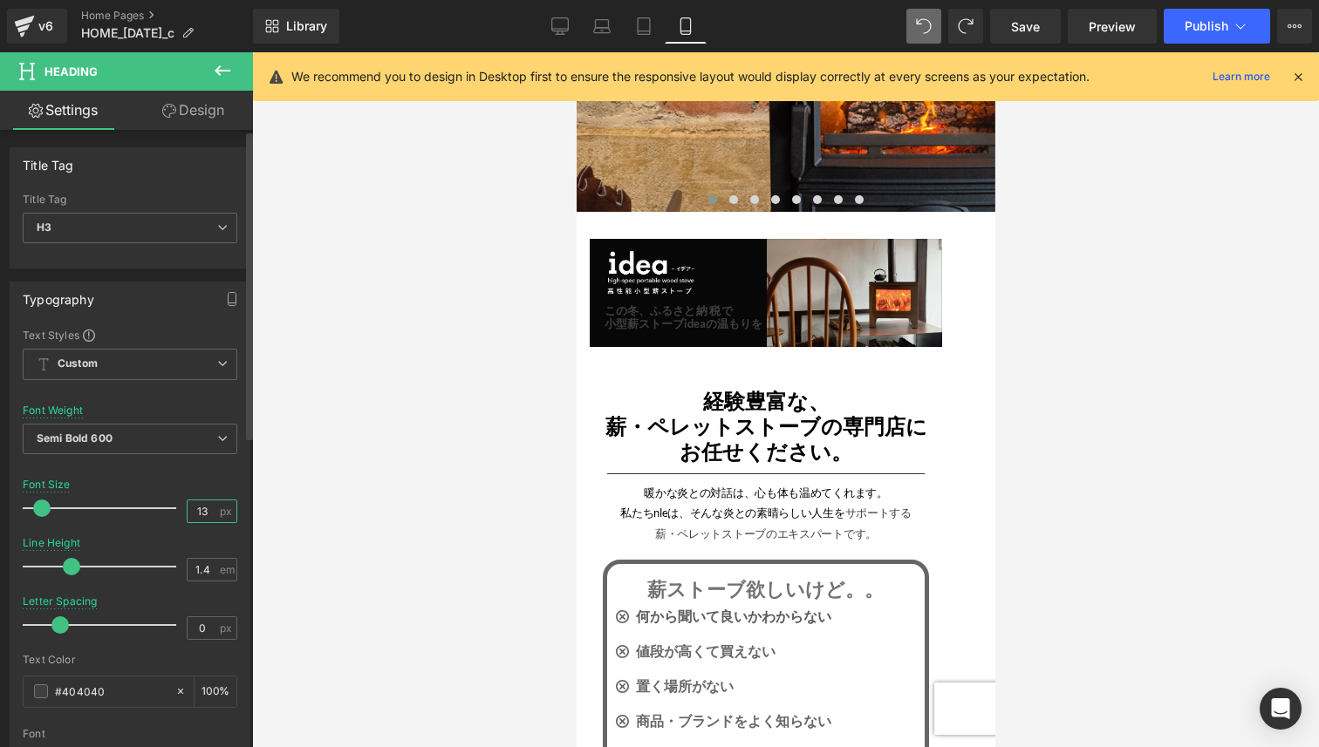
type input "12"
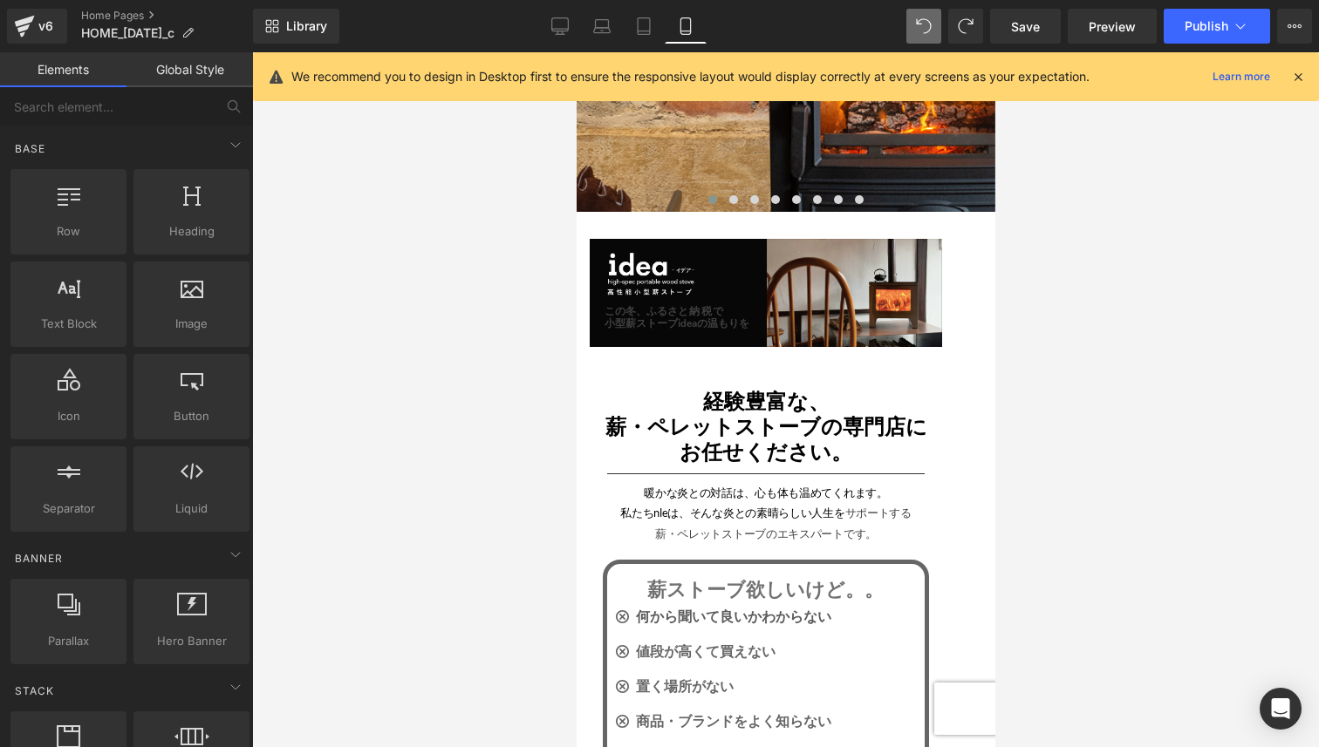
click at [1091, 301] on div at bounding box center [785, 399] width 1067 height 695
click at [1194, 28] on span "Publish" at bounding box center [1206, 26] width 44 height 14
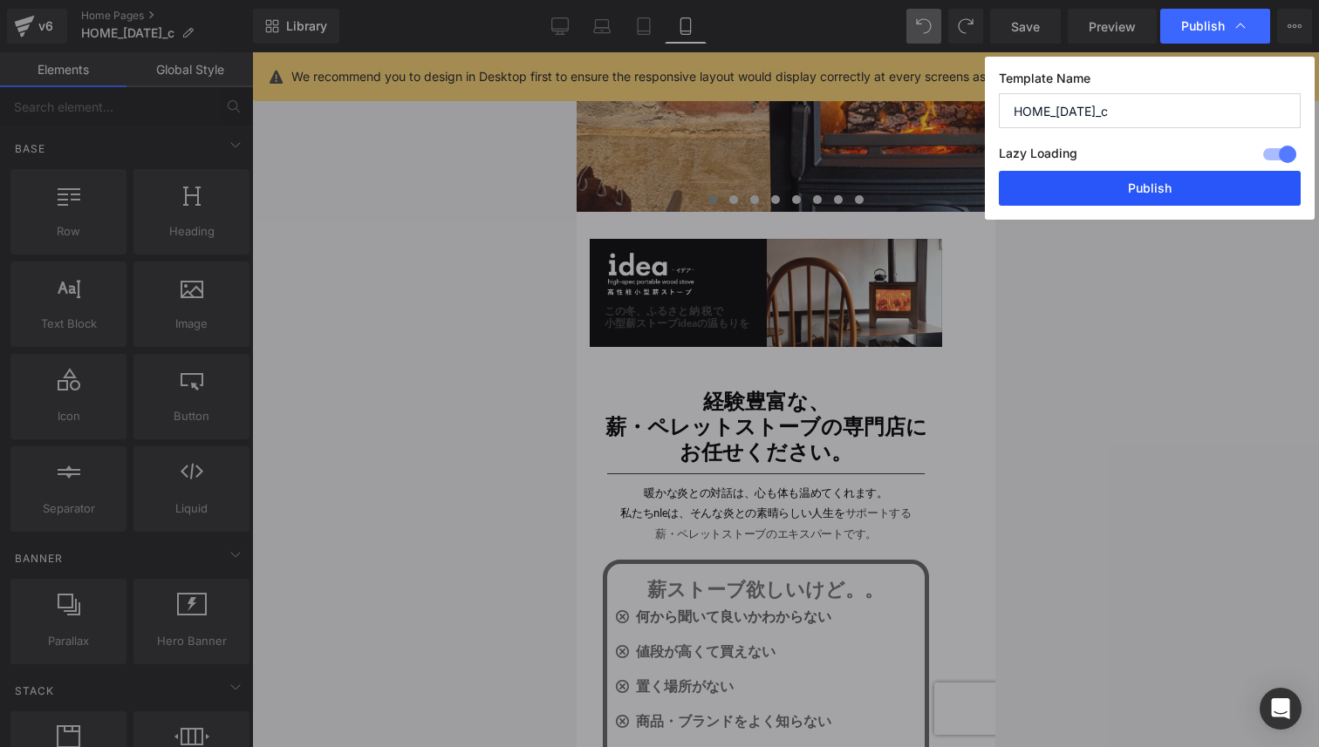
click at [1156, 194] on button "Publish" at bounding box center [1150, 188] width 302 height 35
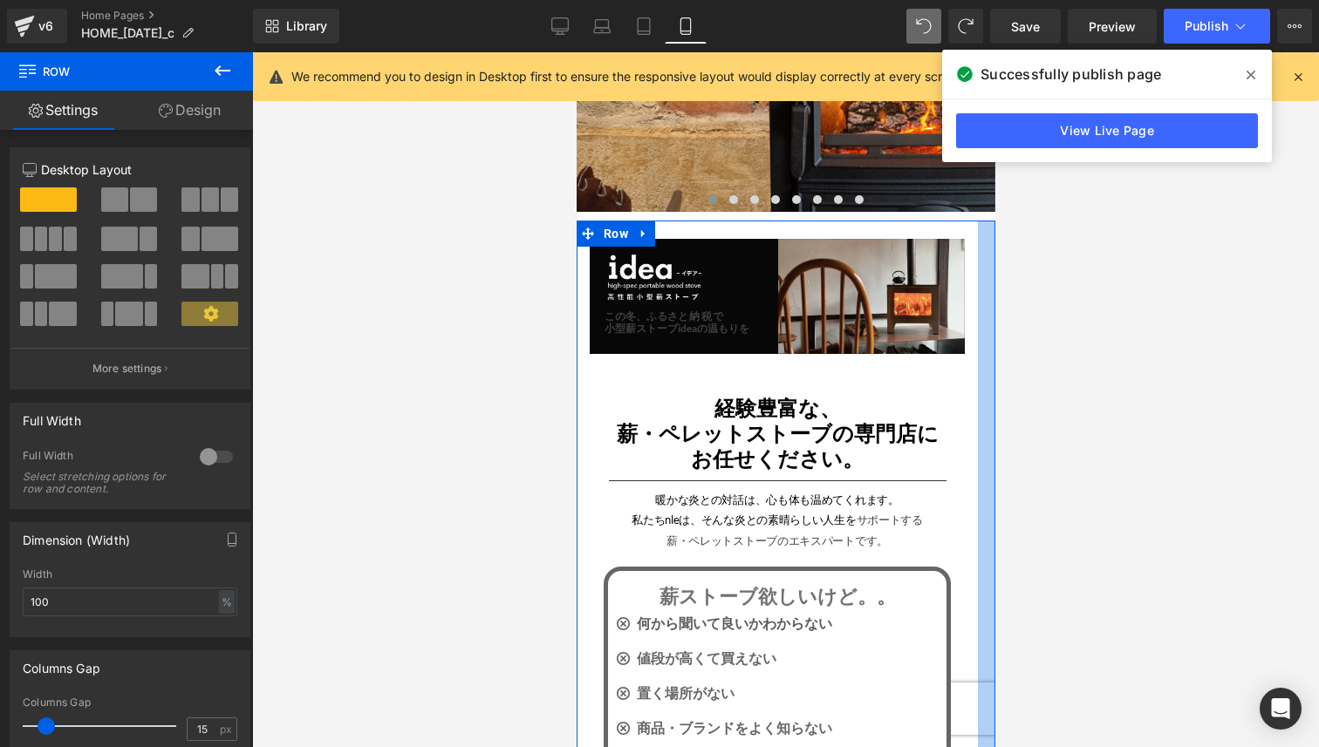
drag, startPoint x: 967, startPoint y: 331, endPoint x: 1134, endPoint y: 408, distance: 183.4
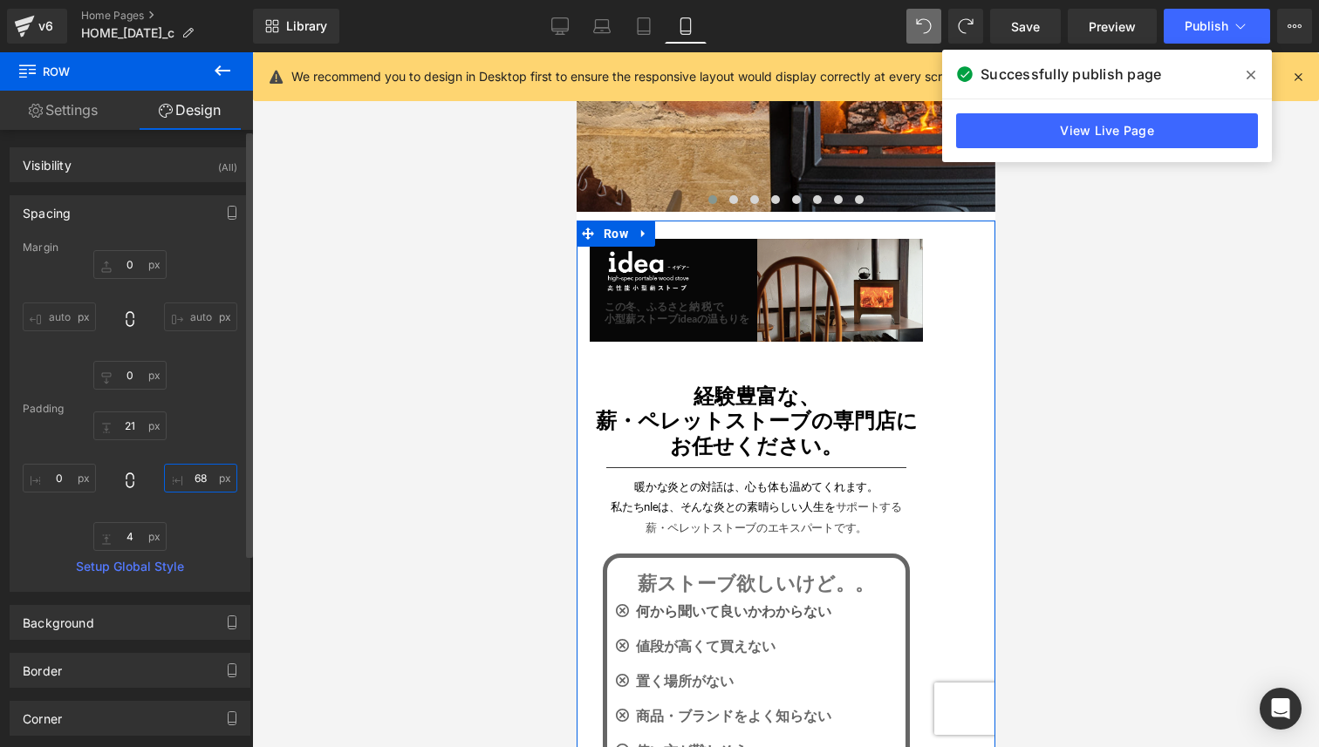
click at [201, 475] on input "68" at bounding box center [200, 478] width 73 height 29
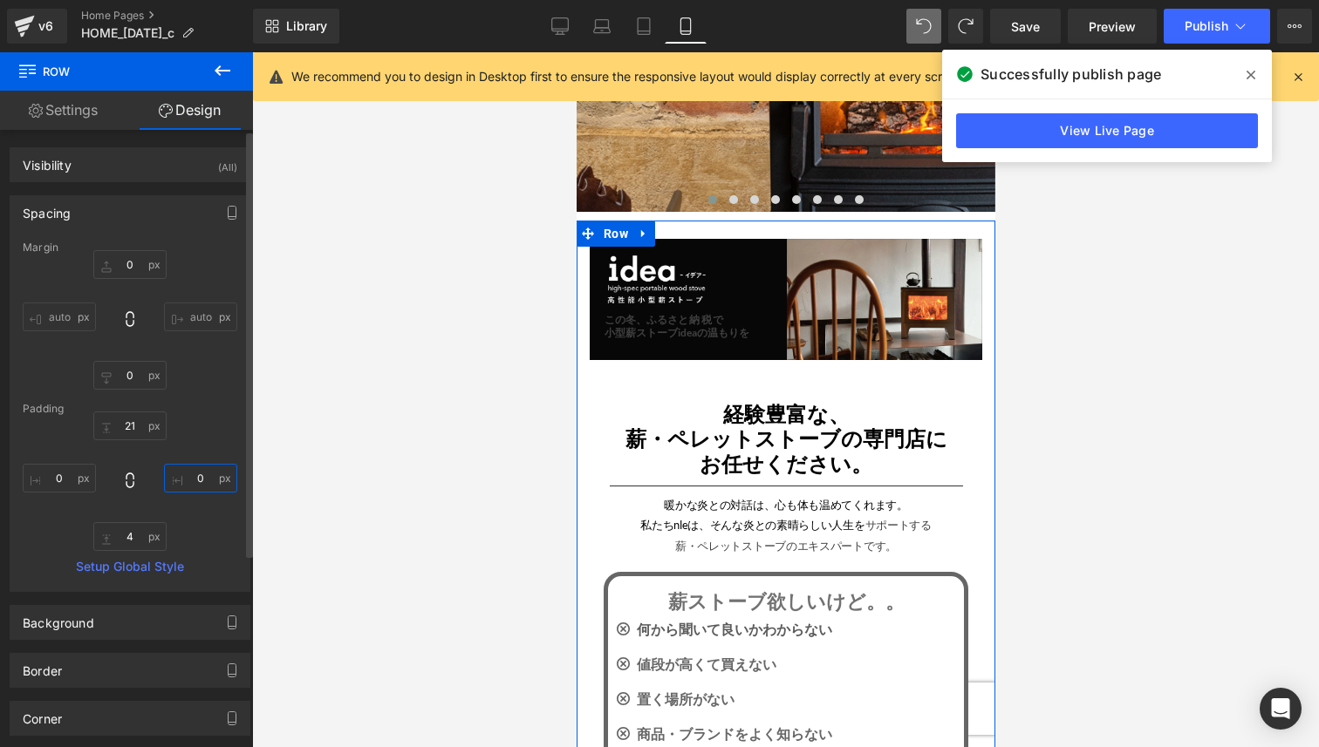
type input "０"
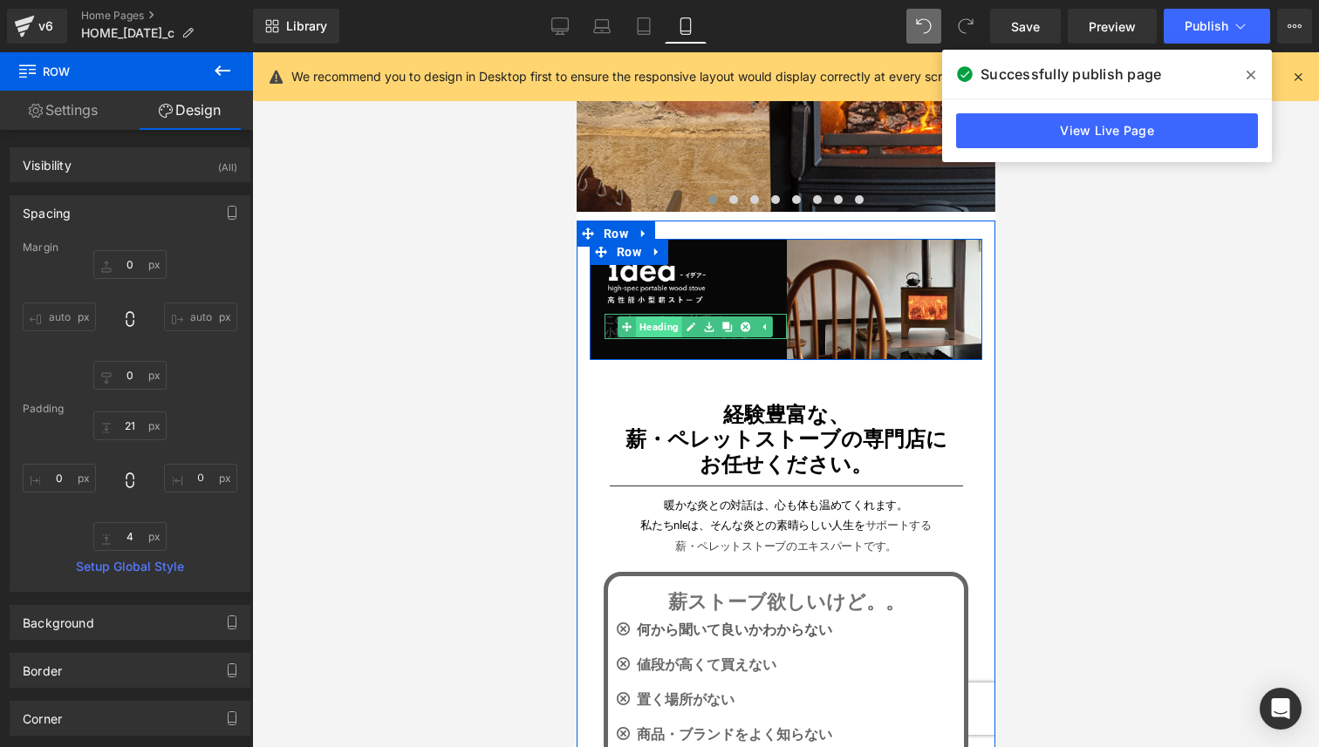
click at [642, 331] on div "この冬、ふるさ と納税で 小型薪ストーブideaの温もりを Heading" at bounding box center [695, 326] width 182 height 25
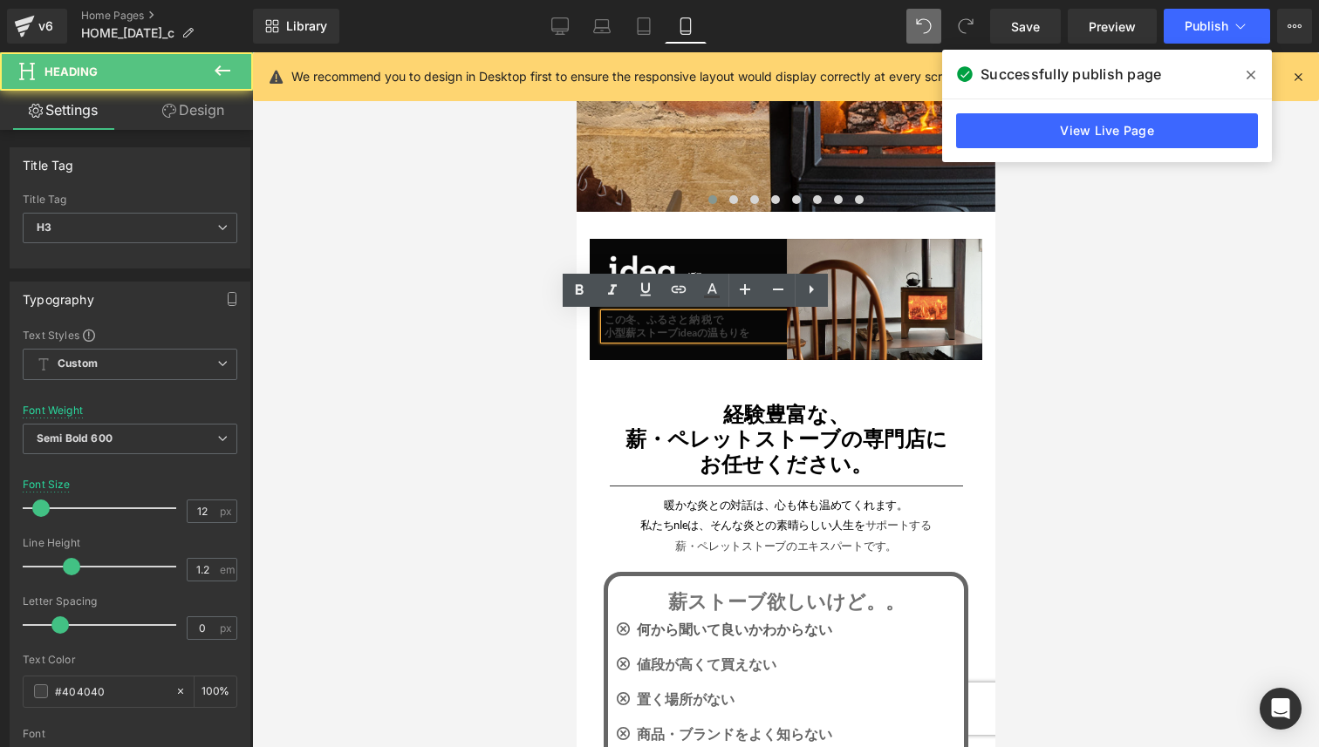
click at [622, 331] on h3 "小型薪ストーブideaの温もりを" at bounding box center [695, 333] width 182 height 12
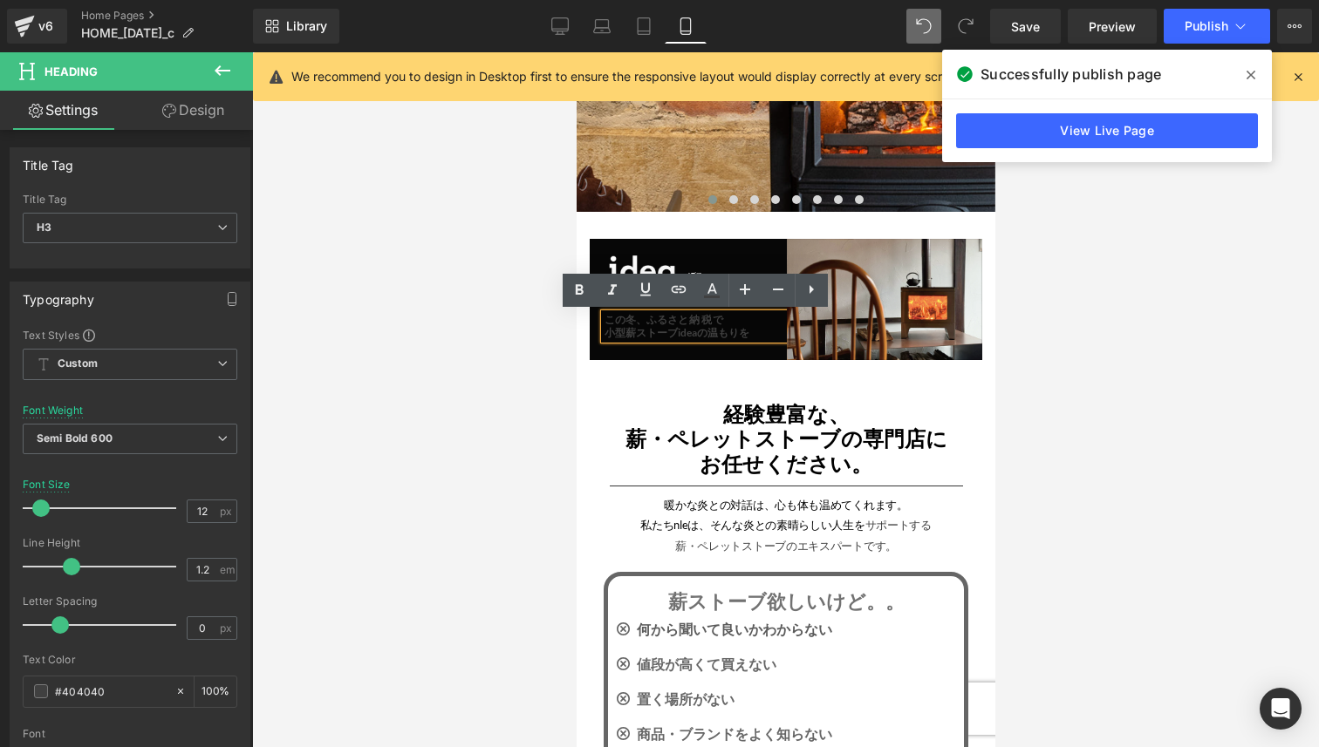
click at [619, 333] on h3 "小型薪ストーブideaの温もりを" at bounding box center [695, 333] width 182 height 12
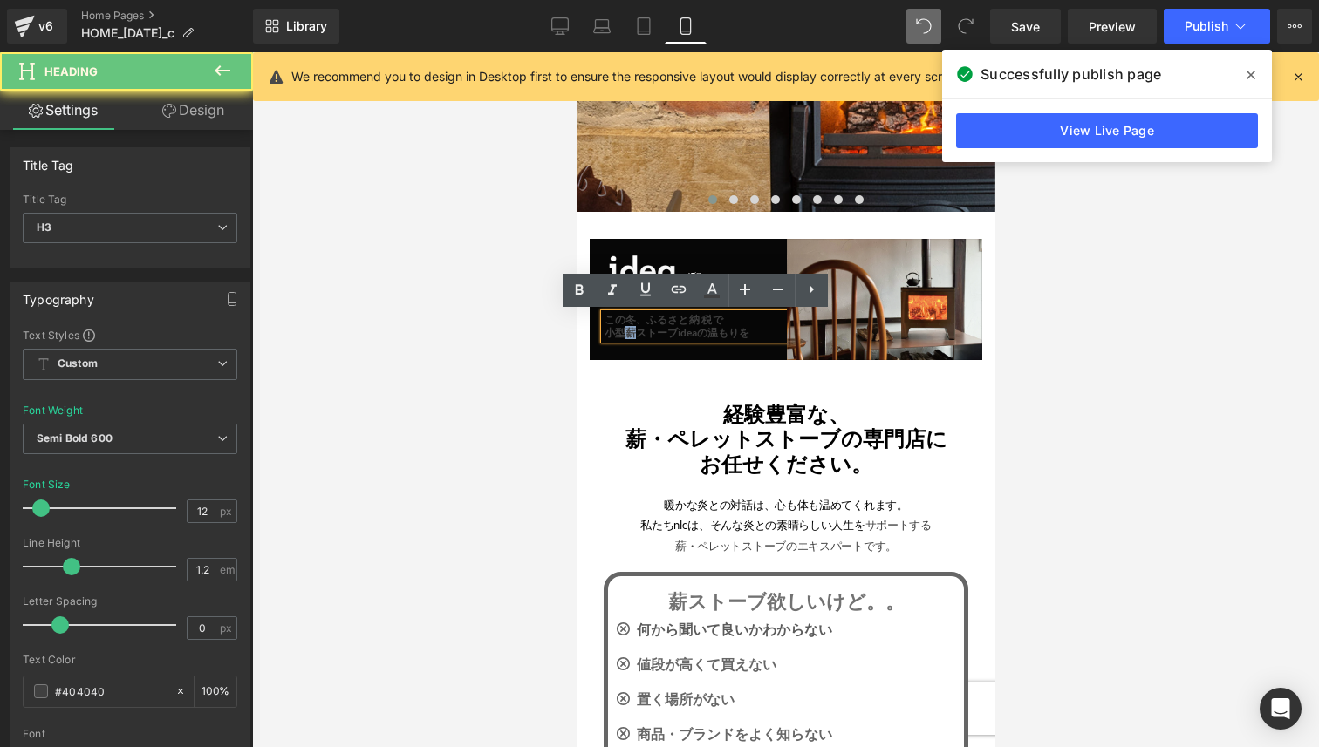
click at [619, 333] on h3 "小型薪ストーブideaの温もりを" at bounding box center [695, 333] width 182 height 12
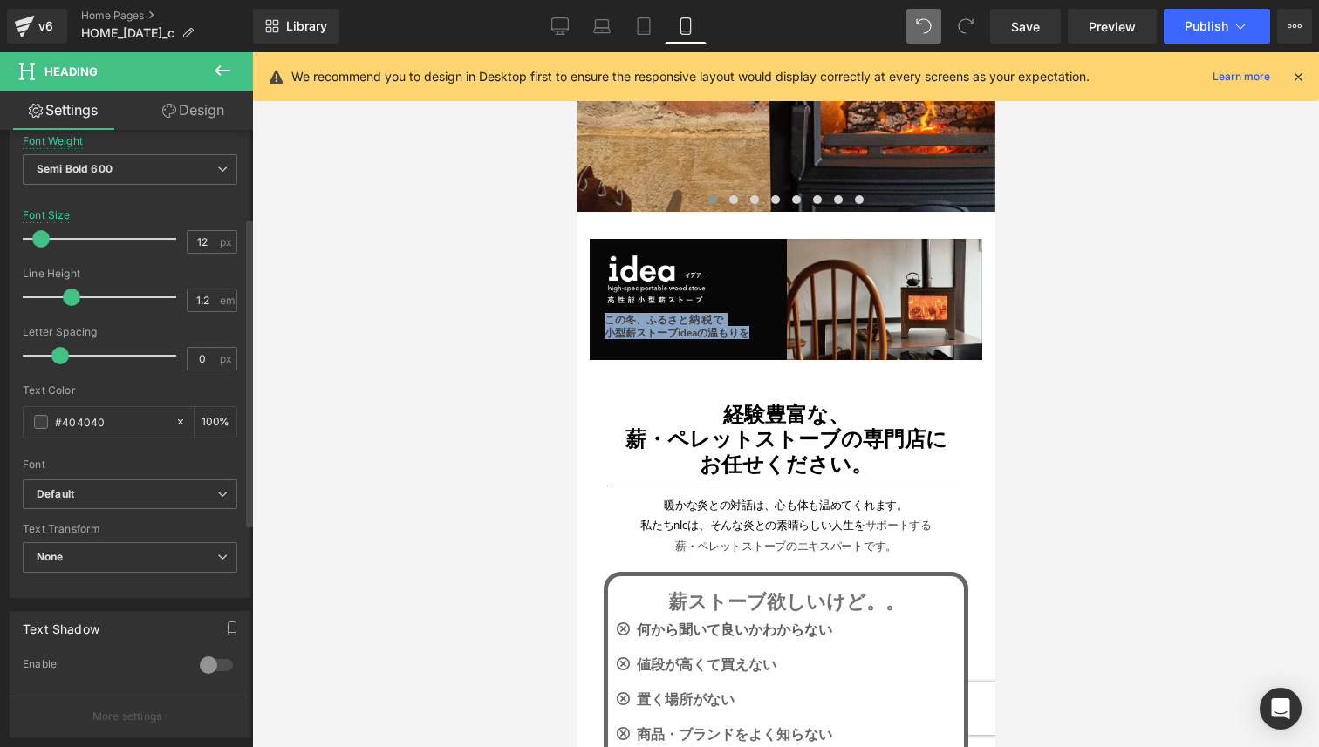
scroll to position [498, 0]
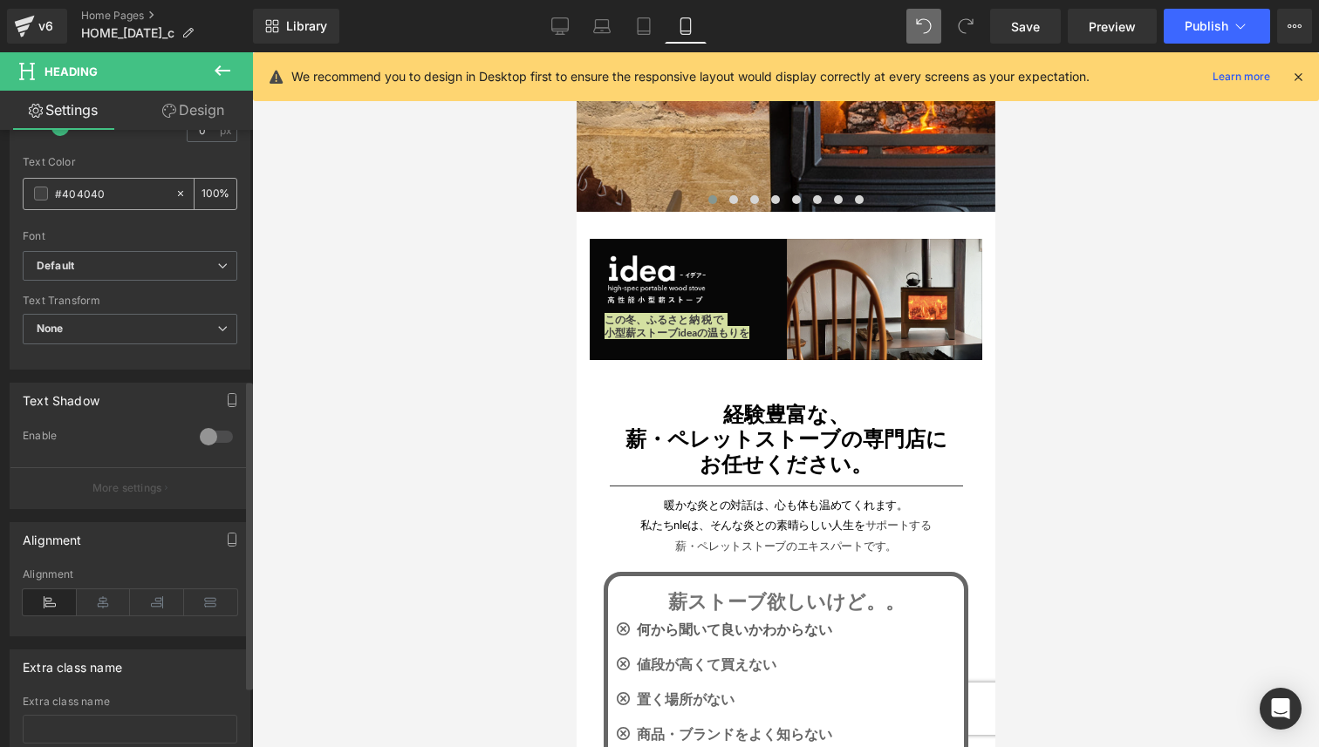
click at [42, 201] on div "#404040" at bounding box center [99, 194] width 151 height 31
click at [43, 194] on span at bounding box center [41, 194] width 14 height 14
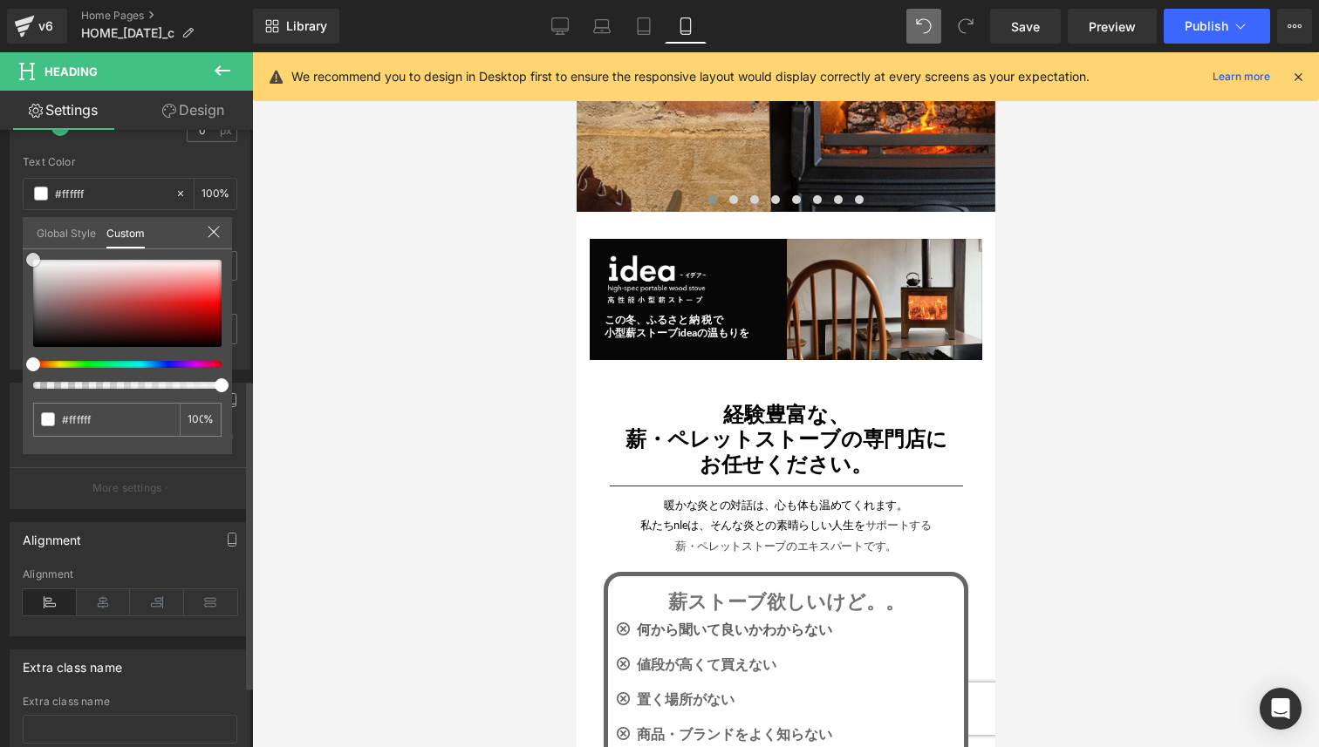
drag, startPoint x: 51, startPoint y: 287, endPoint x: 26, endPoint y: 240, distance: 53.5
click at [26, 240] on div "Global Style Custom Setup Global Style #404040 100 %" at bounding box center [127, 243] width 209 height 53
click at [210, 226] on icon at bounding box center [214, 232] width 14 height 14
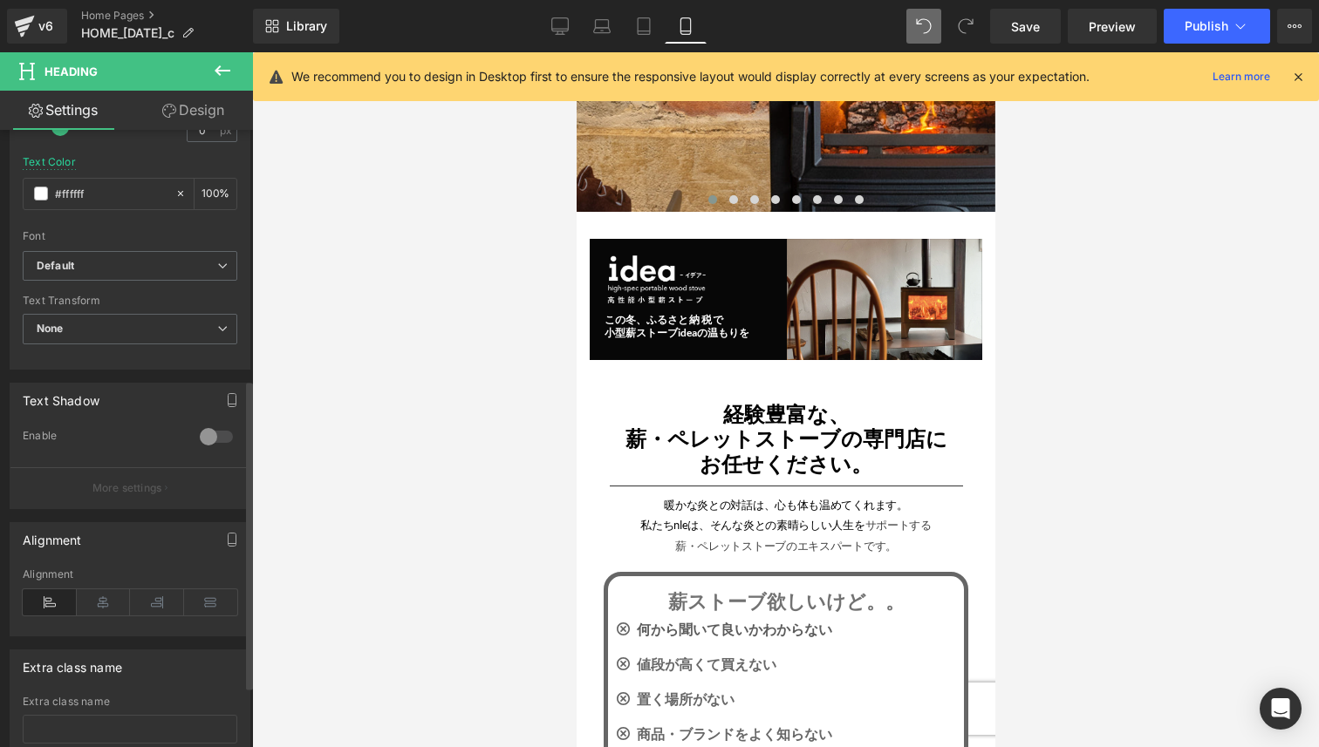
click at [410, 331] on div at bounding box center [785, 399] width 1067 height 695
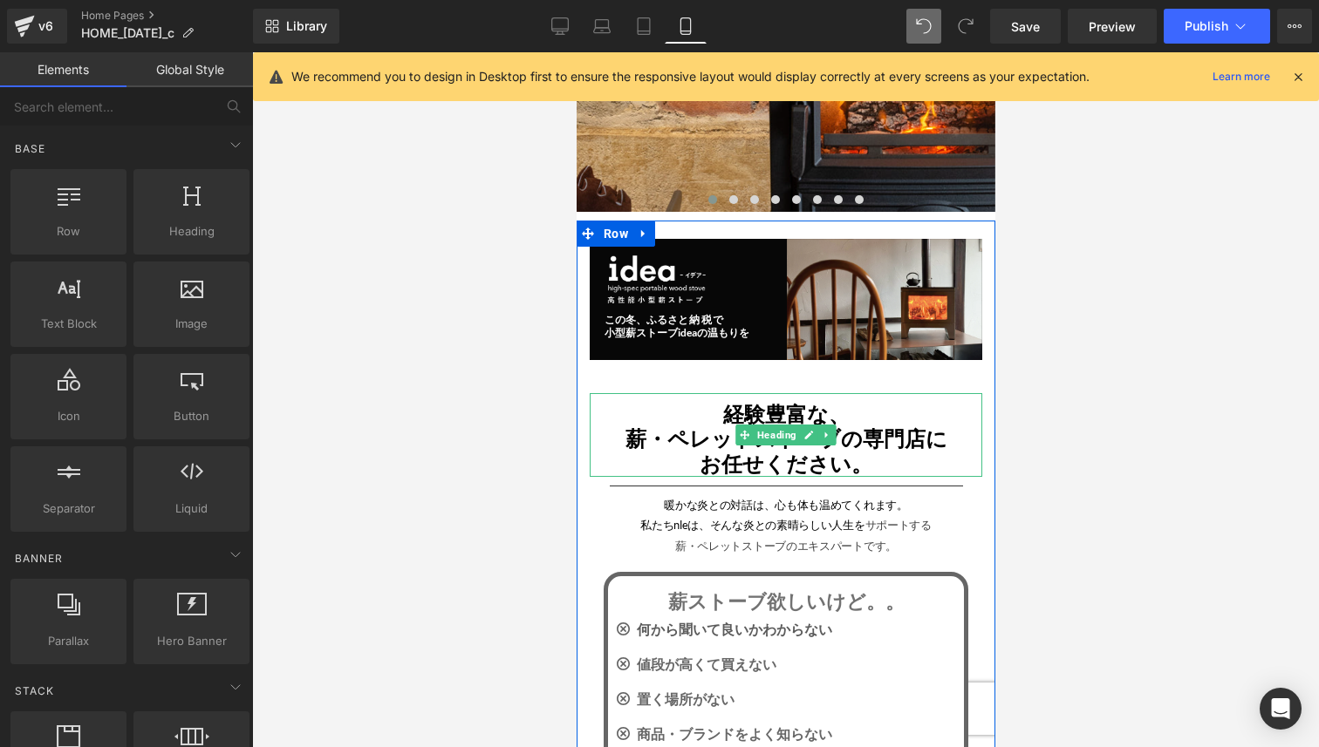
click at [760, 414] on span "経験豊富な、" at bounding box center [785, 413] width 126 height 25
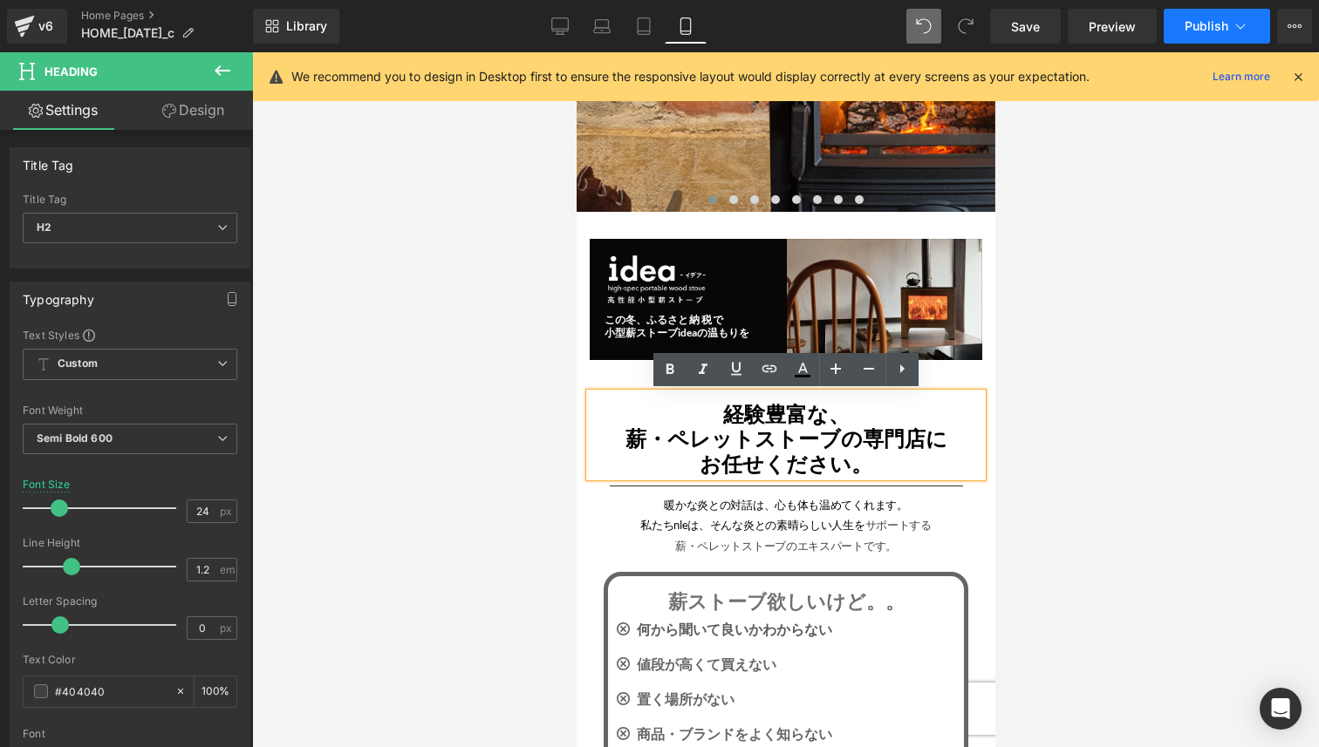
click at [1210, 22] on span "Publish" at bounding box center [1206, 26] width 44 height 14
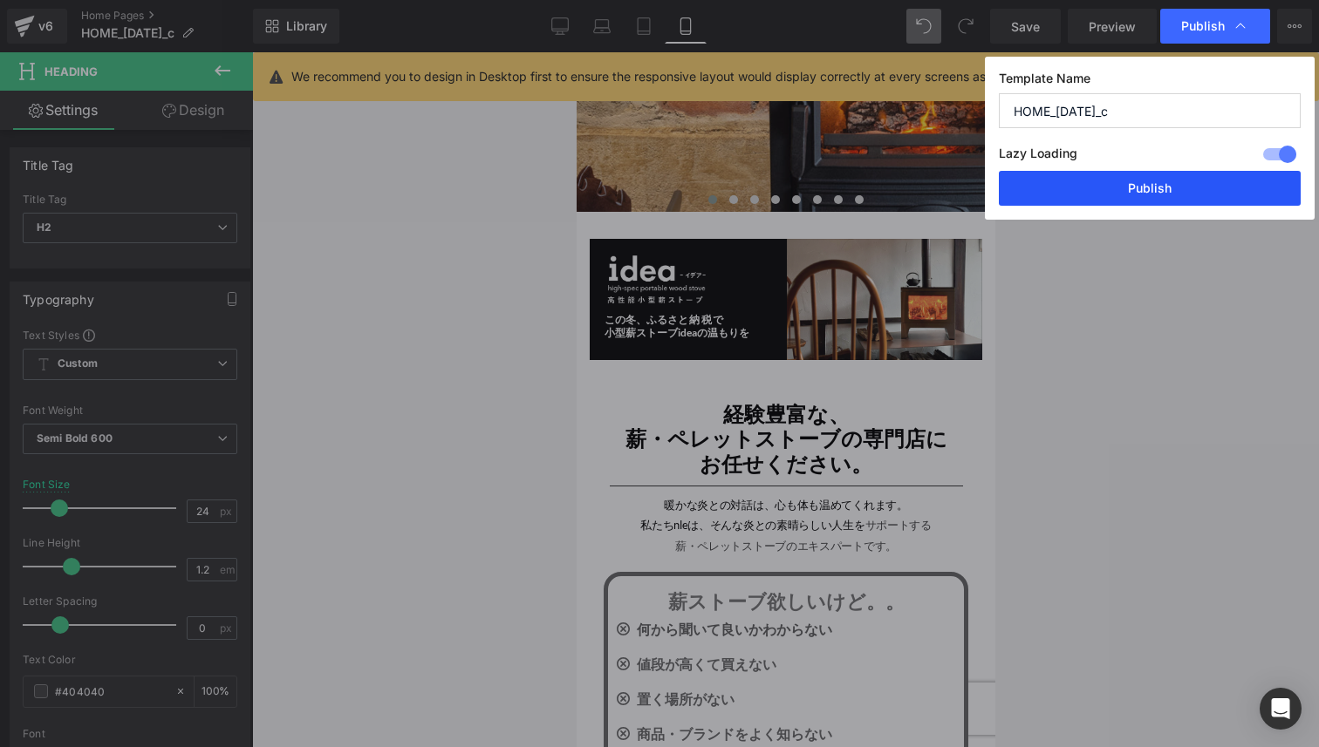
click at [1201, 194] on button "Publish" at bounding box center [1150, 188] width 302 height 35
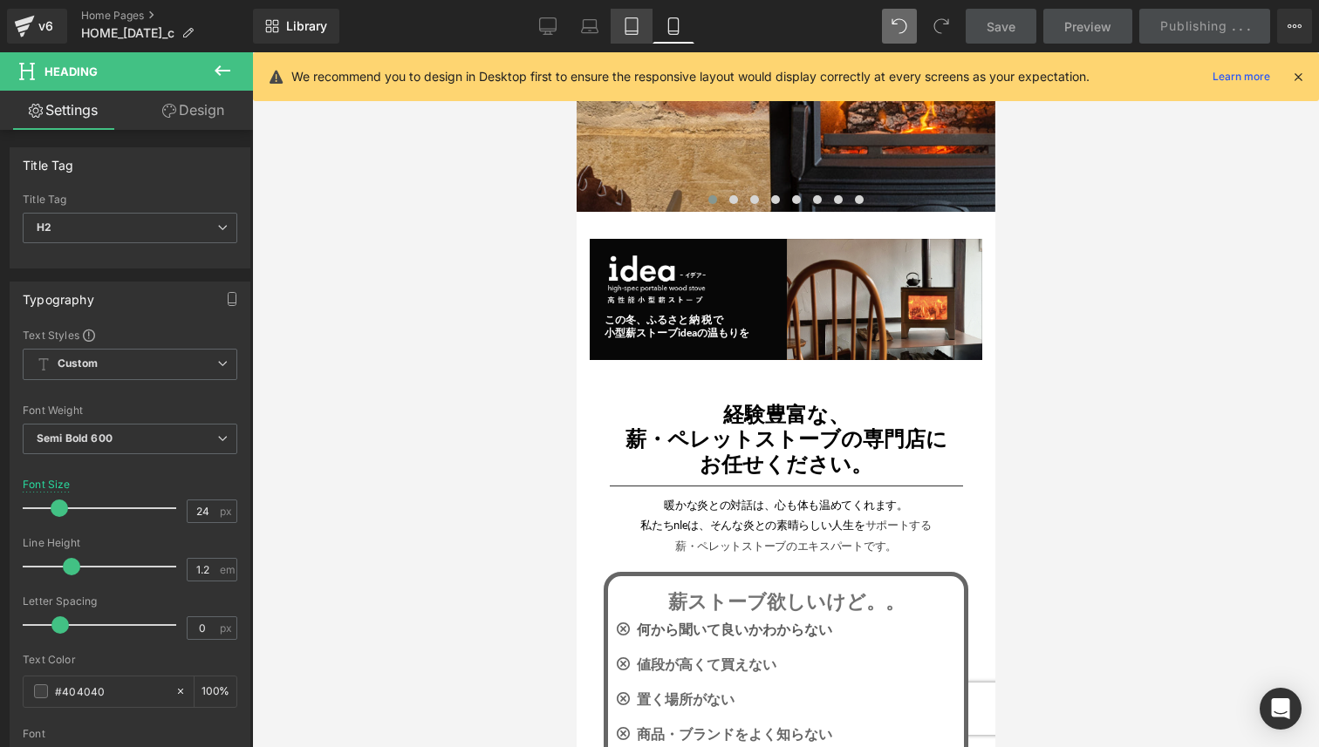
click at [634, 27] on icon at bounding box center [631, 25] width 17 height 17
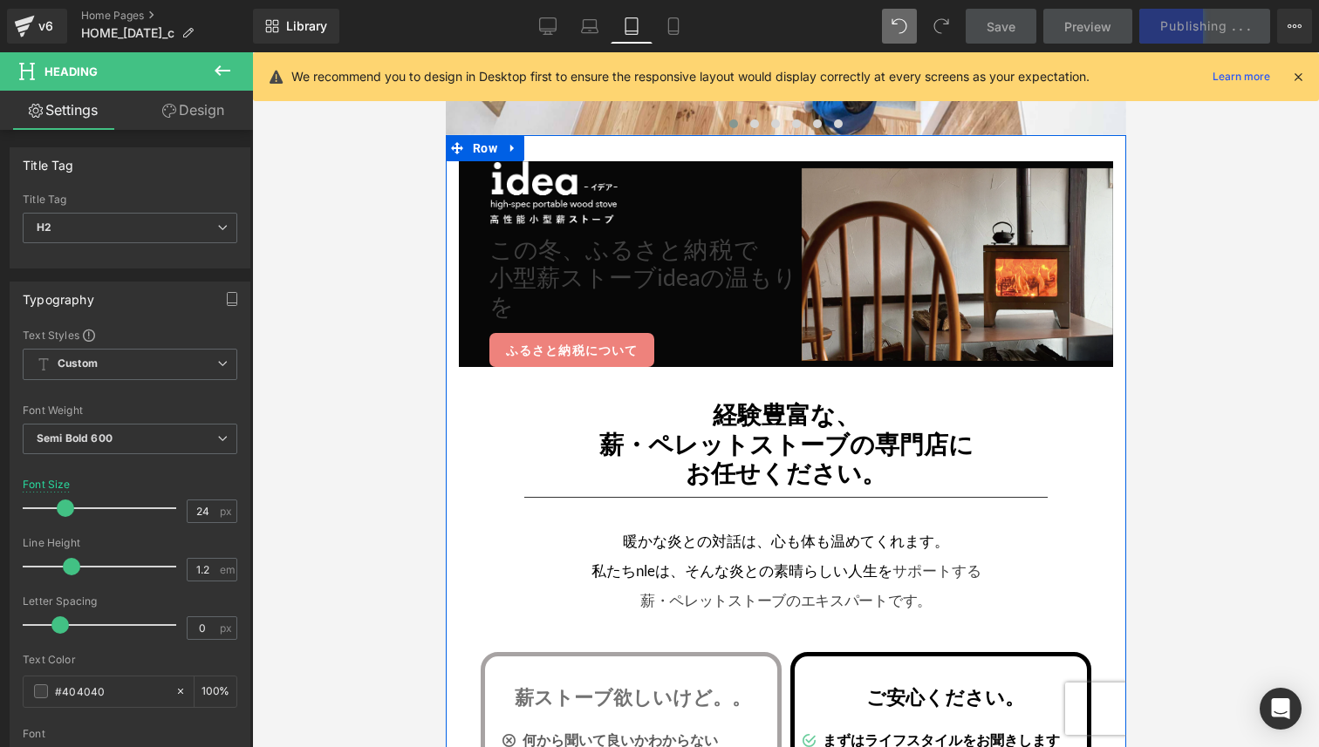
scroll to position [399, 0]
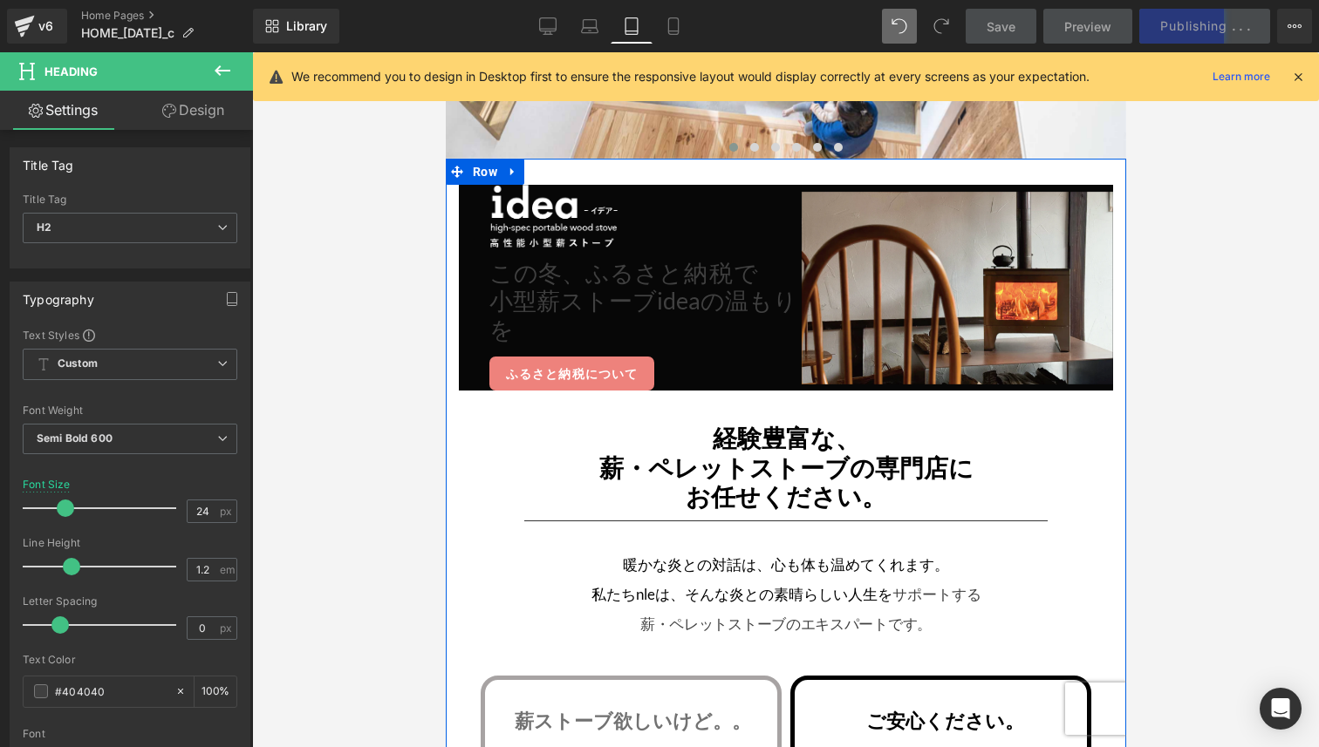
click at [590, 298] on h3 "小型薪ストーブideaの温もりを" at bounding box center [644, 315] width 312 height 57
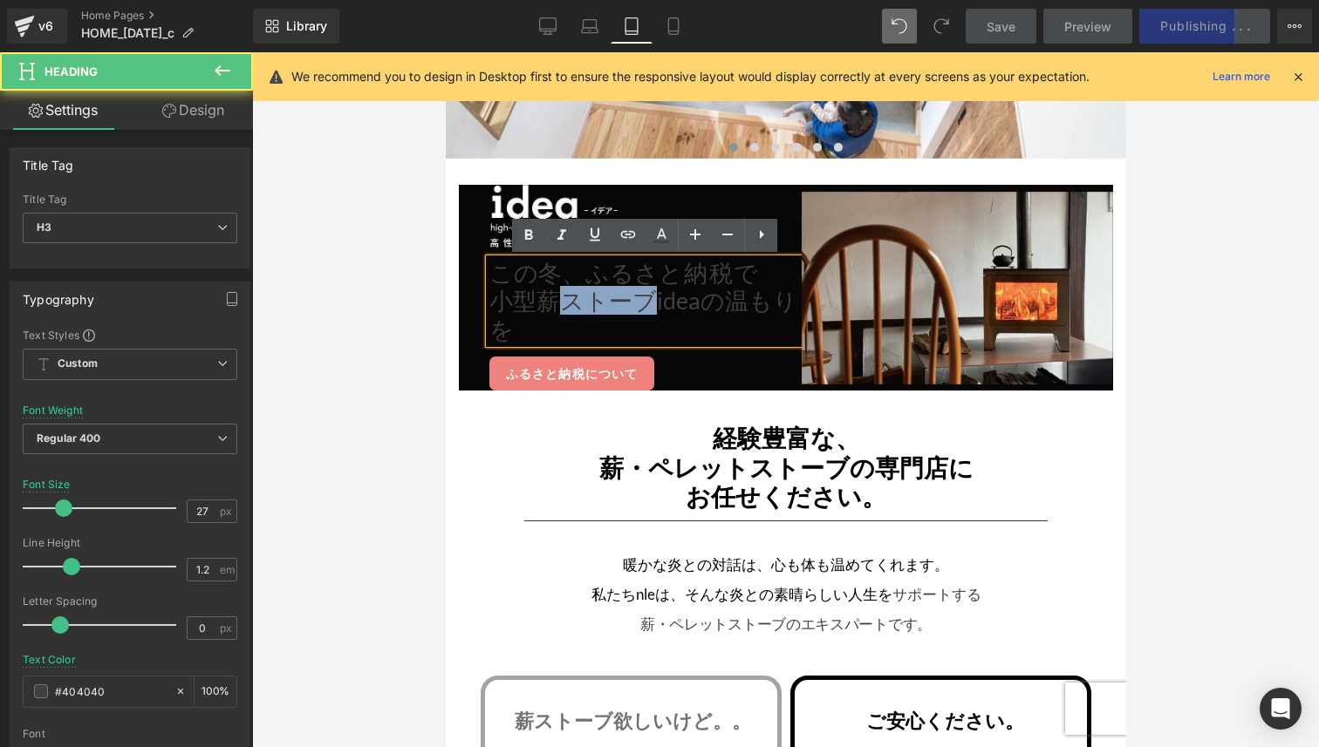
click at [590, 298] on h3 "小型薪ストーブideaの温もりを" at bounding box center [644, 315] width 312 height 57
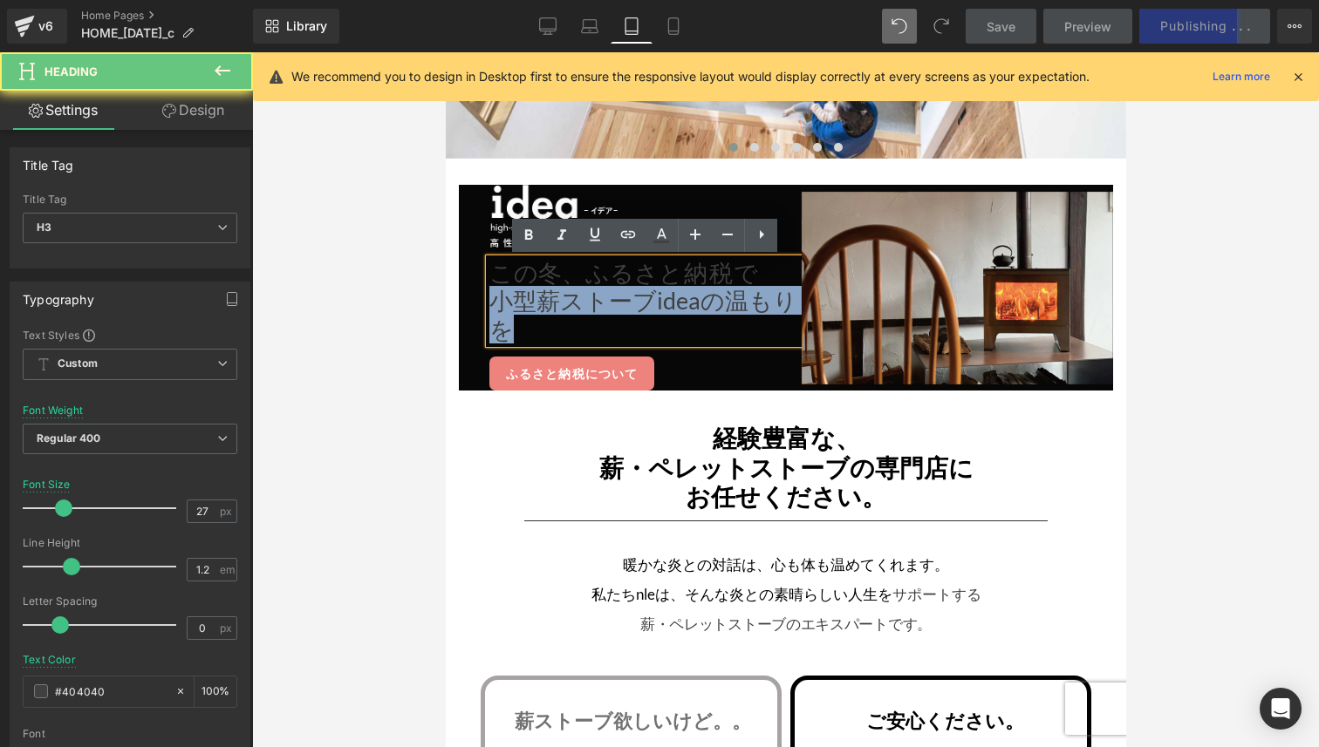
click at [590, 298] on h3 "小型薪ストーブideaの温もりを" at bounding box center [644, 315] width 312 height 57
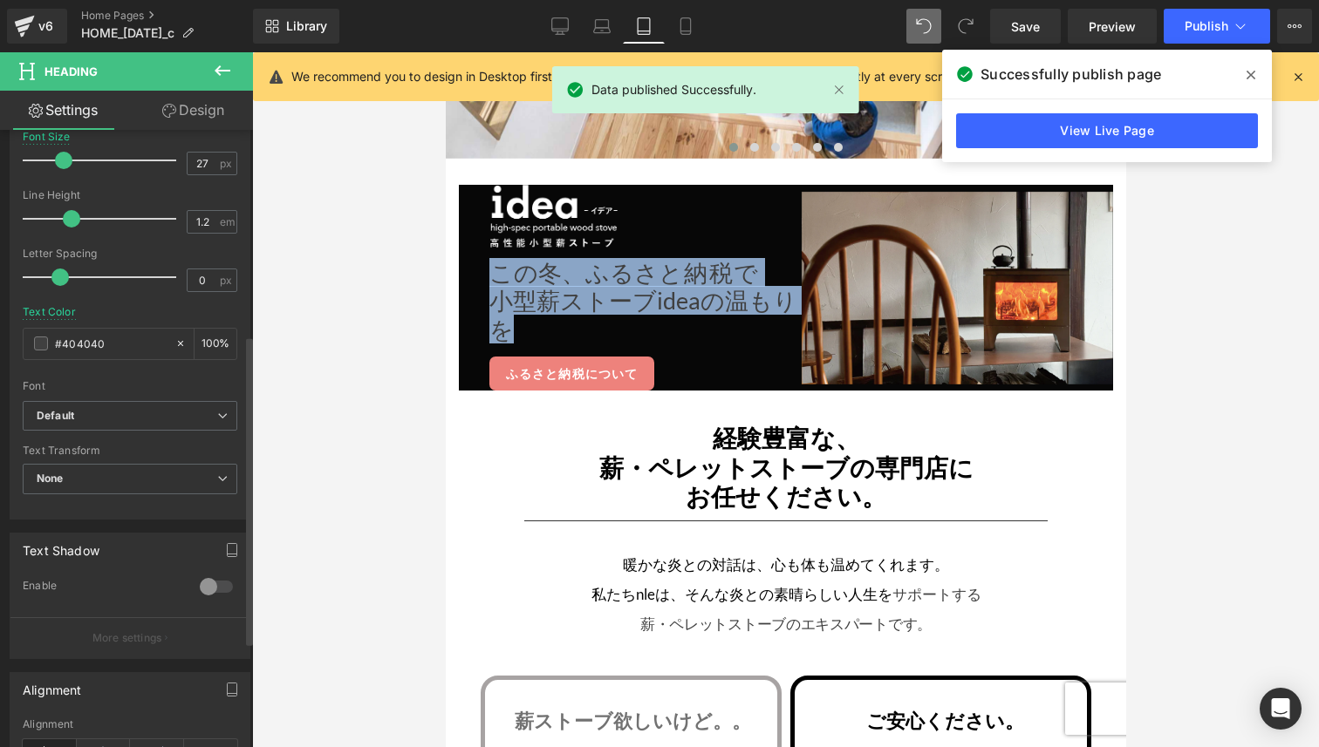
scroll to position [410, 0]
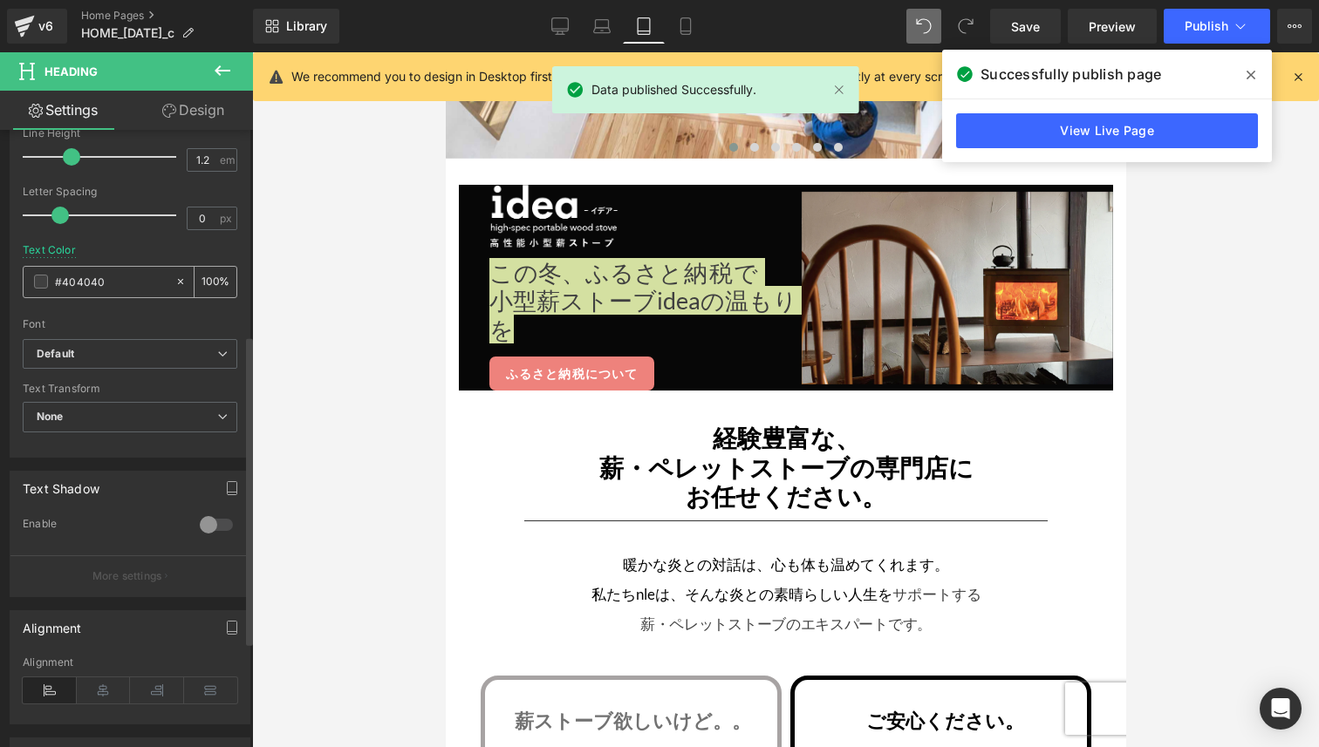
click at [40, 283] on span at bounding box center [41, 282] width 14 height 14
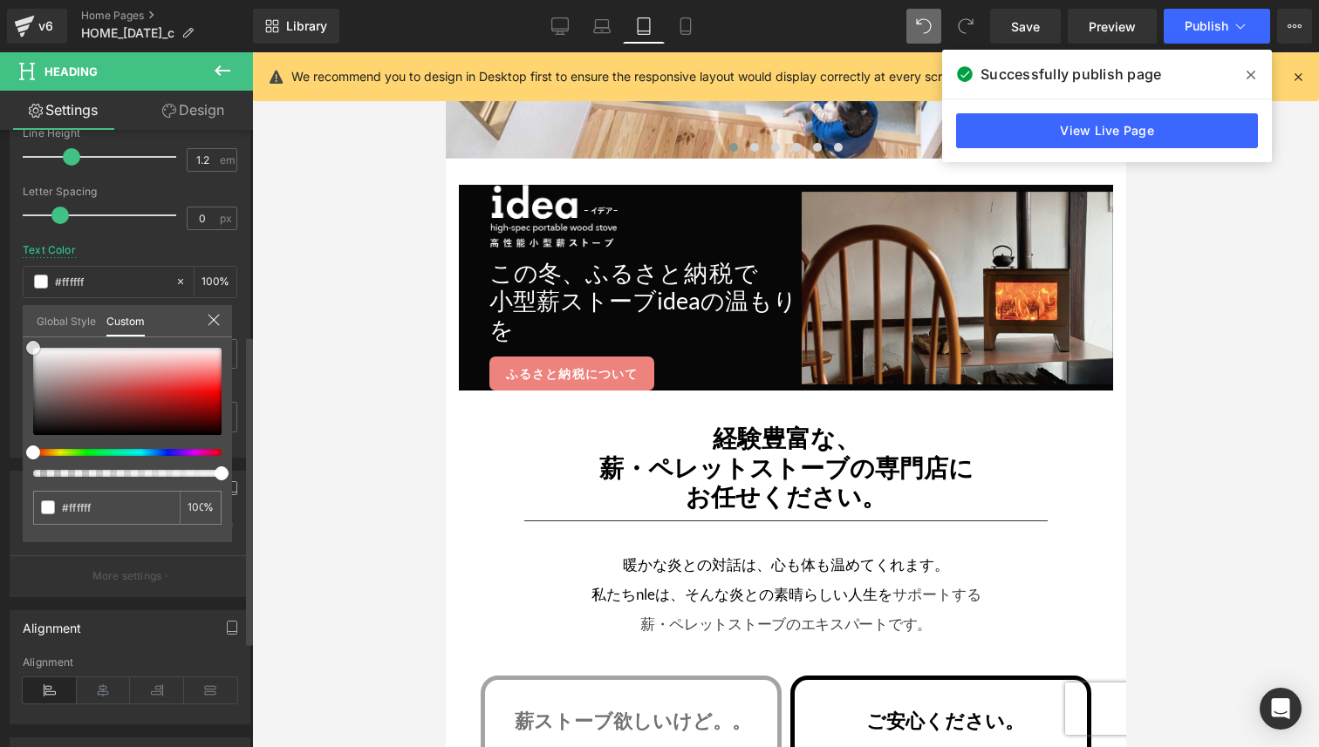
drag, startPoint x: 51, startPoint y: 353, endPoint x: 18, endPoint y: 332, distance: 38.5
click at [18, 333] on div "Typography Text Styles Custom Custom Setup Global Style Custom Setup Global Sty…" at bounding box center [130, 158] width 261 height 599
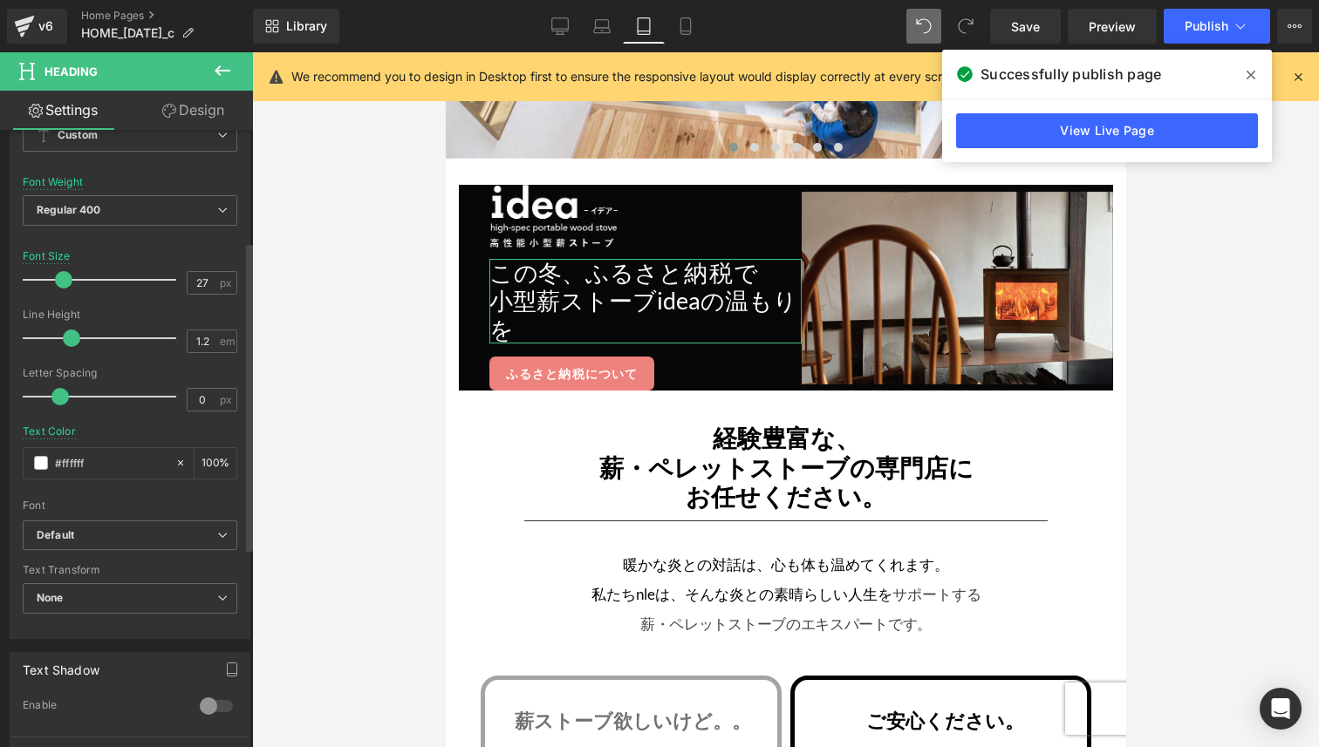
scroll to position [222, 0]
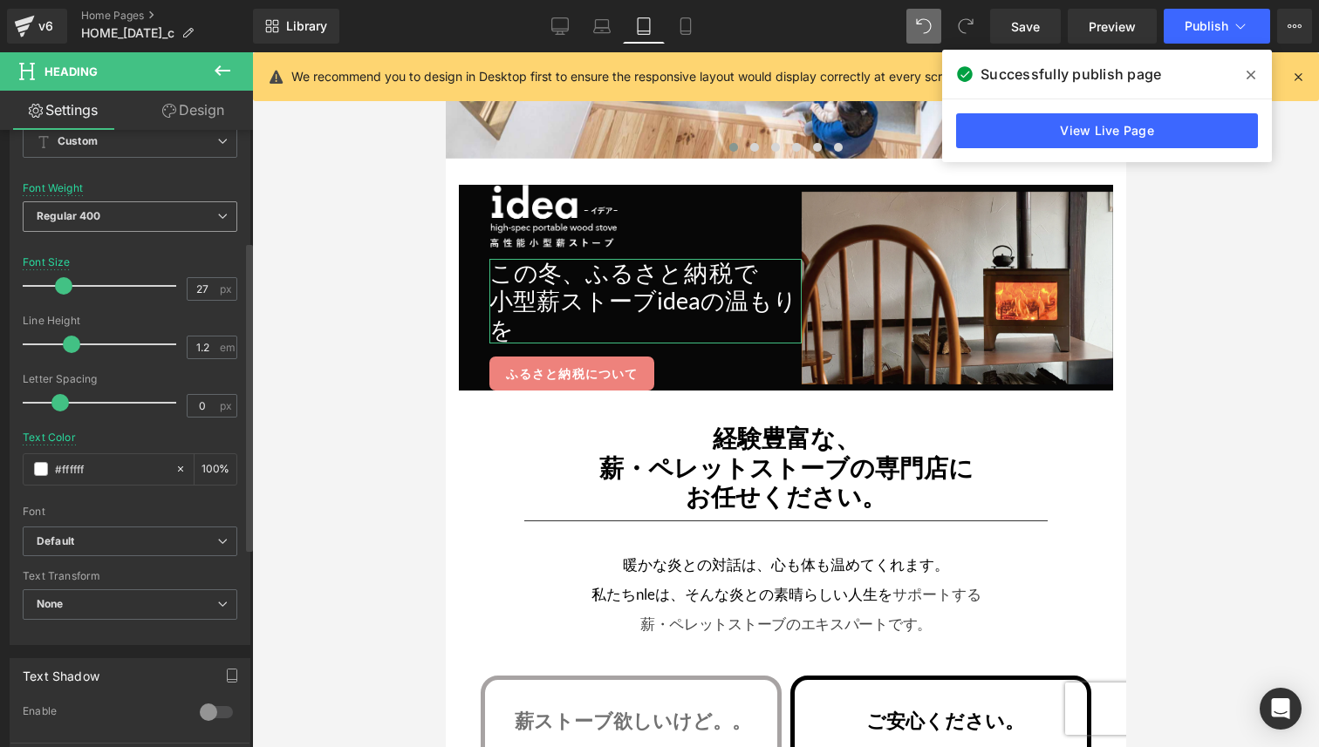
click at [150, 218] on span "Regular 400" at bounding box center [130, 216] width 215 height 31
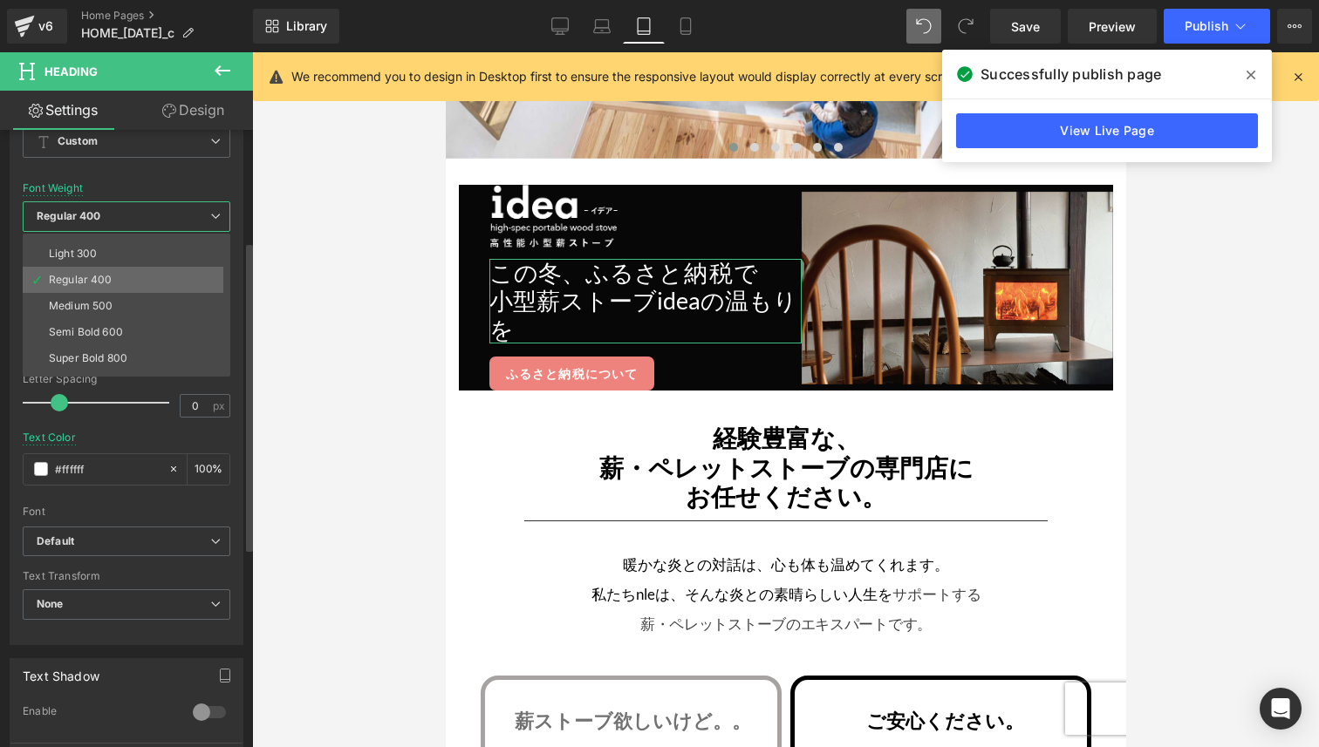
scroll to position [59, 0]
click at [126, 327] on li "Semi Bold 600" at bounding box center [130, 318] width 215 height 26
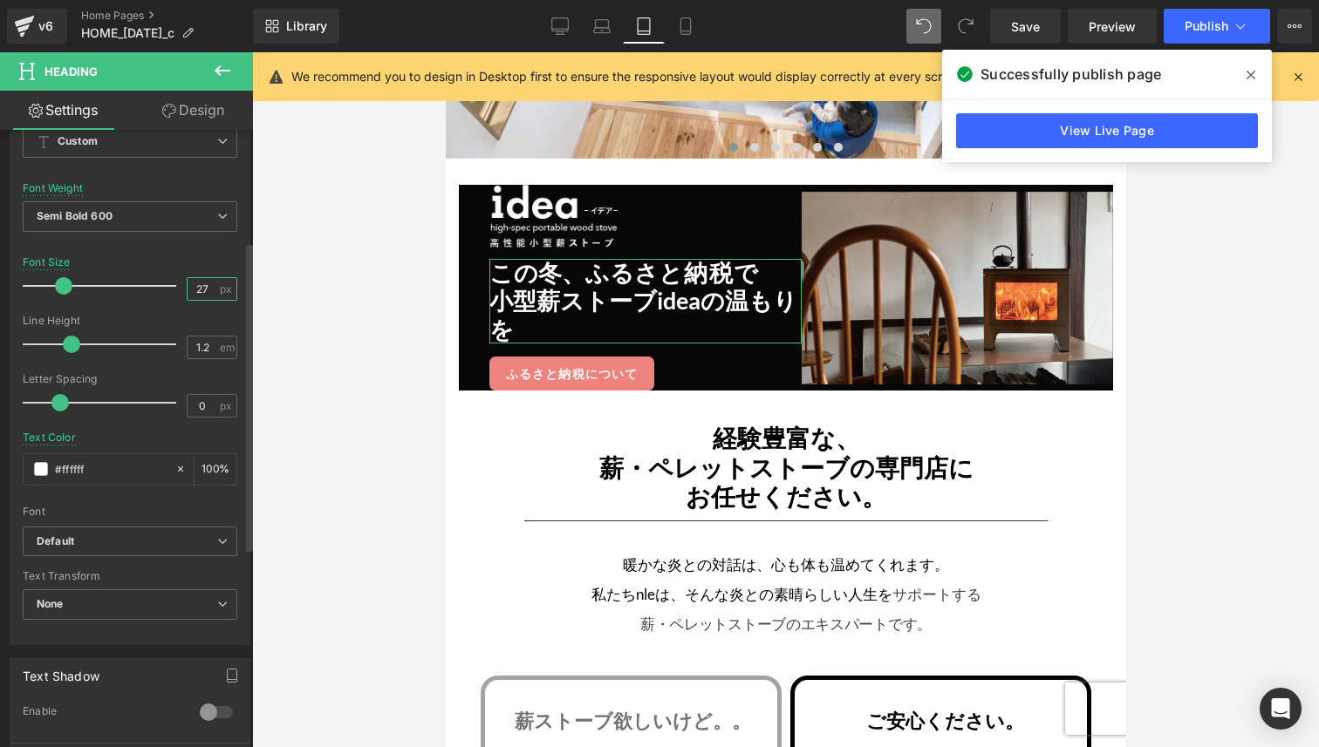
click at [189, 282] on input "27" at bounding box center [203, 289] width 31 height 22
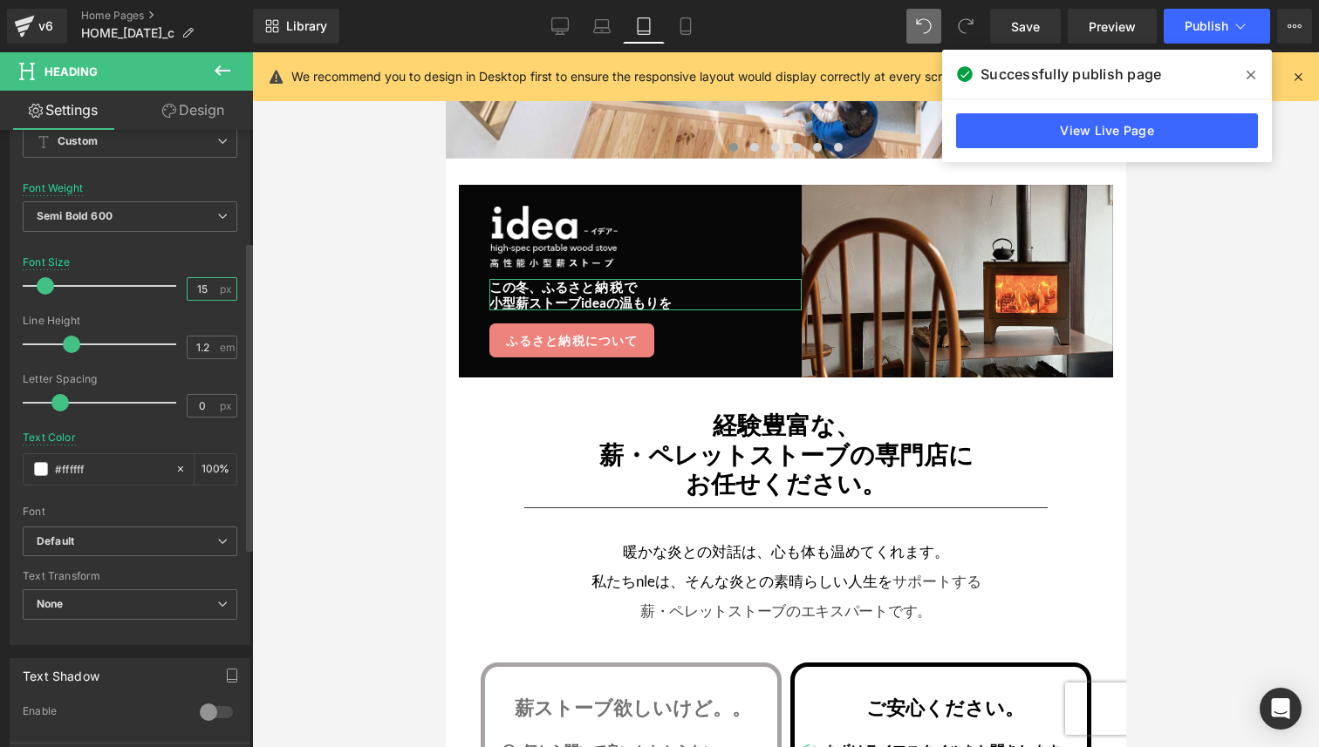
click at [207, 285] on input "15" at bounding box center [203, 289] width 31 height 22
type input "22"
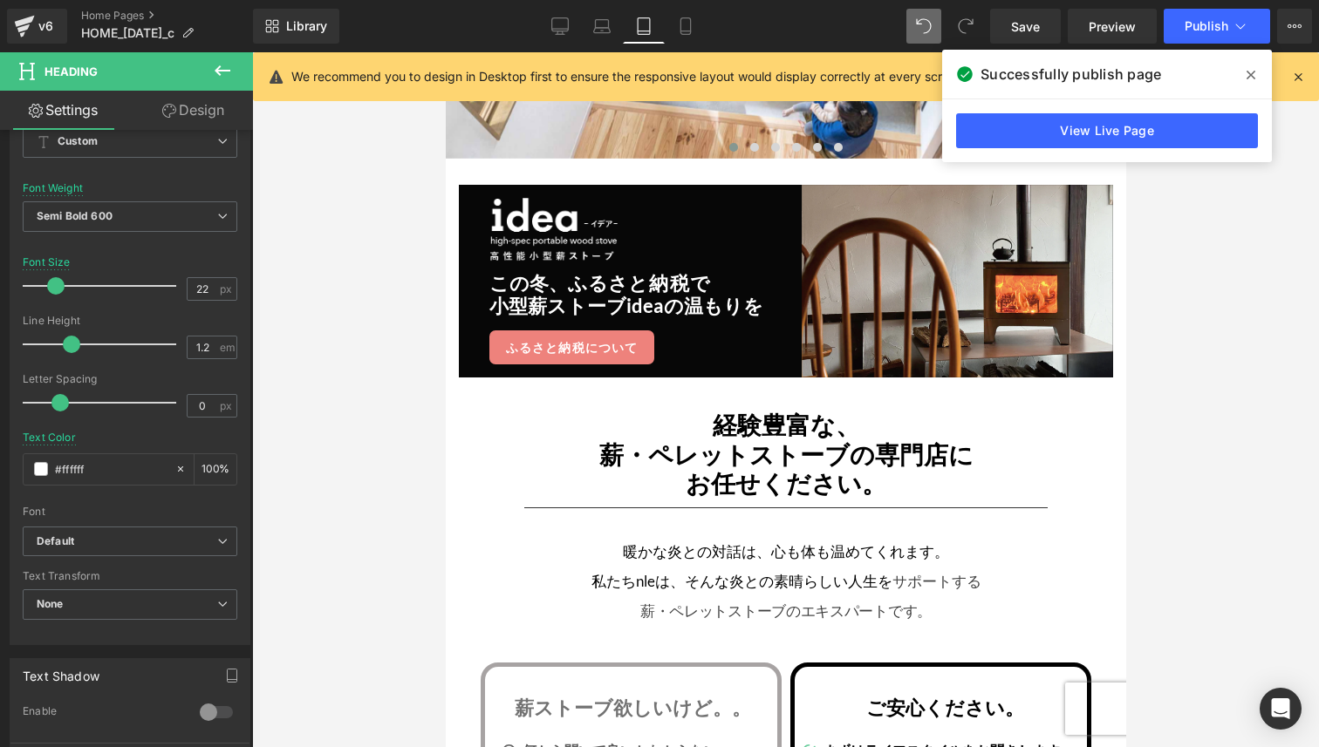
click at [362, 338] on div at bounding box center [785, 399] width 1067 height 695
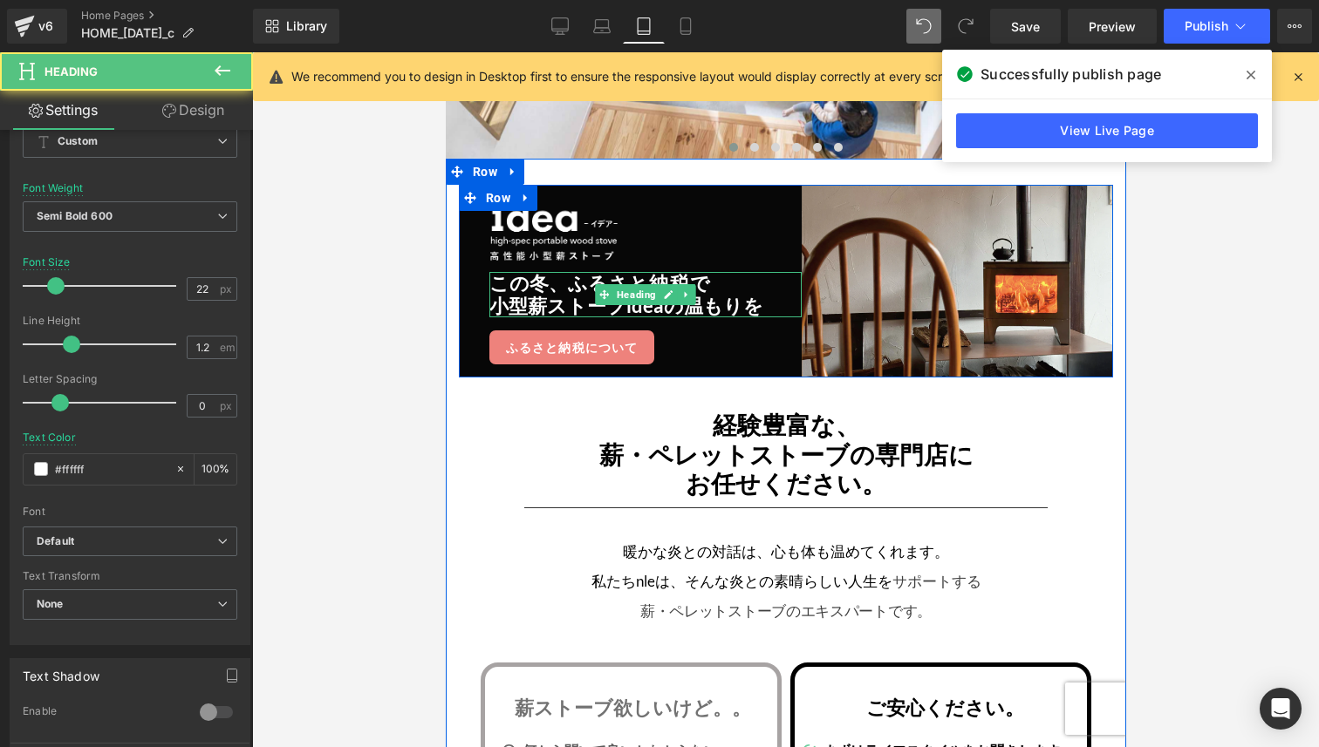
click at [505, 301] on h3 "小型薪ストーブideaの温もりを" at bounding box center [644, 306] width 312 height 23
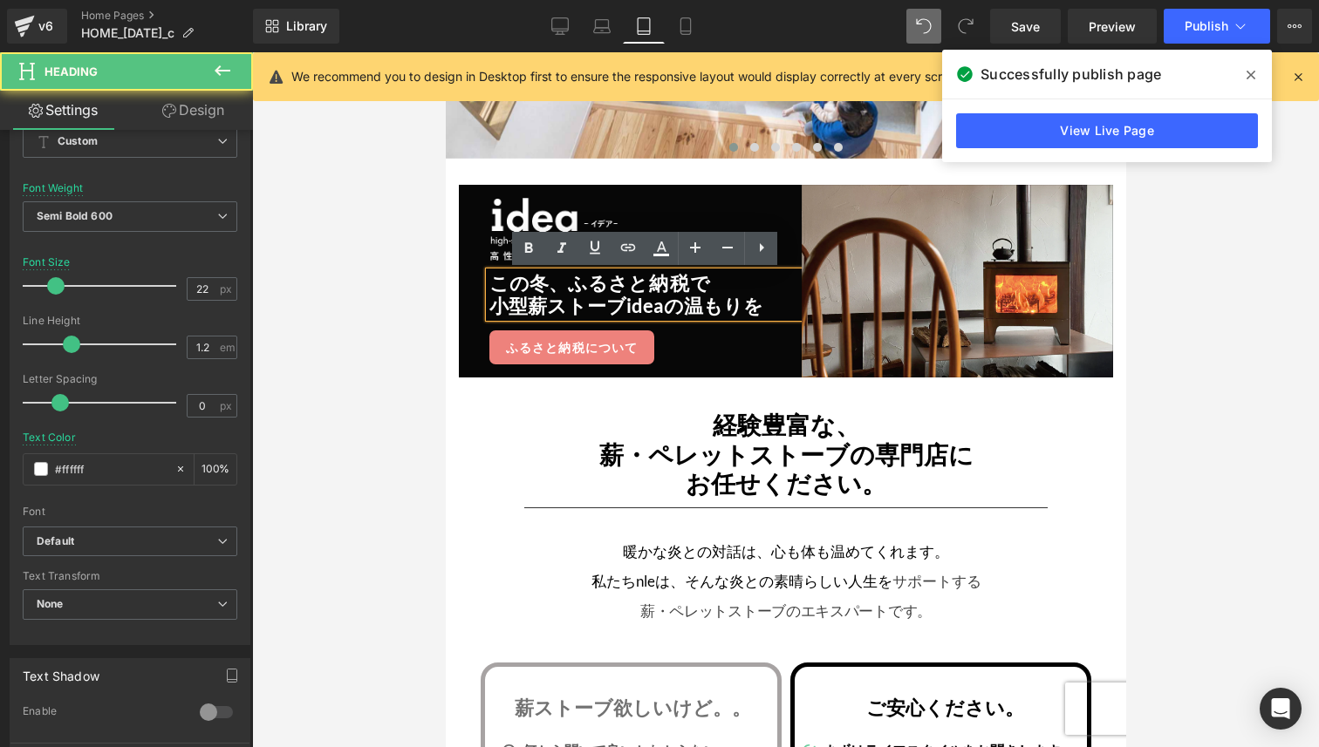
click at [403, 358] on div at bounding box center [785, 399] width 1067 height 695
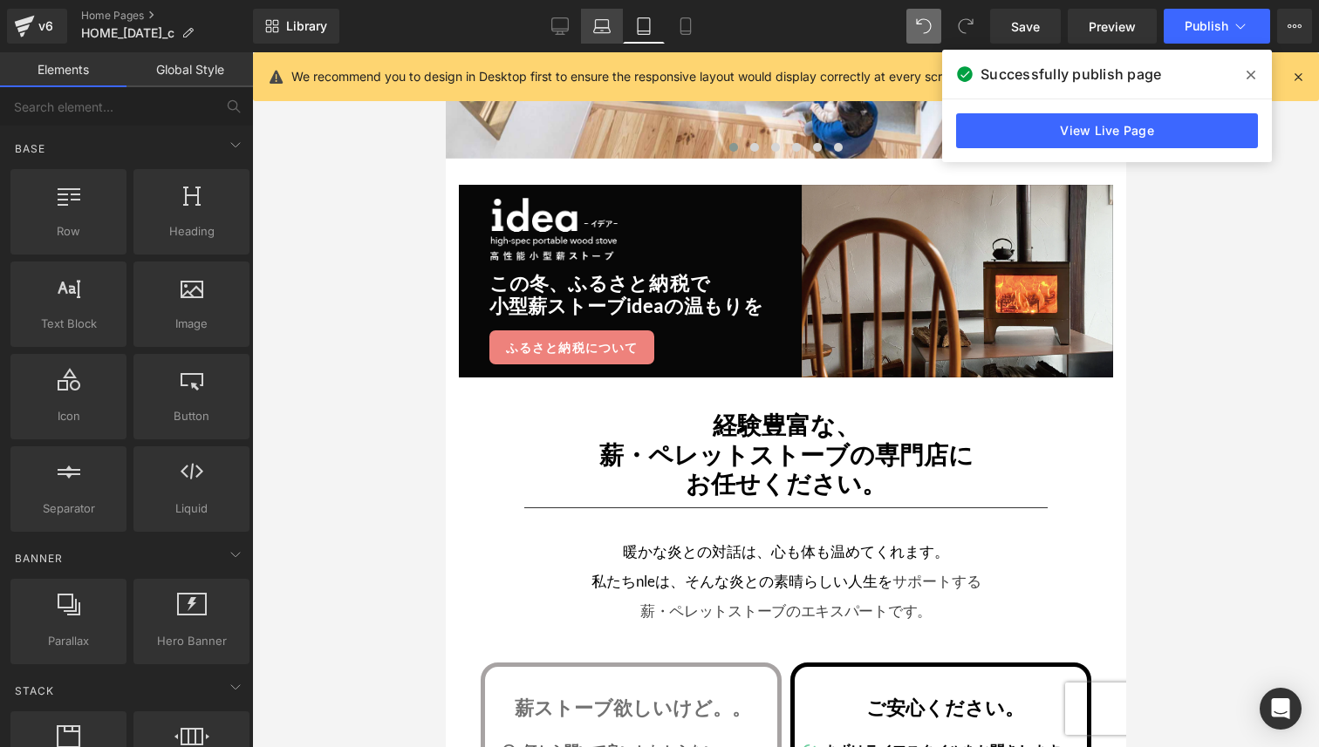
click at [606, 29] on icon at bounding box center [601, 25] width 17 height 17
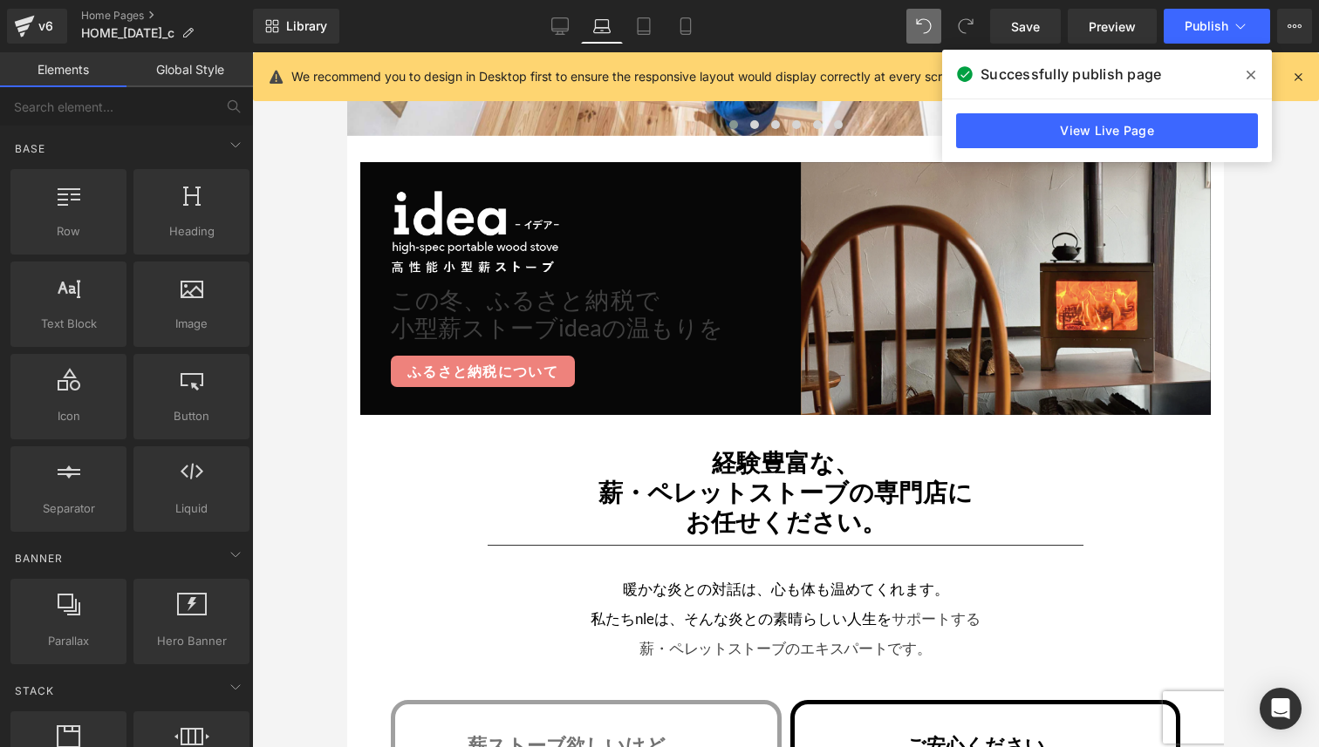
scroll to position [482, 0]
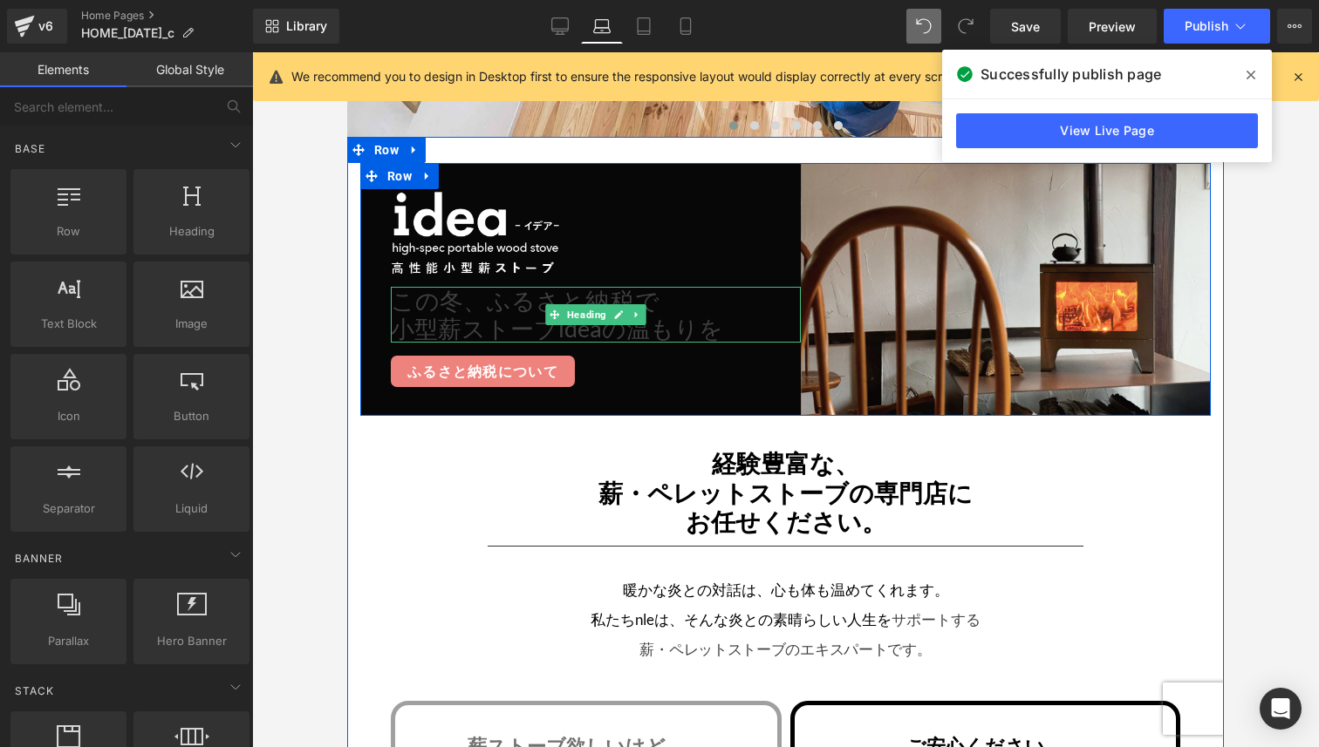
click at [462, 334] on h3 "小型薪ストーブideaの温もりを" at bounding box center [596, 329] width 410 height 28
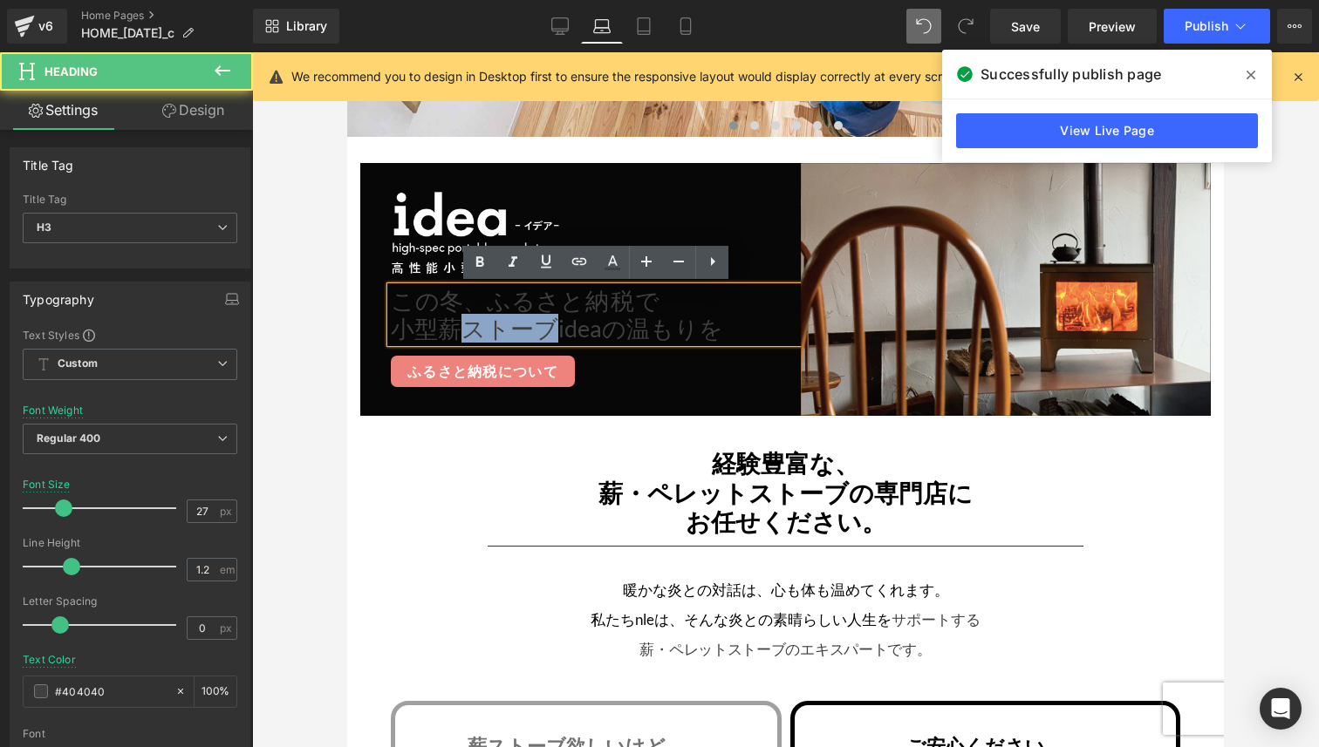
click at [462, 334] on h3 "小型薪ストーブideaの温もりを" at bounding box center [596, 329] width 410 height 28
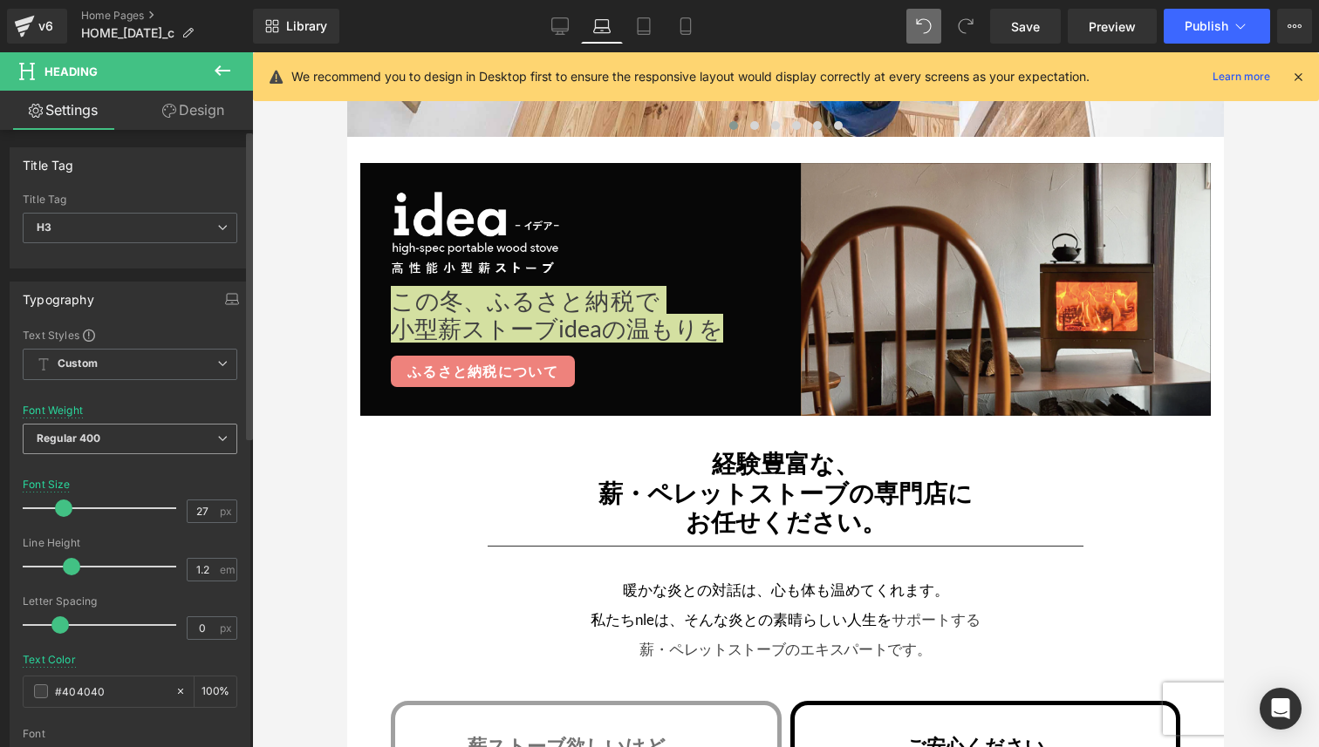
click at [126, 445] on span "Regular 400" at bounding box center [130, 439] width 215 height 31
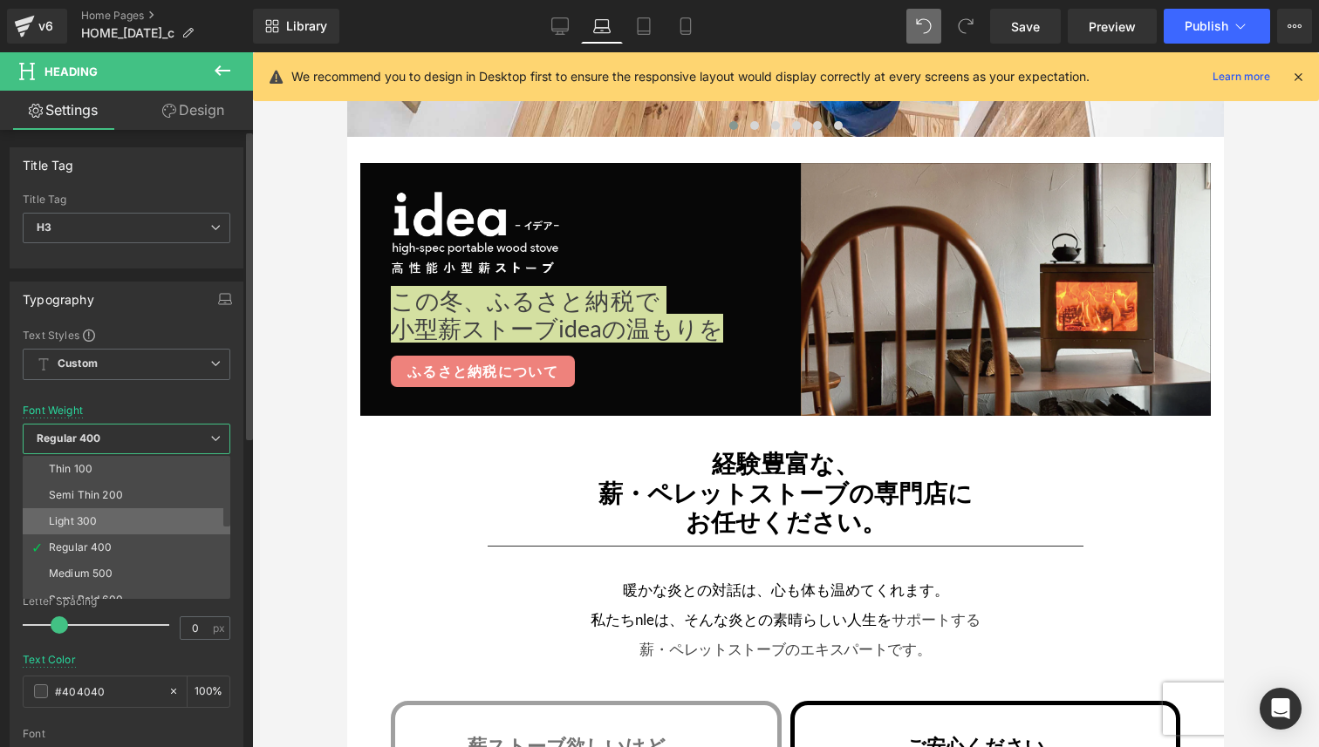
scroll to position [75, 0]
click at [120, 523] on div "Semi Bold 600" at bounding box center [86, 525] width 74 height 12
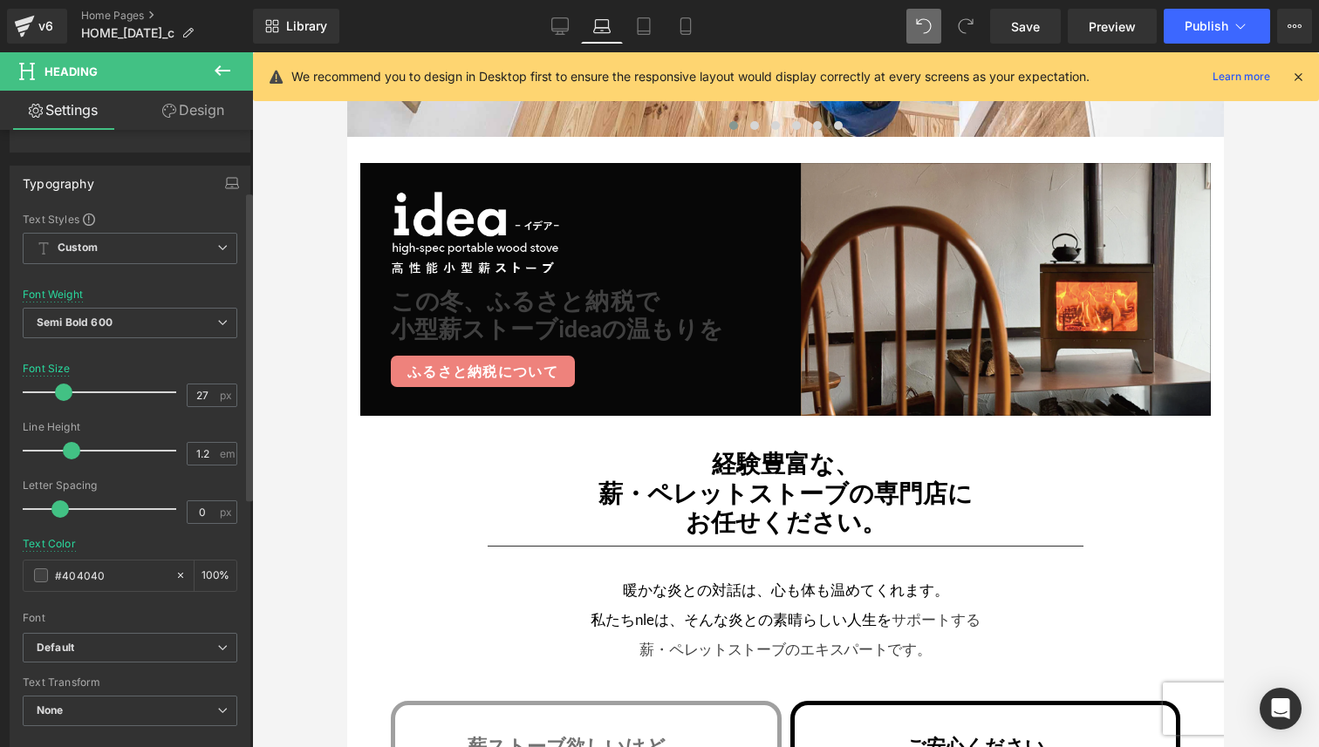
scroll to position [125, 0]
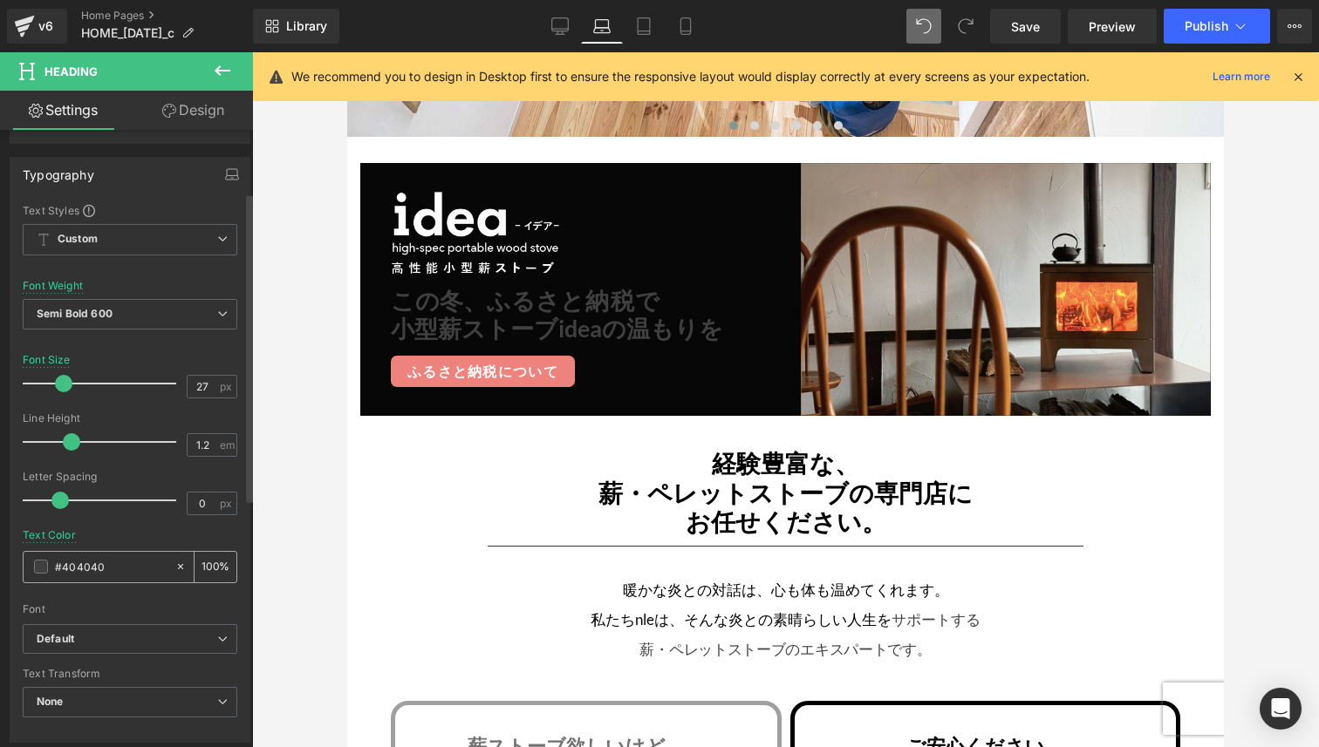
click at [174, 570] on icon at bounding box center [180, 567] width 12 height 12
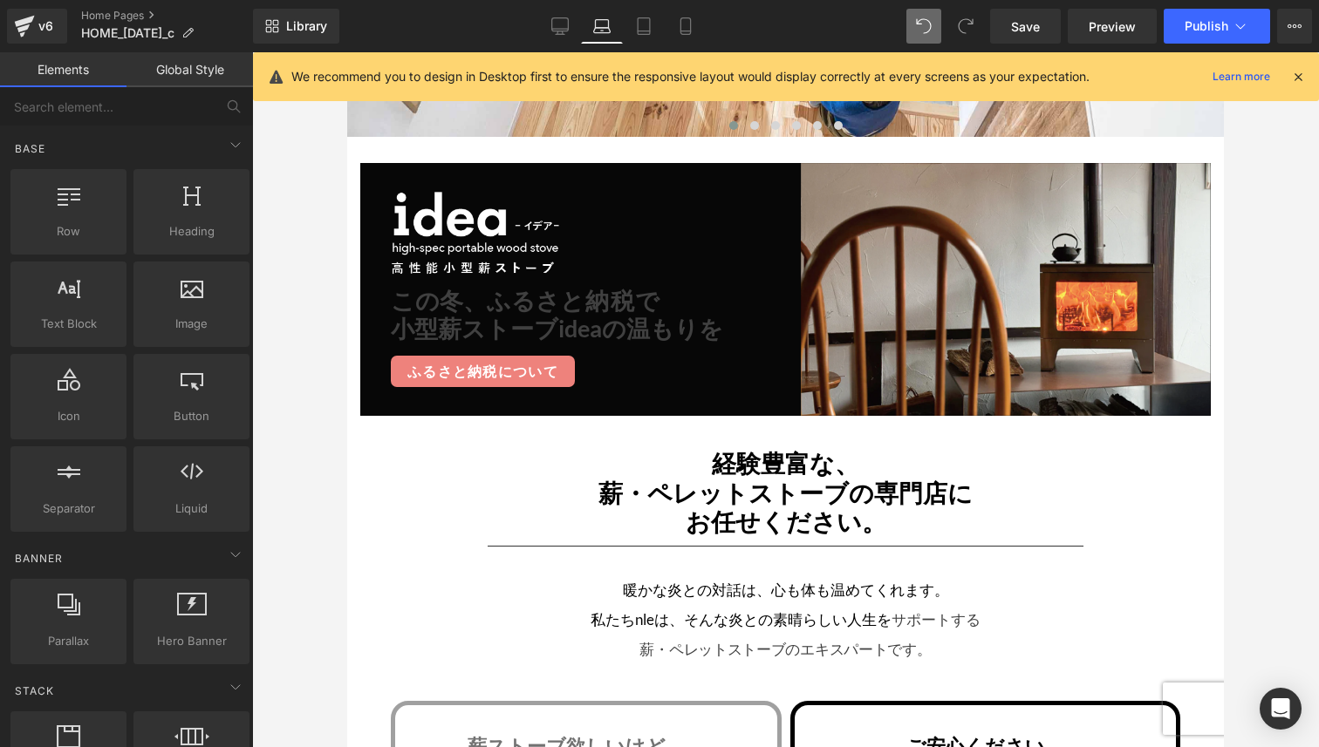
click at [312, 528] on div at bounding box center [785, 399] width 1067 height 695
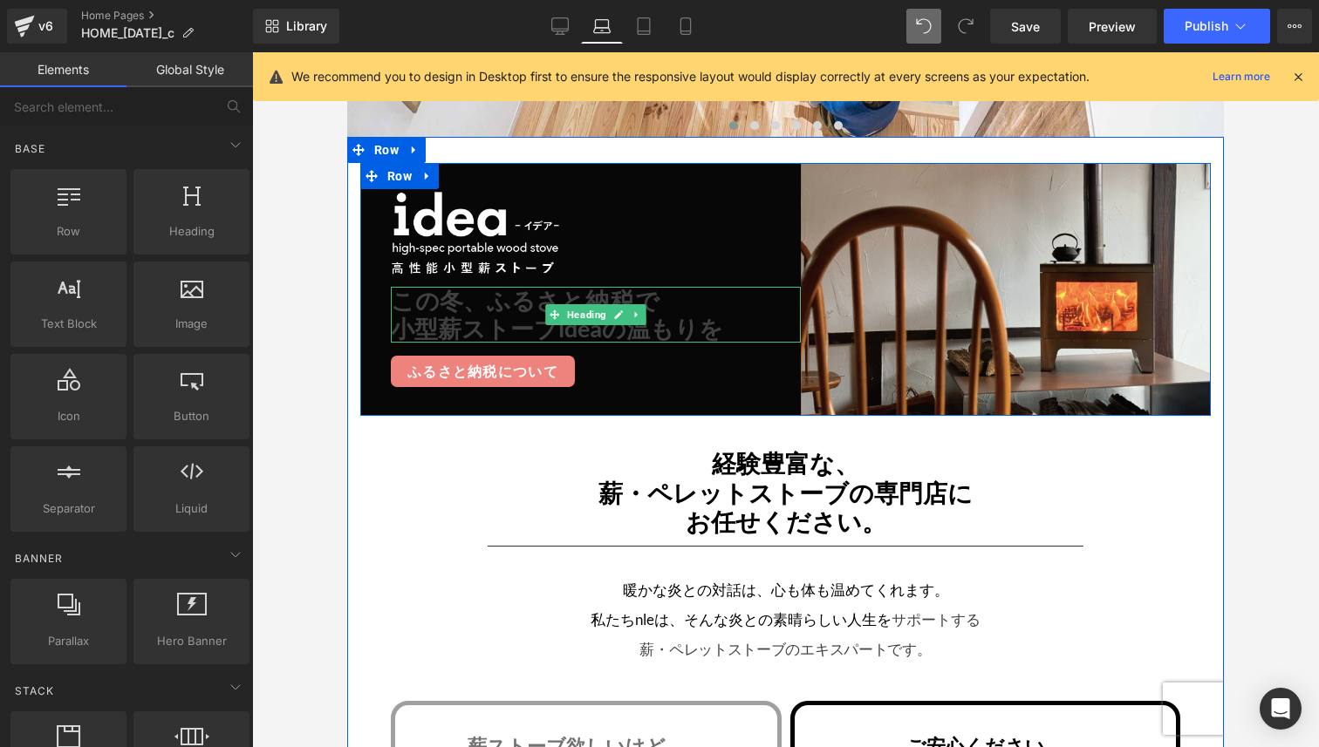
click at [447, 324] on h3 "小型薪ストーブideaの温もりを" at bounding box center [596, 329] width 410 height 28
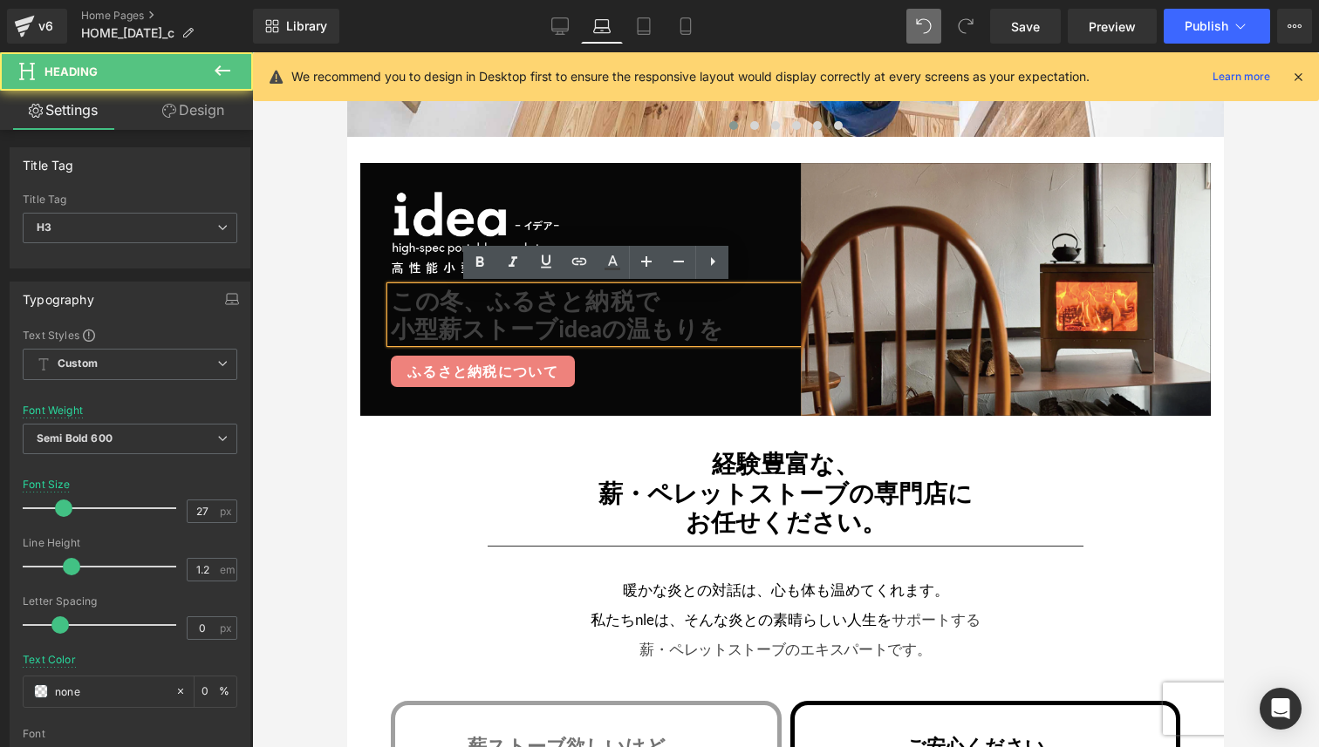
click at [411, 325] on h3 "小型薪ストーブideaの温もりを" at bounding box center [596, 329] width 410 height 28
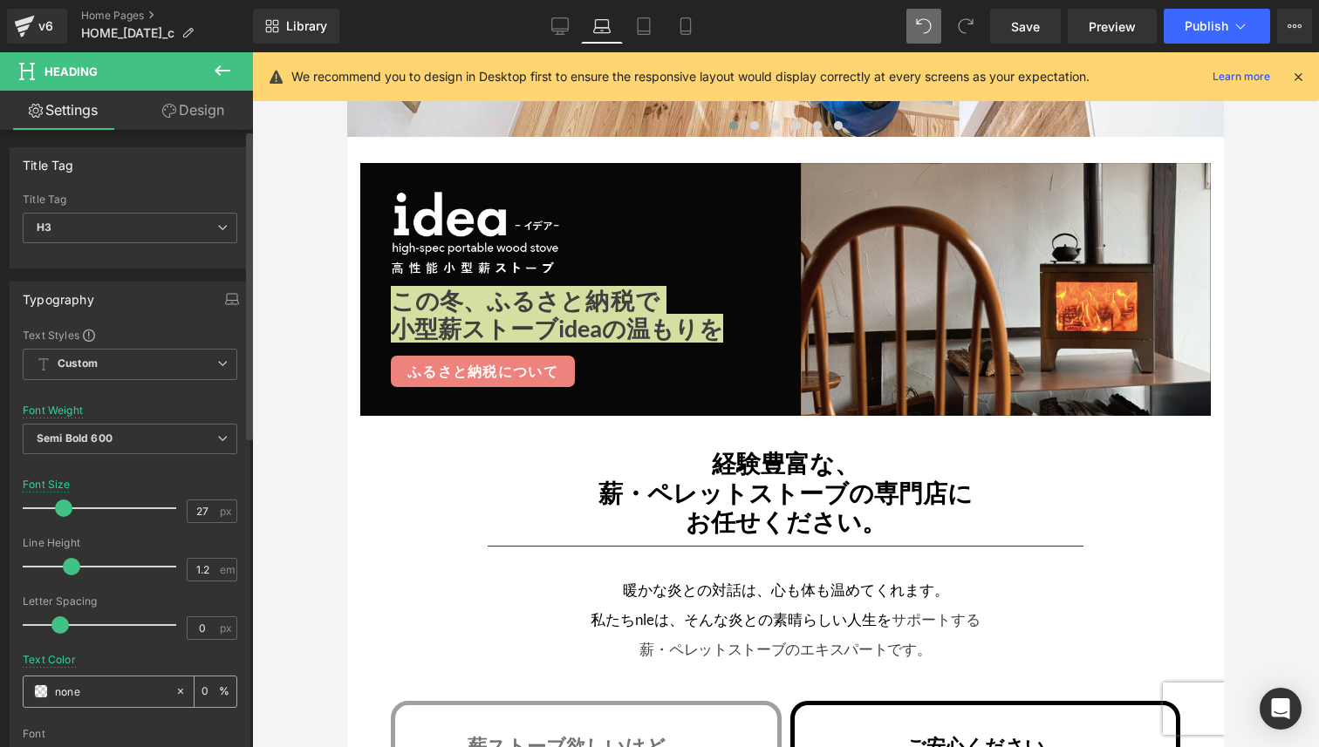
click at [45, 699] on div "none" at bounding box center [99, 692] width 151 height 31
click at [43, 694] on span at bounding box center [41, 692] width 14 height 14
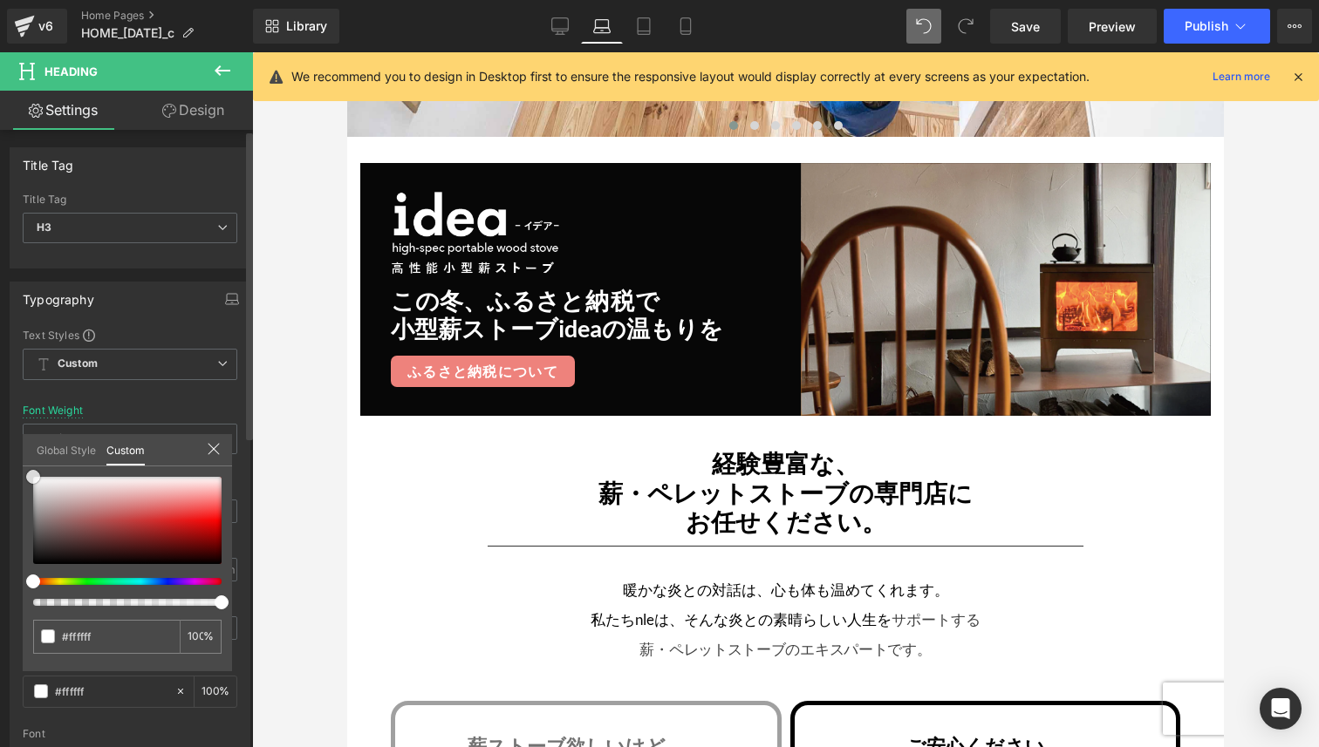
drag, startPoint x: 64, startPoint y: 492, endPoint x: 22, endPoint y: 449, distance: 59.8
click at [23, 449] on div "Global Style Custom Setup Global Style none 0 %" at bounding box center [127, 460] width 209 height 53
click at [325, 460] on div at bounding box center [785, 399] width 1067 height 695
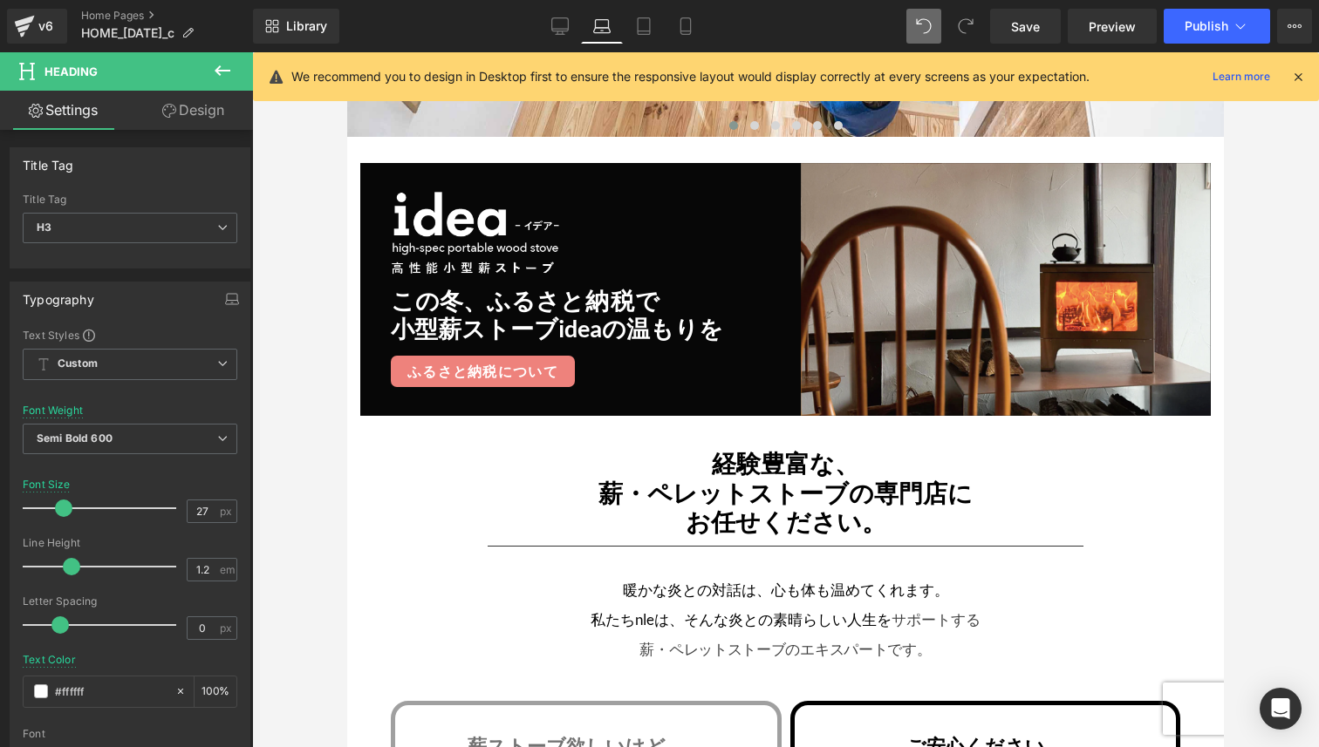
click at [325, 460] on div at bounding box center [785, 399] width 1067 height 695
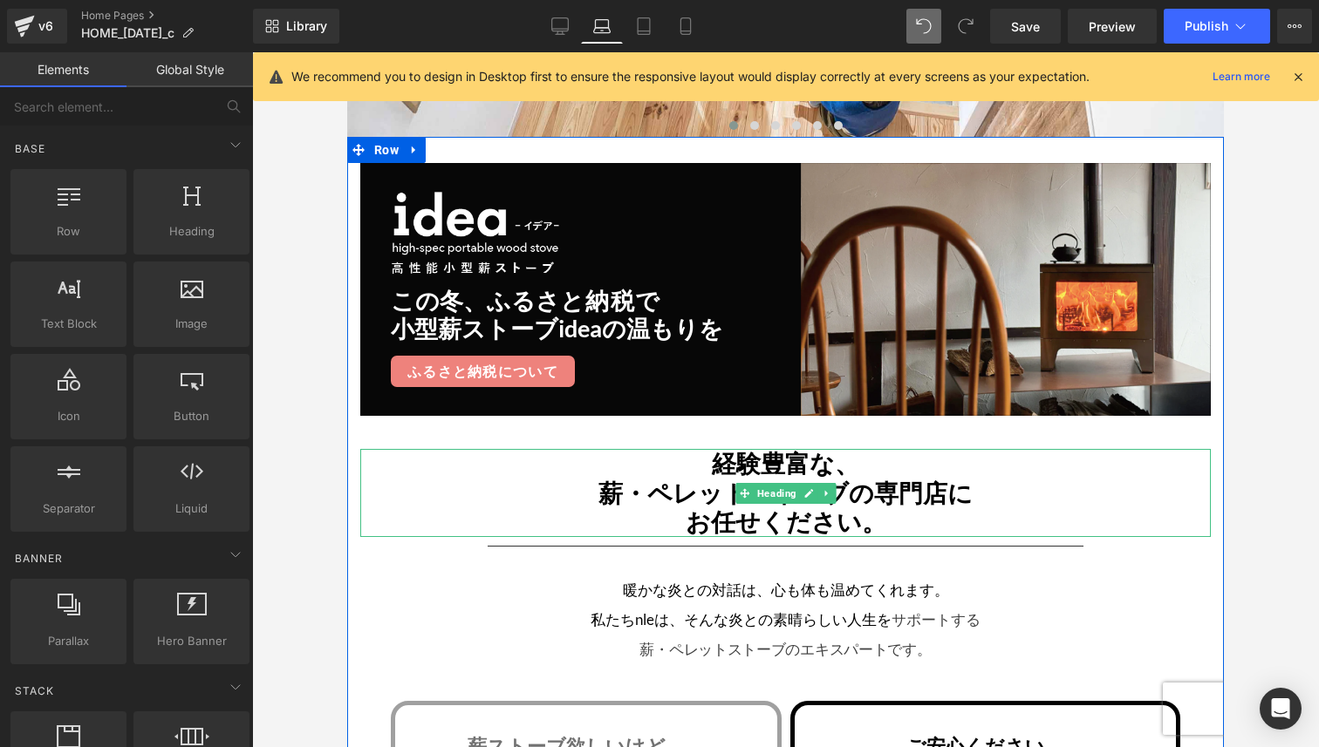
click at [395, 456] on h2 "経験豊富な、" at bounding box center [785, 464] width 850 height 30
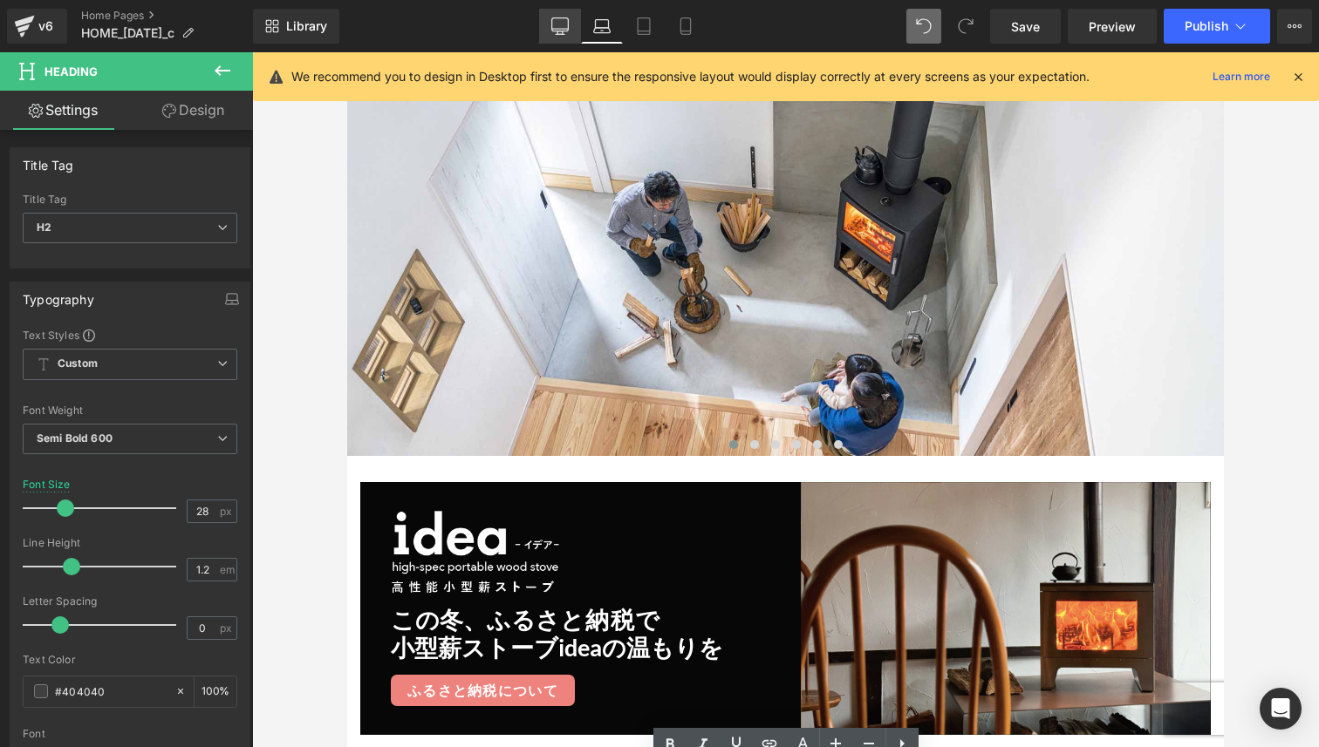
click at [554, 17] on icon at bounding box center [559, 25] width 17 height 17
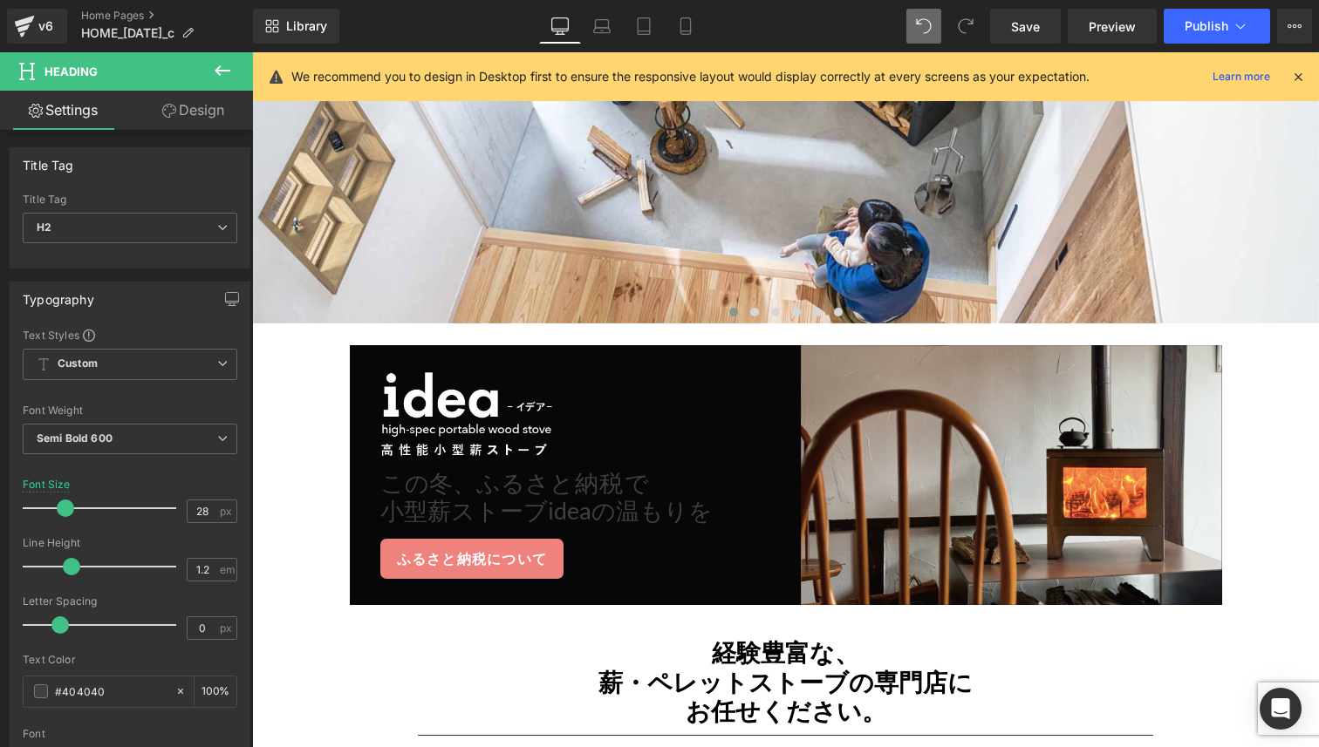
scroll to position [392, 0]
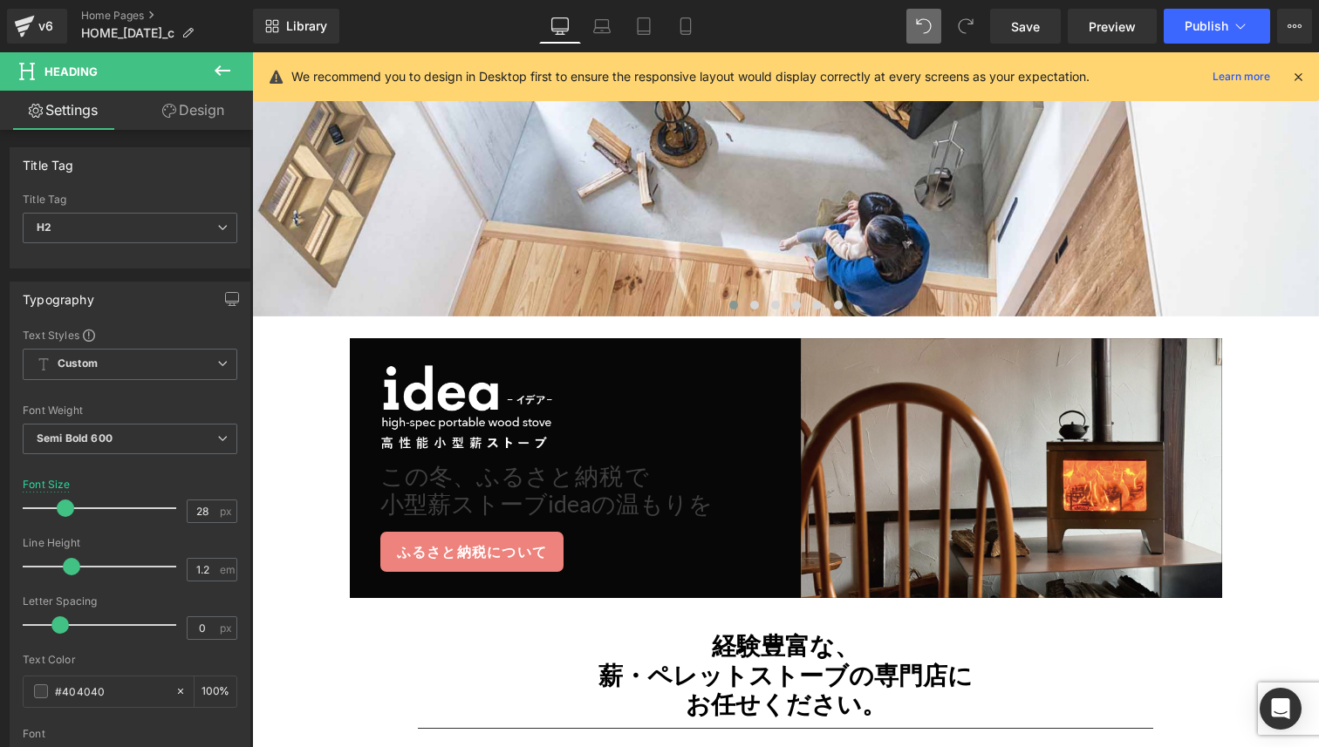
click at [459, 477] on h3 "この冬、ふるさ と納税で" at bounding box center [590, 476] width 421 height 28
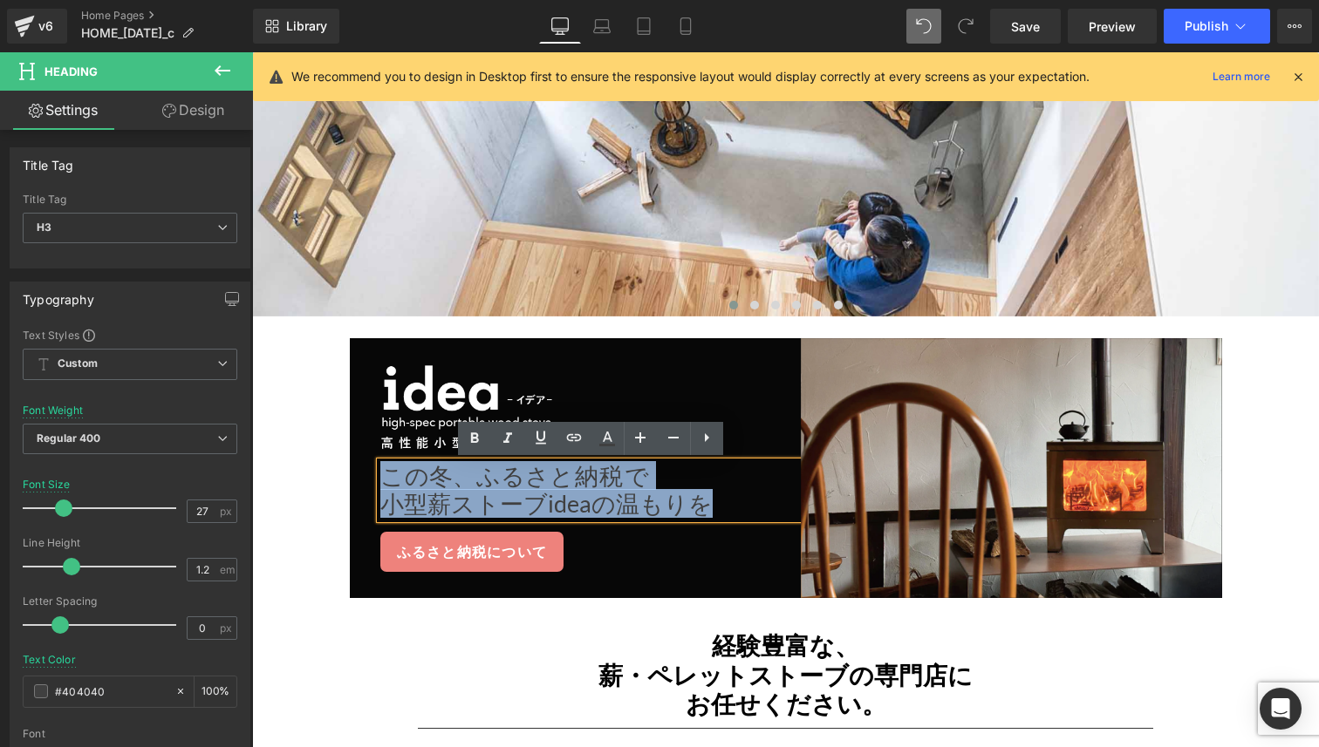
drag, startPoint x: 390, startPoint y: 477, endPoint x: 714, endPoint y: 499, distance: 325.2
click at [714, 499] on div "この冬、ふるさ と納税で 小型薪ストーブideaの温もりを" at bounding box center [590, 490] width 421 height 57
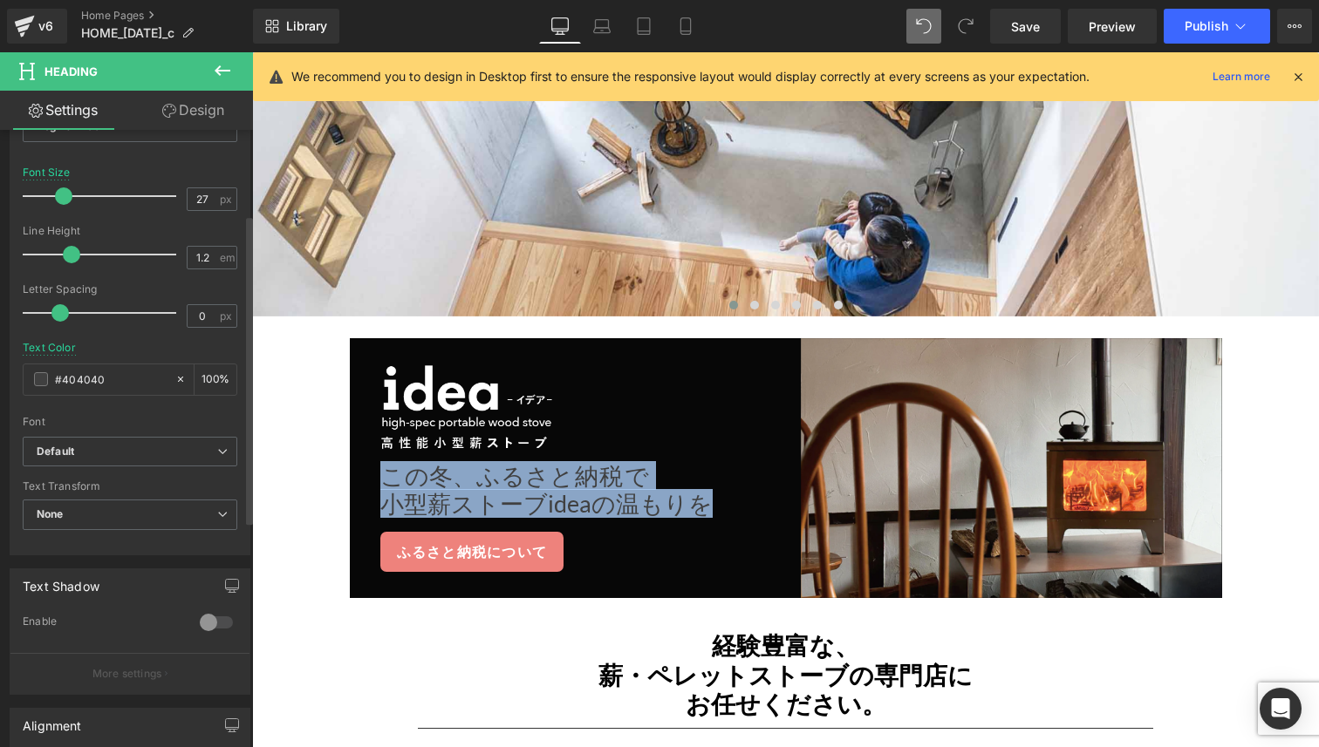
scroll to position [396, 0]
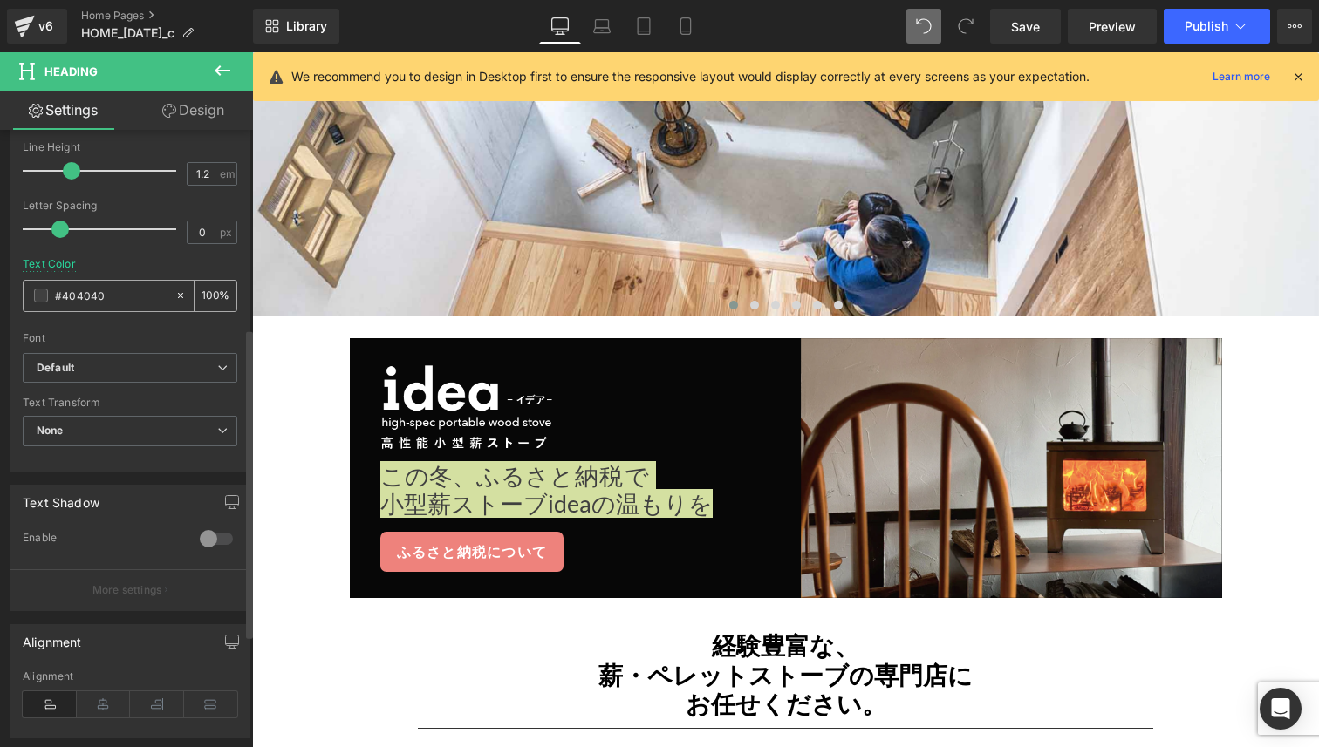
click at [44, 294] on span at bounding box center [41, 296] width 14 height 14
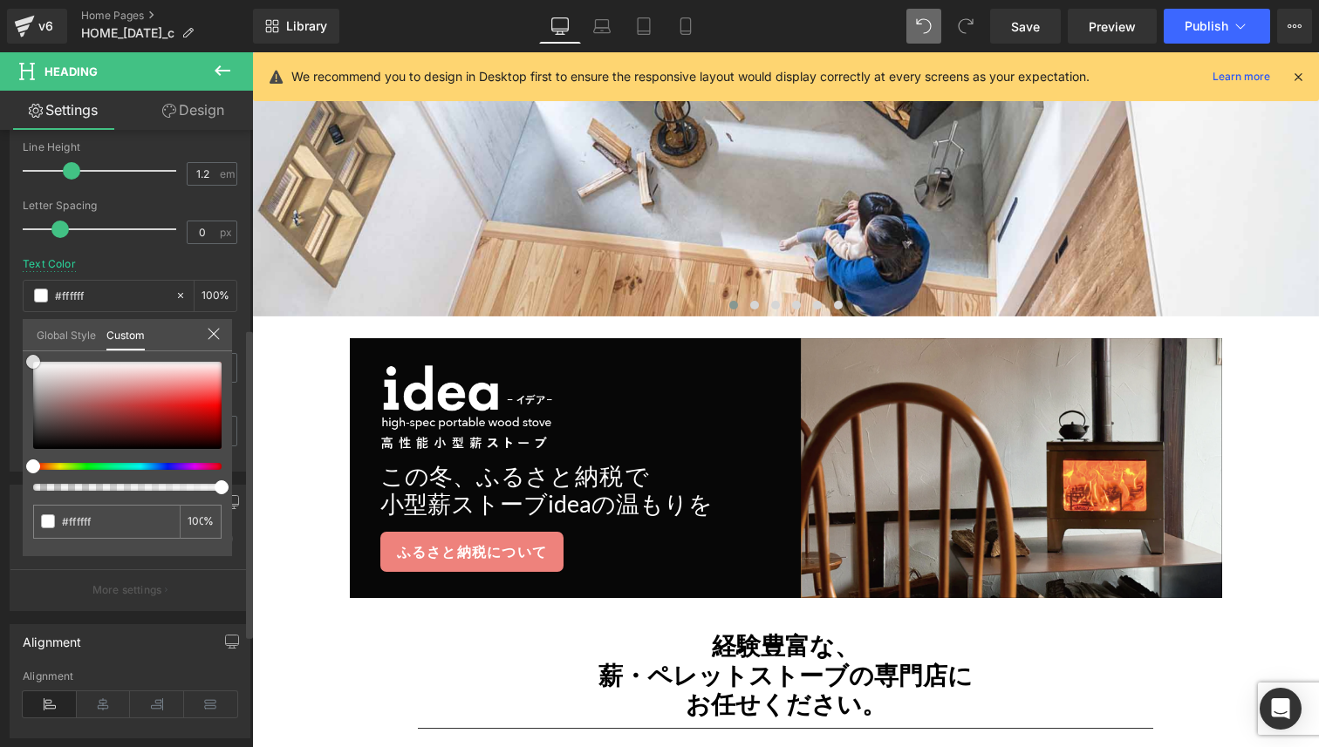
drag, startPoint x: 68, startPoint y: 384, endPoint x: 27, endPoint y: 335, distance: 63.8
click at [27, 335] on div "Global Style Custom Setup Global Style #404040 100 %" at bounding box center [127, 345] width 209 height 53
click at [212, 331] on icon at bounding box center [214, 334] width 14 height 14
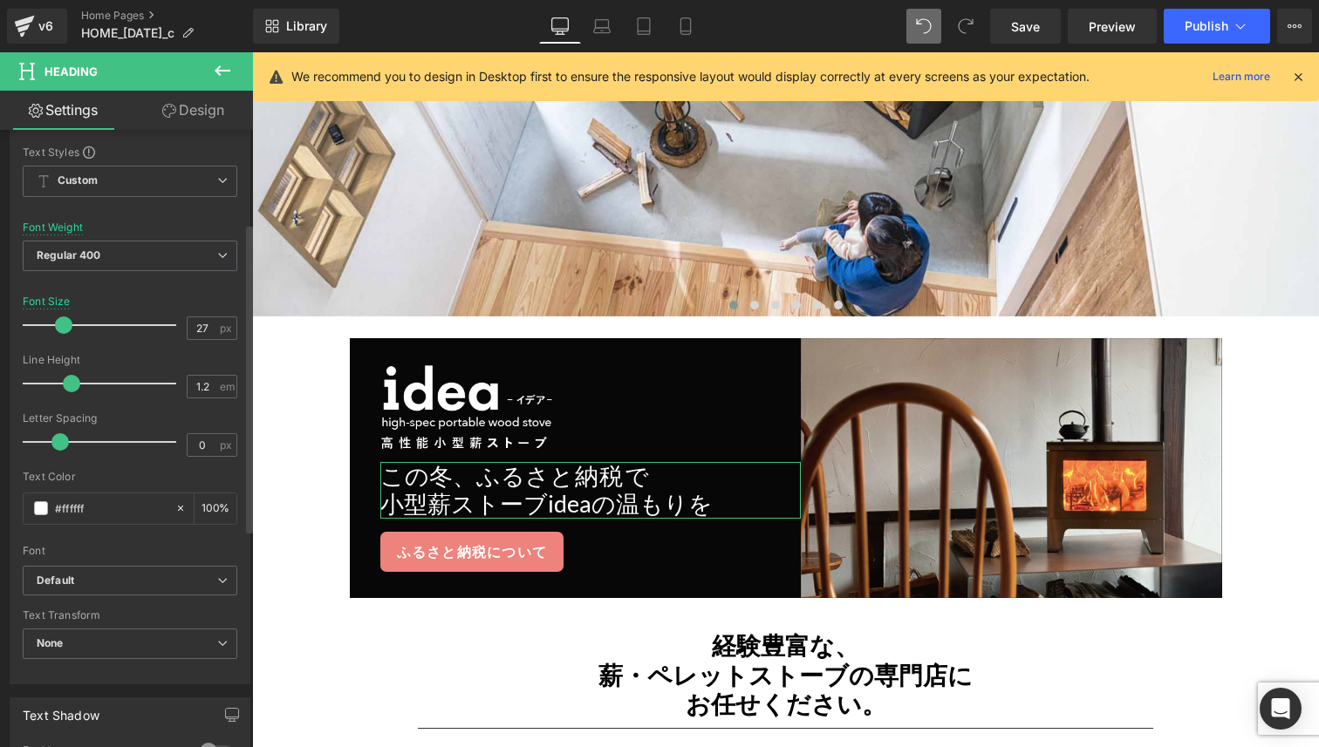
scroll to position [172, 0]
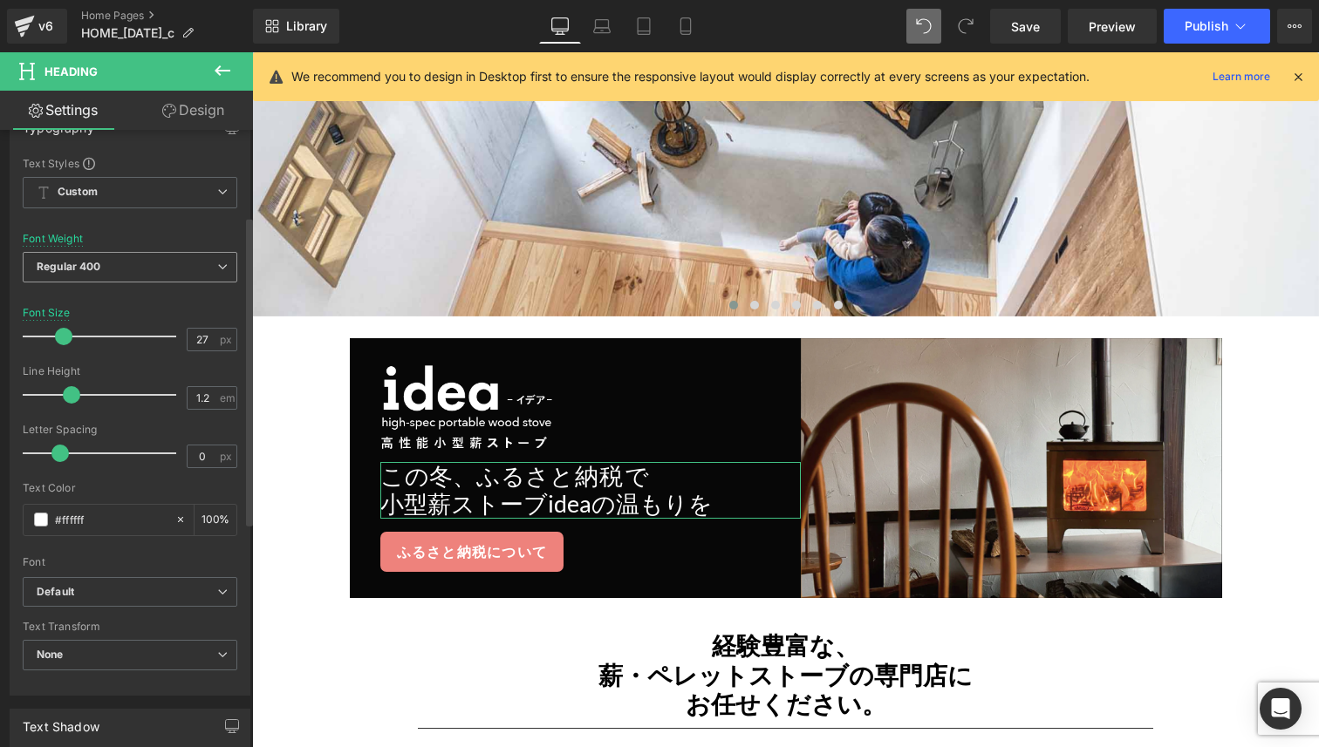
click at [109, 279] on span "Regular 400" at bounding box center [130, 267] width 215 height 31
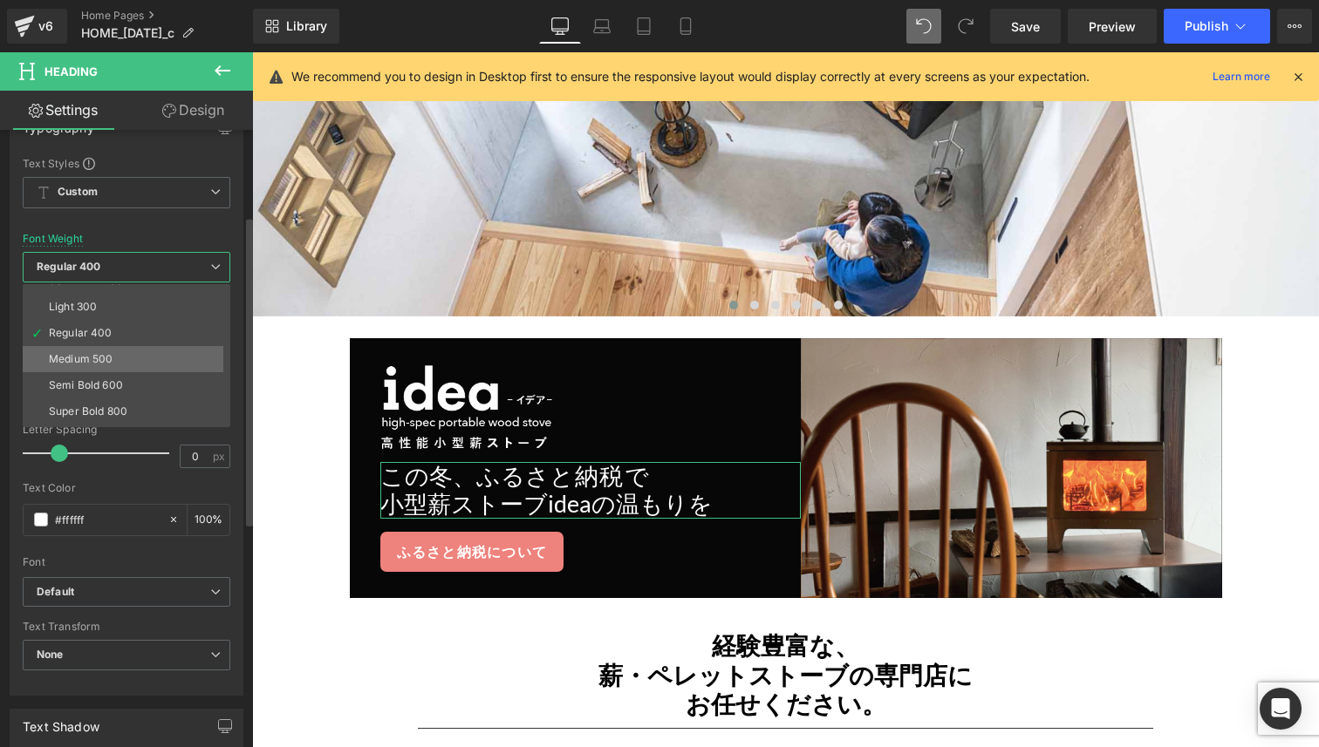
scroll to position [64, 0]
click at [106, 372] on li "Semi Bold 600" at bounding box center [130, 364] width 215 height 26
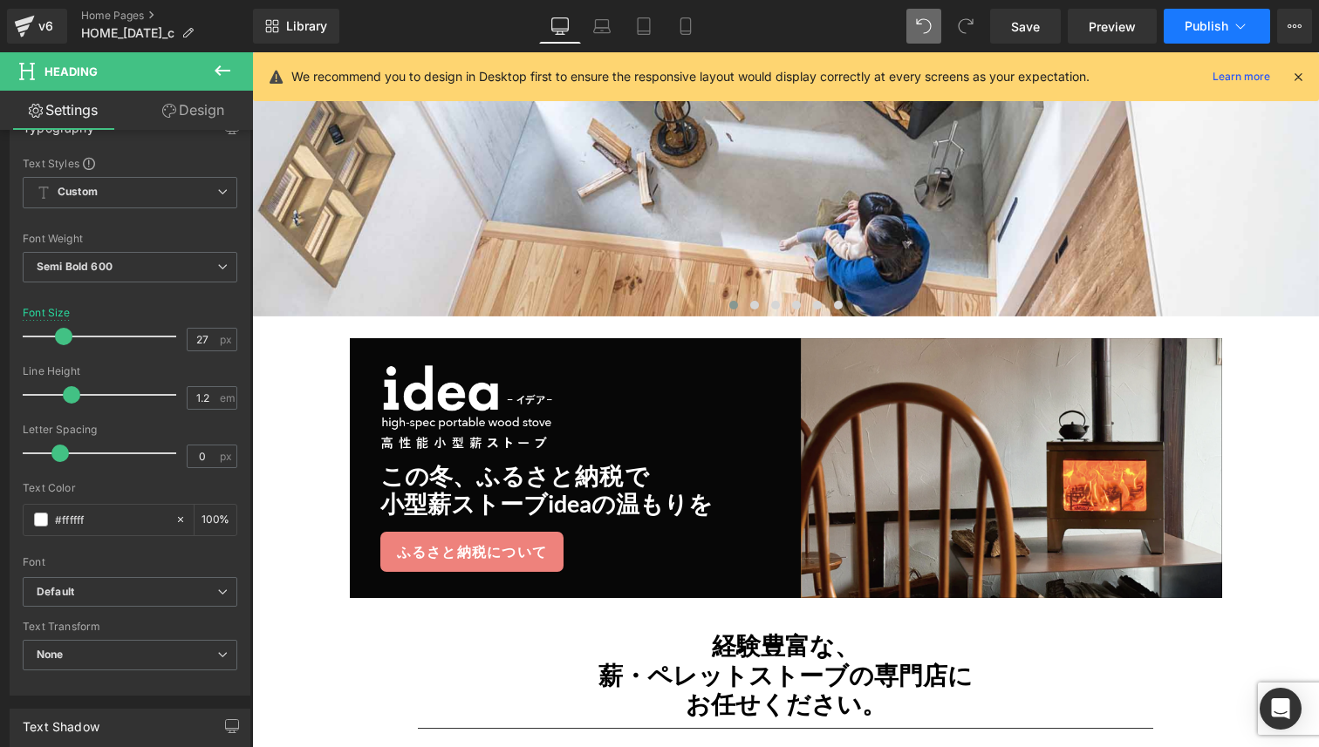
click at [1204, 25] on span "Publish" at bounding box center [1206, 26] width 44 height 14
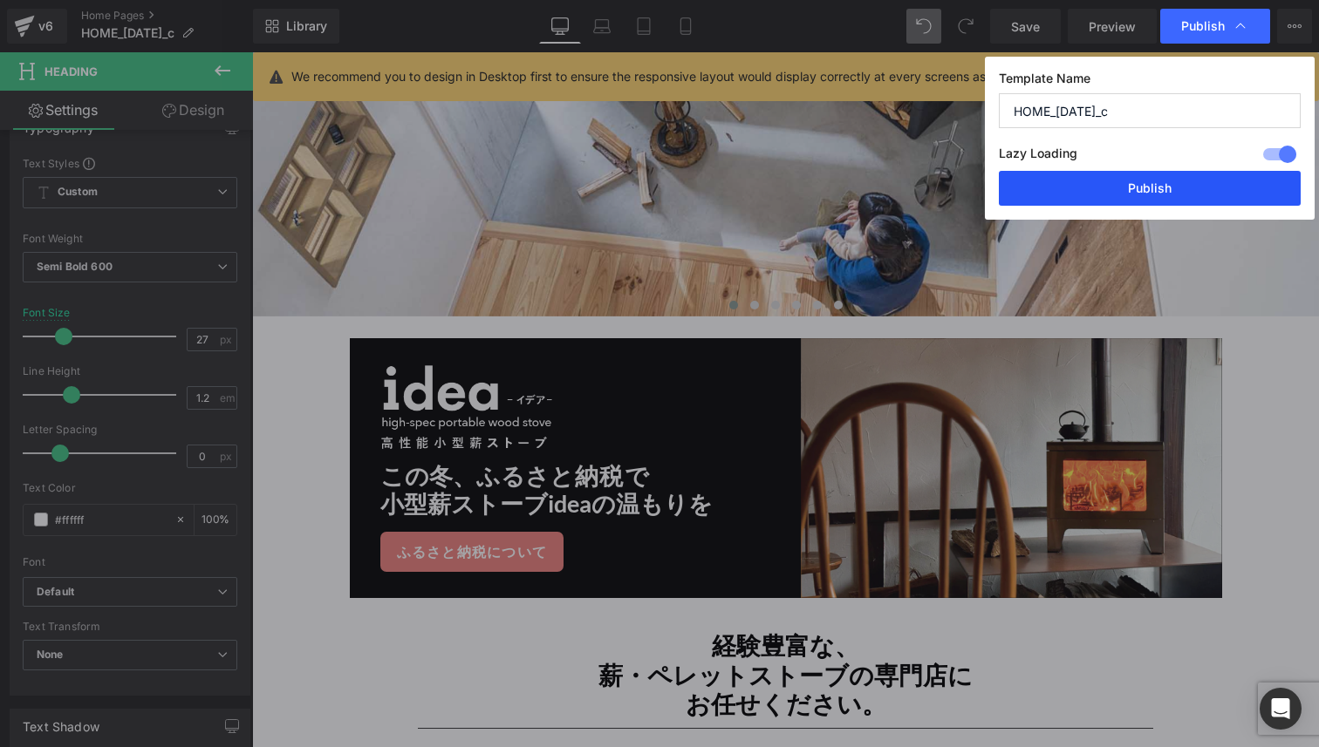
click at [1158, 190] on button "Publish" at bounding box center [1150, 188] width 302 height 35
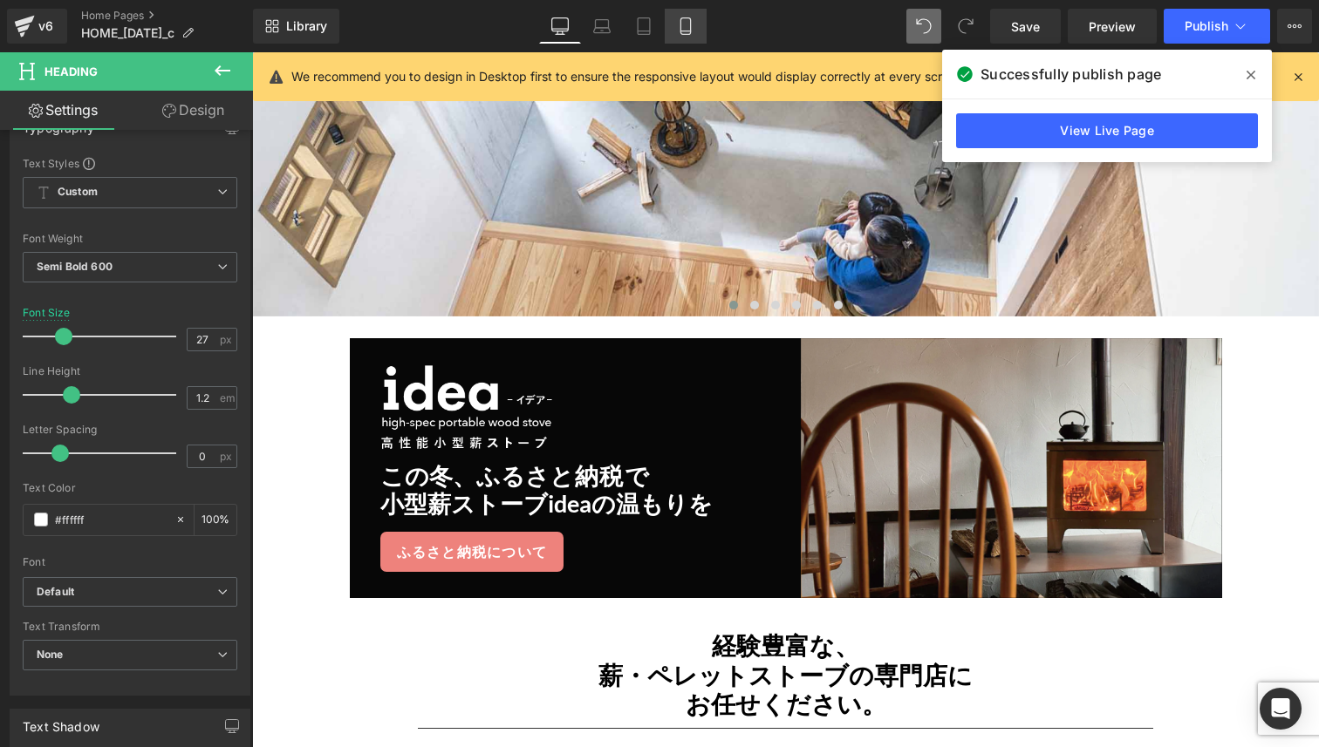
click at [685, 29] on icon at bounding box center [685, 25] width 17 height 17
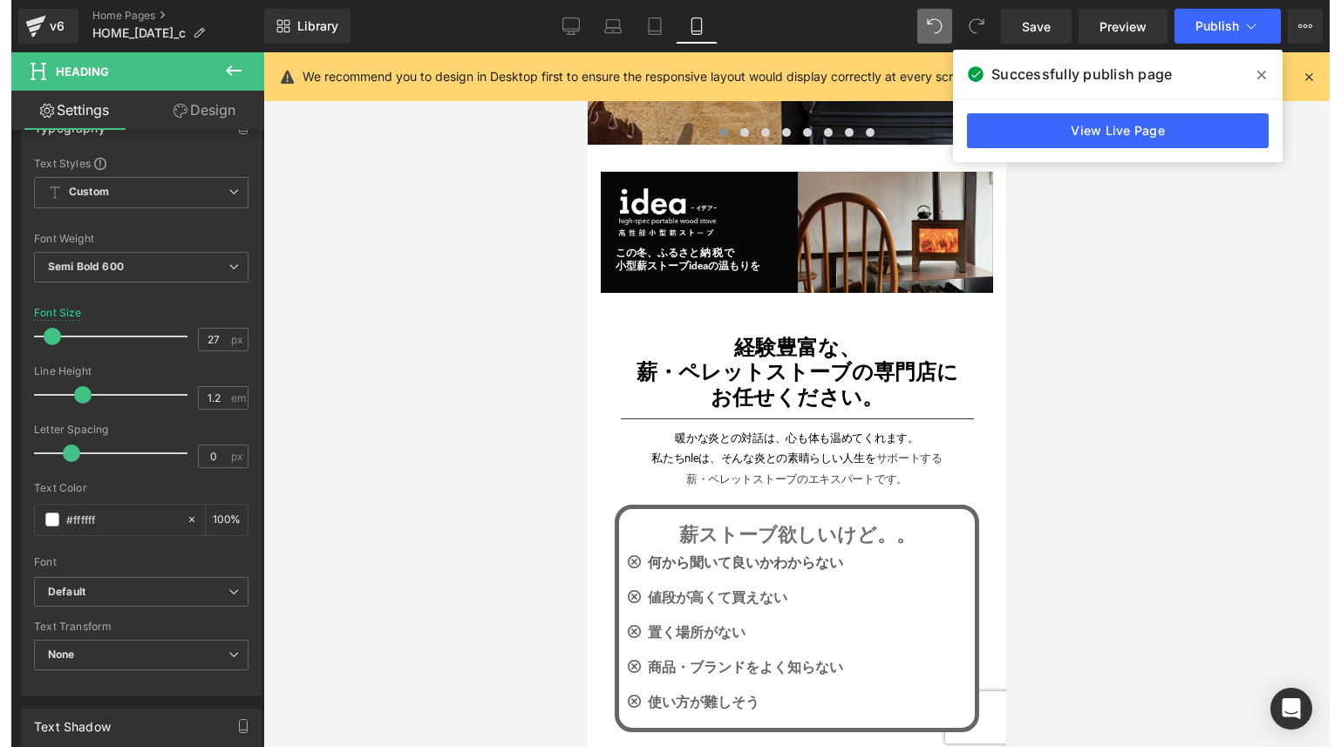
scroll to position [170, 0]
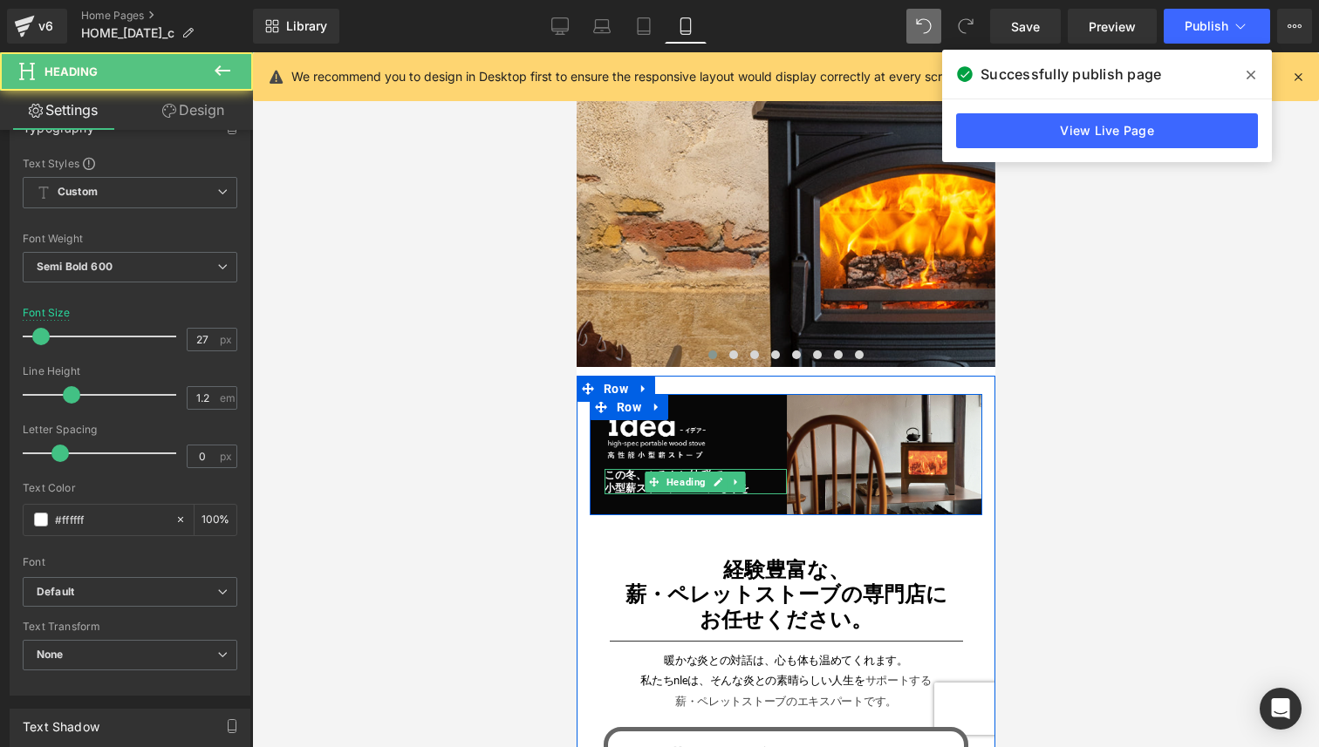
click at [628, 476] on h3 "この冬、ふるさ と納税で" at bounding box center [695, 475] width 182 height 12
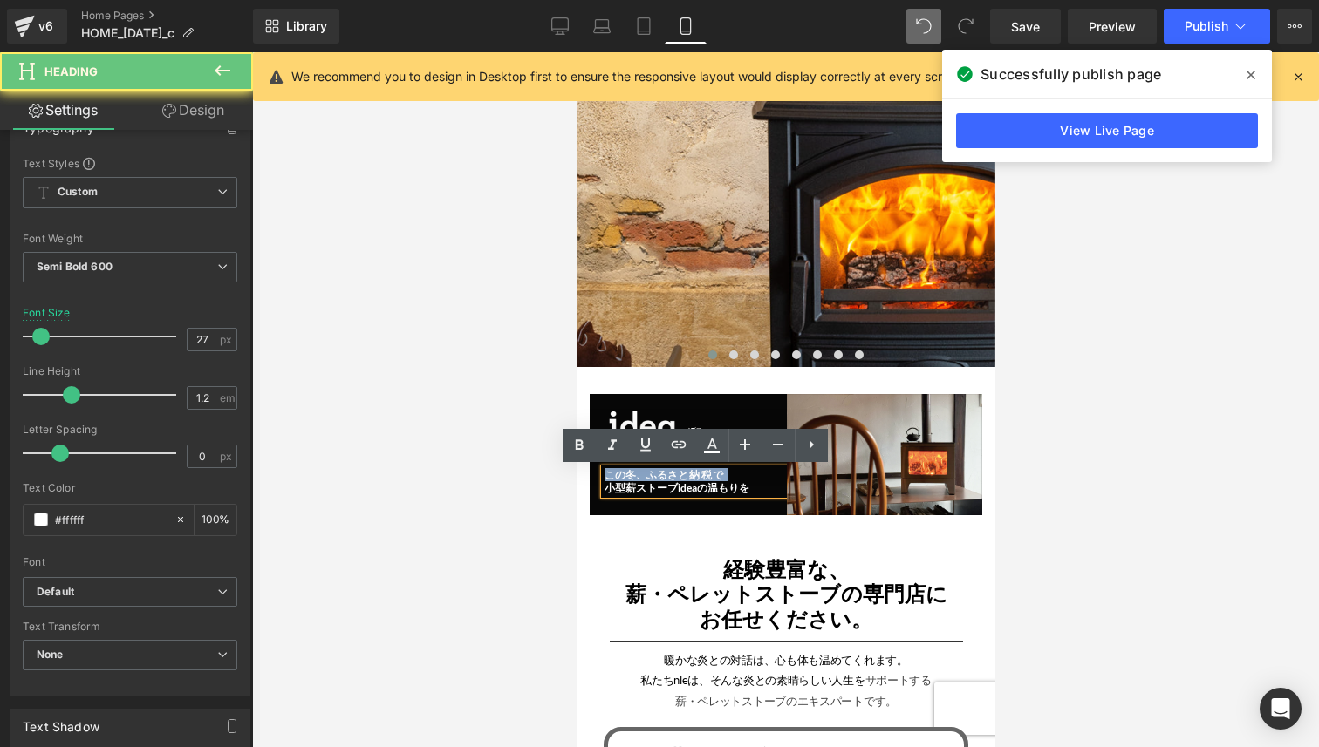
click at [628, 476] on h3 "この冬、ふるさ と納税で" at bounding box center [695, 475] width 182 height 12
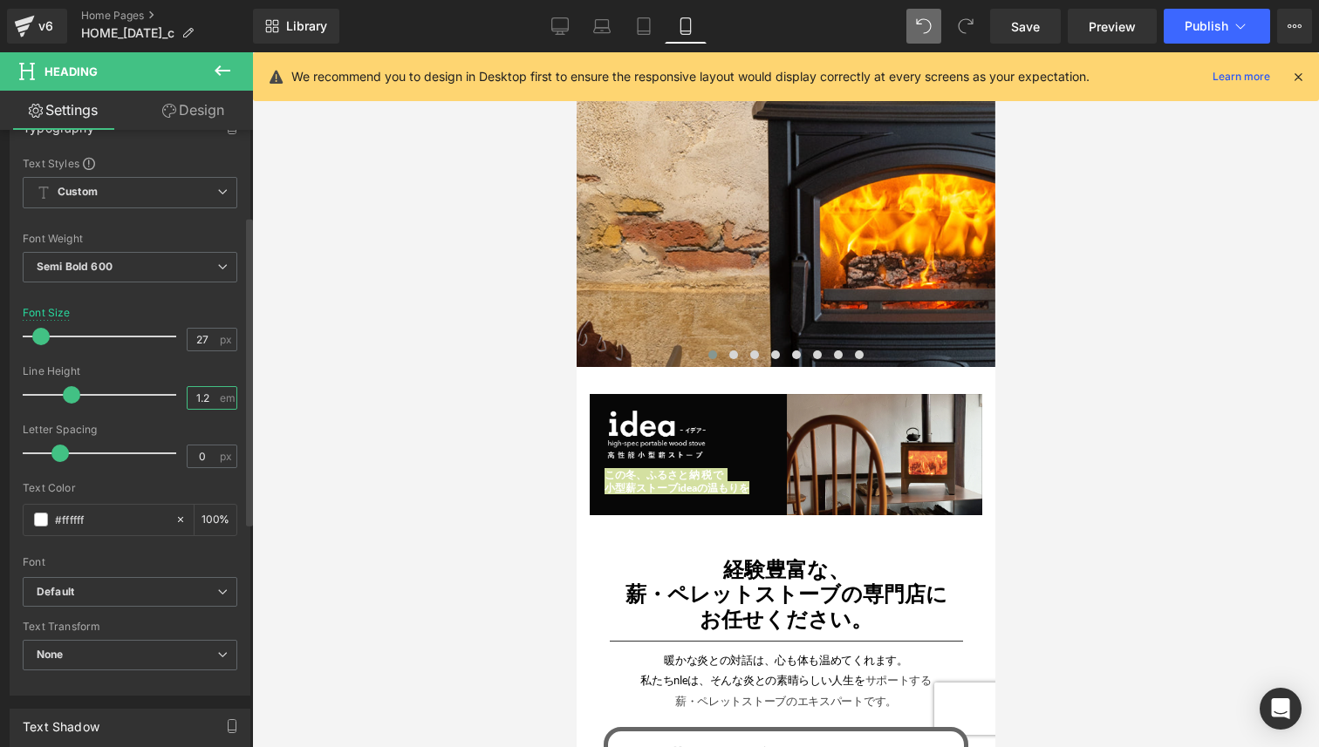
click at [206, 397] on input "1.2" at bounding box center [203, 398] width 31 height 22
type input "1.5"
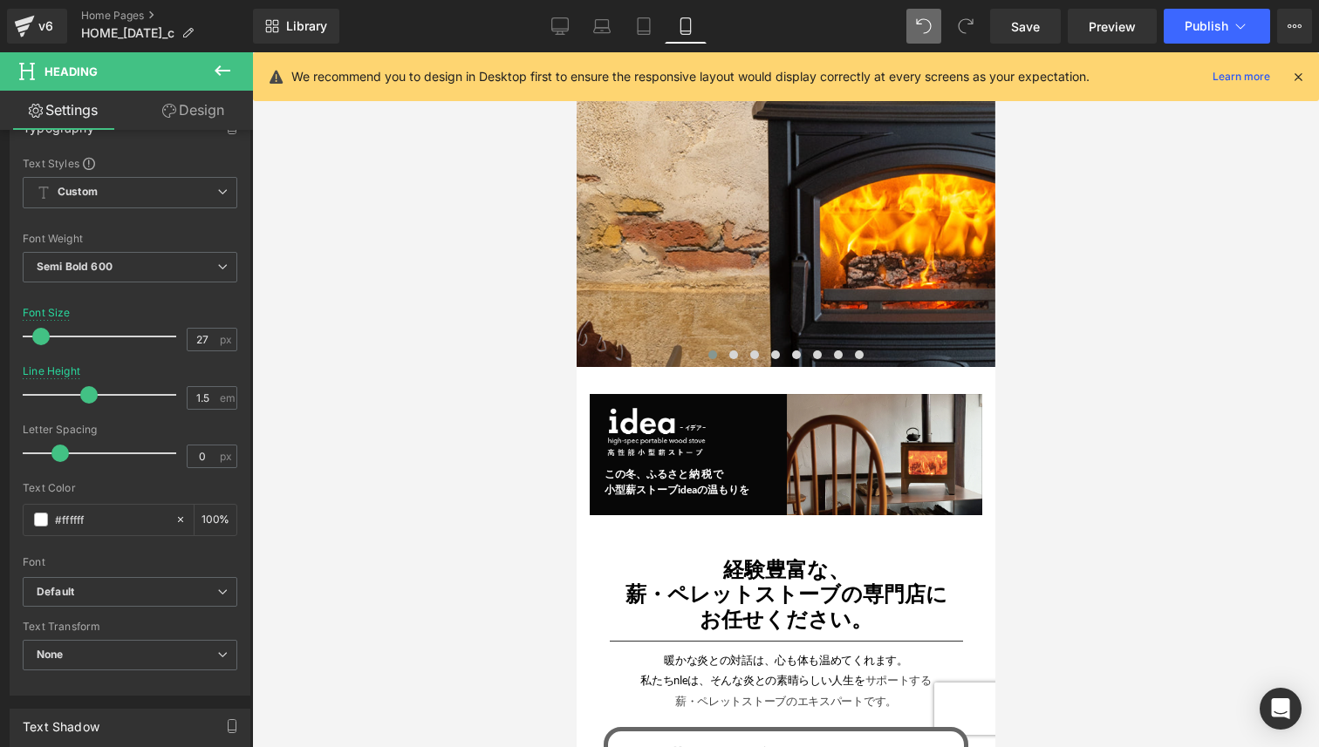
click at [531, 443] on div at bounding box center [785, 399] width 1067 height 695
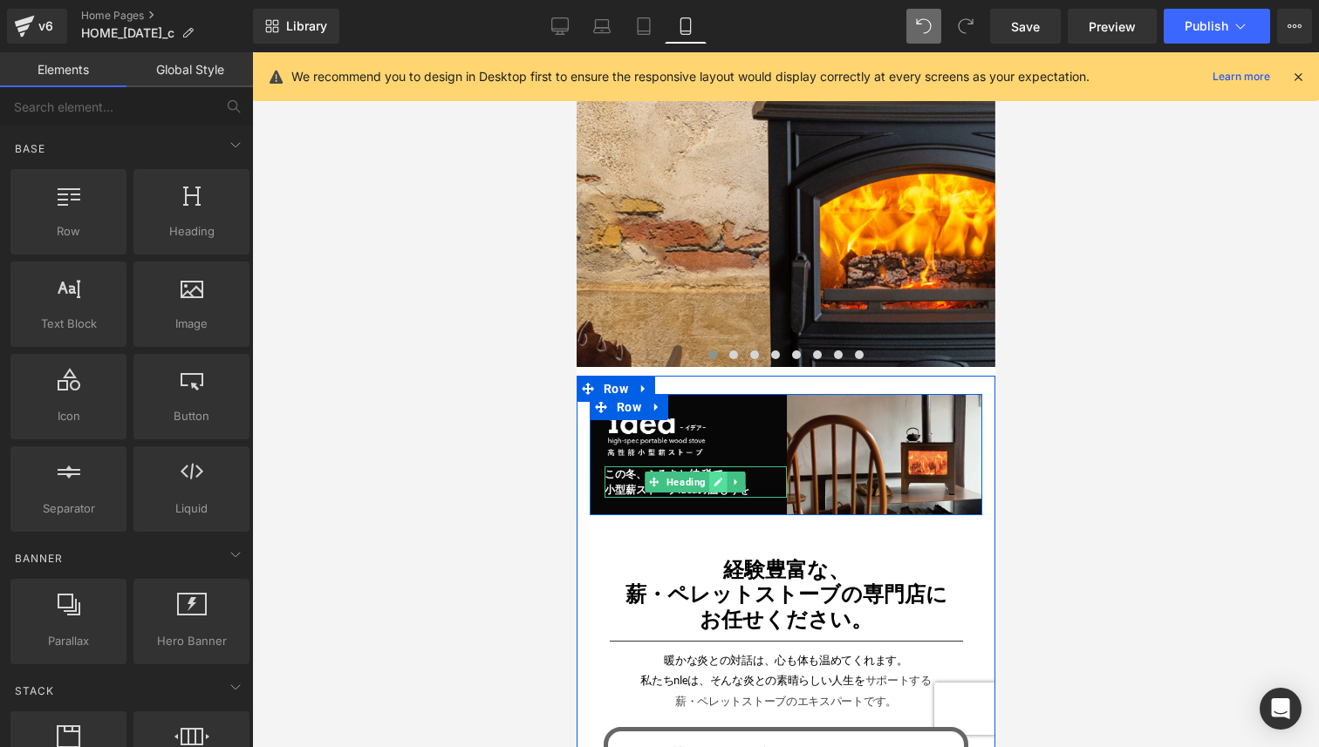
click at [713, 481] on icon at bounding box center [718, 482] width 10 height 10
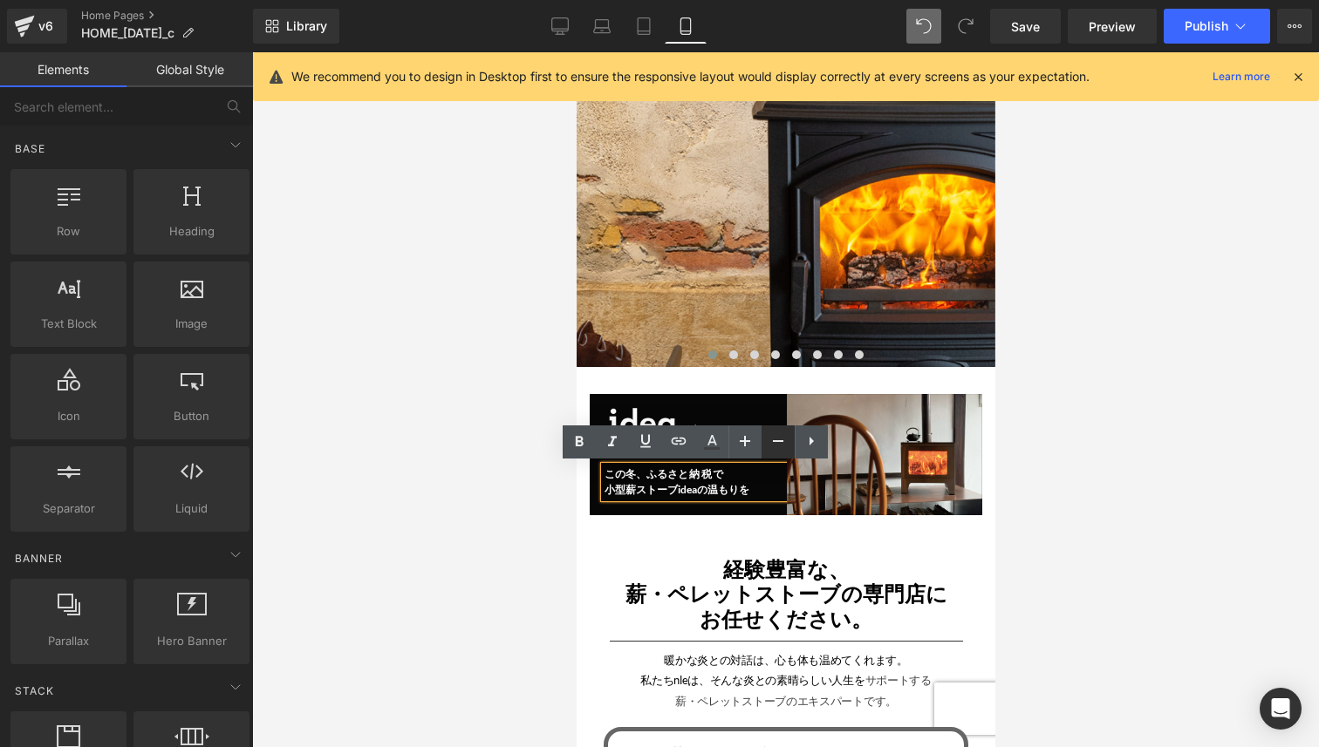
click at [774, 443] on icon at bounding box center [777, 441] width 21 height 21
click at [744, 445] on icon at bounding box center [745, 441] width 10 height 10
click at [718, 446] on icon at bounding box center [711, 442] width 21 height 21
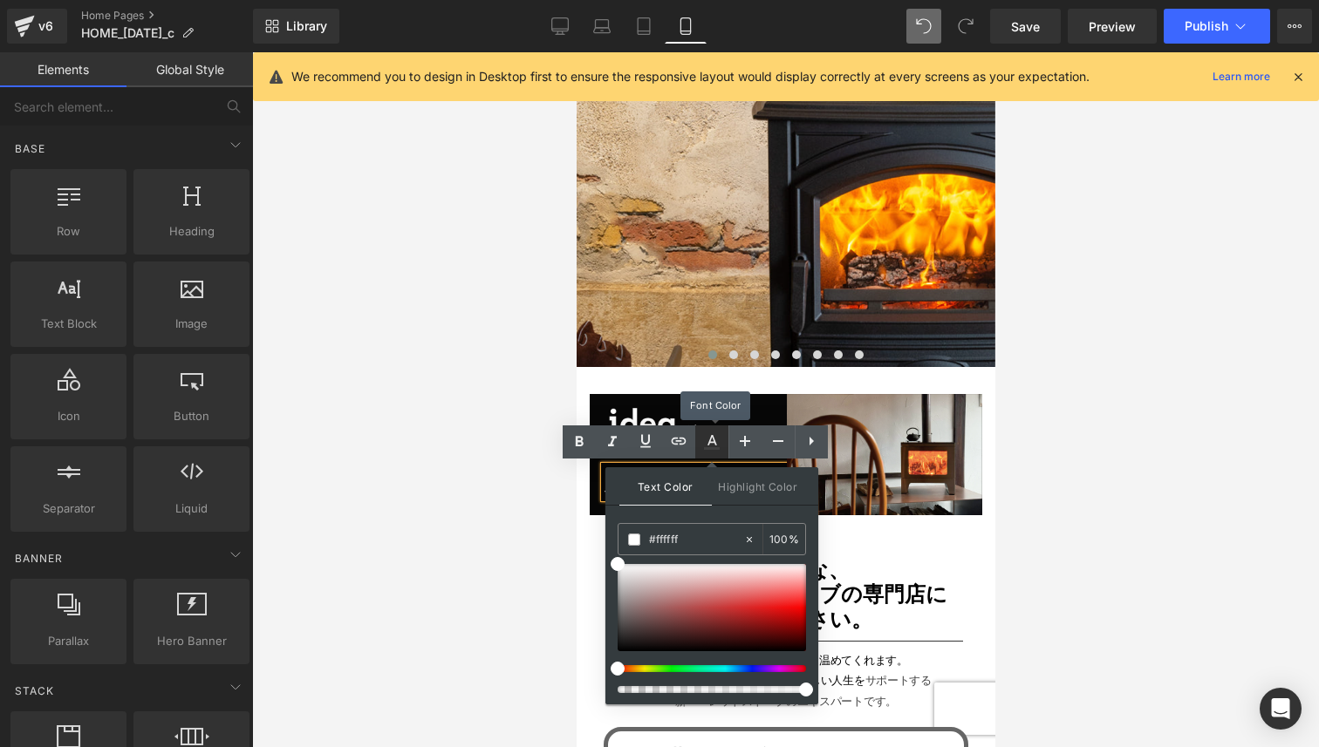
click at [718, 446] on icon at bounding box center [711, 442] width 21 height 21
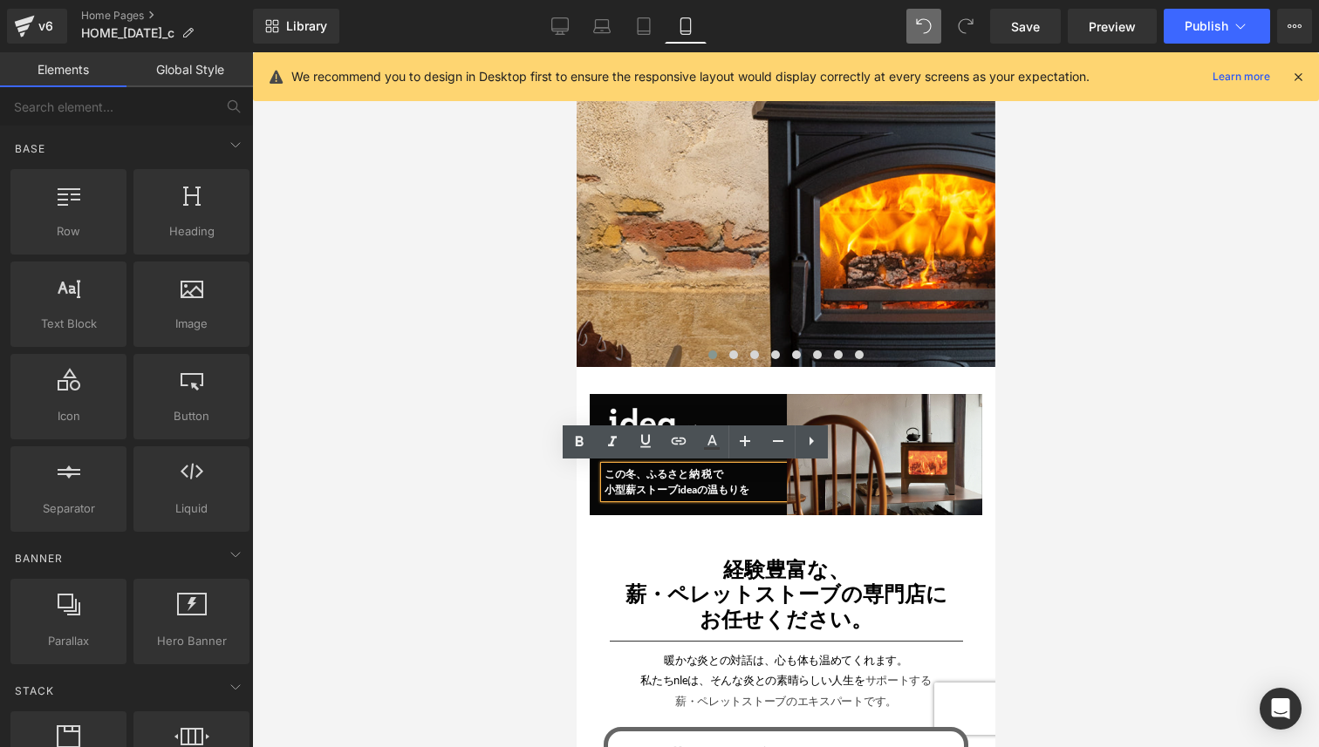
click at [532, 515] on div at bounding box center [785, 399] width 1067 height 695
click at [744, 403] on div "Image この冬、ふるさ と納税で 小型薪ストーブideaの温もりを Heading ふるさと納税について Button" at bounding box center [688, 454] width 196 height 121
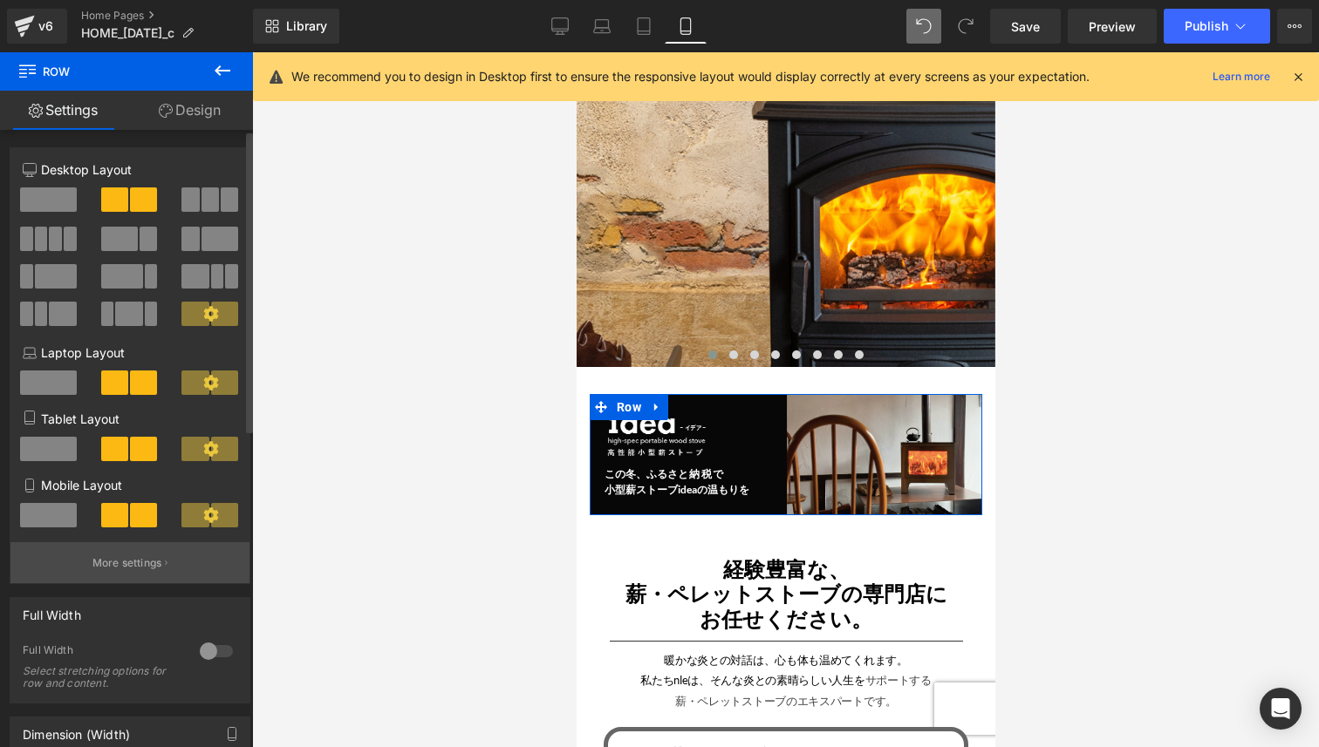
click at [126, 565] on p "More settings" at bounding box center [127, 564] width 70 height 16
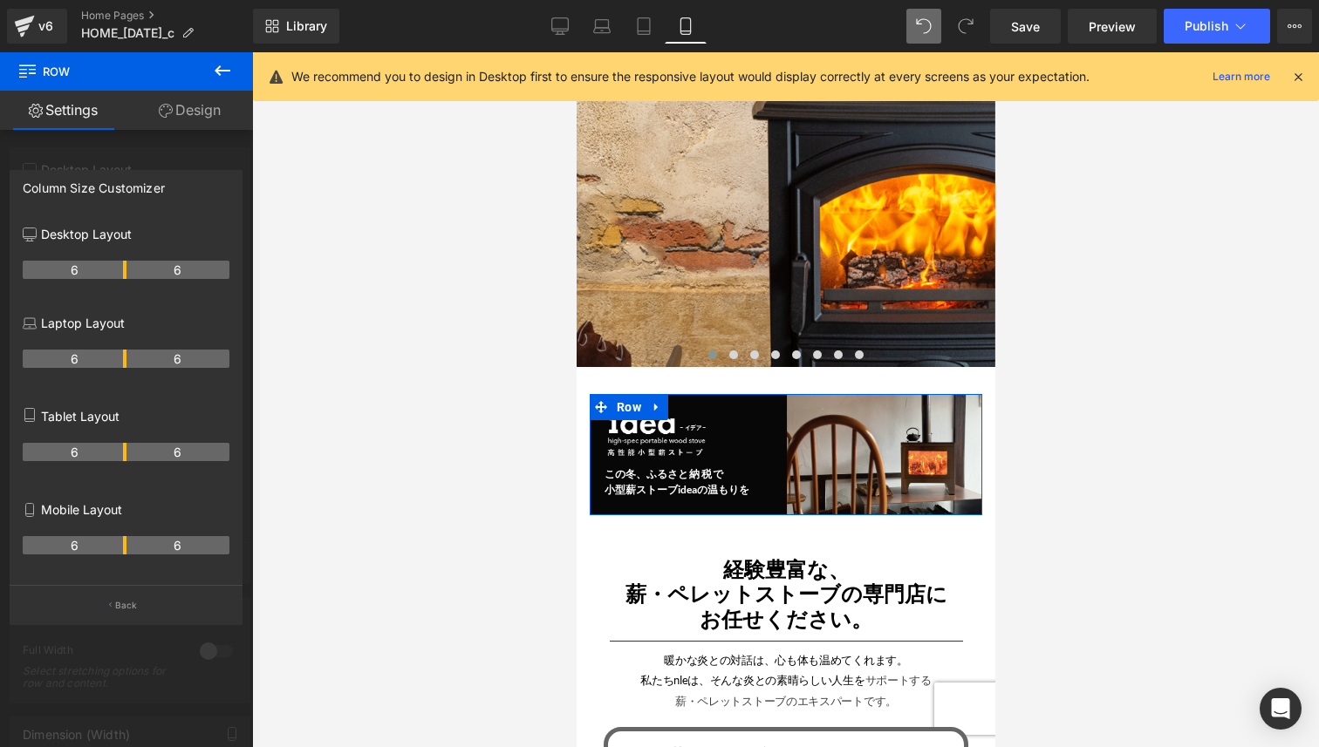
click at [129, 549] on tr "6 6" at bounding box center [126, 545] width 207 height 18
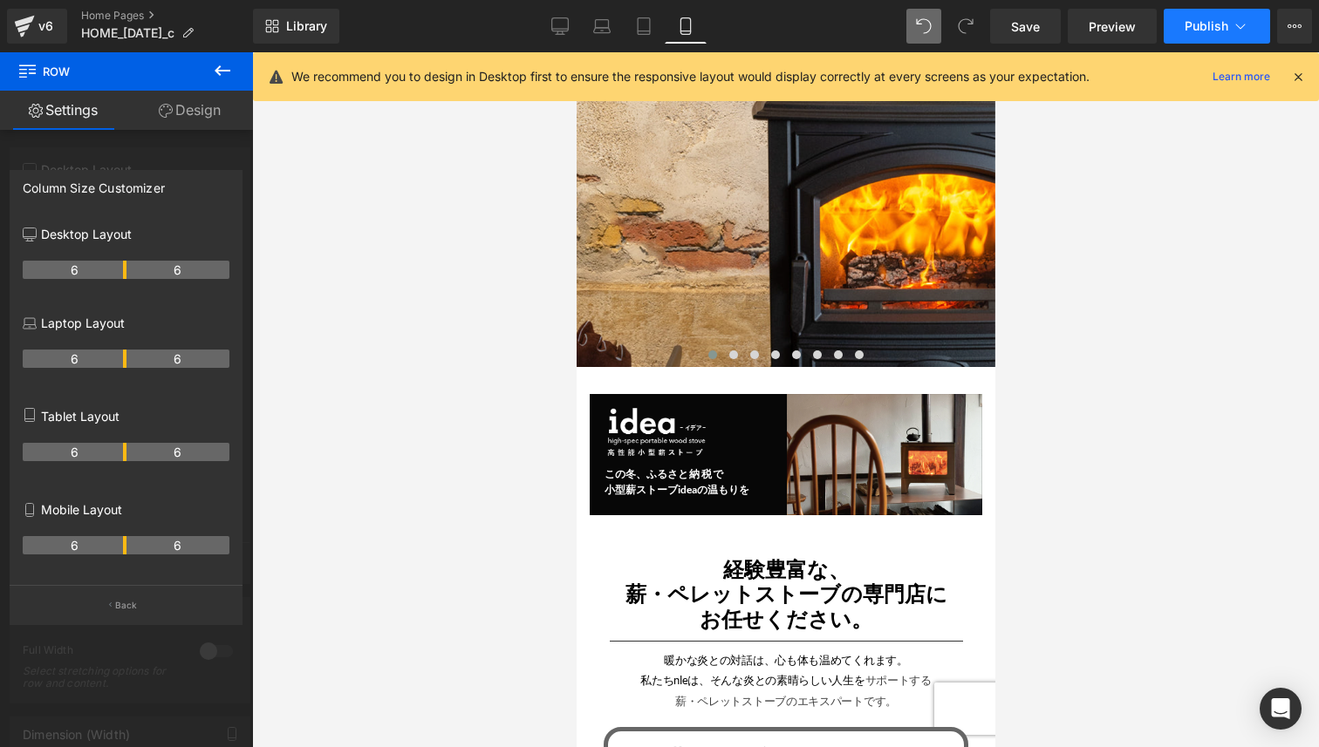
click at [1197, 17] on button "Publish" at bounding box center [1216, 26] width 106 height 35
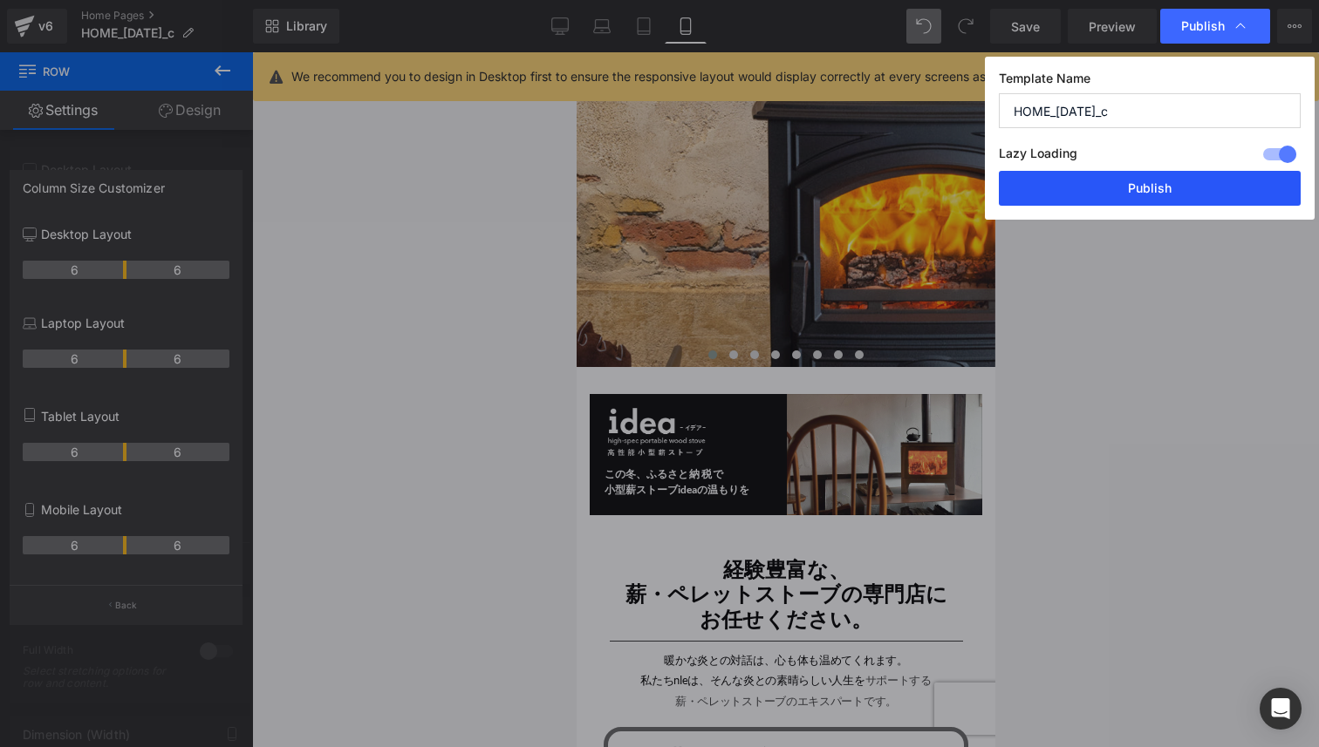
click at [1170, 198] on button "Publish" at bounding box center [1150, 188] width 302 height 35
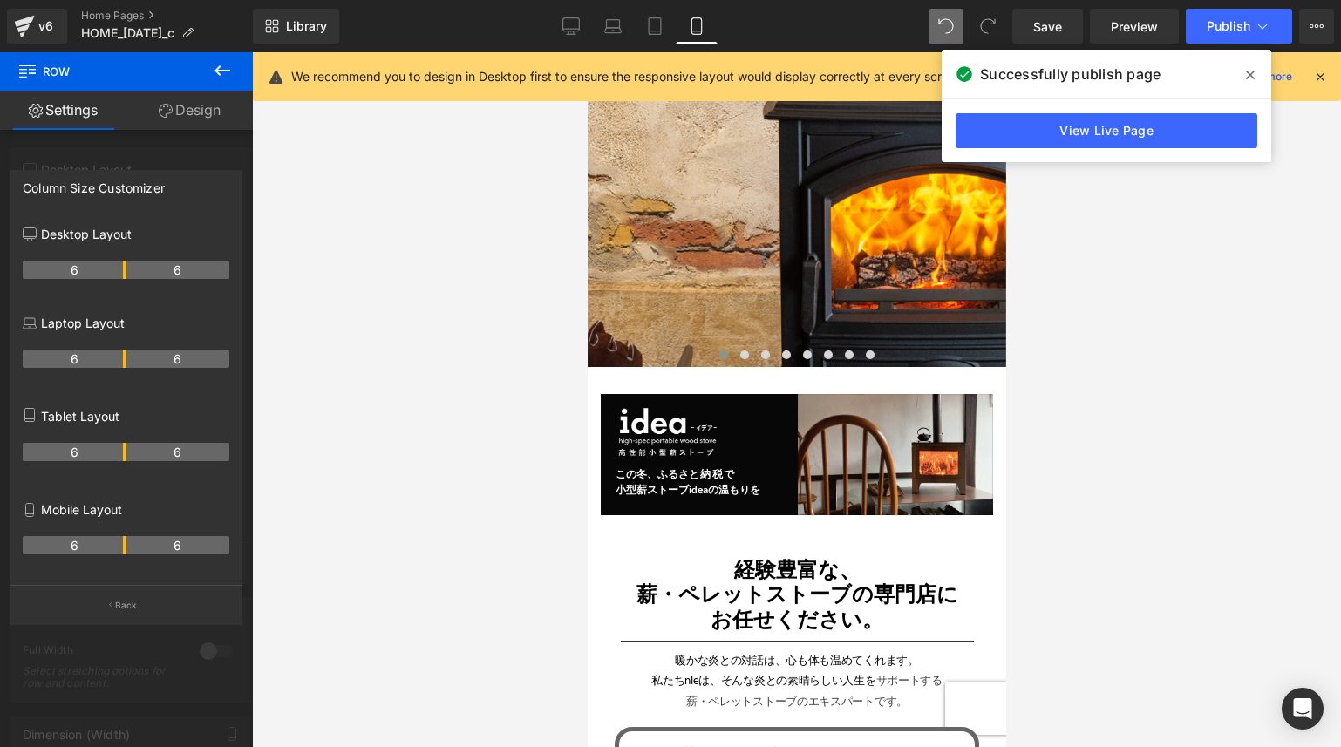
click at [1147, 450] on div at bounding box center [796, 399] width 1089 height 695
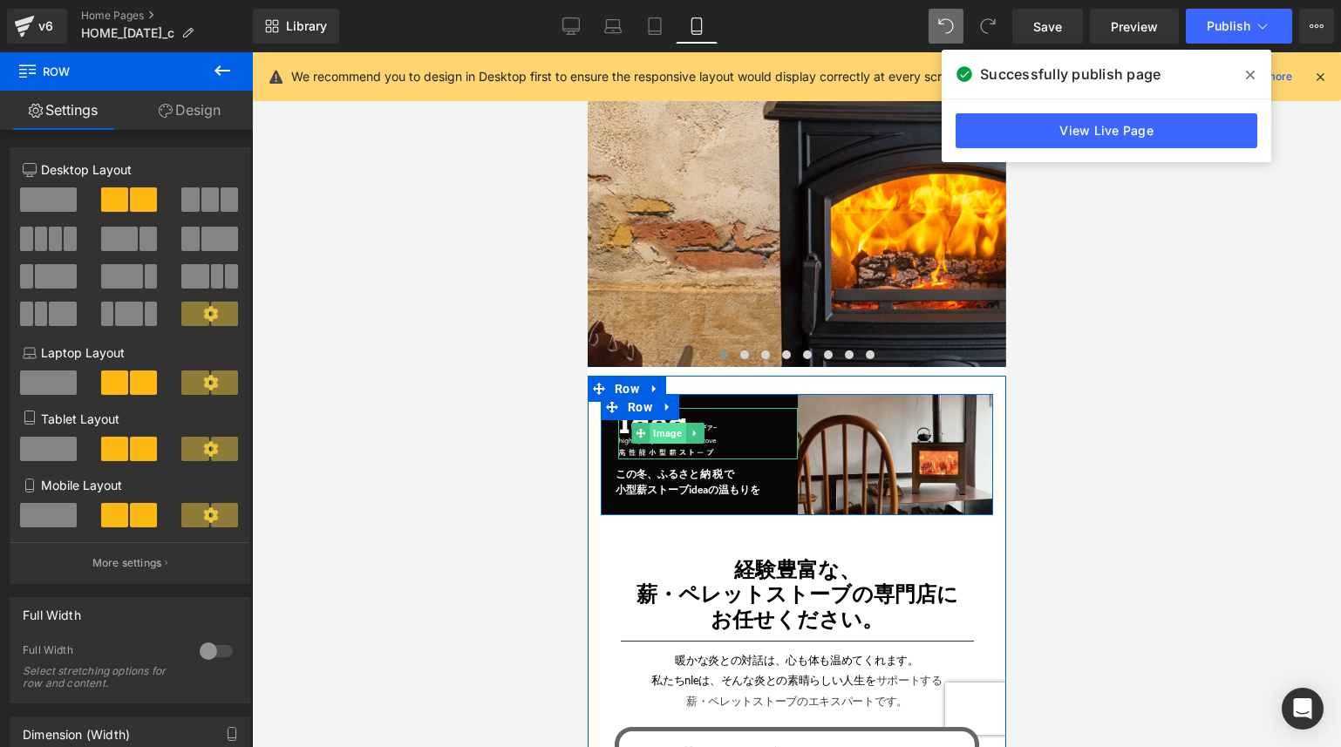
click at [649, 432] on span "Image" at bounding box center [667, 433] width 36 height 21
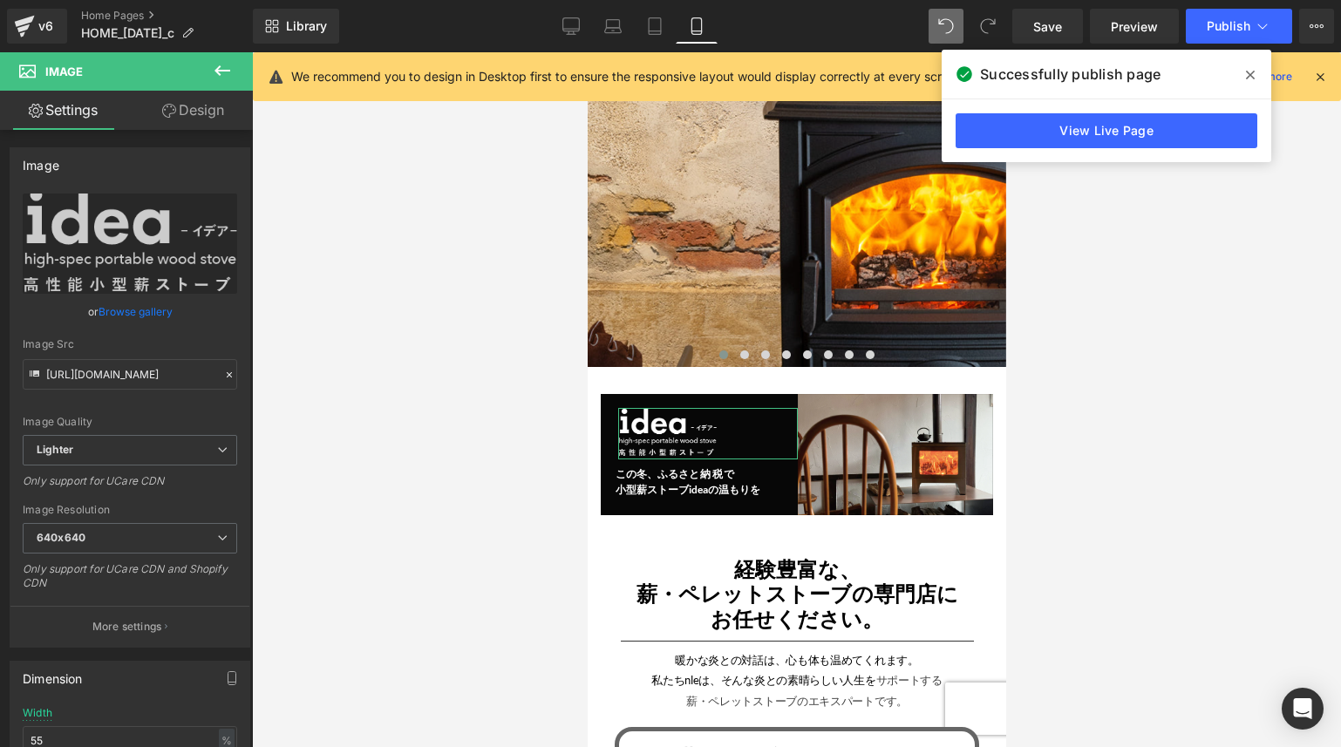
click at [183, 122] on link "Design" at bounding box center [193, 110] width 126 height 39
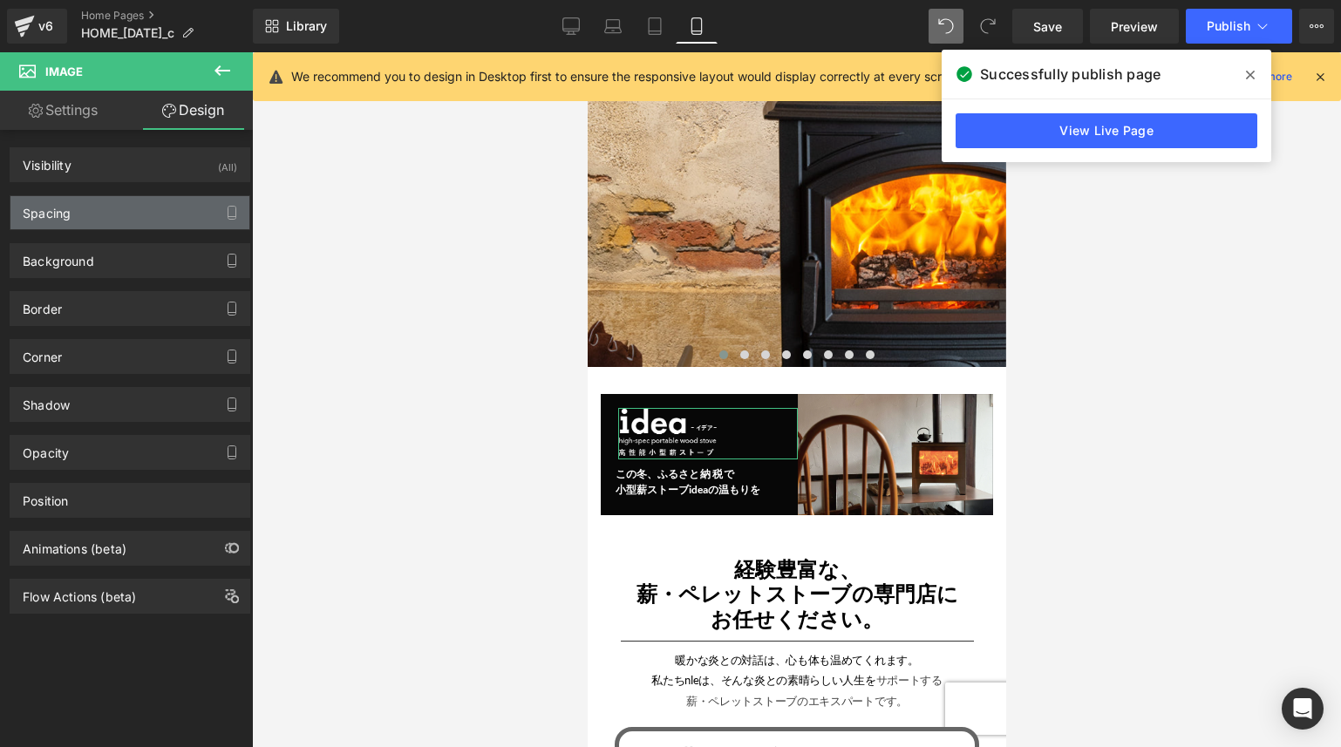
click at [170, 203] on div "Spacing" at bounding box center [129, 212] width 239 height 33
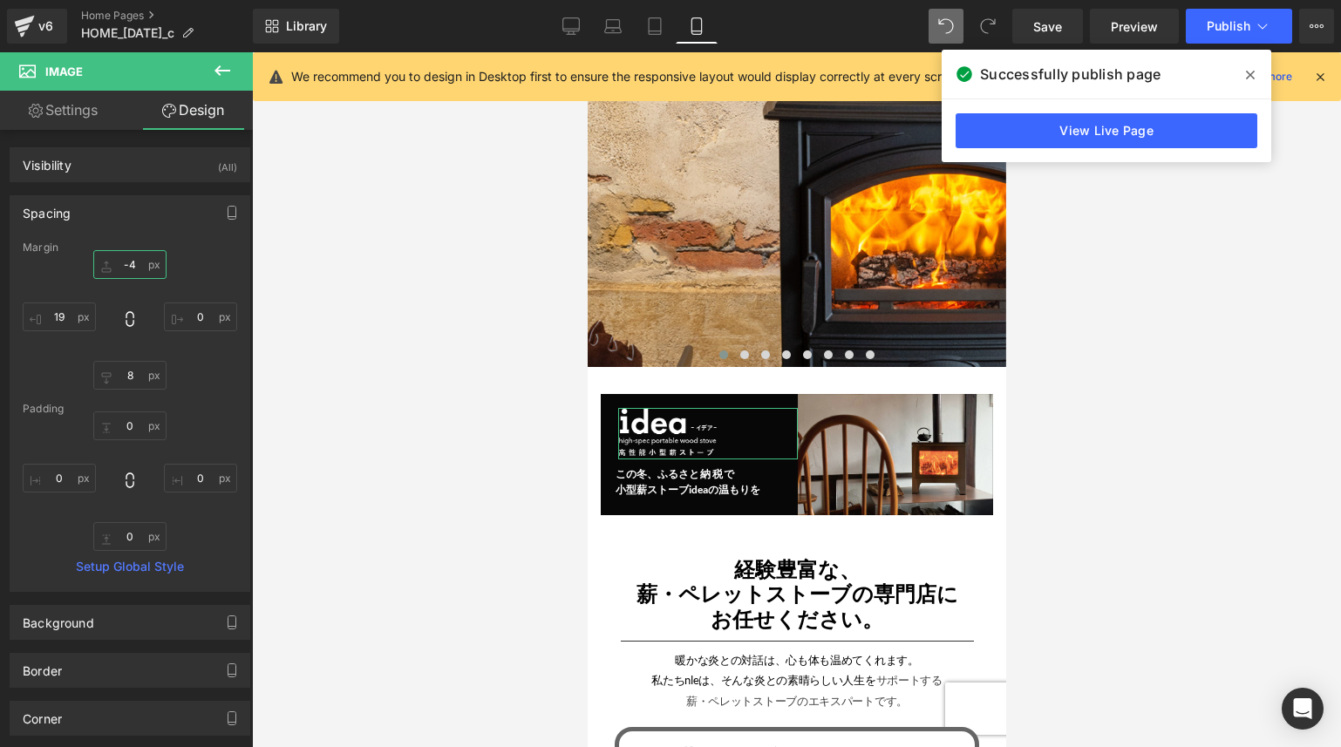
click at [133, 266] on input "-4" at bounding box center [129, 264] width 73 height 29
type input "8"
click at [1238, 22] on span "Publish" at bounding box center [1229, 26] width 44 height 14
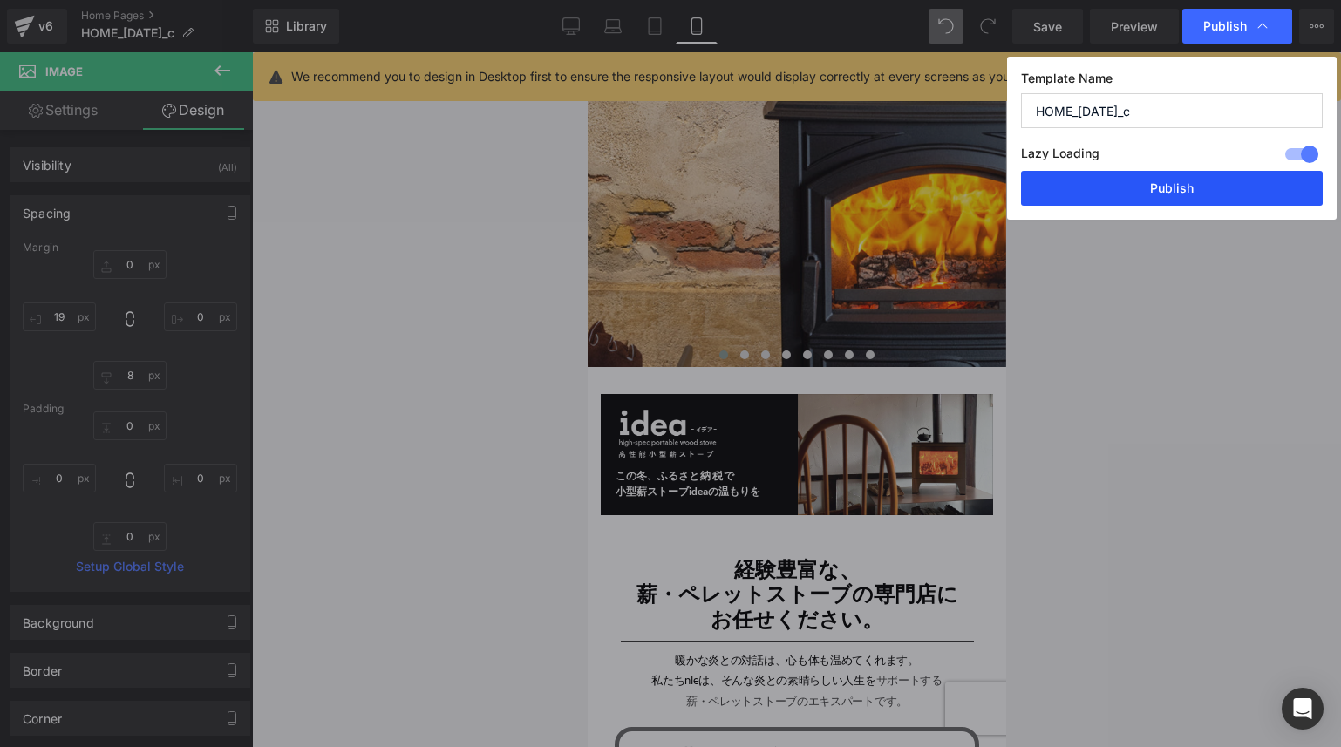
click at [1204, 196] on button "Publish" at bounding box center [1172, 188] width 302 height 35
